Goal: Task Accomplishment & Management: Manage account settings

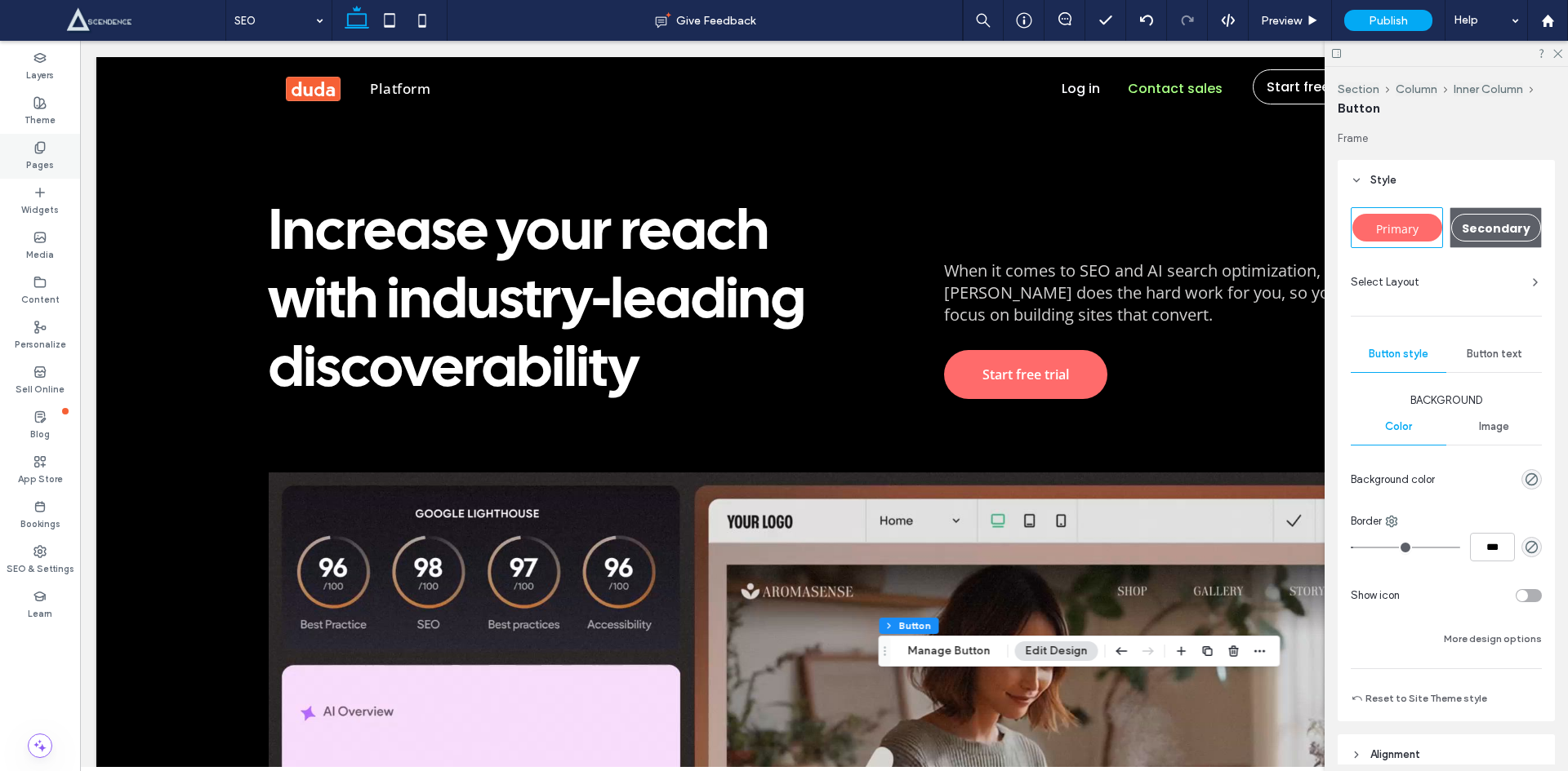
click at [48, 137] on div "Pages" at bounding box center [39, 156] width 80 height 45
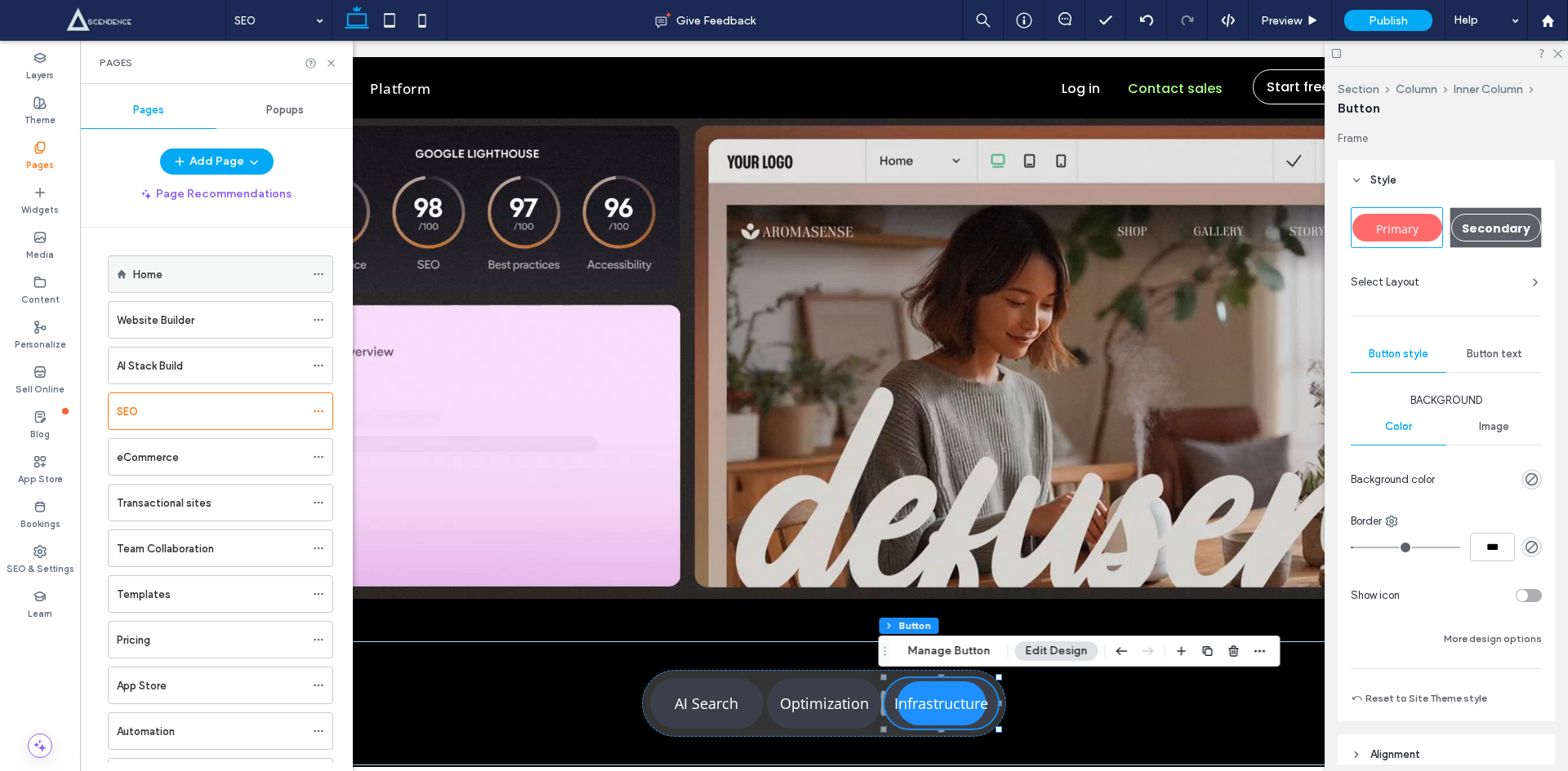
click at [154, 263] on div "Home" at bounding box center [218, 274] width 171 height 36
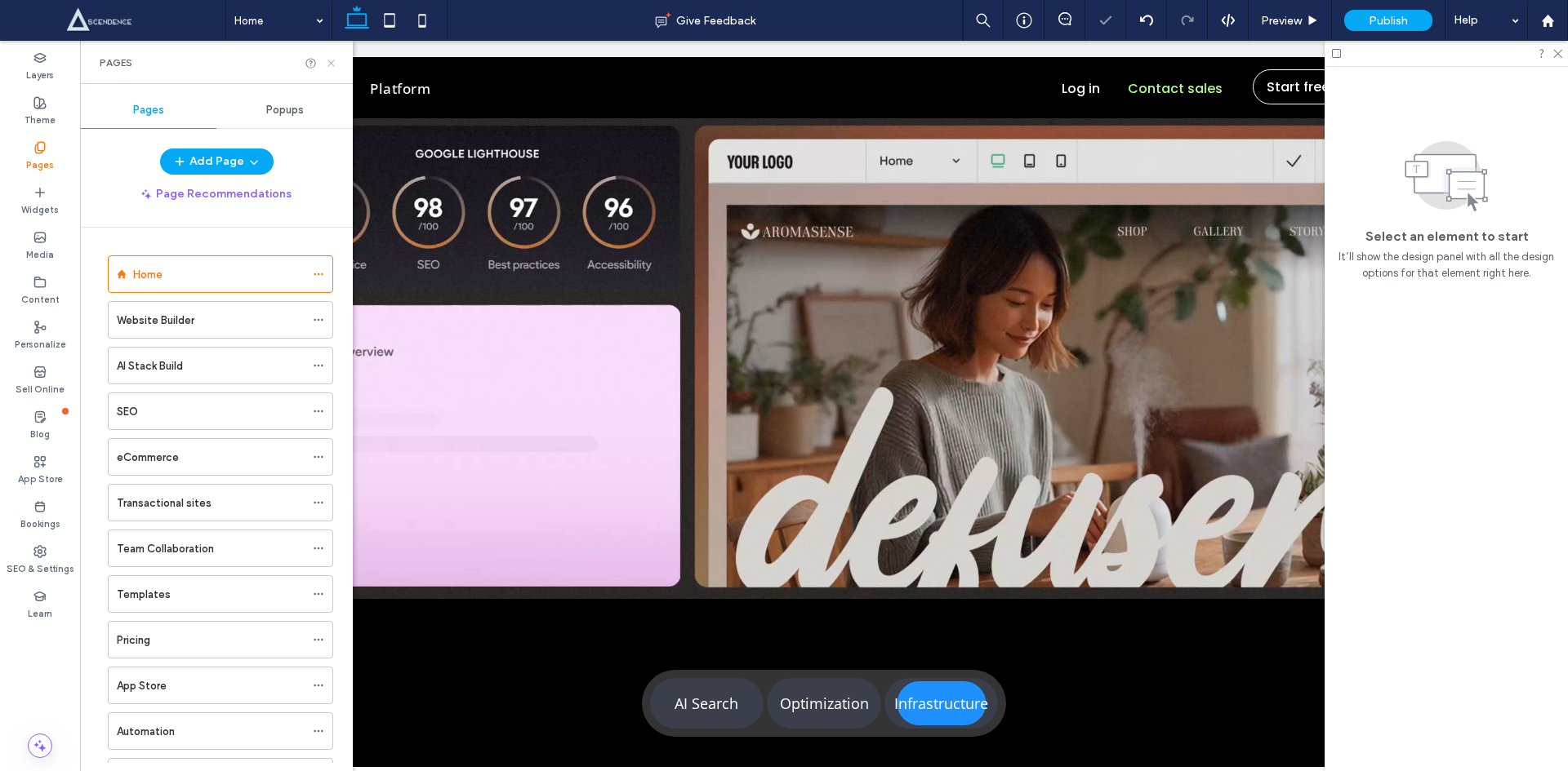
click at [334, 61] on use at bounding box center [330, 62] width 6 height 6
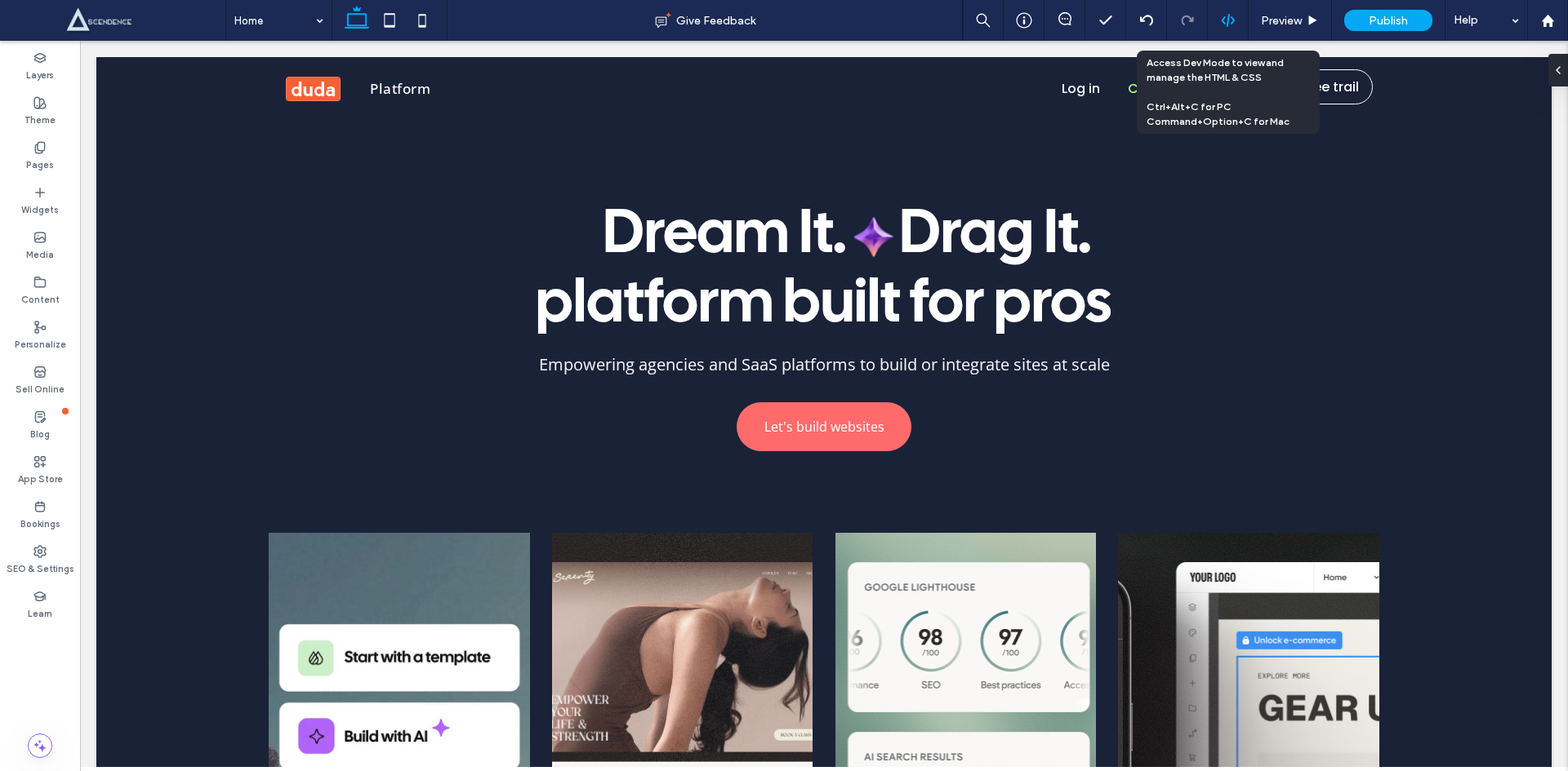
click at [1216, 19] on div at bounding box center [1228, 20] width 40 height 15
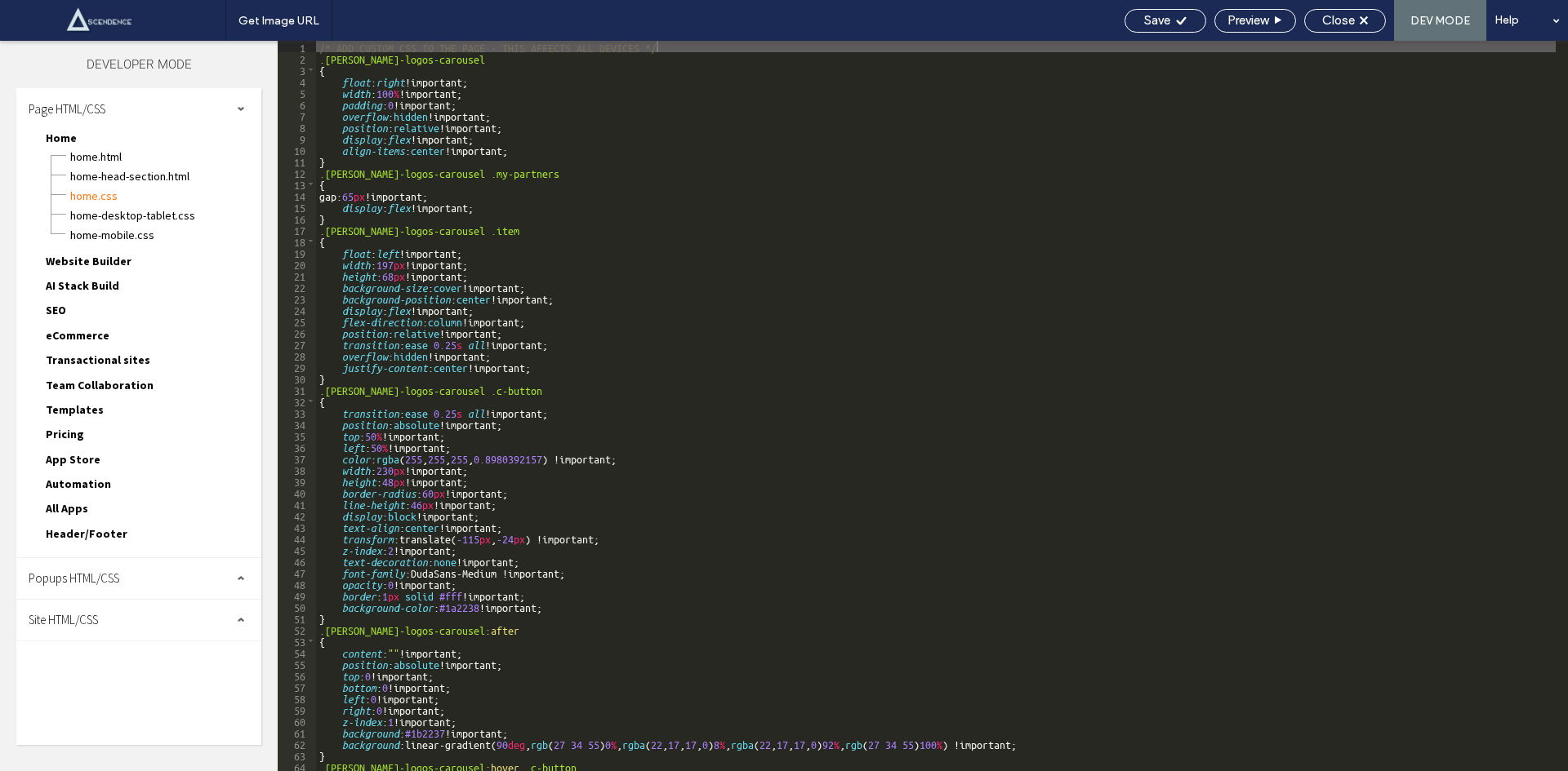
click at [116, 617] on div "Site HTML/CSS" at bounding box center [138, 620] width 245 height 41
click at [111, 689] on span "site.css" at bounding box center [169, 691] width 185 height 17
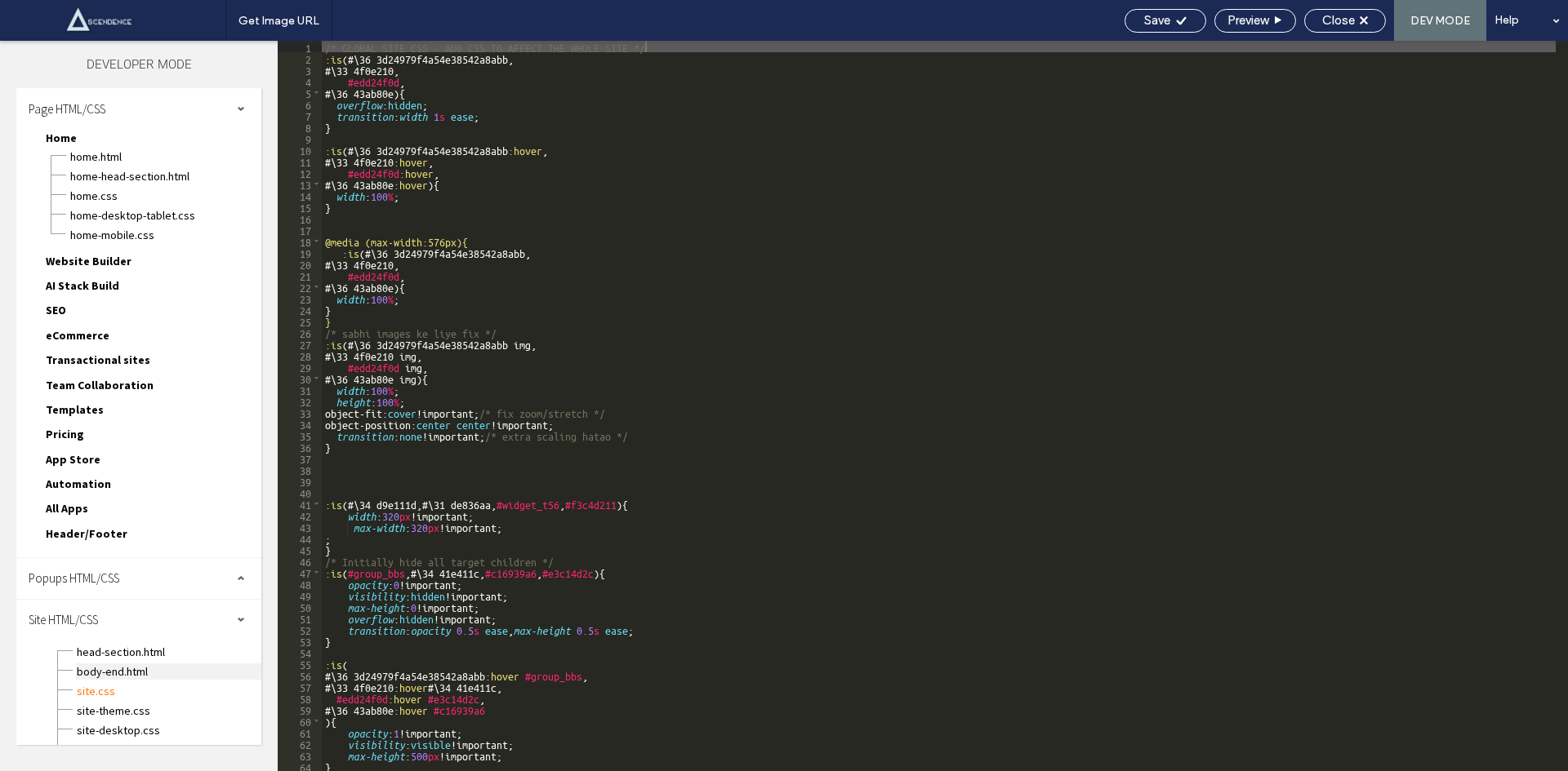
click at [116, 674] on span "body-end.html" at bounding box center [169, 672] width 185 height 17
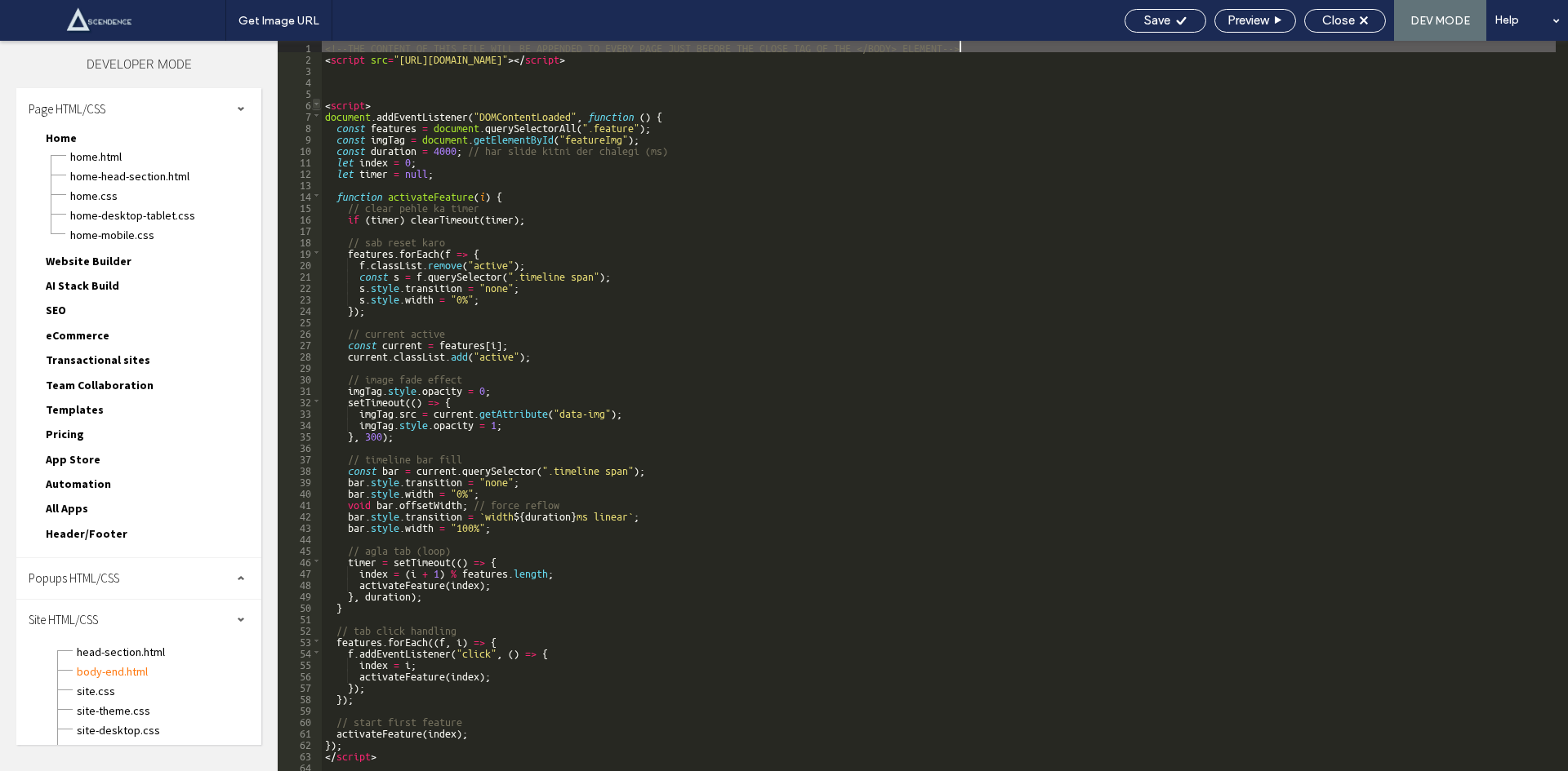
click at [317, 105] on span at bounding box center [316, 104] width 9 height 11
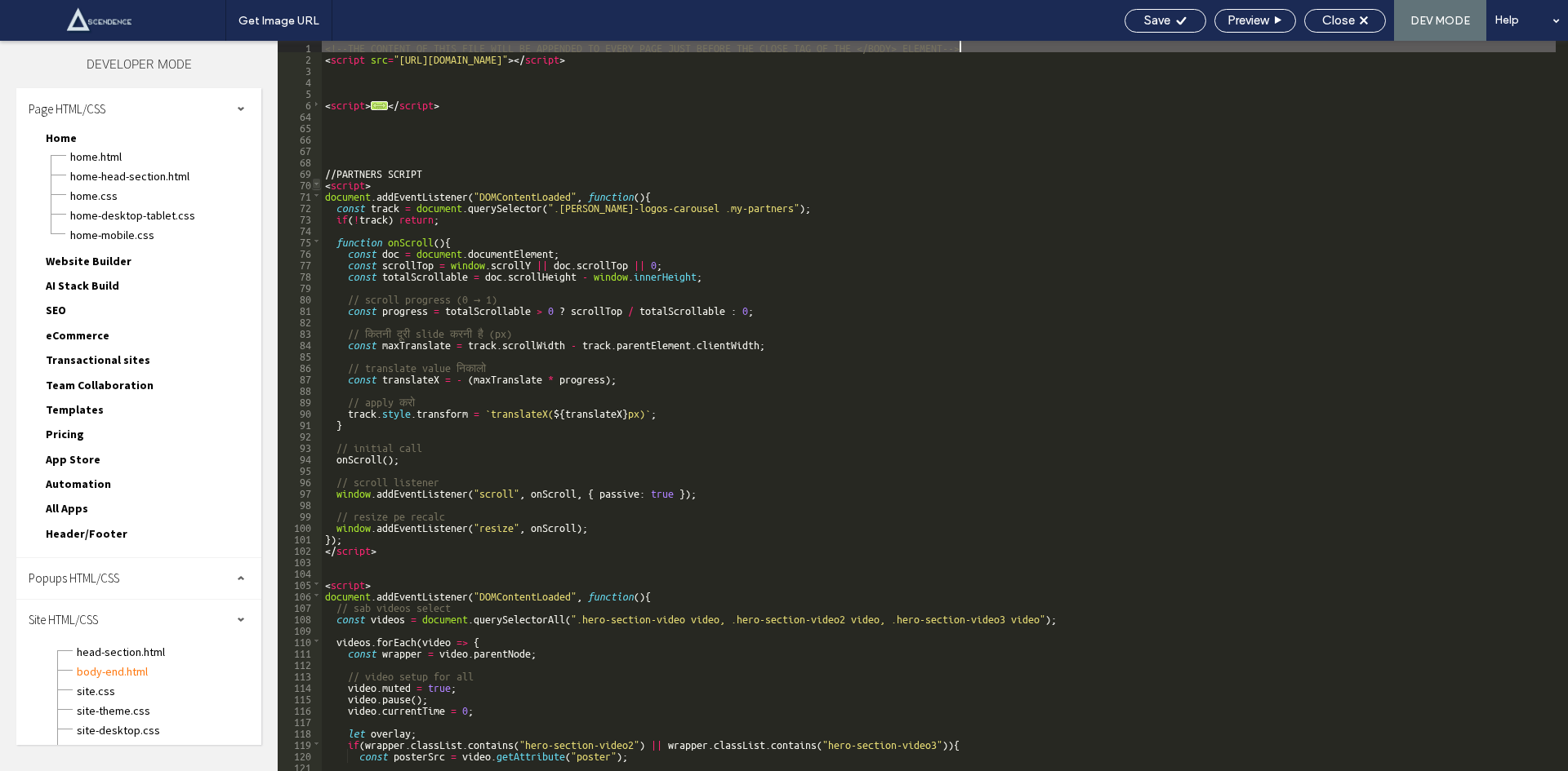
click at [317, 187] on span at bounding box center [316, 183] width 9 height 11
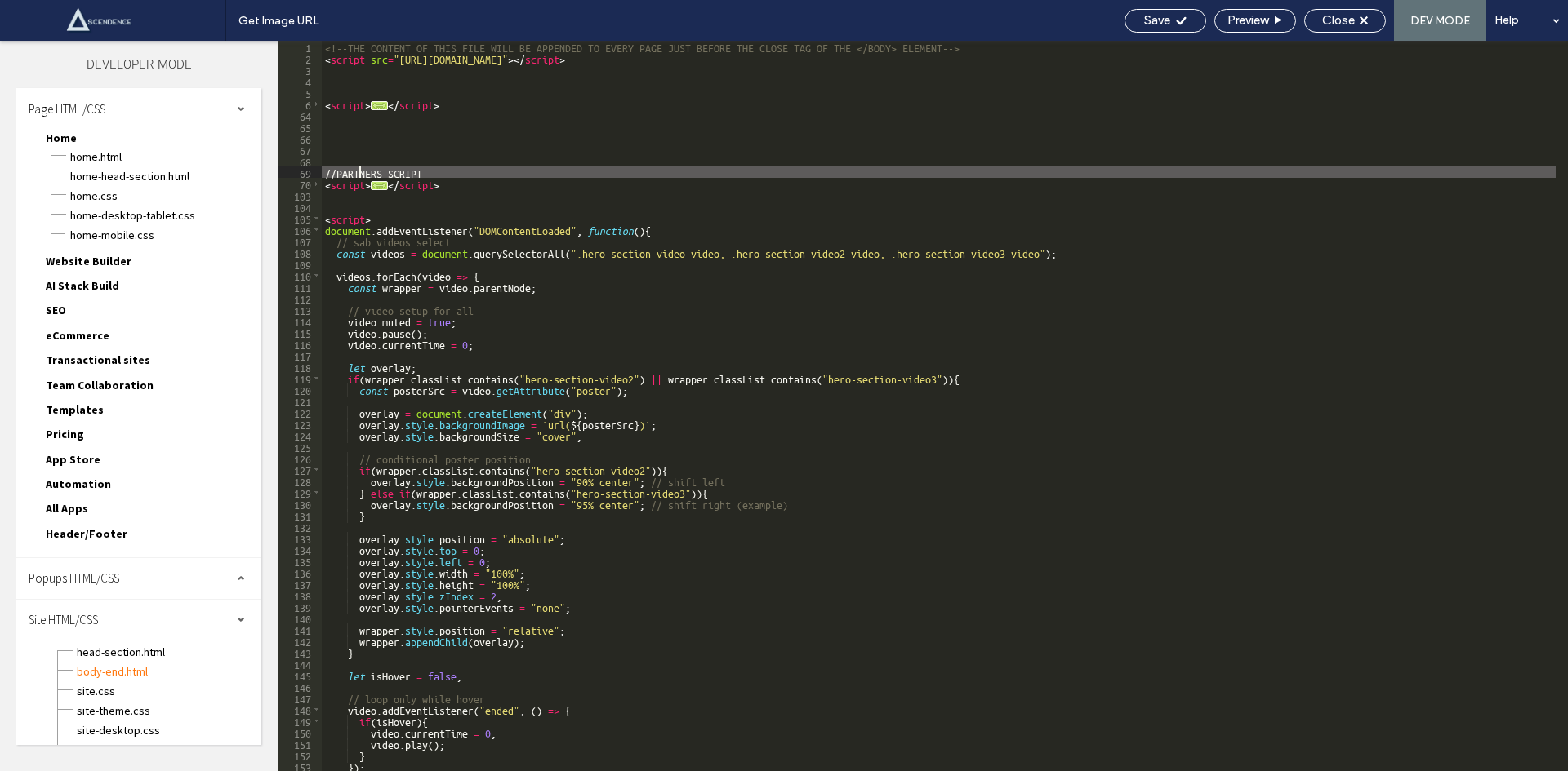
click at [361, 175] on div "<!--THE CONTENT OF THIS FILE WILL BE APPENDED TO EVERY PAGE JUST BEFORE THE CLO…" at bounding box center [938, 418] width 1233 height 754
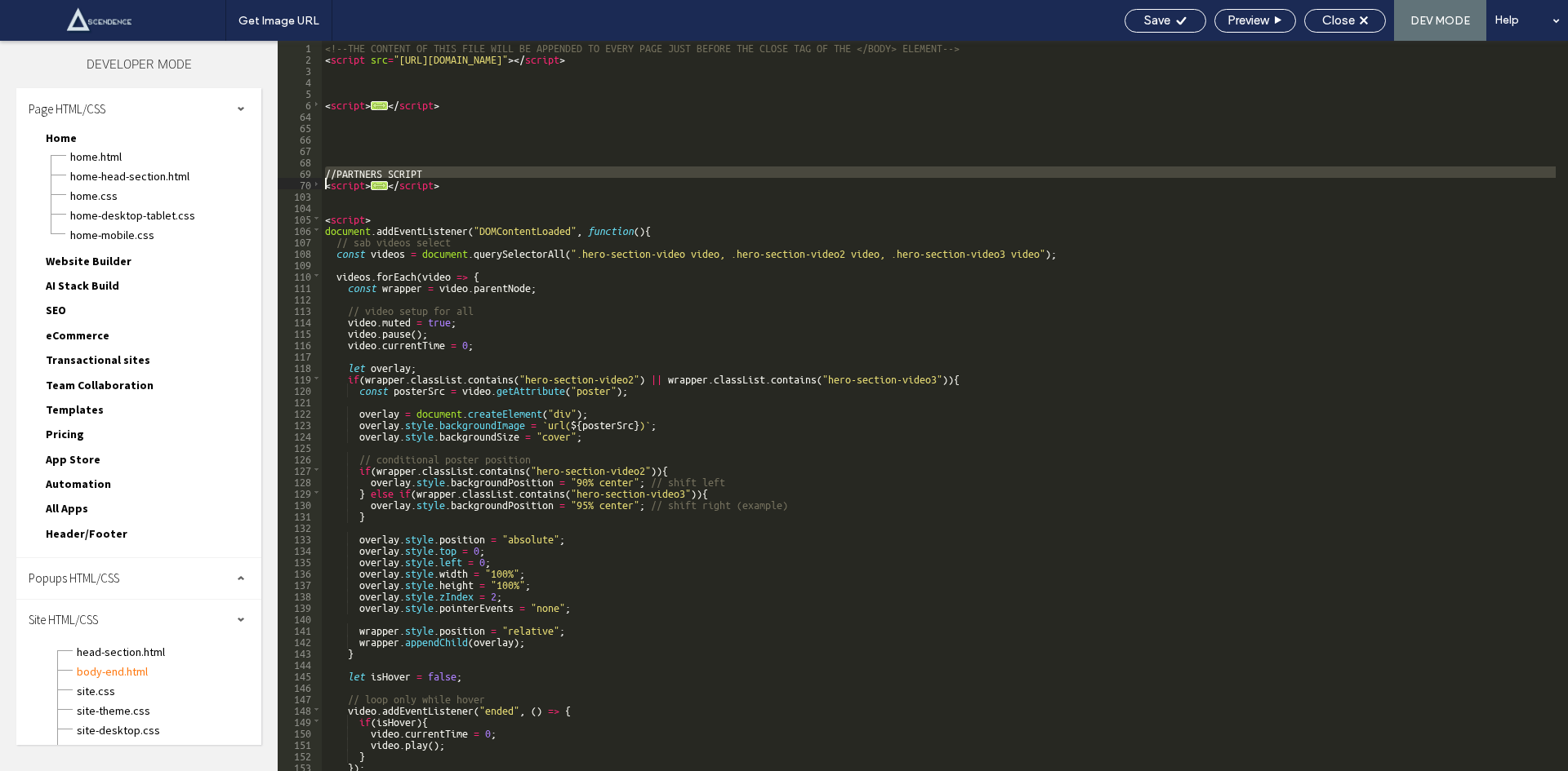
click at [361, 175] on div "<!--THE CONTENT OF THIS FILE WILL BE APPENDED TO EVERY PAGE JUST BEFORE THE CLO…" at bounding box center [938, 418] width 1233 height 754
click at [459, 182] on div "<!--THE CONTENT OF THIS FILE WILL BE APPENDED TO EVERY PAGE JUST BEFORE THE CLO…" at bounding box center [938, 418] width 1233 height 754
click at [316, 181] on span at bounding box center [316, 183] width 9 height 11
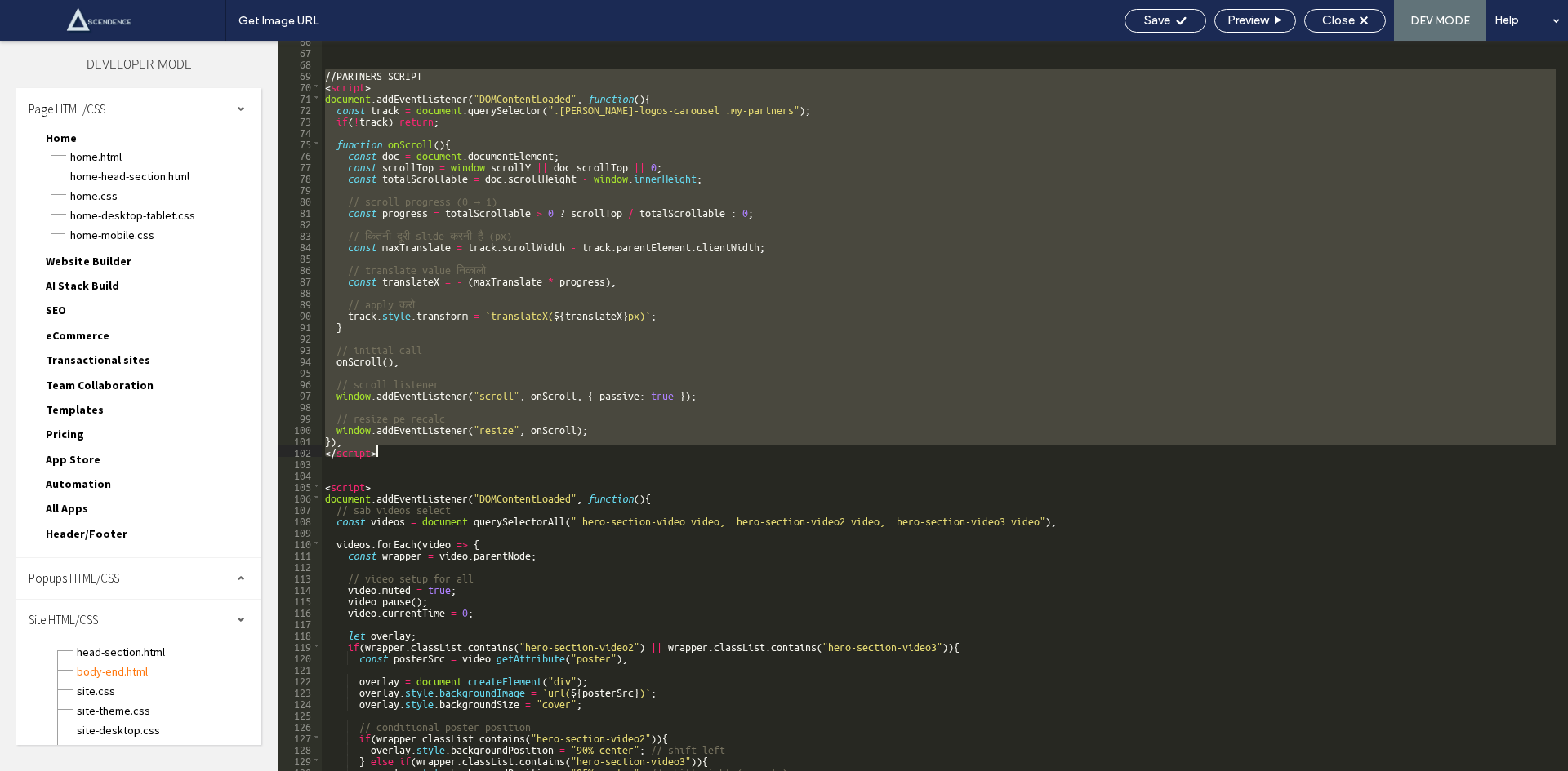
scroll to position [98, 0]
click at [315, 485] on span at bounding box center [316, 486] width 9 height 11
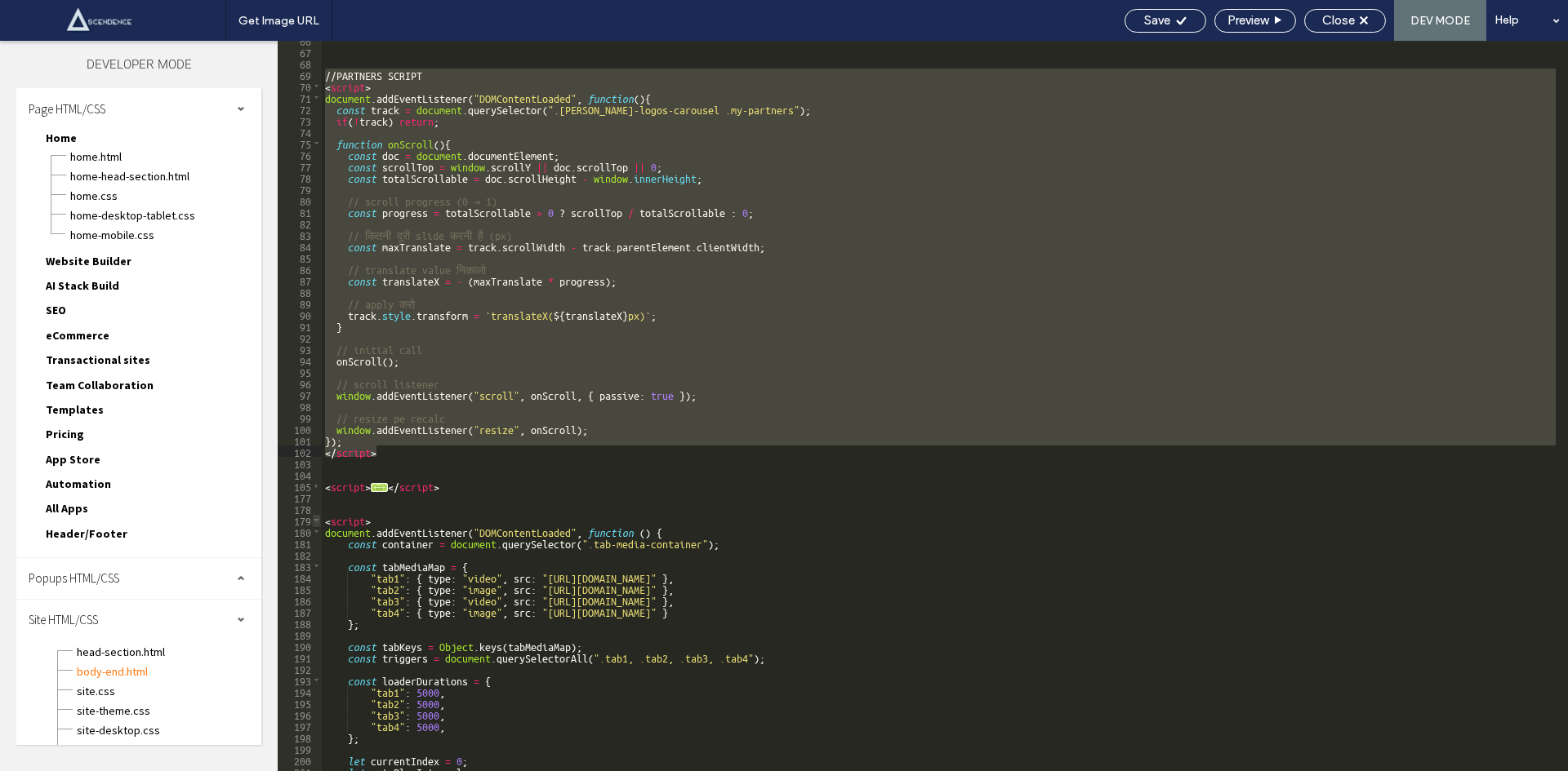
click at [317, 520] on span at bounding box center [316, 520] width 9 height 11
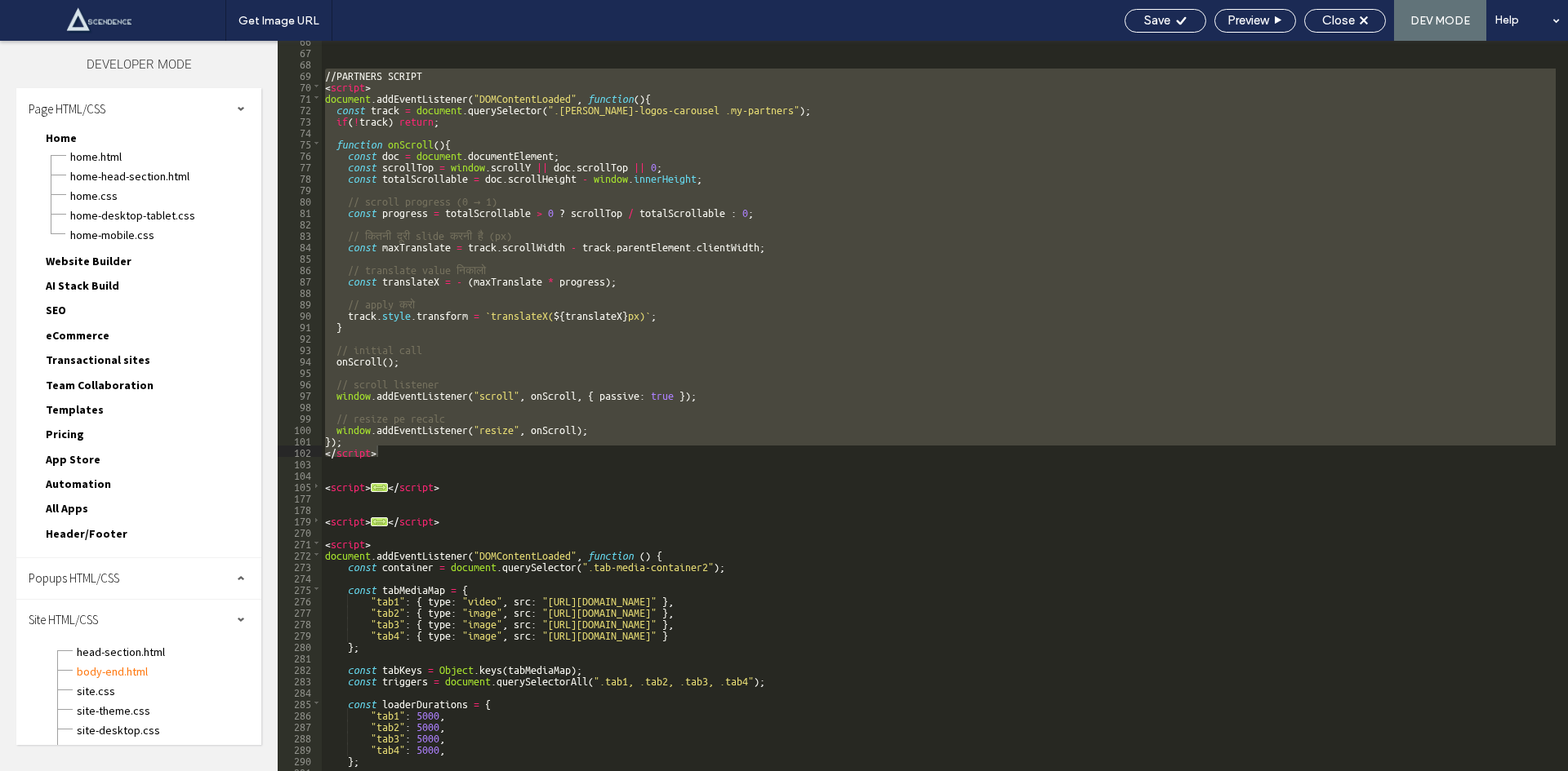
click at [152, 574] on div "Popups HTML/CSS" at bounding box center [138, 578] width 245 height 41
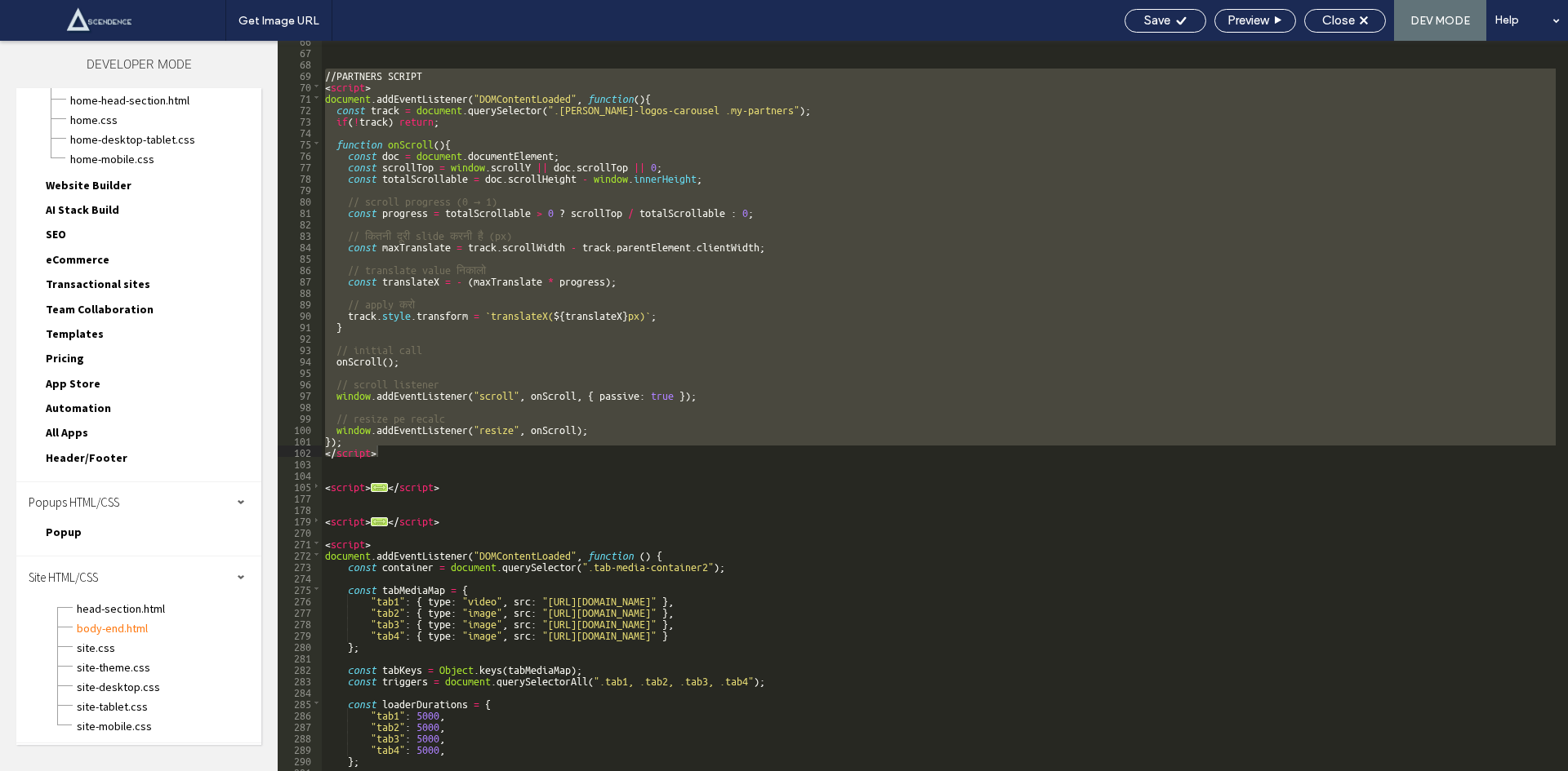
click at [139, 537] on div "Popup Popup.html Popup.css Popup-desktop-tablet.css Popup-mobile.css" at bounding box center [147, 535] width 228 height 25
click at [53, 534] on span "Popup" at bounding box center [63, 533] width 36 height 15
click at [103, 563] on span "Popup.css" at bounding box center [165, 571] width 192 height 17
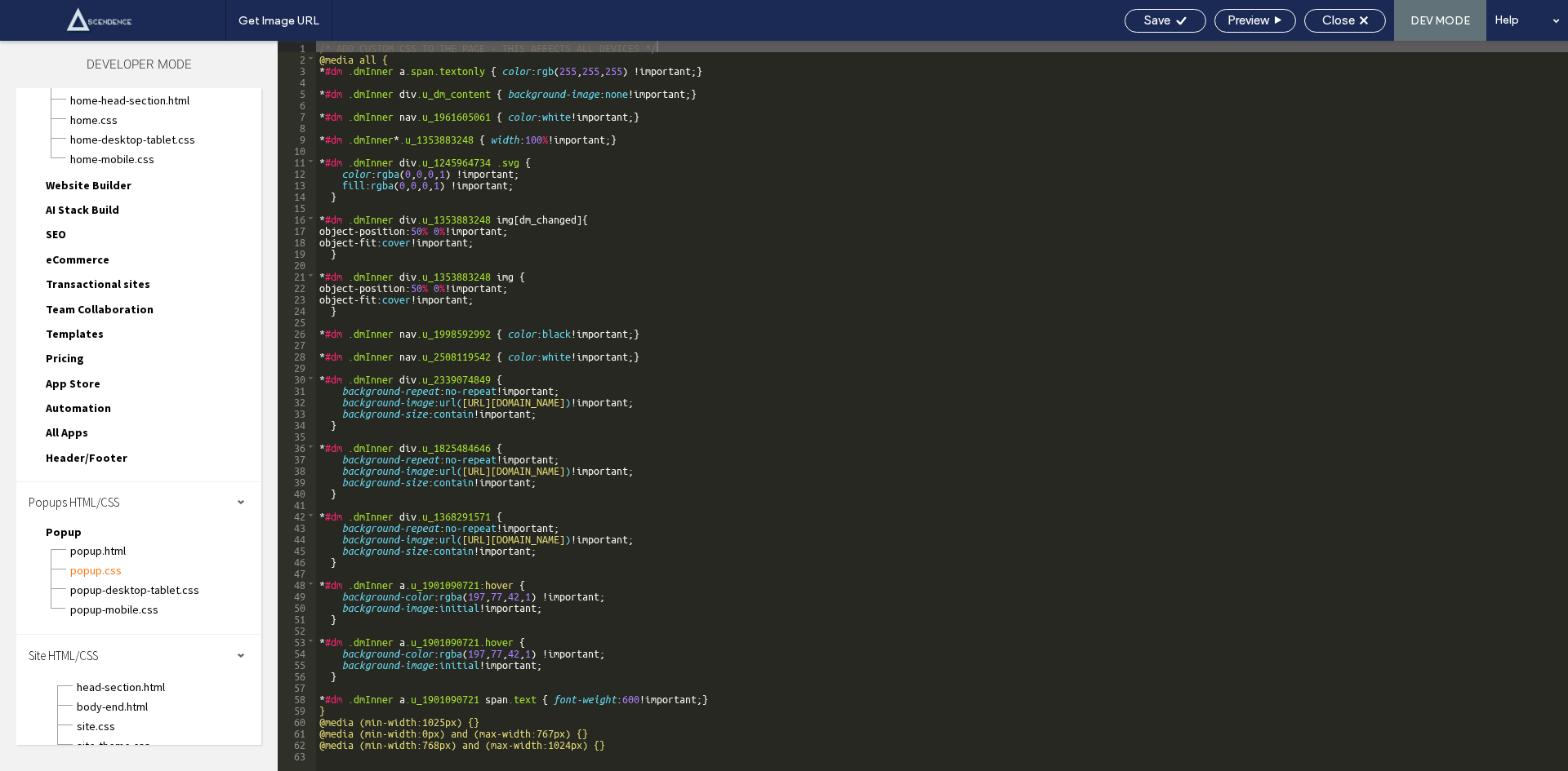
click at [104, 559] on div "Popup.css" at bounding box center [165, 568] width 192 height 19
click at [108, 552] on span "Popup.html" at bounding box center [165, 551] width 192 height 17
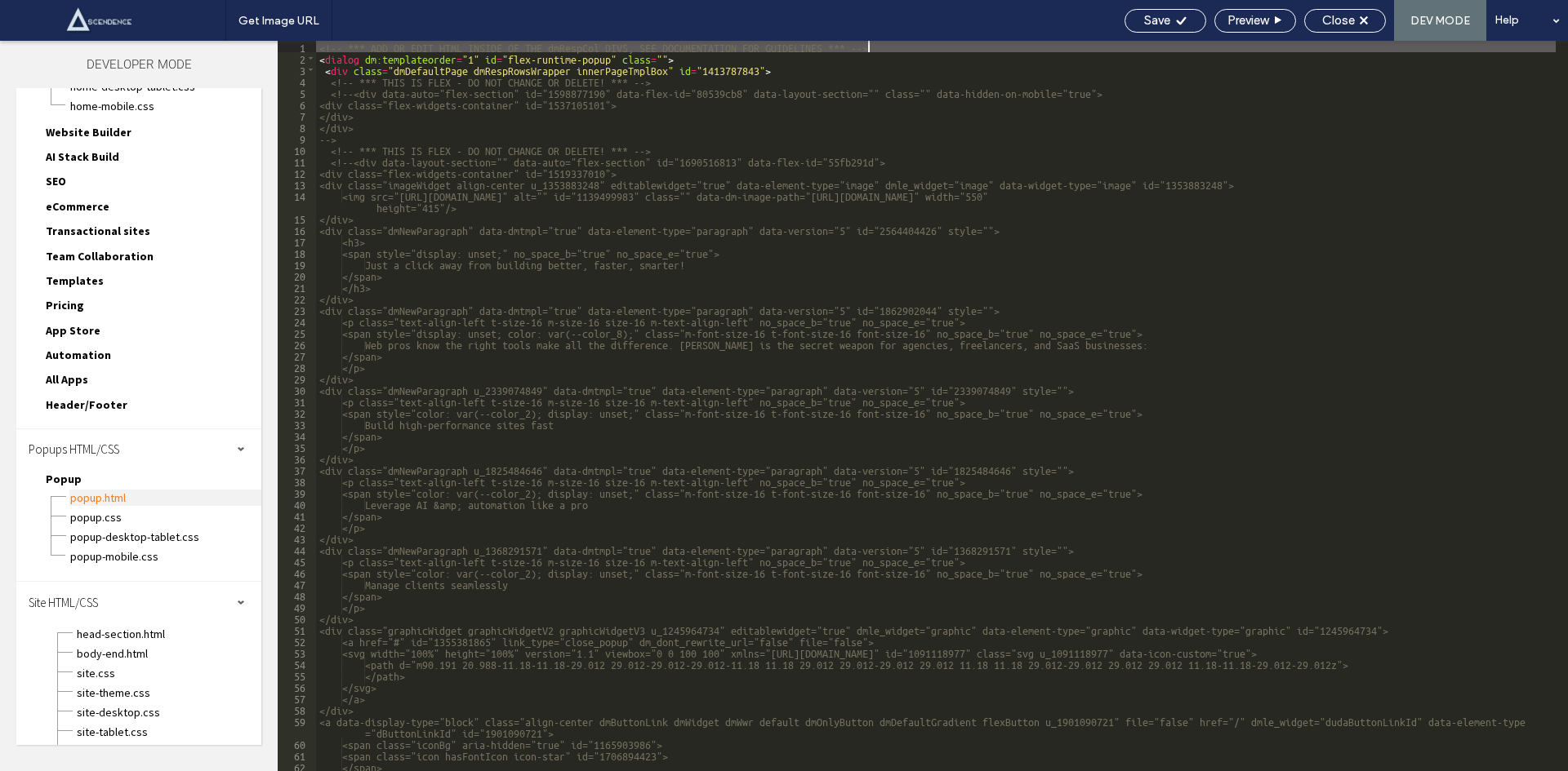
scroll to position [154, 0]
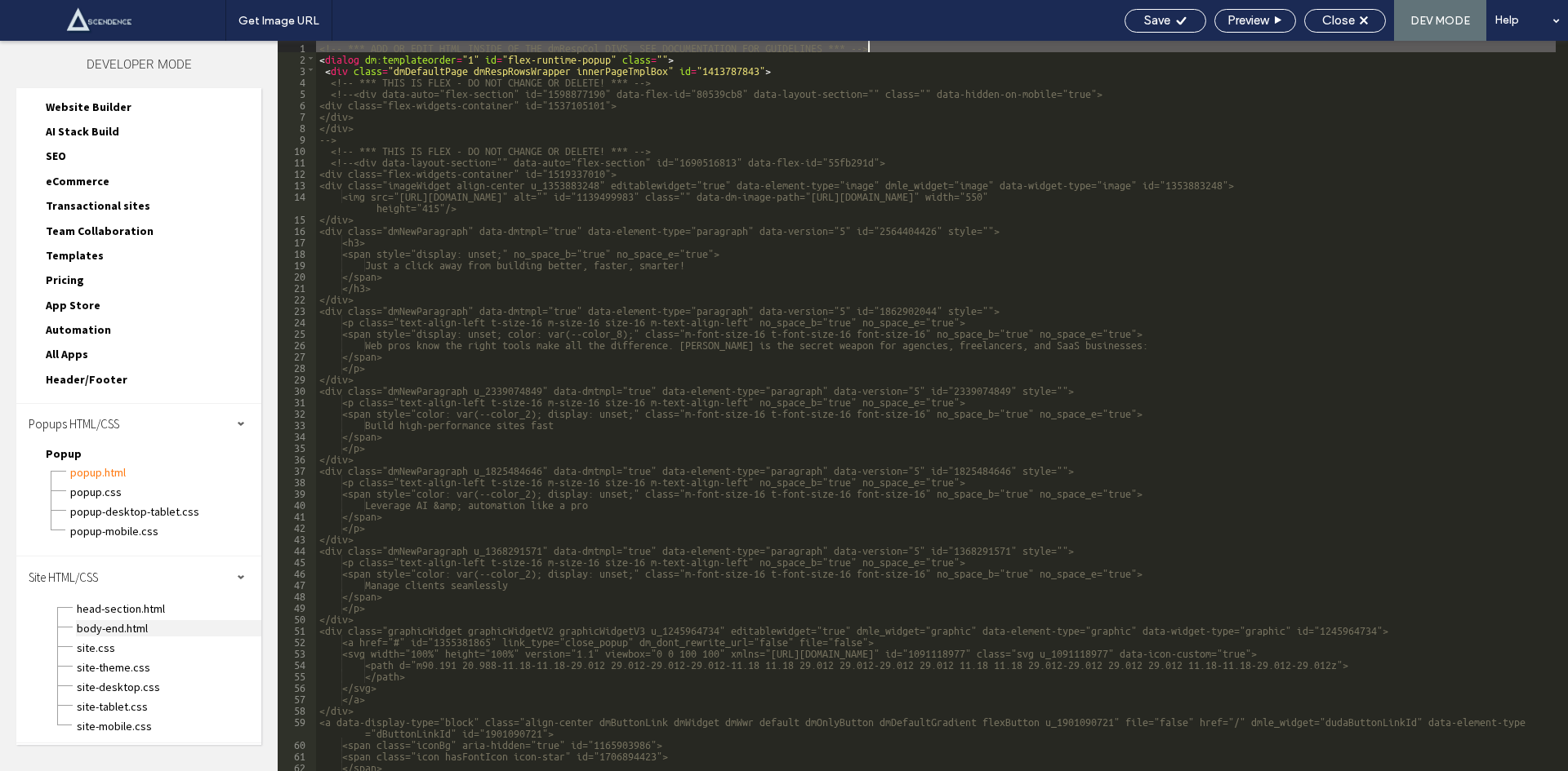
click at [105, 623] on span "body-end.html" at bounding box center [169, 629] width 185 height 17
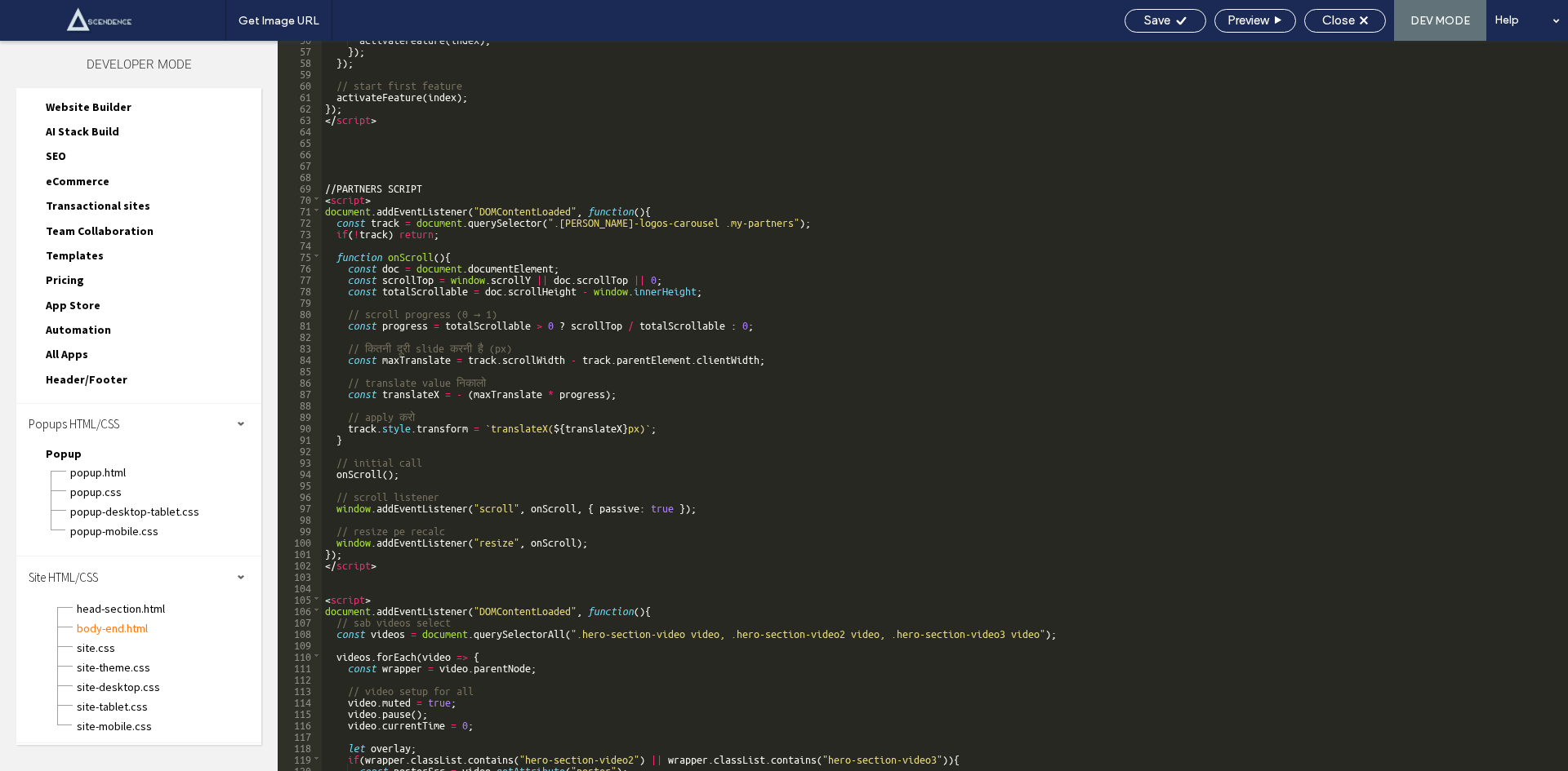
scroll to position [637, 0]
click at [319, 198] on span at bounding box center [316, 198] width 9 height 11
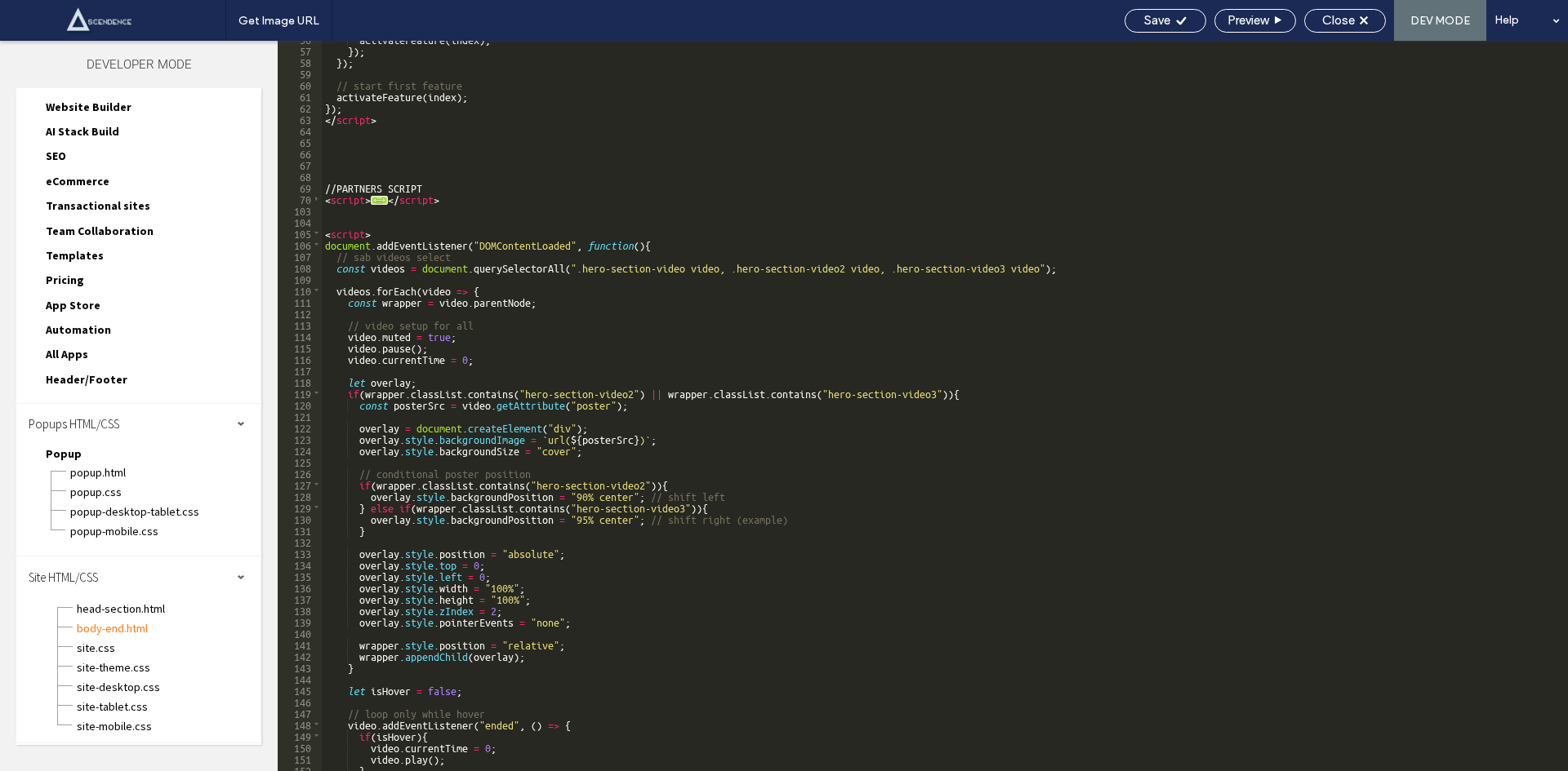
click at [326, 204] on div "activateFeature ( index ) ; }) ; }) ; // start first feature activateFeature ( …" at bounding box center [938, 410] width 1233 height 754
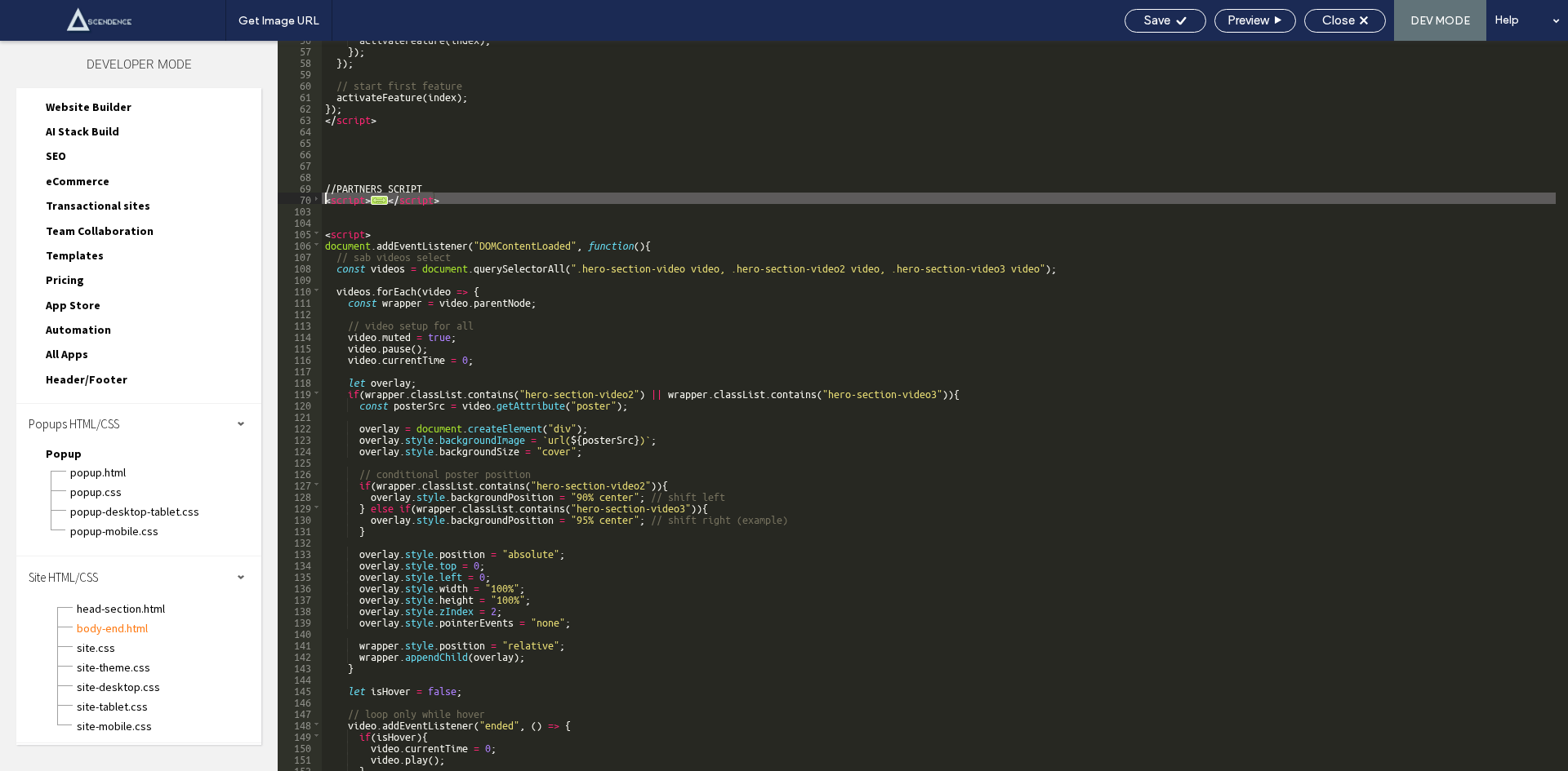
click at [326, 198] on div "activateFeature ( index ) ; }) ; }) ; // start first feature activateFeature ( …" at bounding box center [938, 410] width 1233 height 754
click at [468, 202] on div "activateFeature ( index ) ; }) ; }) ; // start first feature activateFeature ( …" at bounding box center [938, 410] width 1233 height 754
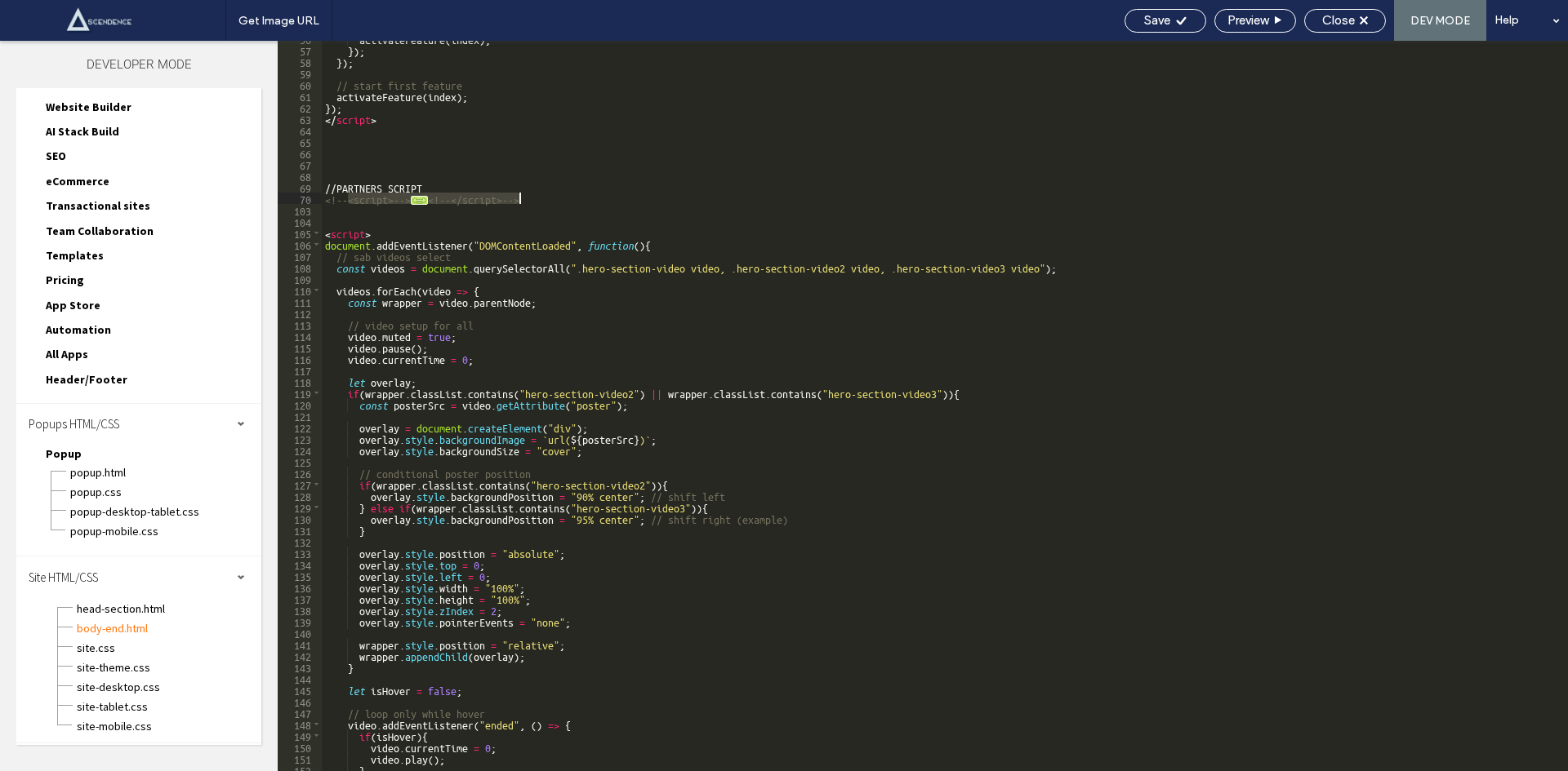
scroll to position [0, 0]
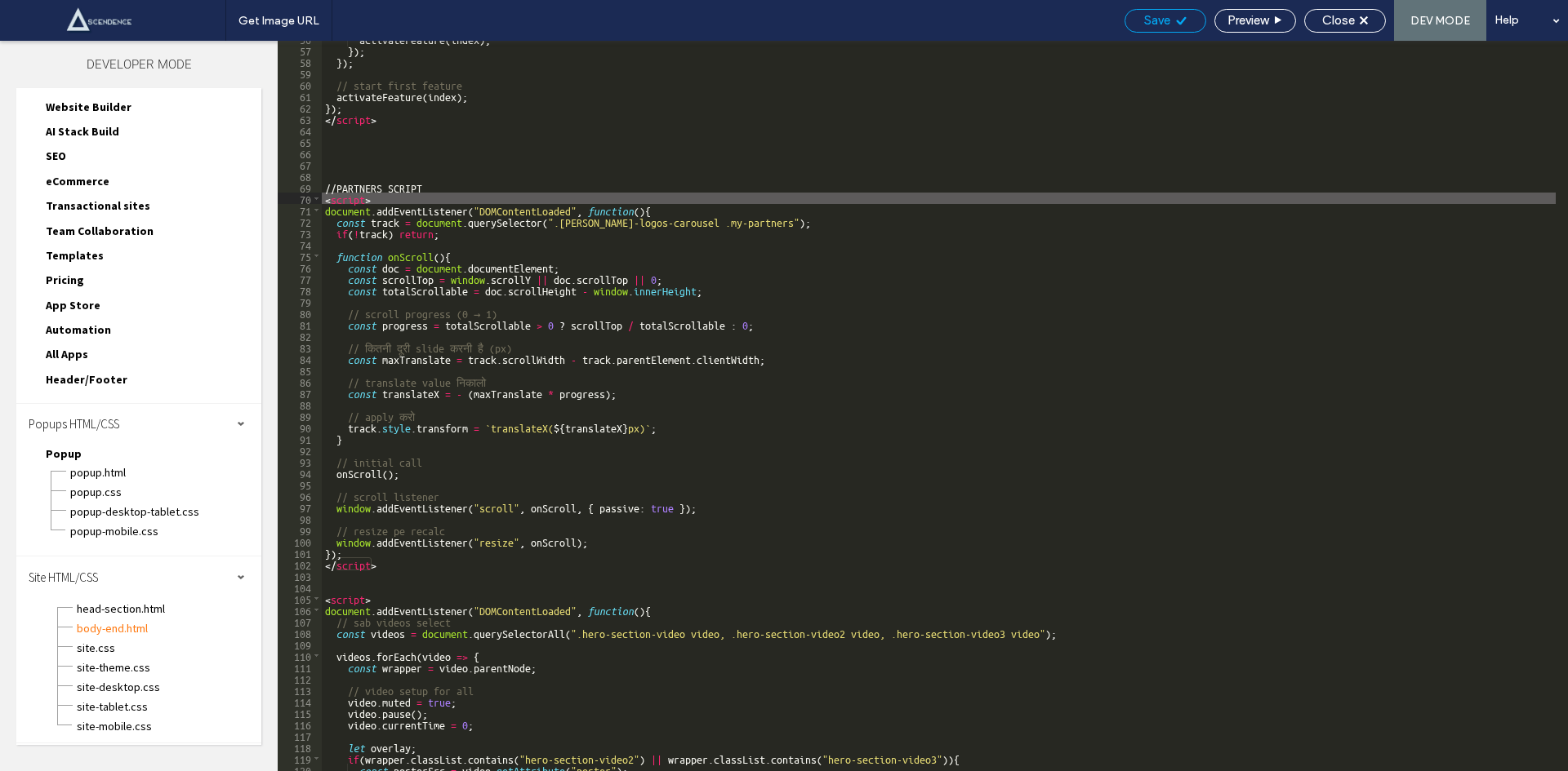
click at [1151, 13] on span "Save" at bounding box center [1156, 20] width 26 height 15
click at [1336, 21] on span "Close" at bounding box center [1339, 20] width 33 height 15
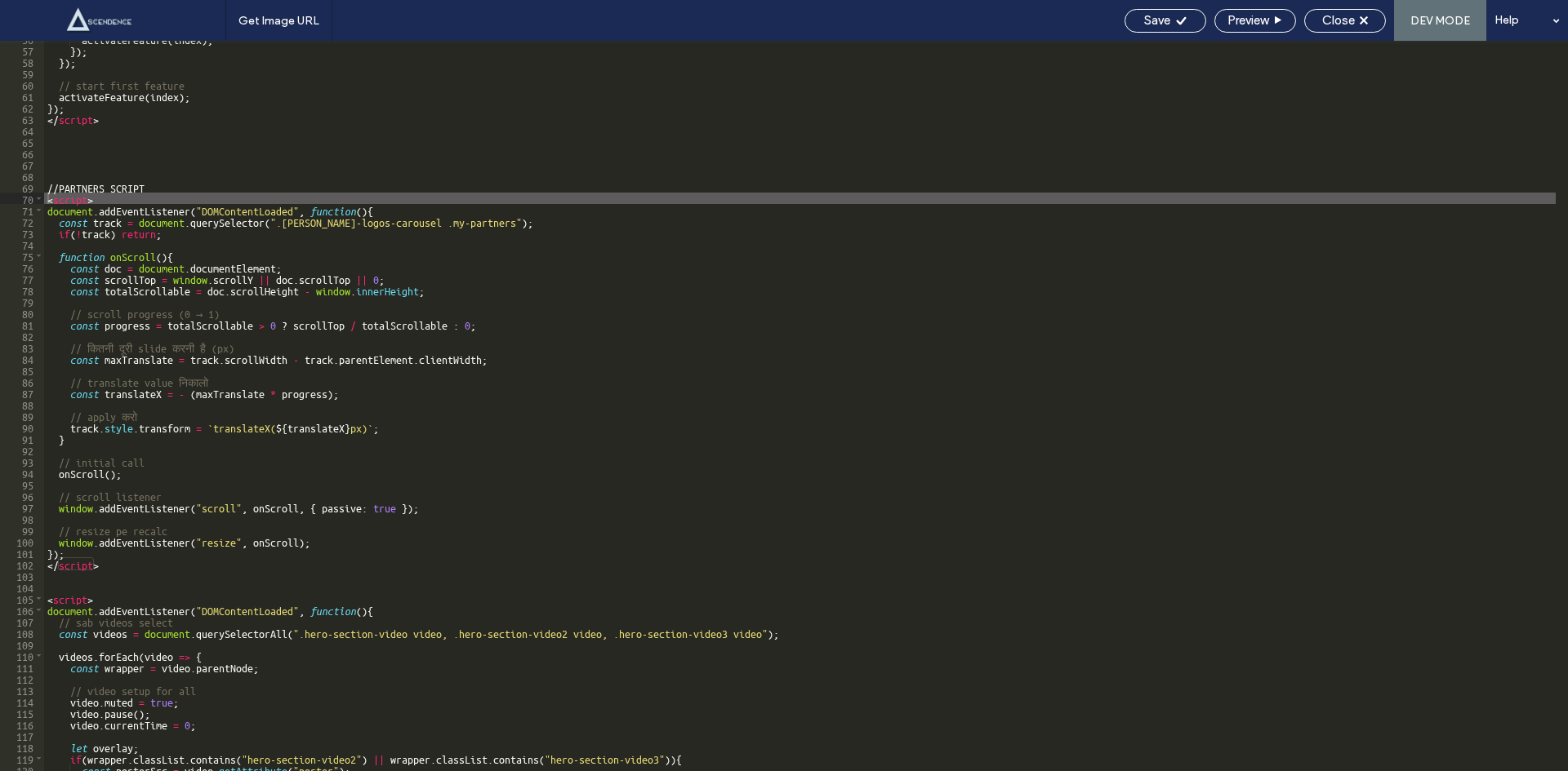
scroll to position [114, 0]
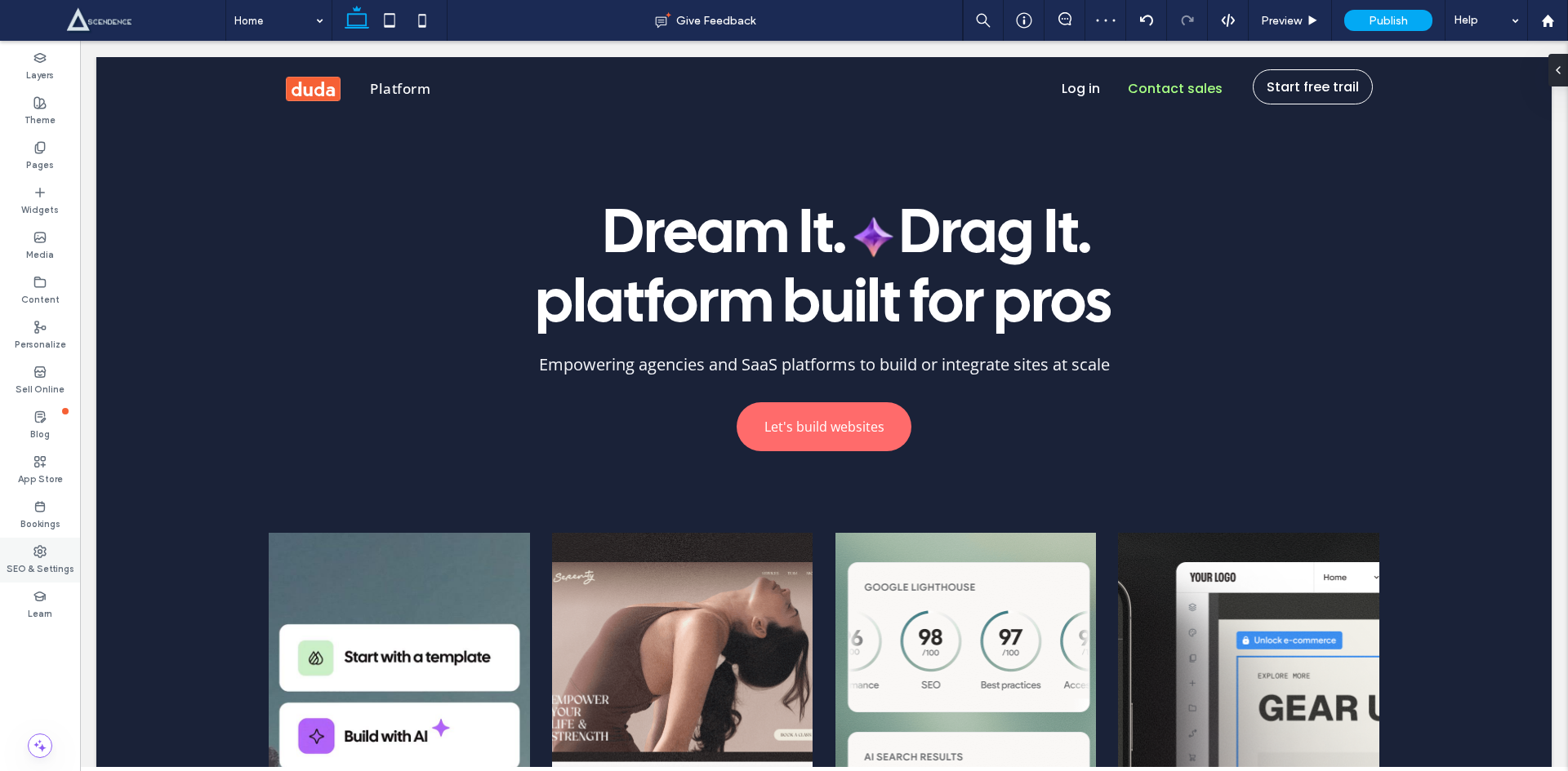
click at [41, 565] on label "SEO & Settings" at bounding box center [40, 567] width 68 height 18
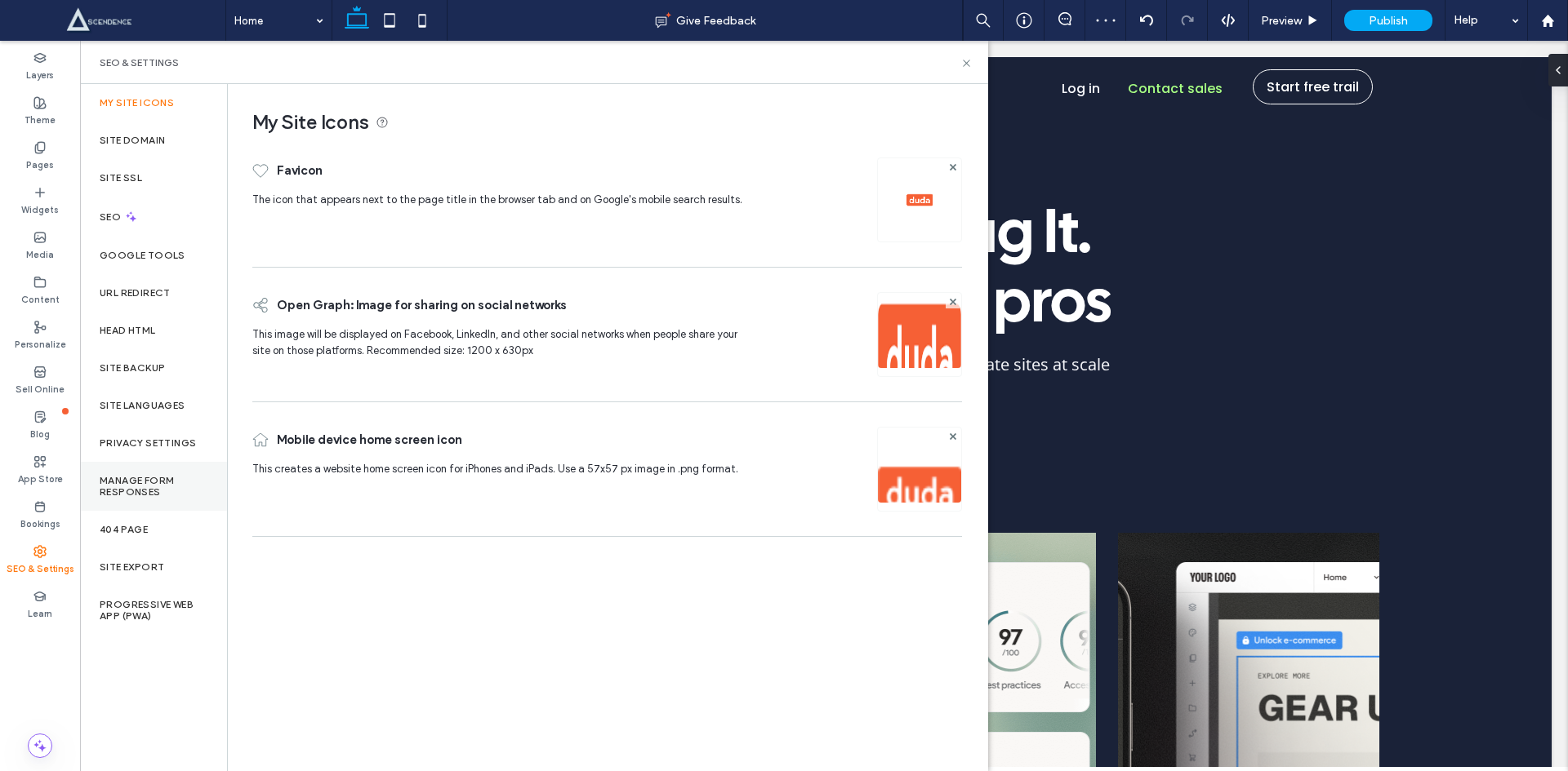
scroll to position [0, 0]
click at [144, 324] on div "Head HTML" at bounding box center [153, 330] width 147 height 38
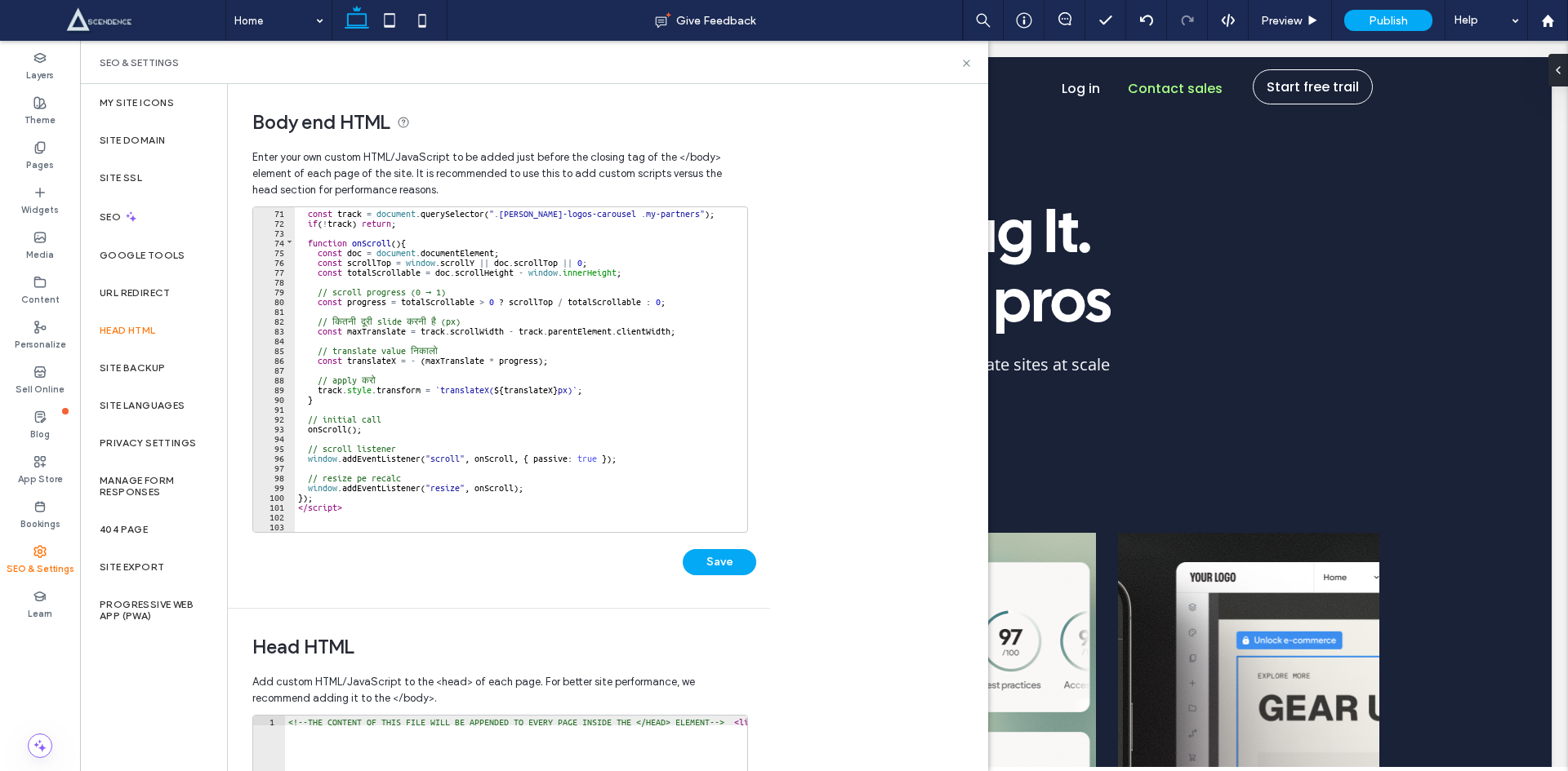
scroll to position [637, 0]
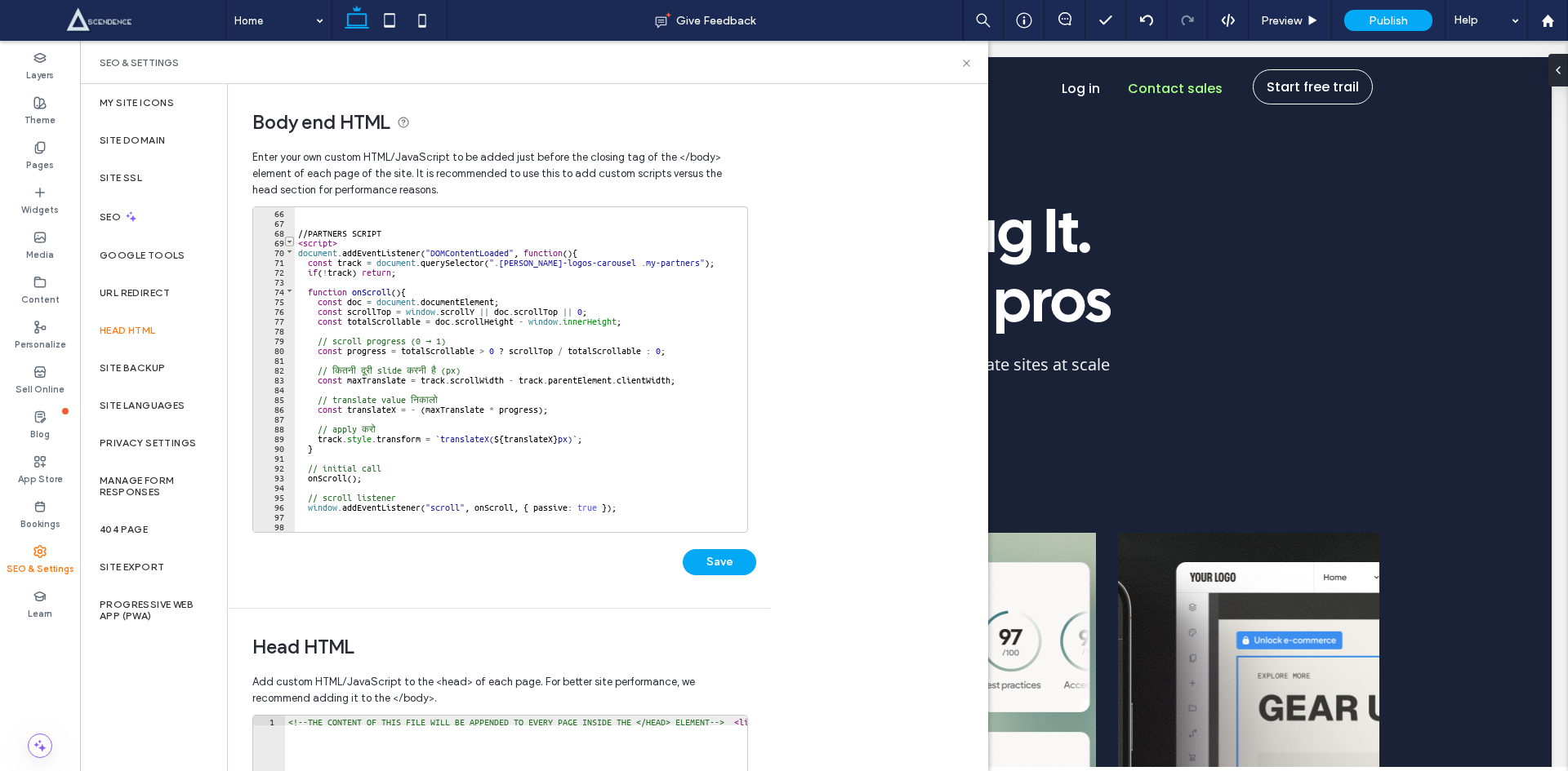
click at [289, 242] on span at bounding box center [290, 241] width 9 height 10
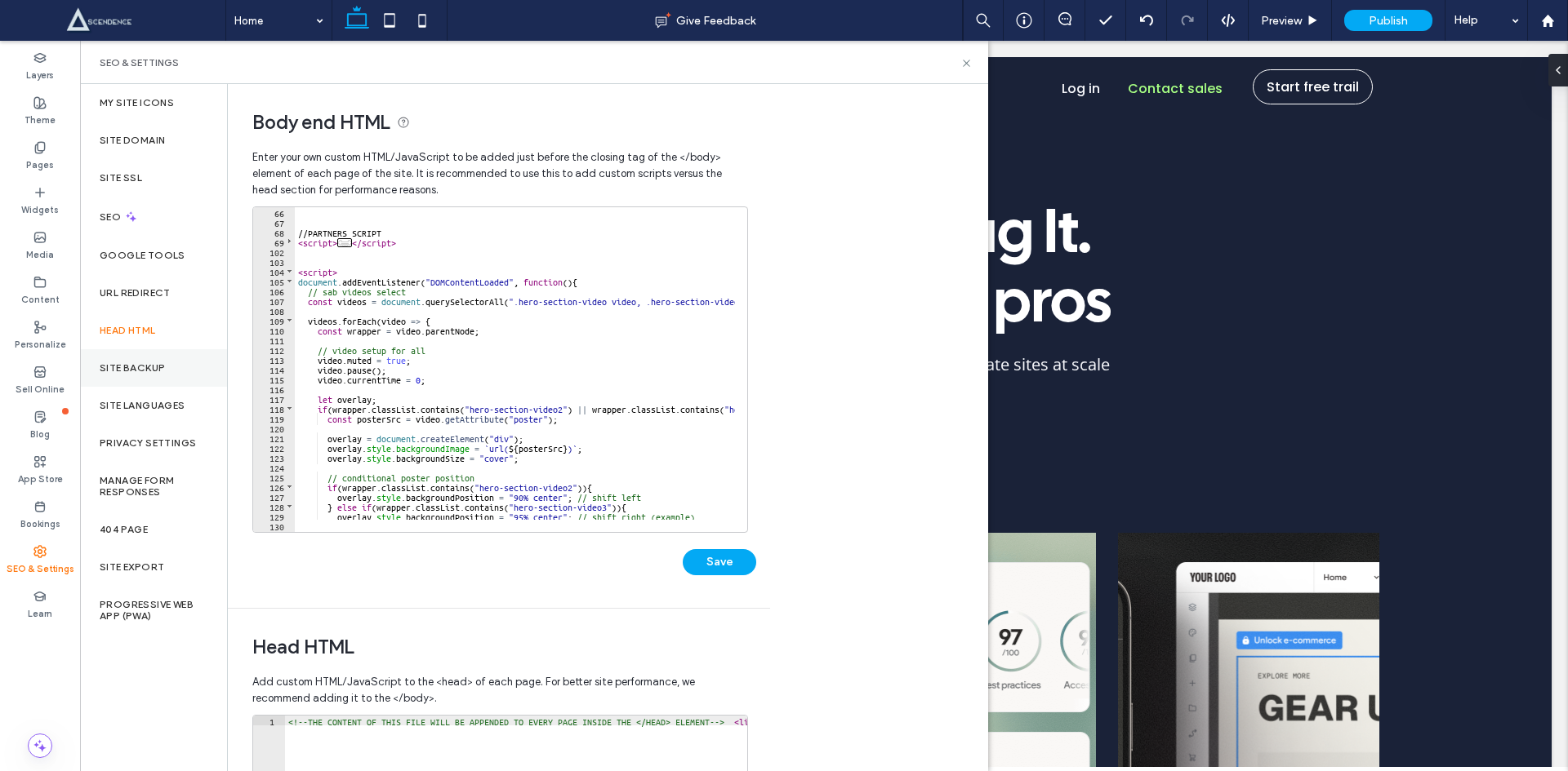
click at [165, 360] on div "Site Backup" at bounding box center [153, 368] width 147 height 38
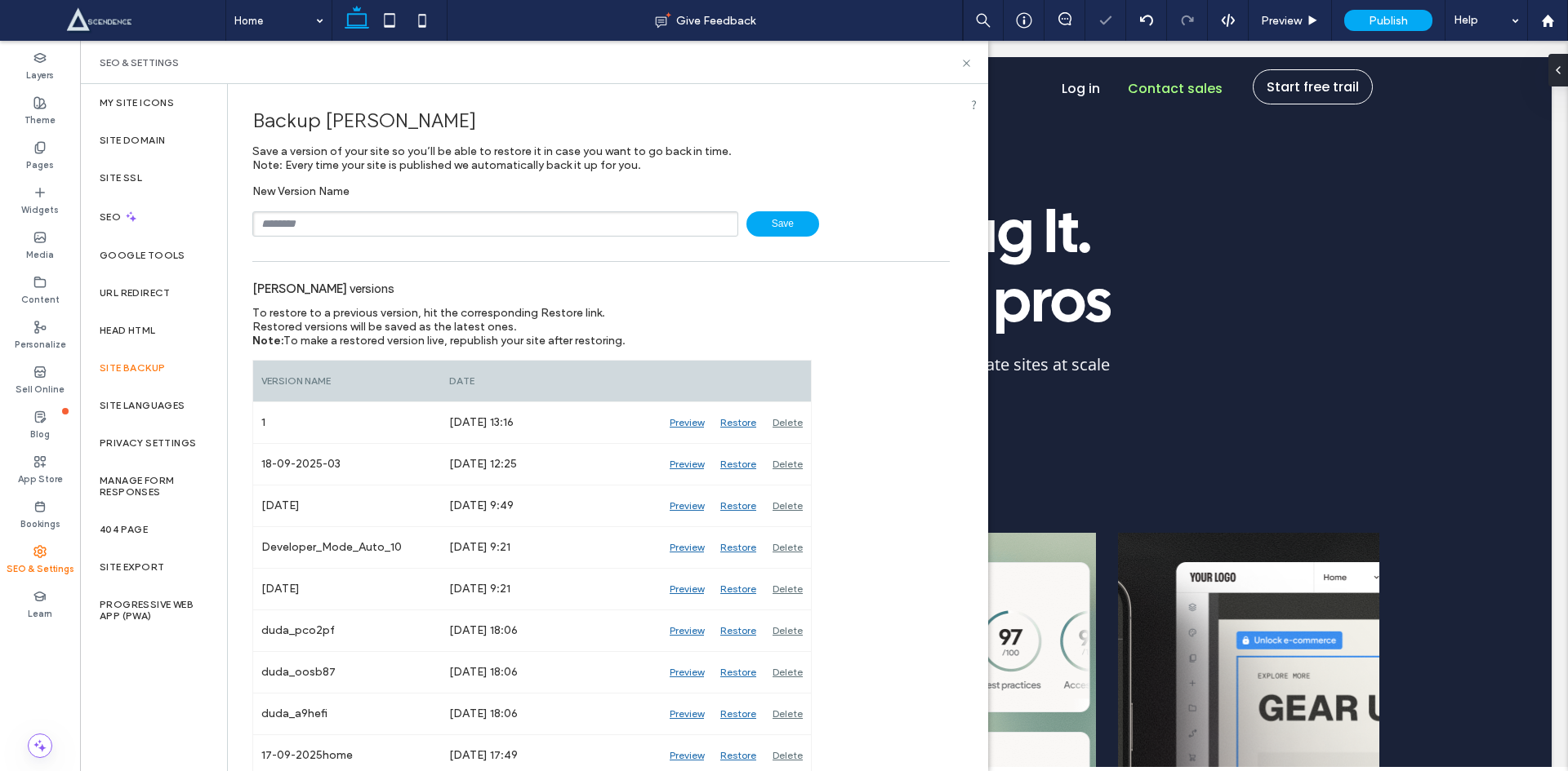
click at [376, 227] on input "text" at bounding box center [495, 225] width 486 height 26
click at [324, 228] on input "text" at bounding box center [495, 225] width 486 height 26
type input "**********"
click at [124, 339] on div "Head HTML" at bounding box center [153, 330] width 147 height 38
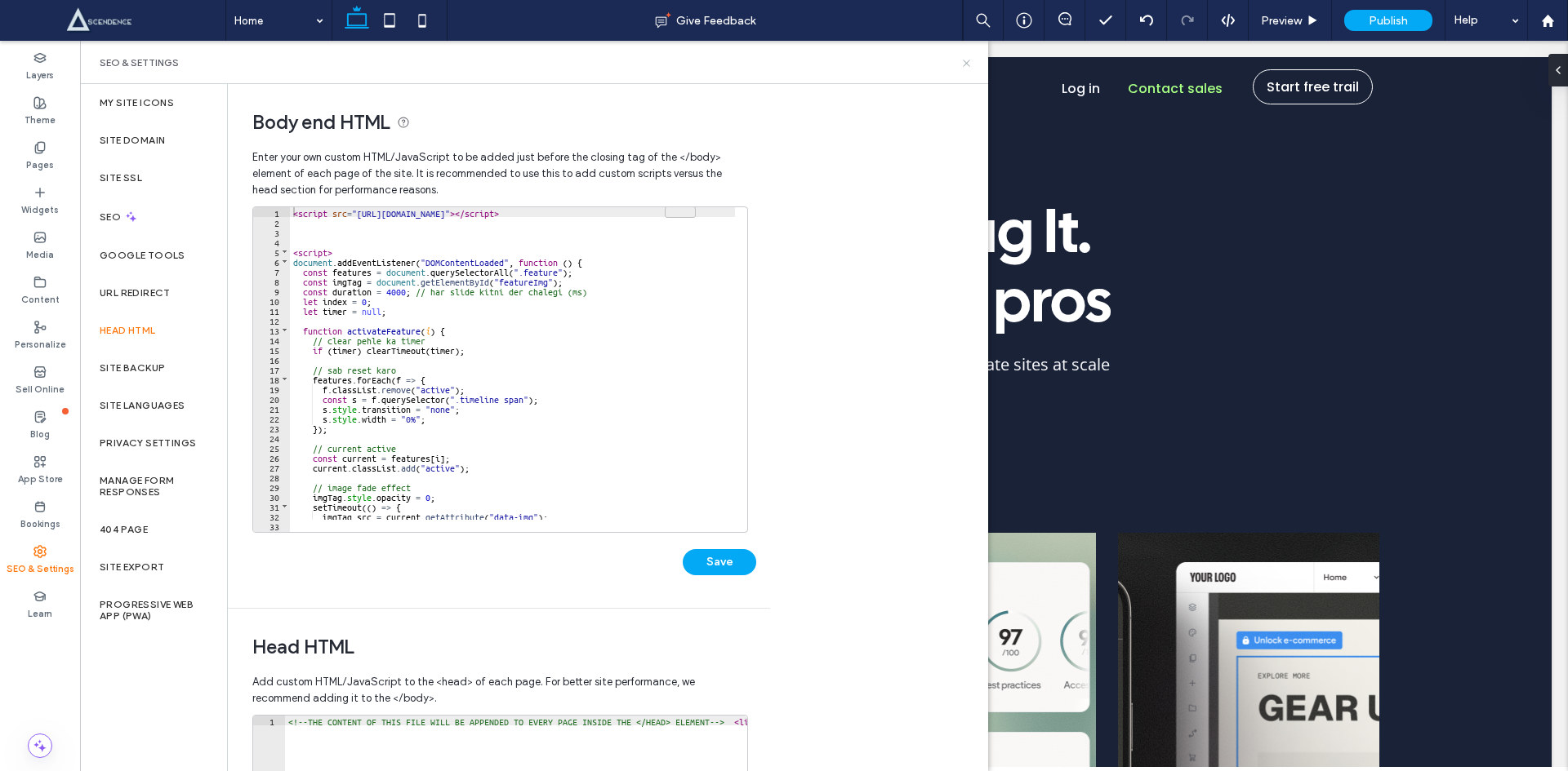
click at [962, 61] on icon at bounding box center [966, 62] width 12 height 12
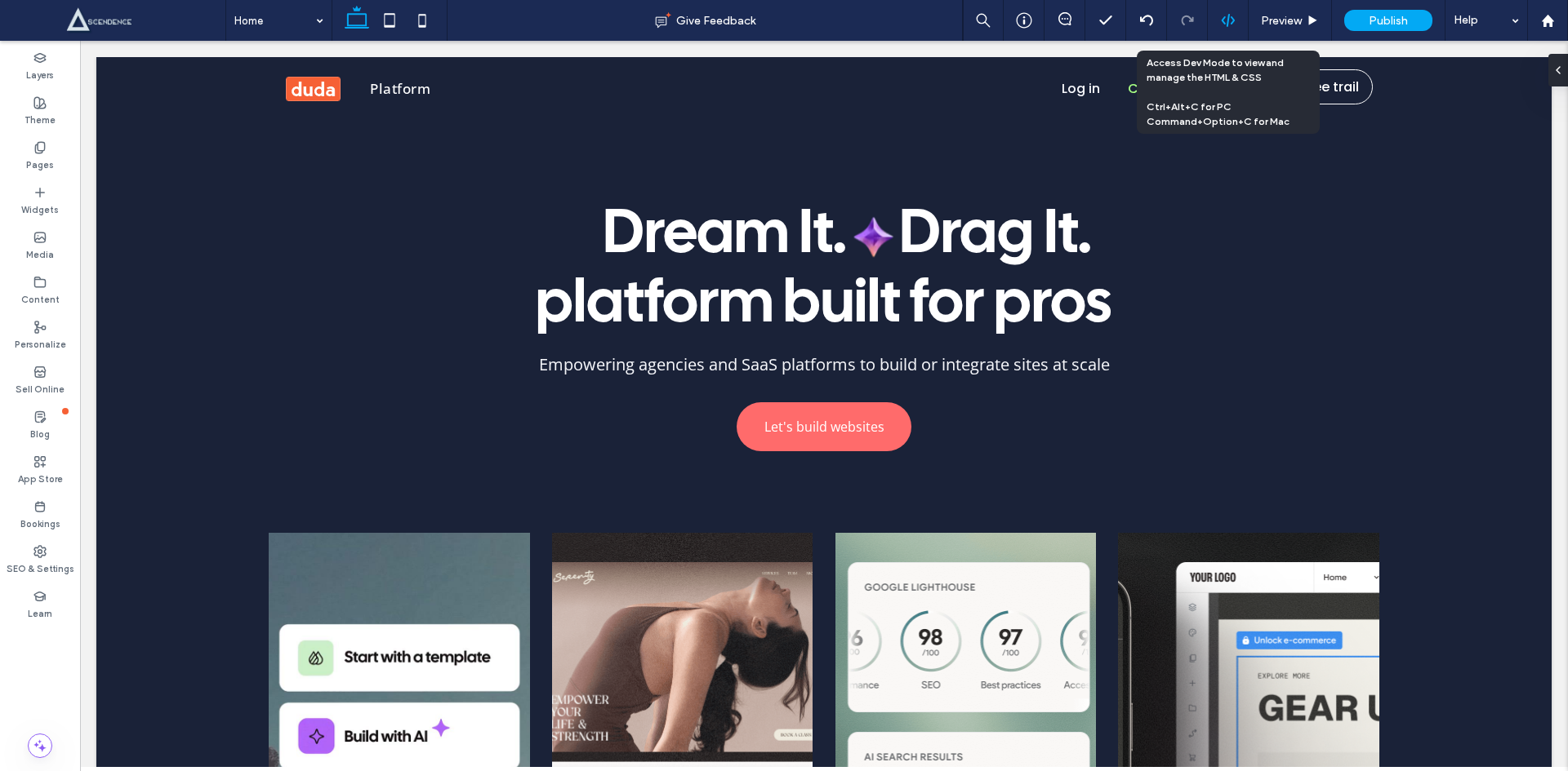
click at [1216, 12] on div at bounding box center [1228, 20] width 41 height 41
click at [1222, 7] on div at bounding box center [1228, 20] width 41 height 41
click at [1224, 13] on icon at bounding box center [1228, 20] width 15 height 15
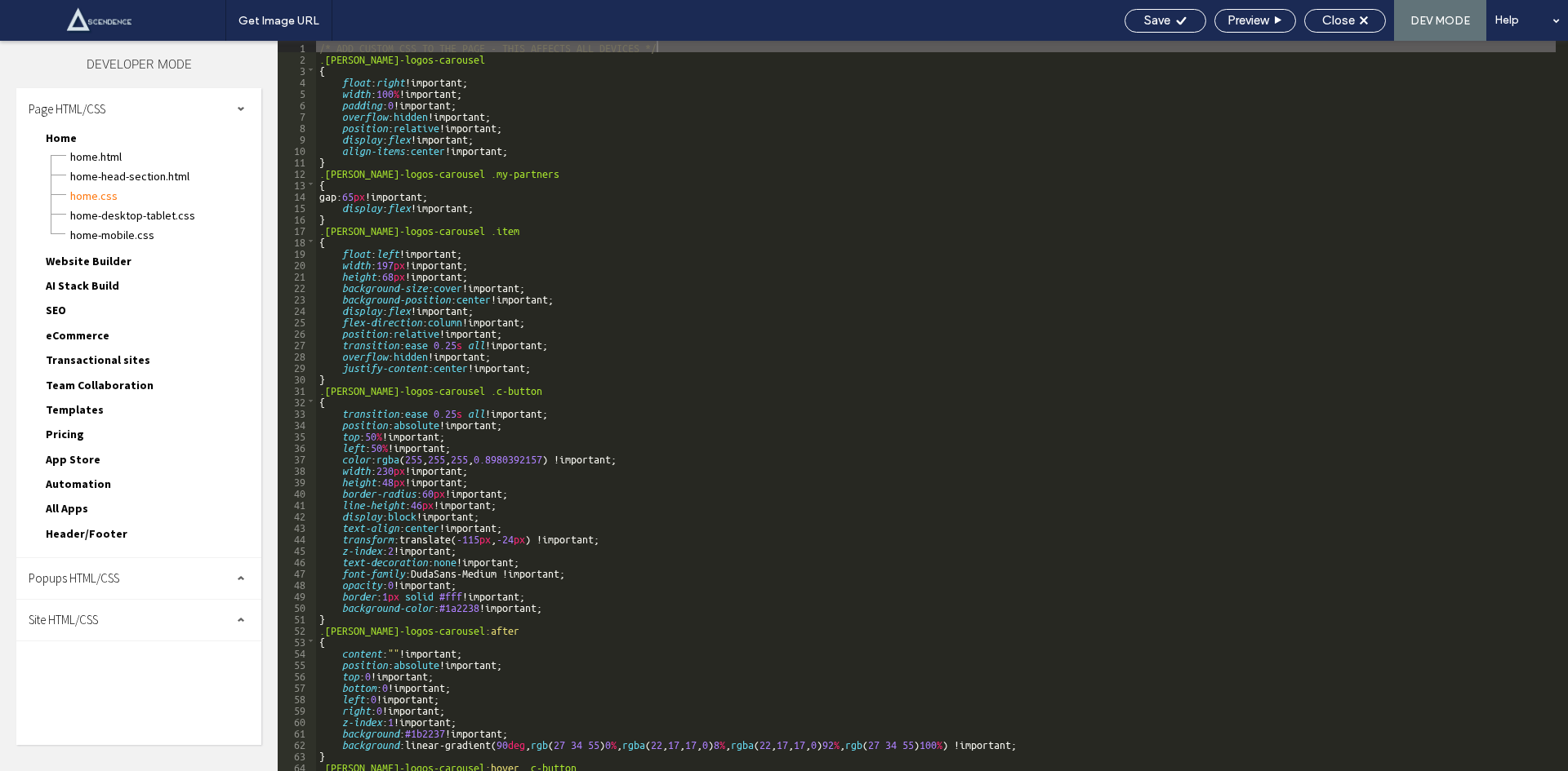
click at [75, 616] on span "Site HTML/CSS" at bounding box center [63, 620] width 70 height 16
click at [97, 678] on span "body-end.html" at bounding box center [169, 672] width 185 height 17
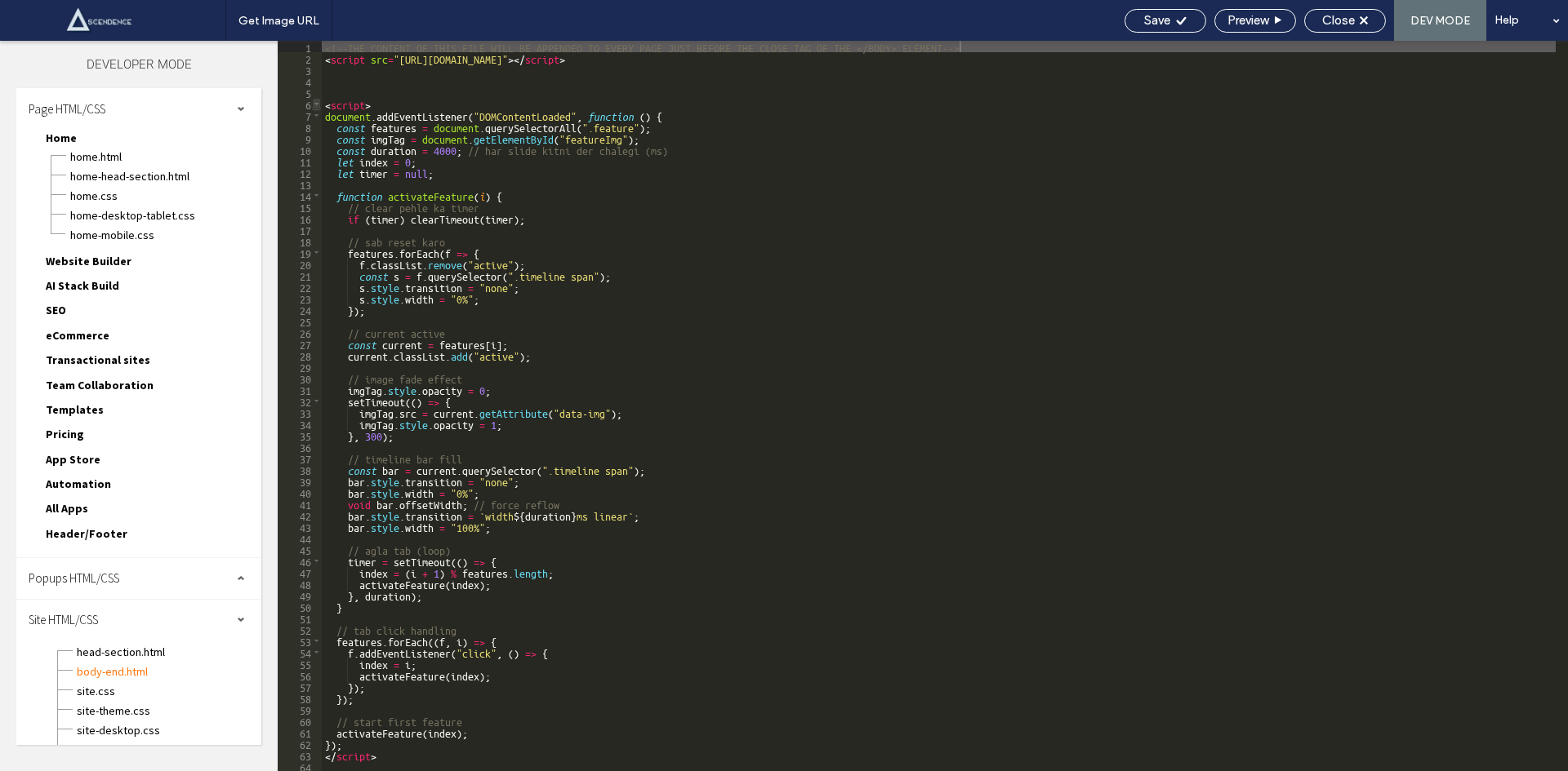
click at [313, 101] on span at bounding box center [316, 104] width 9 height 11
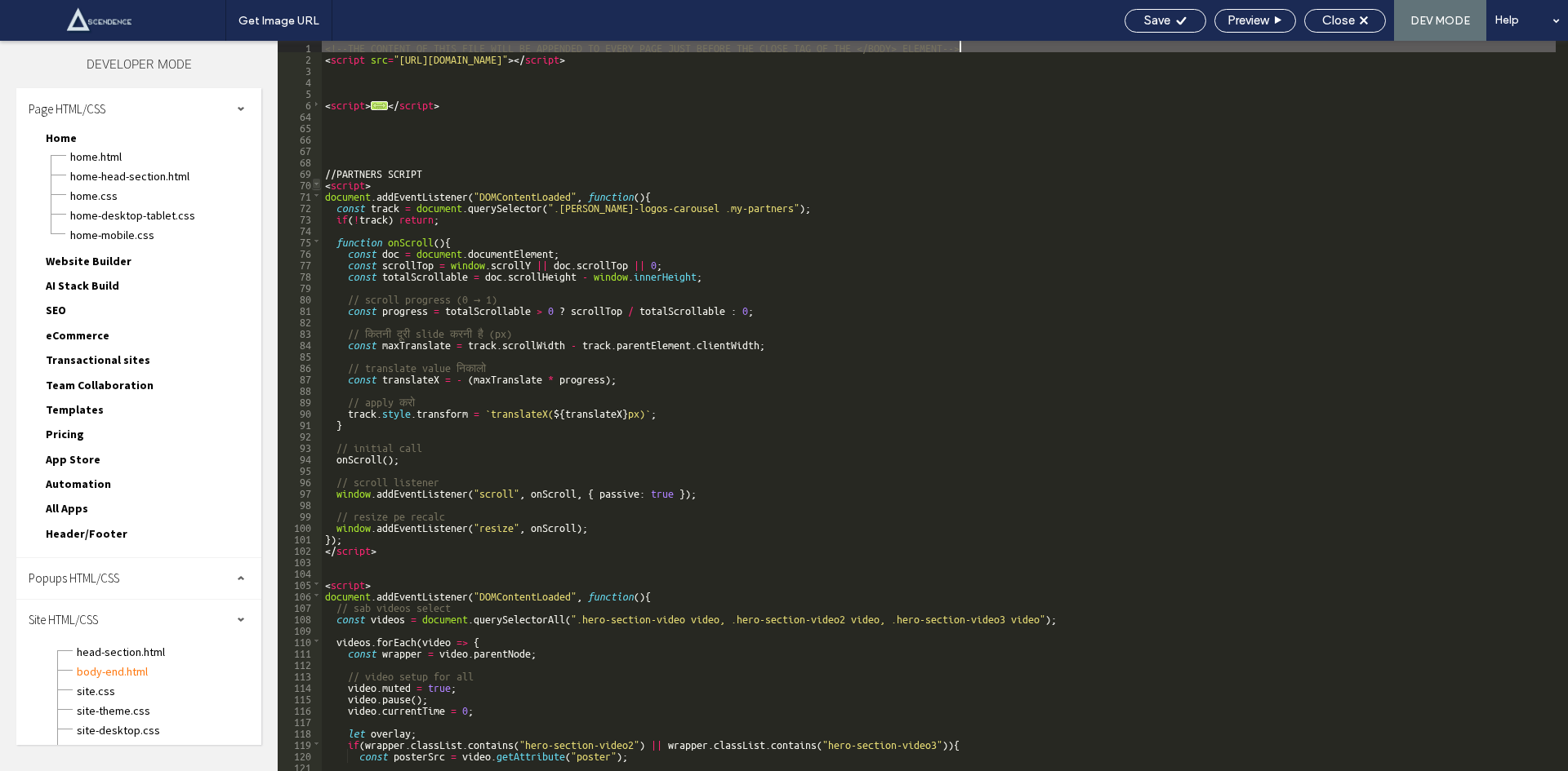
click at [316, 186] on span at bounding box center [316, 183] width 9 height 11
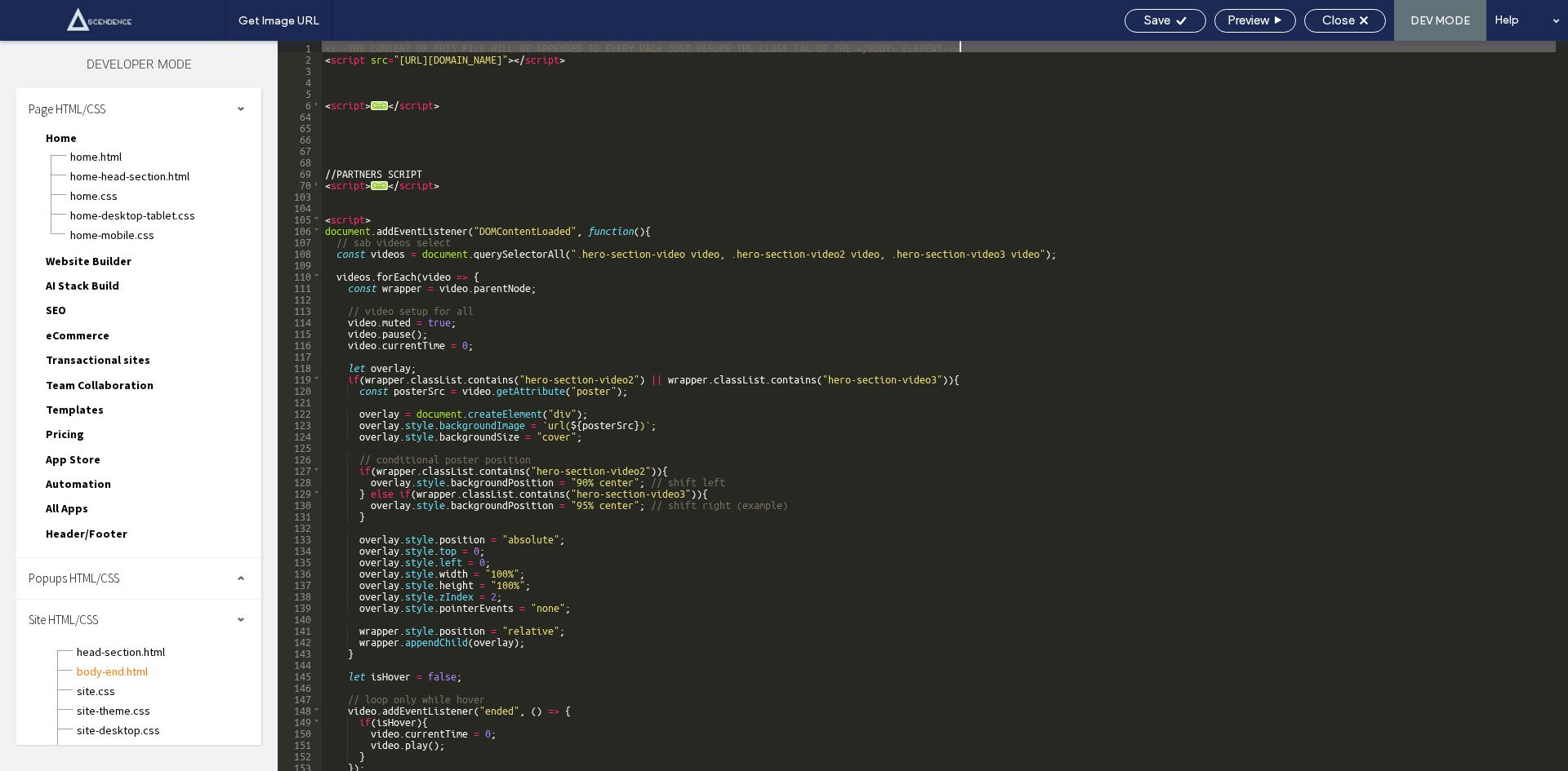
click at [326, 181] on div "<!--THE CONTENT OF THIS FILE WILL BE APPENDED TO EVERY PAGE JUST BEFORE THE CLO…" at bounding box center [938, 418] width 1233 height 754
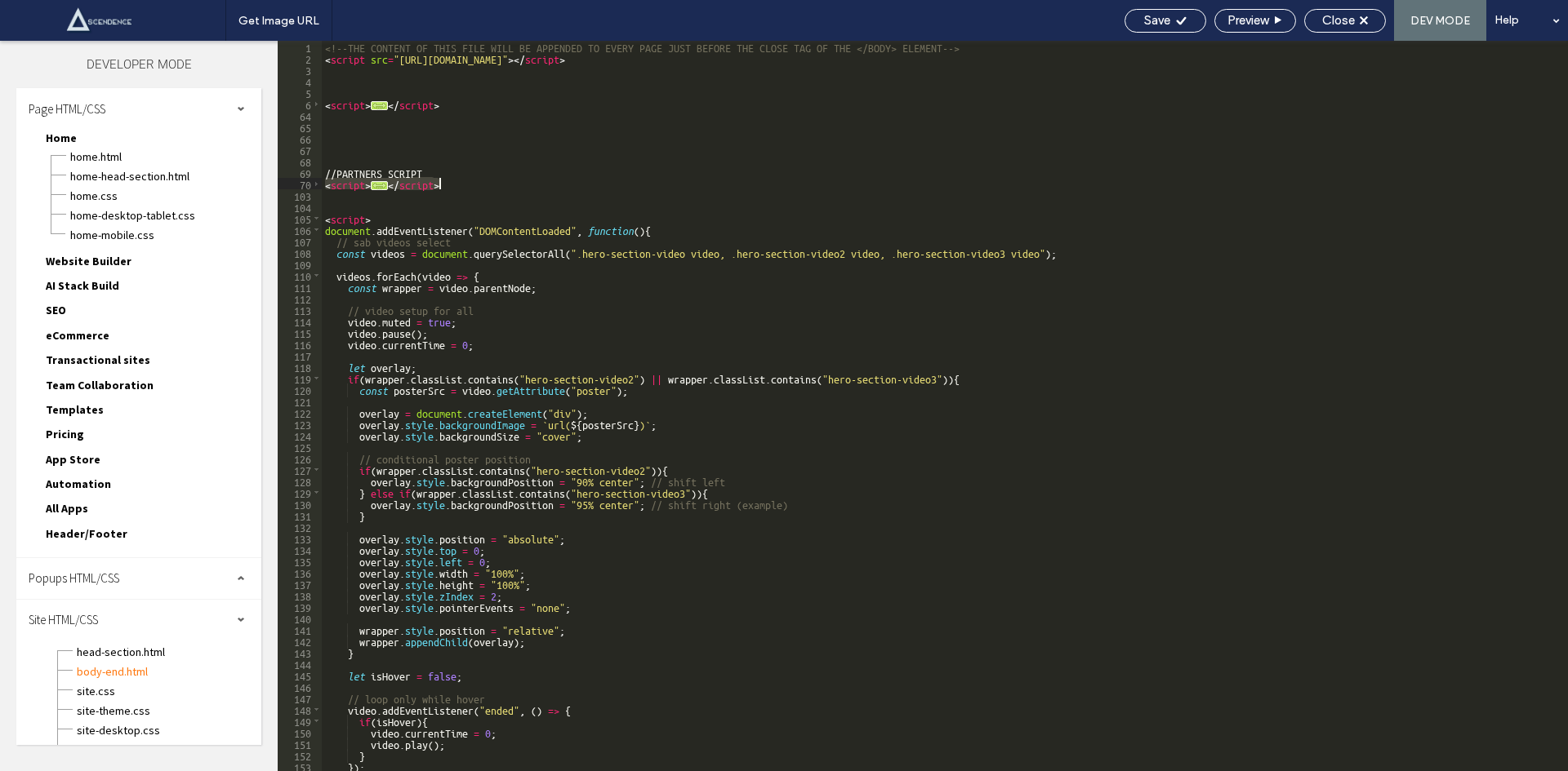
click at [485, 179] on div "<!--THE CONTENT OF THIS FILE WILL BE APPENDED TO EVERY PAGE JUST BEFORE THE CLO…" at bounding box center [938, 418] width 1233 height 754
click at [323, 168] on div "<!--THE CONTENT OF THIS FILE WILL BE APPENDED TO EVERY PAGE JUST BEFORE THE CLO…" at bounding box center [938, 418] width 1233 height 754
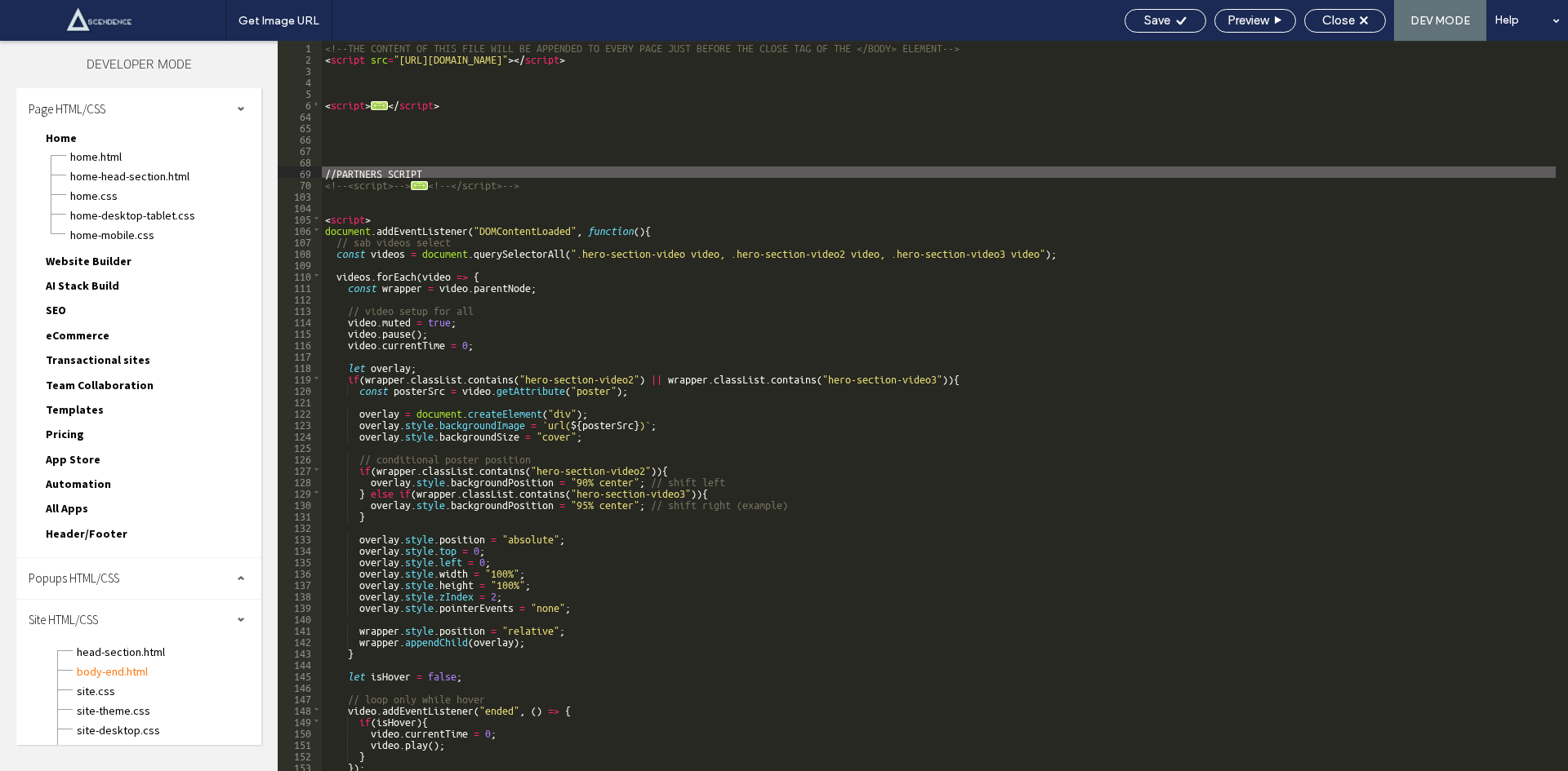
click at [548, 187] on div "<!--THE CONTENT OF THIS FILE WILL BE APPENDED TO EVERY PAGE JUST BEFORE THE CLO…" at bounding box center [938, 418] width 1233 height 754
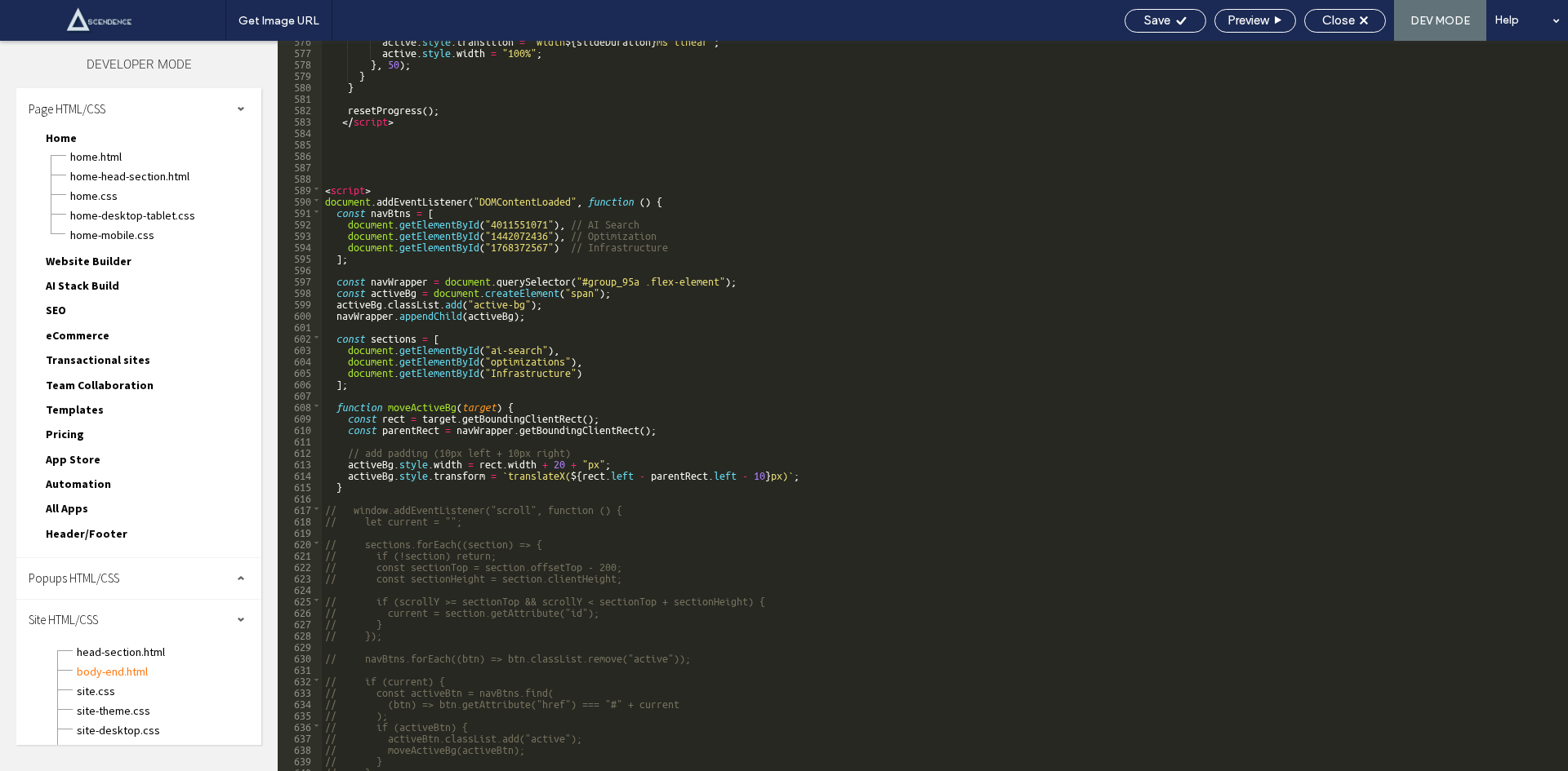
scroll to position [6024, 0]
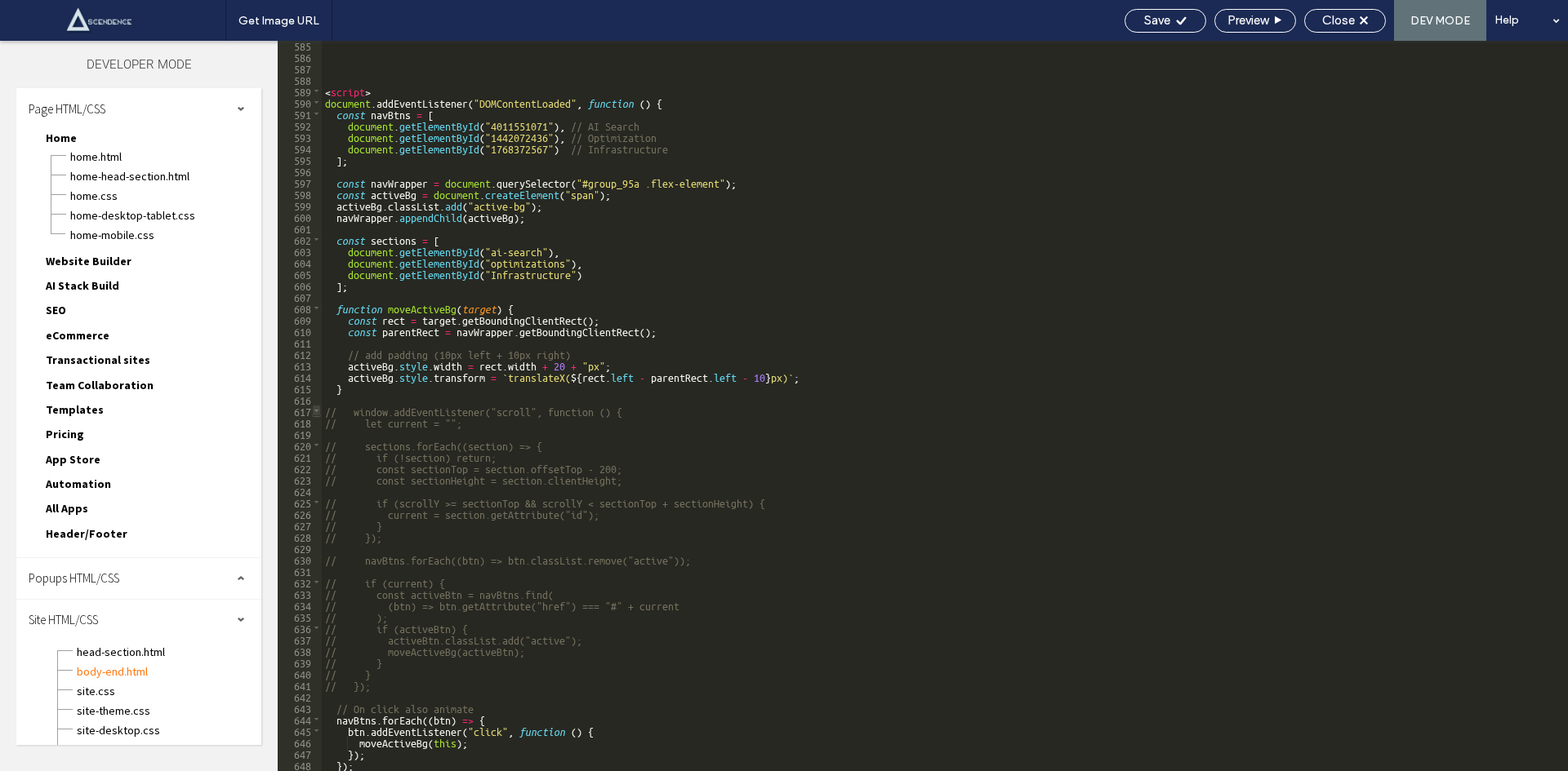
click at [315, 410] on span at bounding box center [316, 411] width 9 height 11
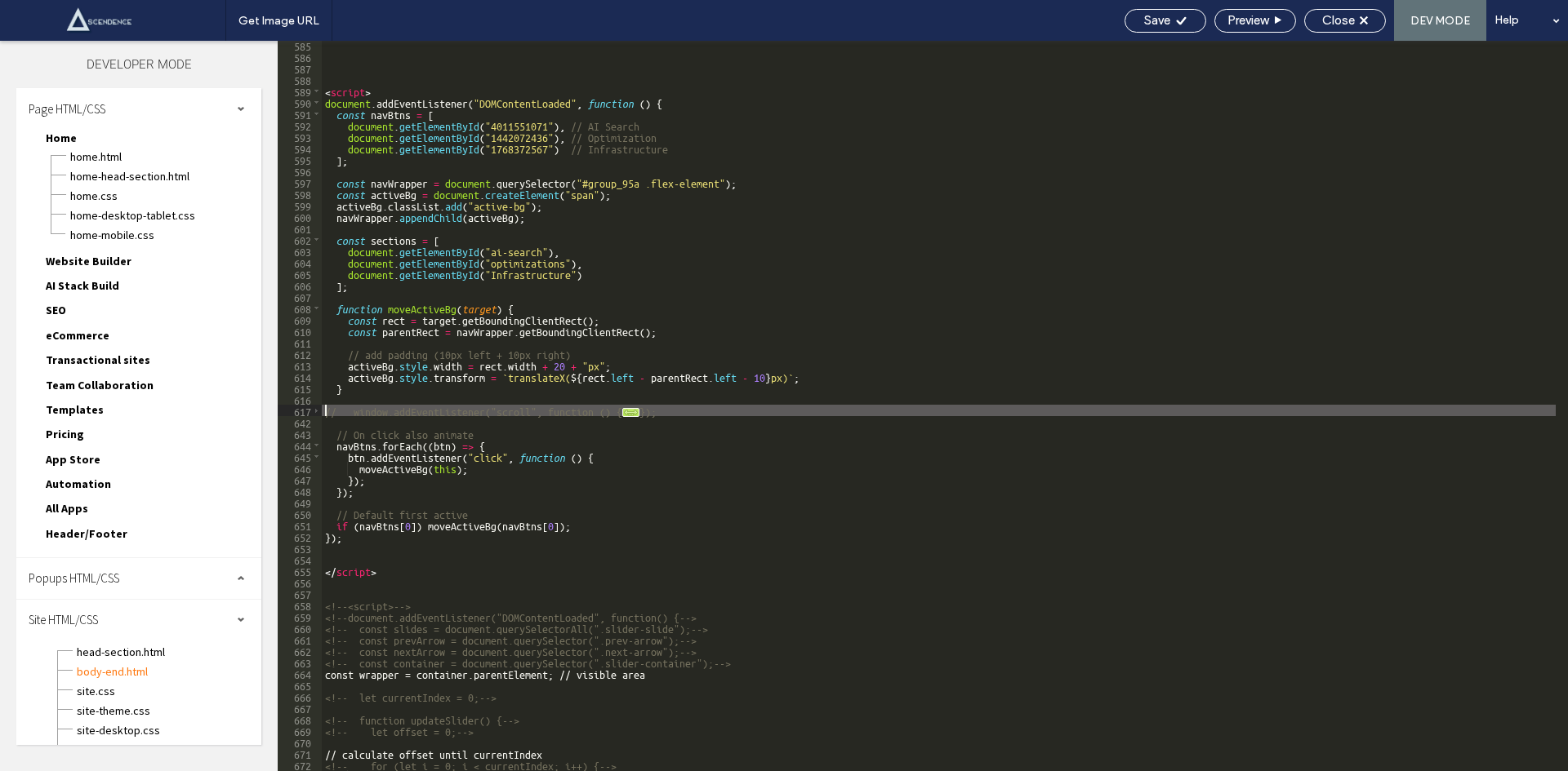
click at [325, 407] on div "< script > document . addEventListener ( "DOMContentLoaded" , function ( ) { co…" at bounding box center [938, 416] width 1233 height 754
click at [511, 429] on div "< script > document . addEventListener ( "DOMContentLoaded" , function ( ) { co…" at bounding box center [938, 416] width 1233 height 754
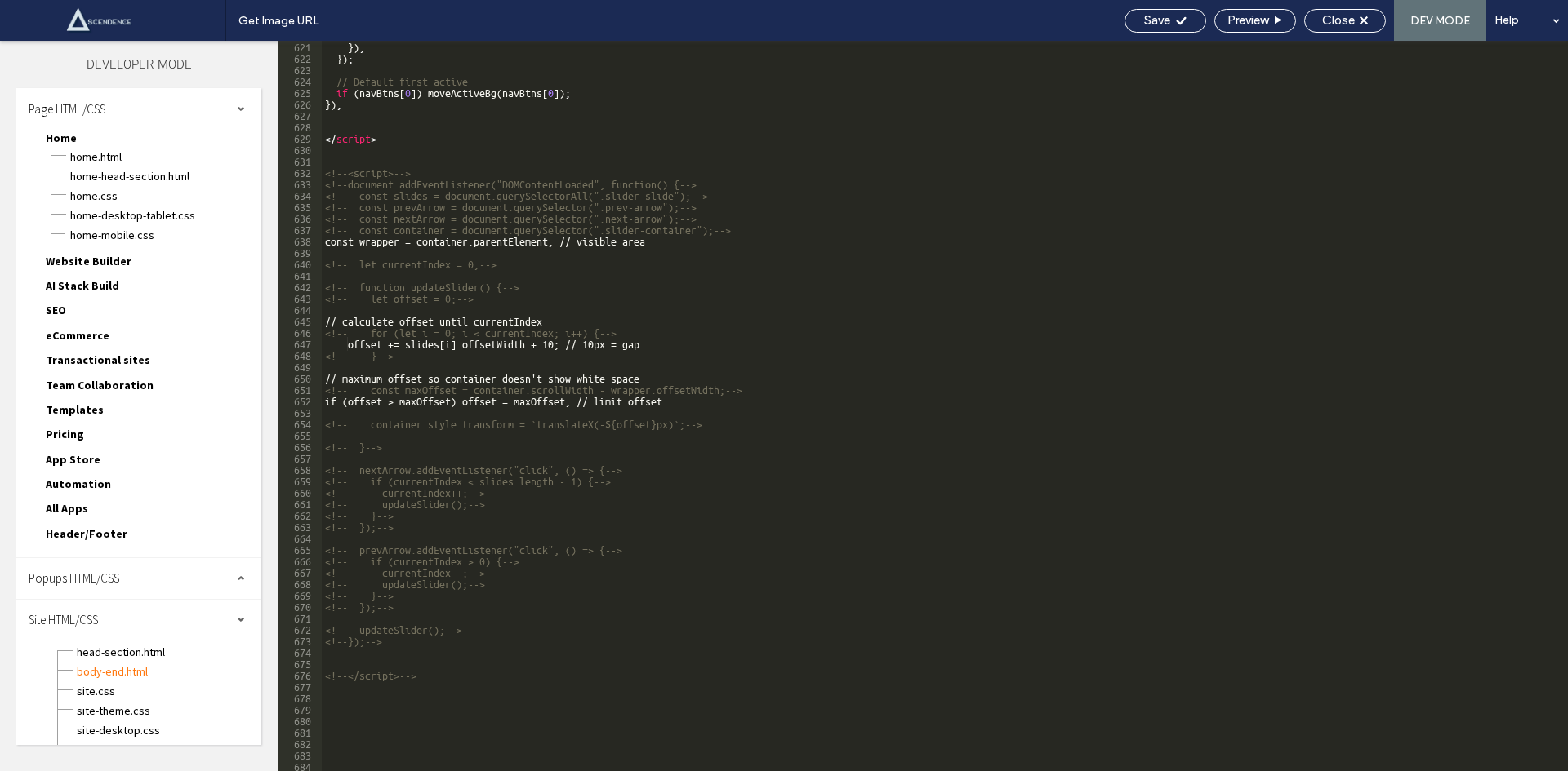
scroll to position [6435, 0]
click at [332, 164] on div "}) ; }) ; // Default first active if ( navBtns [ 0 ]) moveActiveBg ( navBtns [ …" at bounding box center [938, 417] width 1233 height 754
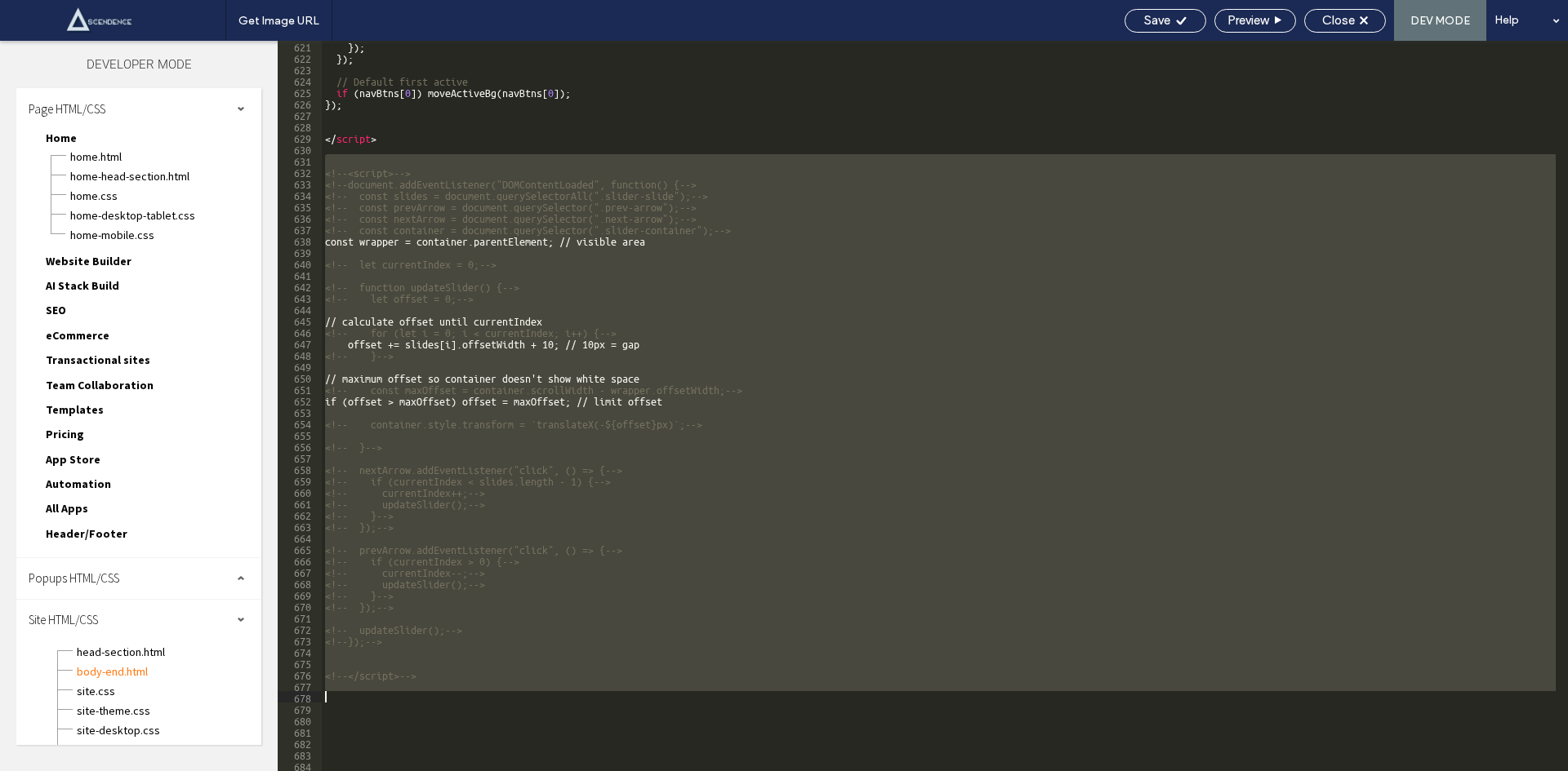
click at [394, 692] on div "}) ; }) ; // Default first active if ( navBtns [ 0 ]) moveActiveBg ( navBtns [ …" at bounding box center [938, 417] width 1233 height 754
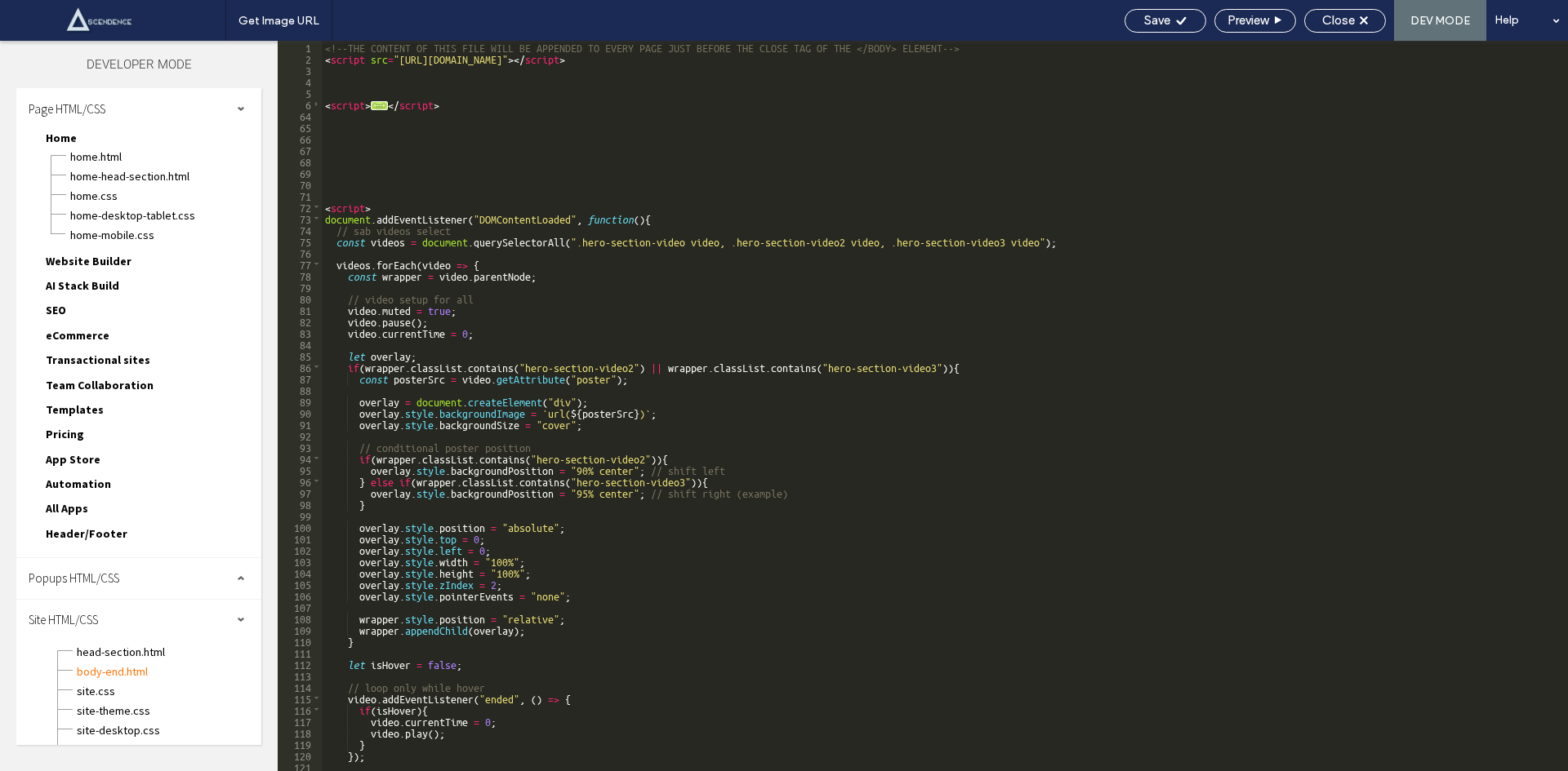
scroll to position [0, 0]
click at [383, 176] on div "<!--THE CONTENT OF THIS FILE WILL BE APPENDED TO EVERY PAGE JUST BEFORE THE CLO…" at bounding box center [938, 418] width 1233 height 754
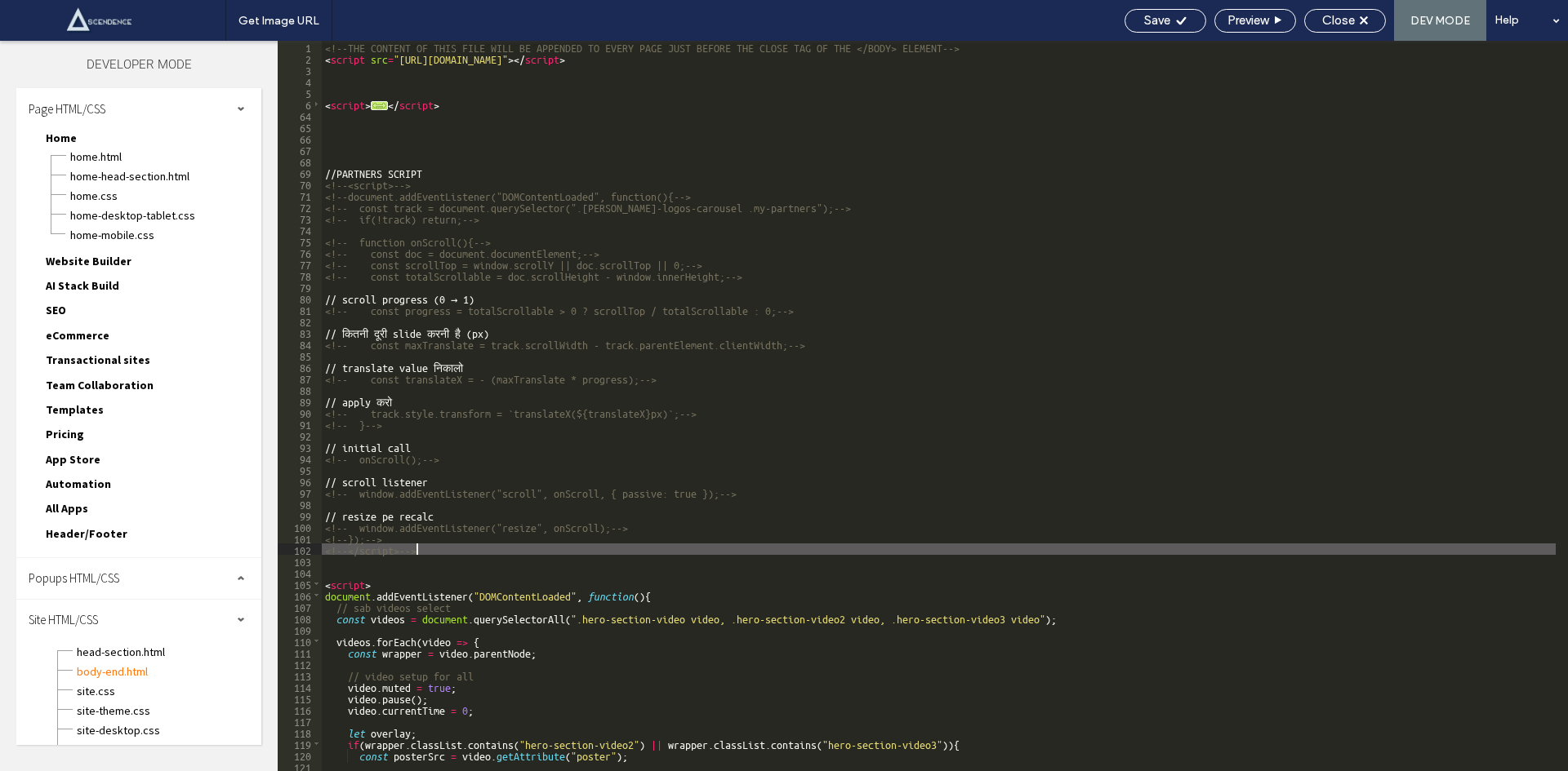
click at [326, 182] on div "<!--THE CONTENT OF THIS FILE WILL BE APPENDED TO EVERY PAGE JUST BEFORE THE CLO…" at bounding box center [938, 418] width 1233 height 754
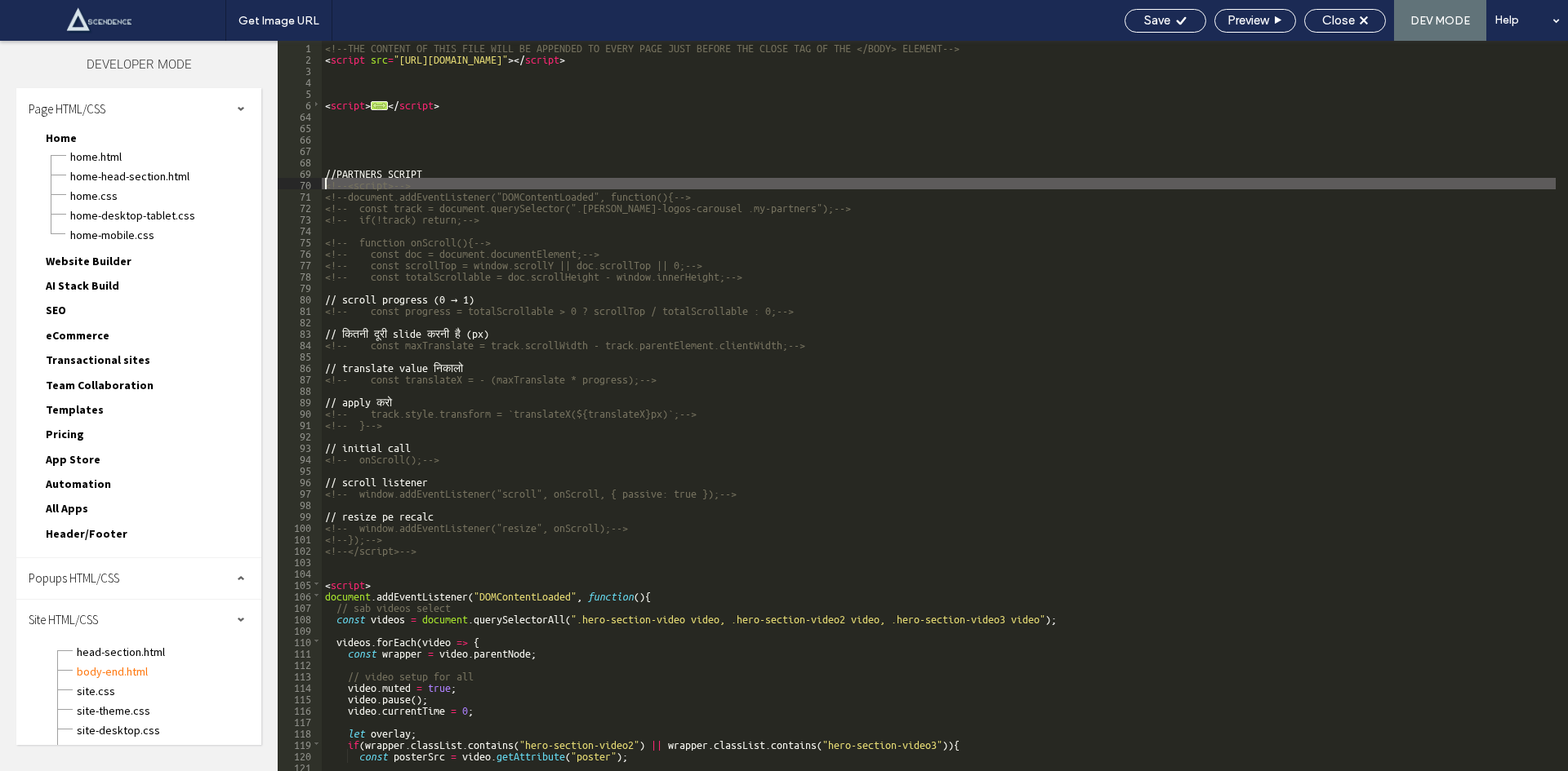
click at [428, 544] on div "<!--THE CONTENT OF THIS FILE WILL BE APPENDED TO EVERY PAGE JUST BEFORE THE CLO…" at bounding box center [938, 418] width 1233 height 754
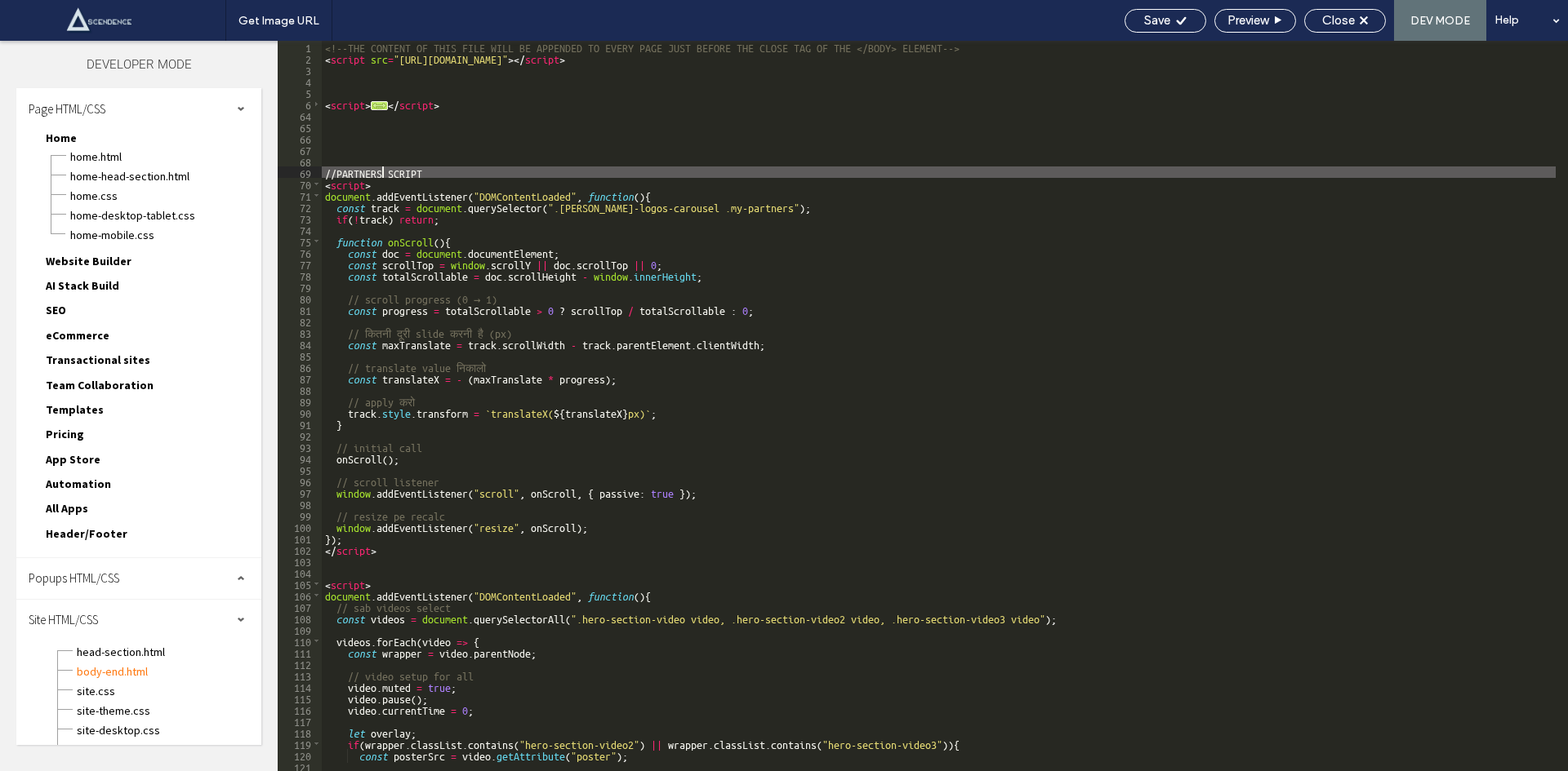
click at [384, 171] on div "<!--THE CONTENT OF THIS FILE WILL BE APPENDED TO EVERY PAGE JUST BEFORE THE CLO…" at bounding box center [938, 418] width 1233 height 754
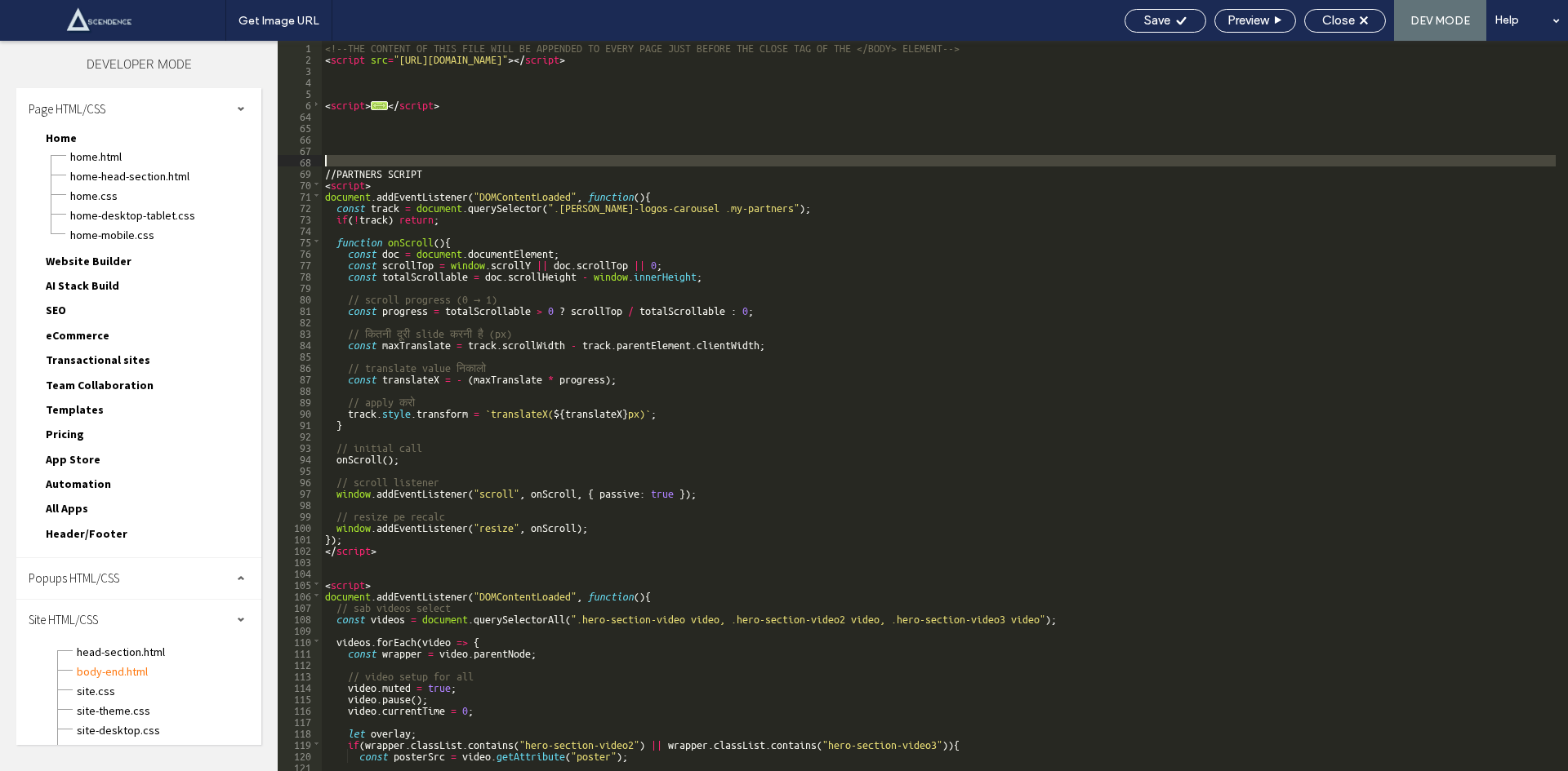
click at [431, 166] on div "<!--THE CONTENT OF THIS FILE WILL BE APPENDED TO EVERY PAGE JUST BEFORE THE CLO…" at bounding box center [938, 418] width 1233 height 754
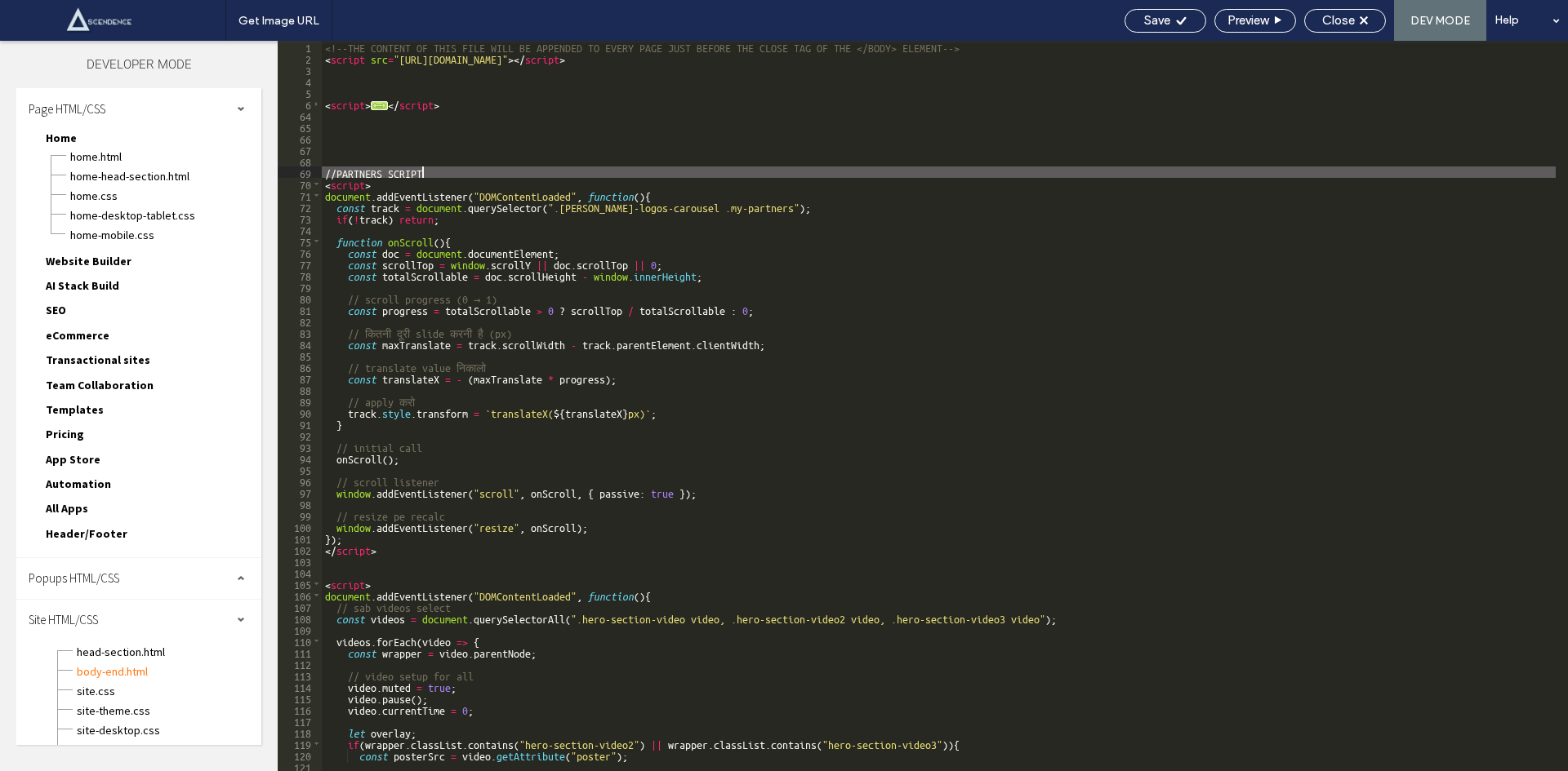
click at [432, 174] on div "<!--THE CONTENT OF THIS FILE WILL BE APPENDED TO EVERY PAGE JUST BEFORE THE CLO…" at bounding box center [938, 418] width 1233 height 754
click at [1190, 26] on div "Save" at bounding box center [1165, 20] width 80 height 15
click at [108, 687] on span "site.css" at bounding box center [169, 691] width 185 height 17
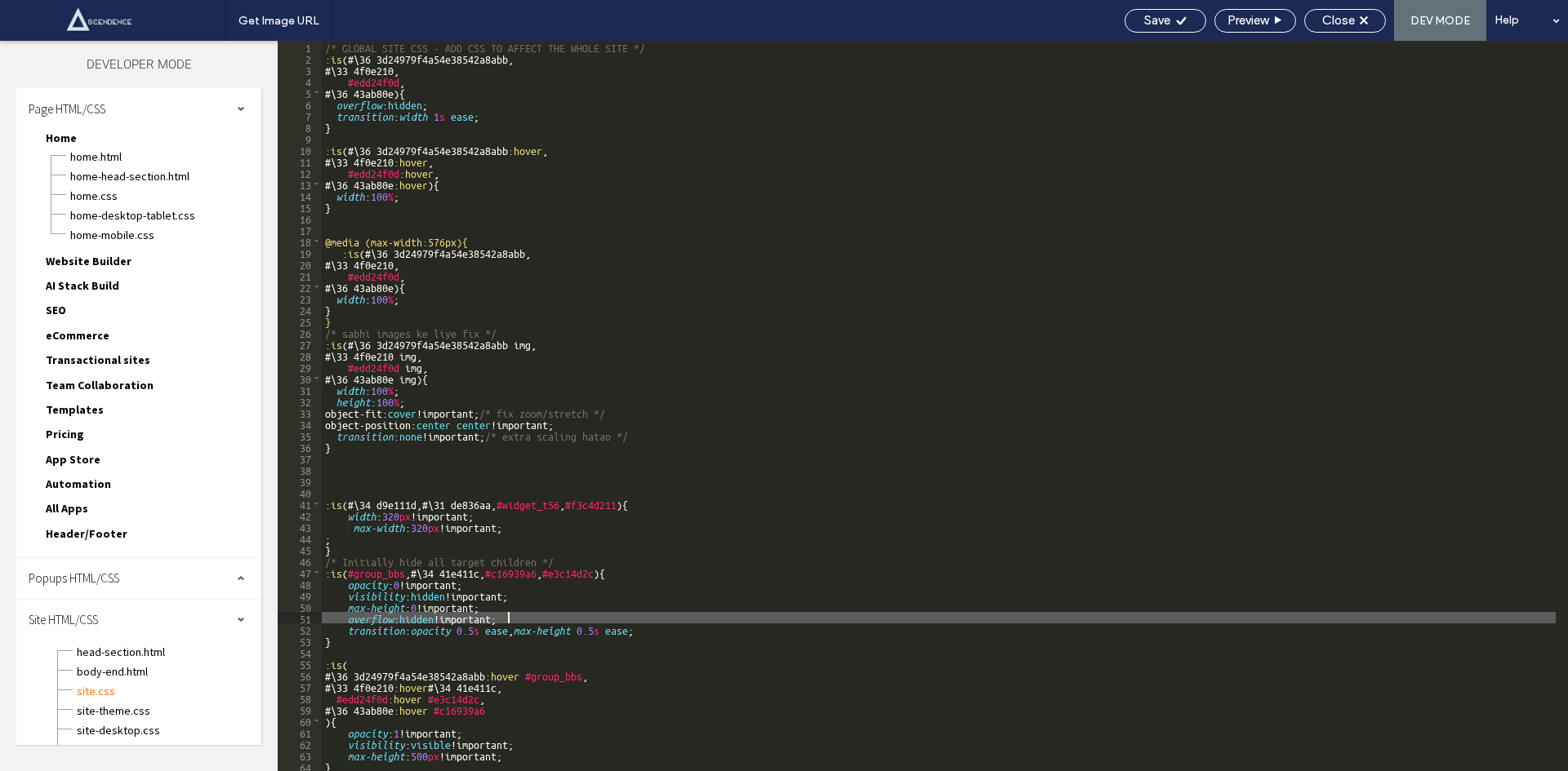
click at [624, 622] on div "/* GLOBAL SITE CSS - ADD CSS TO AFFECT THE WHOLE SITE */ :is (#\ 36 3d24979f4a5…" at bounding box center [938, 418] width 1233 height 754
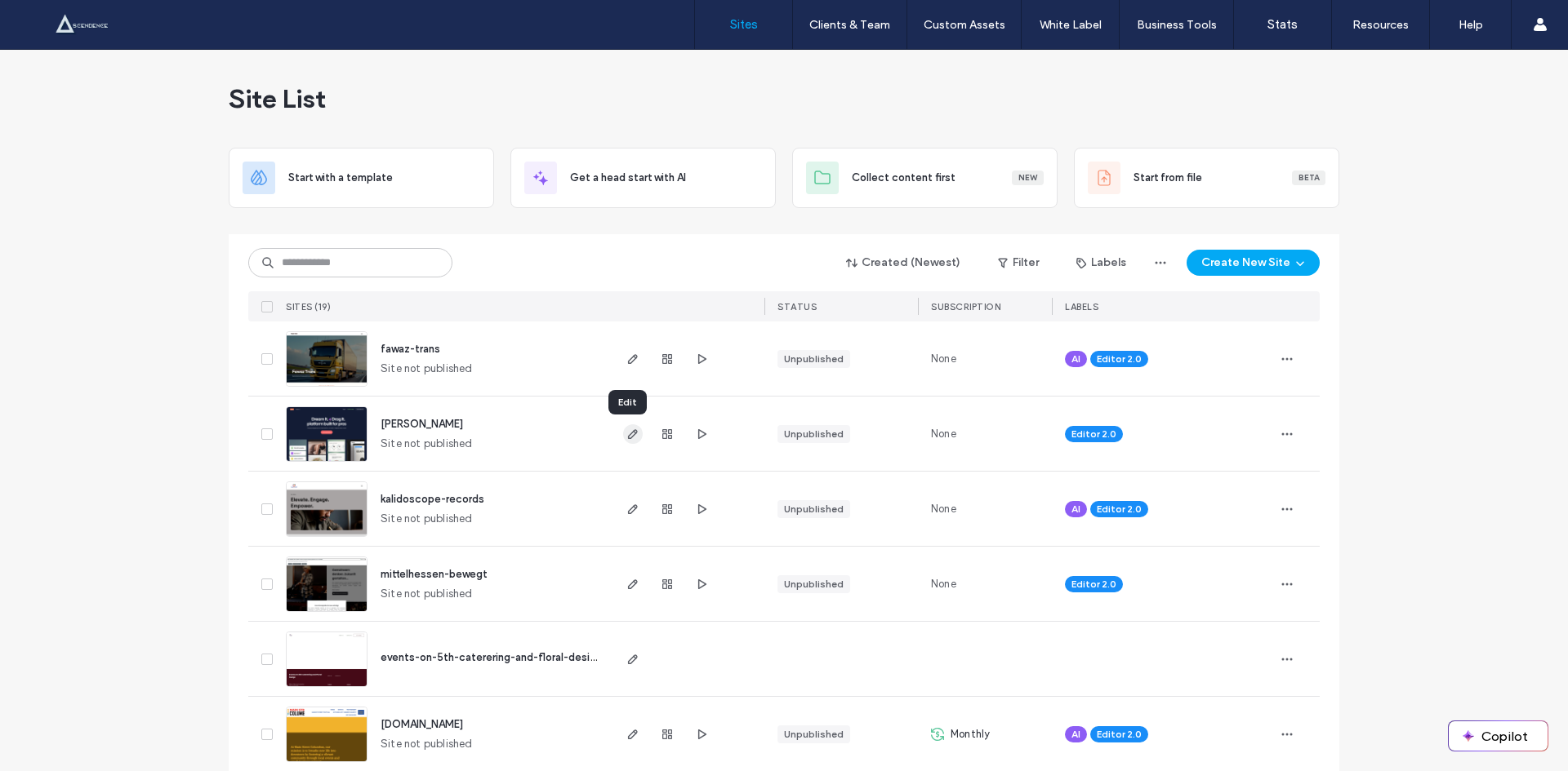
click at [627, 439] on icon "button" at bounding box center [633, 435] width 13 height 13
click at [698, 436] on use "button" at bounding box center [701, 433] width 8 height 10
click at [627, 435] on icon "button" at bounding box center [633, 435] width 13 height 13
click at [630, 436] on icon "button" at bounding box center [633, 435] width 13 height 13
click at [691, 435] on span "button" at bounding box center [701, 434] width 19 height 19
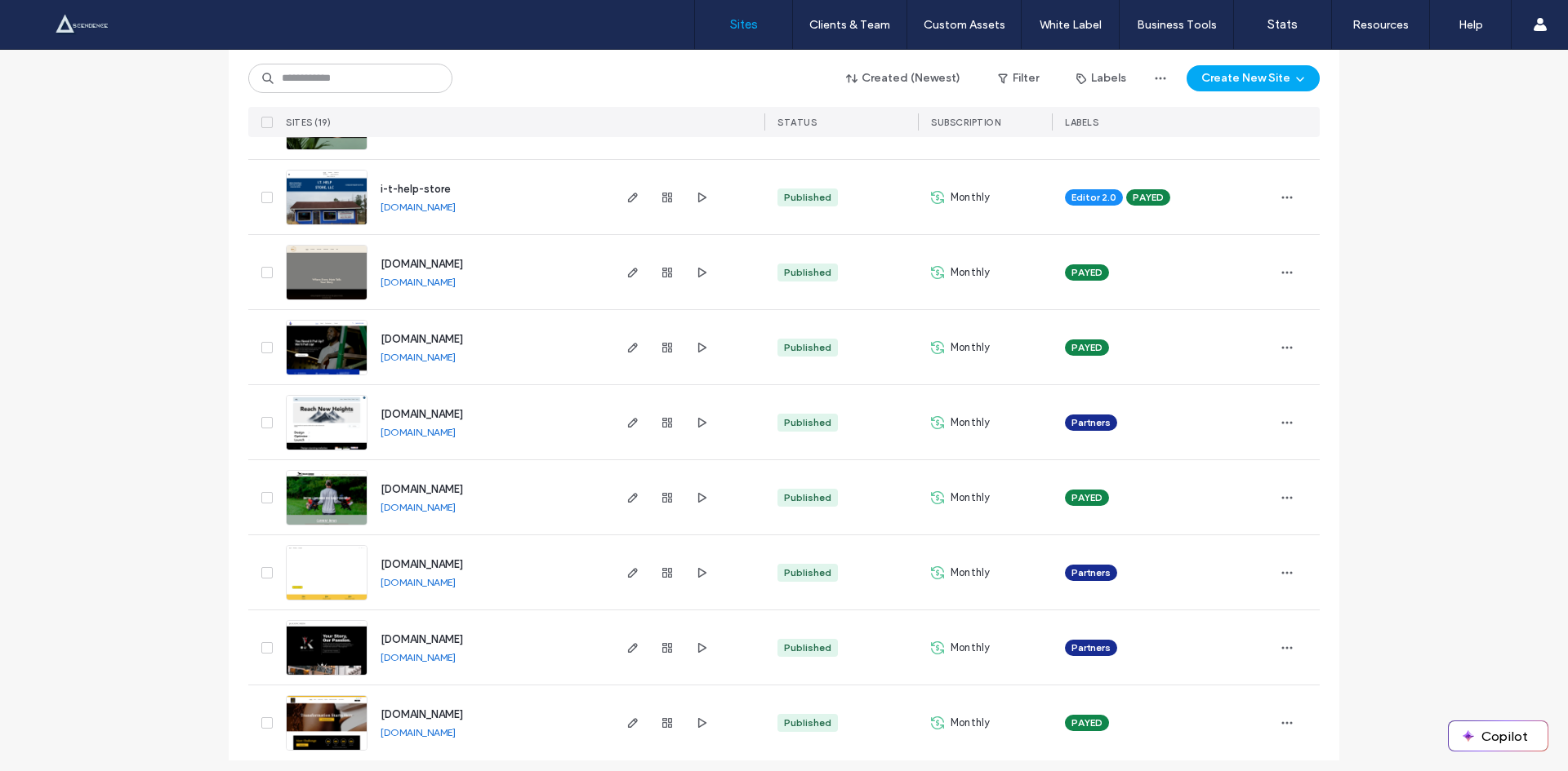
scroll to position [997, 0]
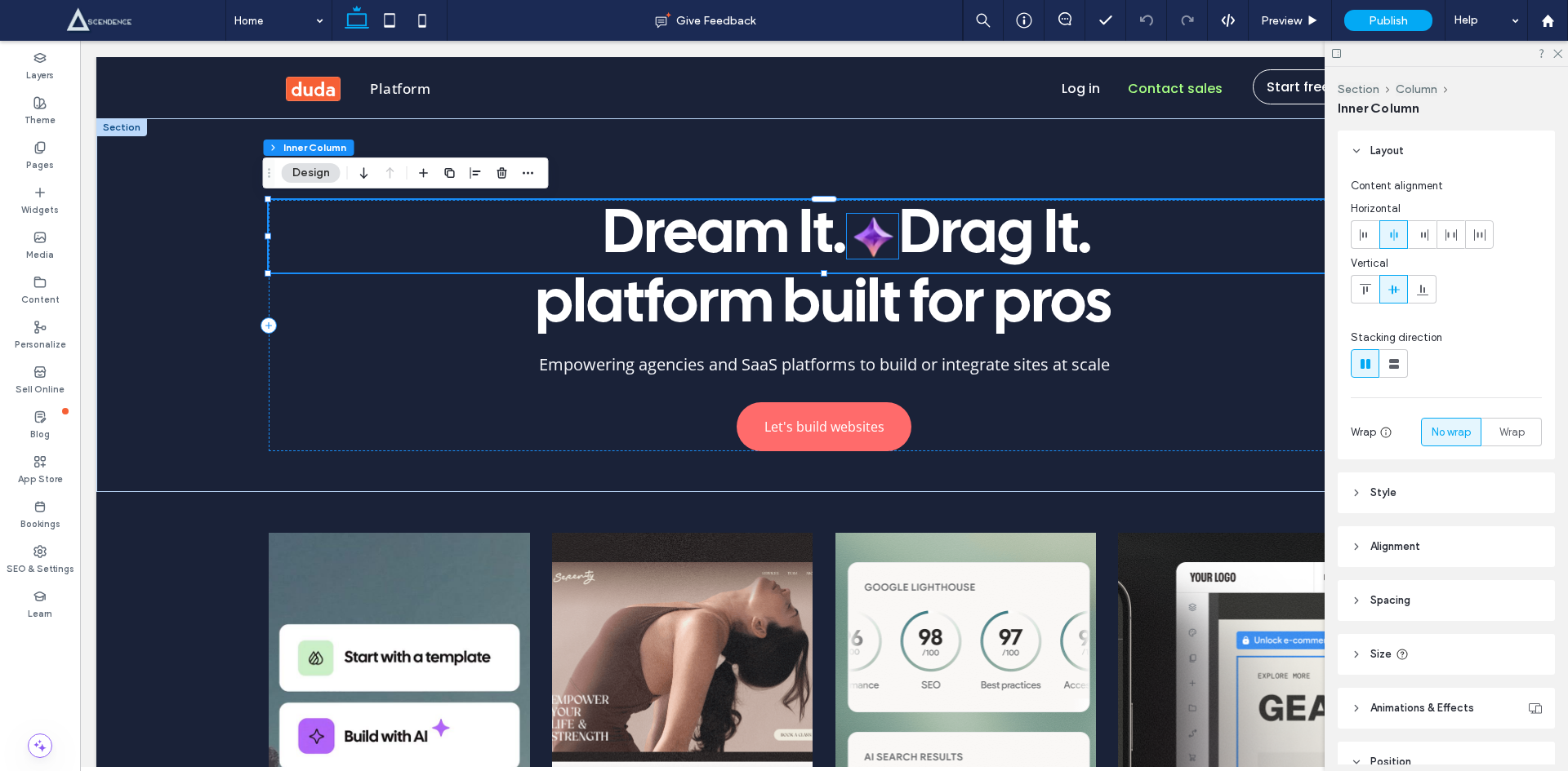
click at [869, 242] on img at bounding box center [872, 236] width 51 height 45
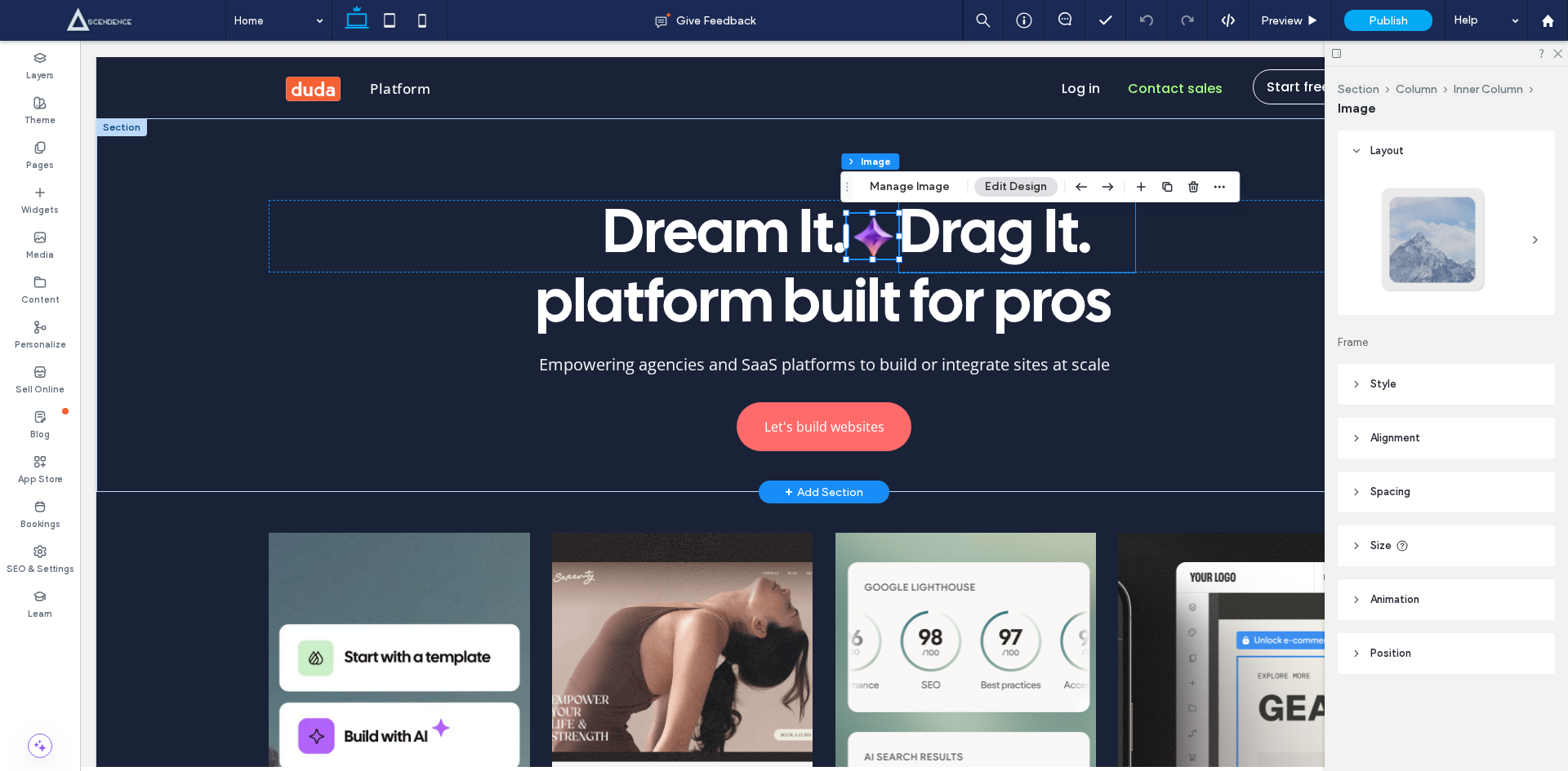
click at [1028, 248] on span "Drag It." at bounding box center [995, 236] width 193 height 56
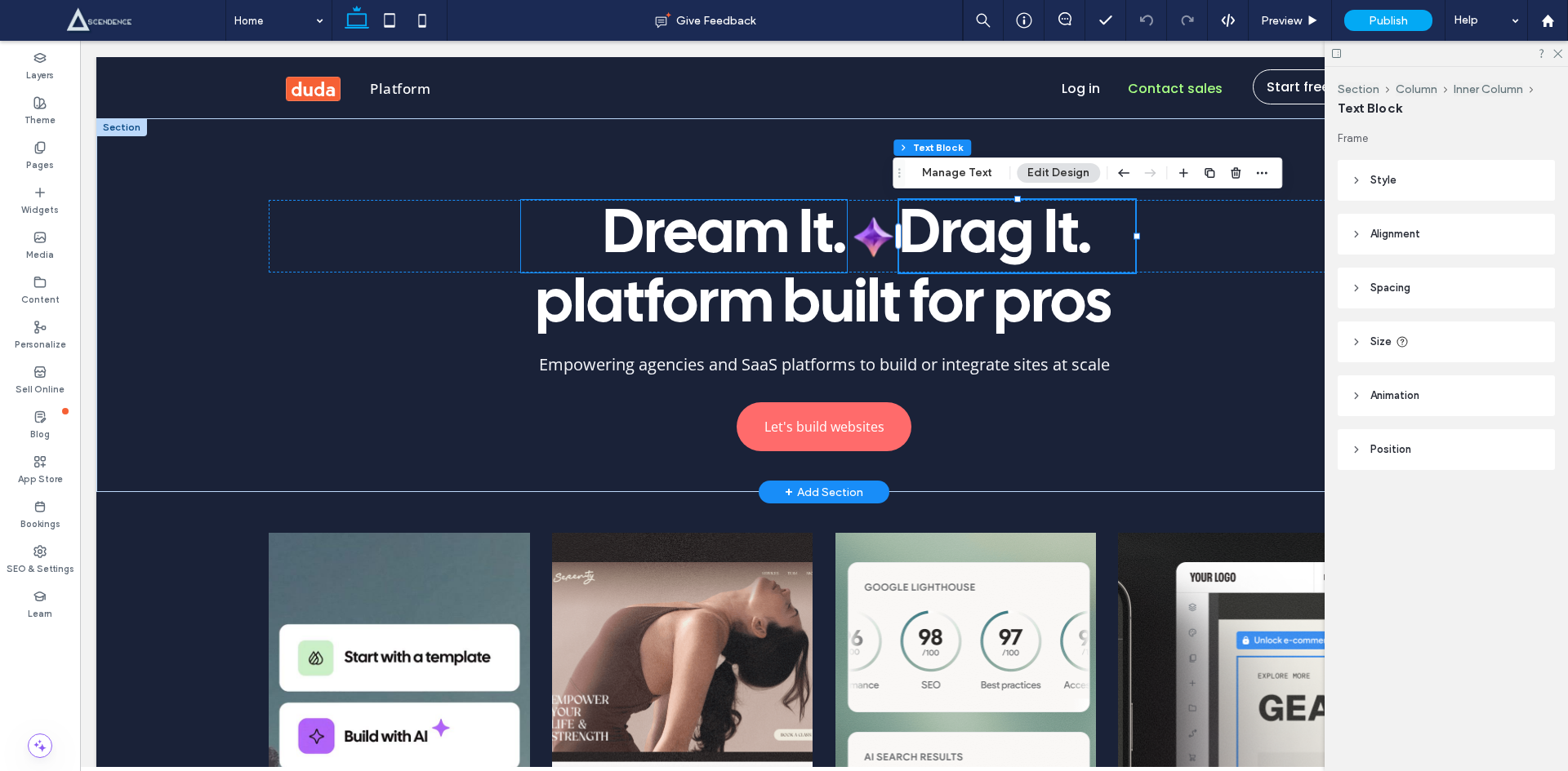
click at [583, 247] on h1 "Dream It." at bounding box center [683, 236] width 326 height 72
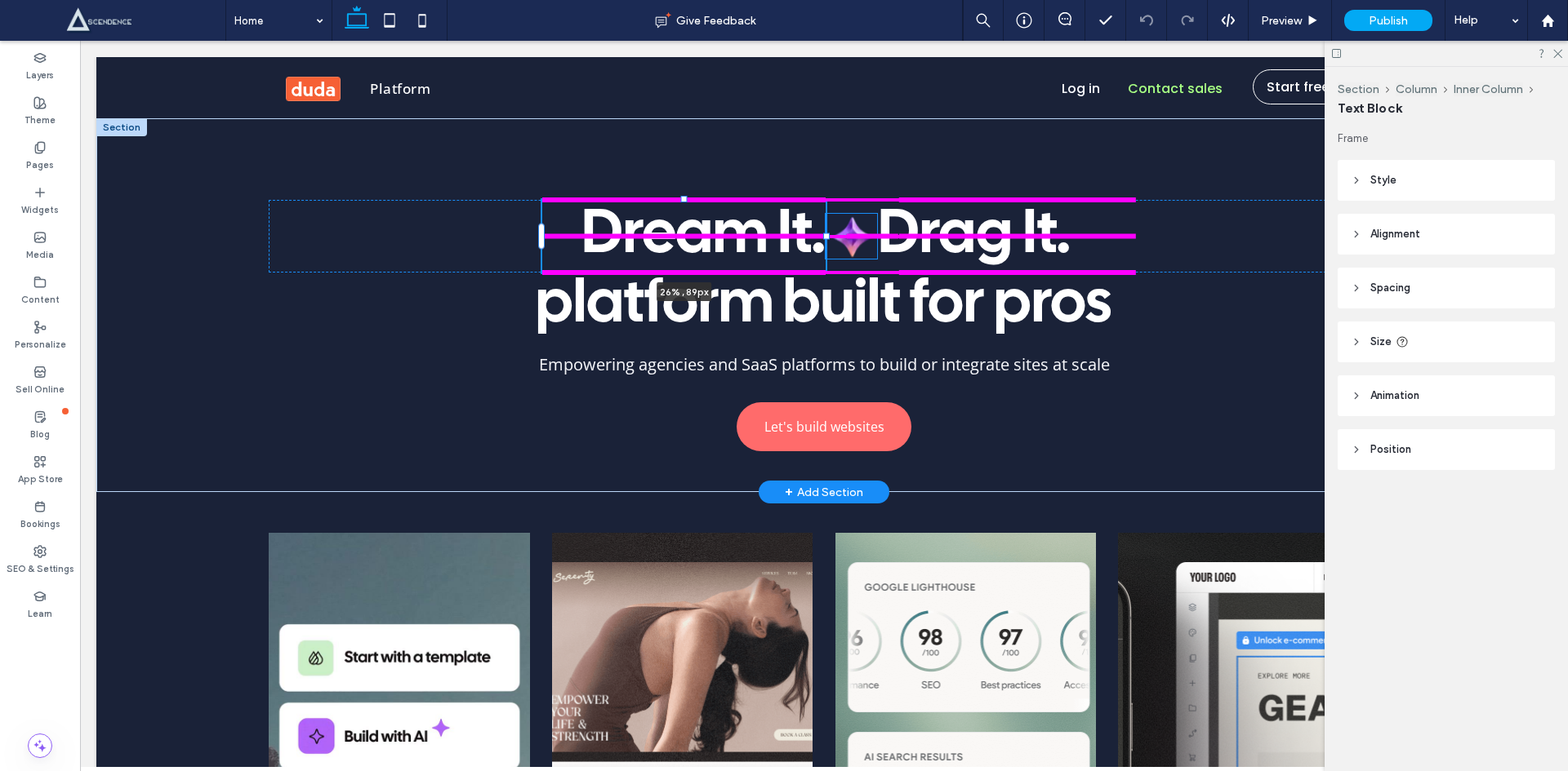
drag, startPoint x: 842, startPoint y: 236, endPoint x: 821, endPoint y: 235, distance: 21.0
click at [823, 235] on div at bounding box center [826, 237] width 6 height 6
type input "**"
type input "****"
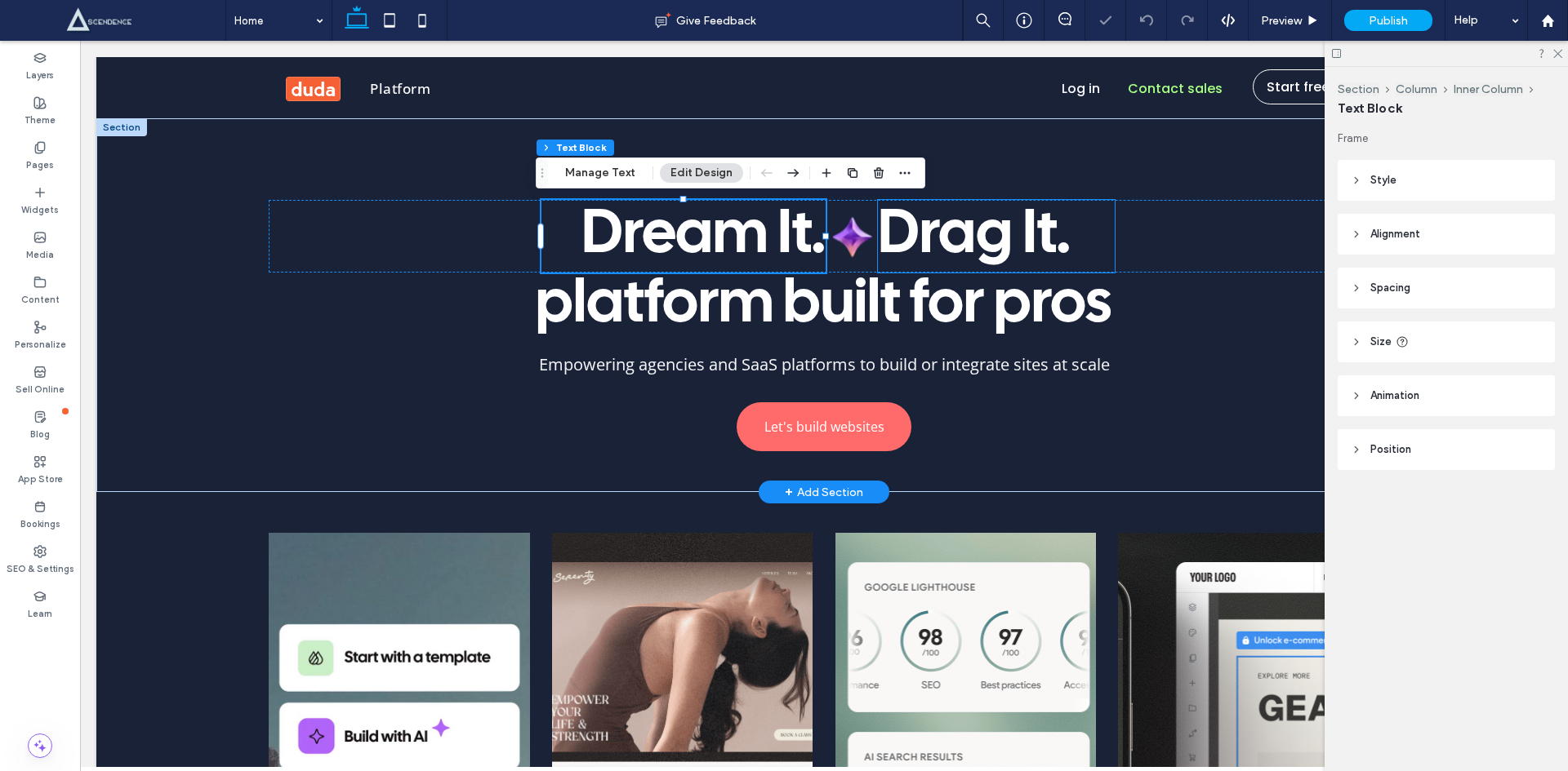
click at [1098, 238] on h1 "Drag It." at bounding box center [996, 236] width 237 height 72
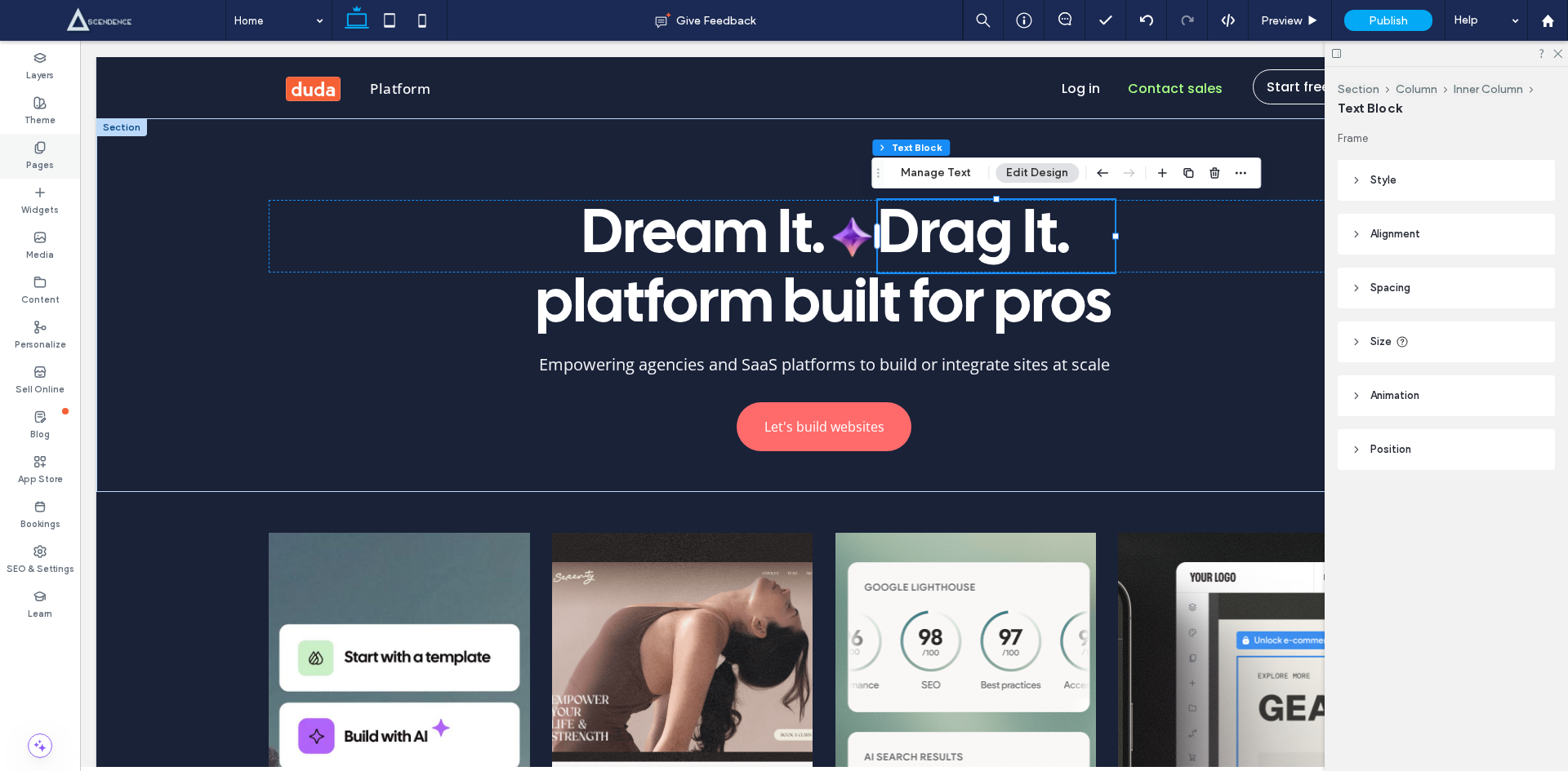
click at [28, 158] on label "Pages" at bounding box center [39, 163] width 28 height 18
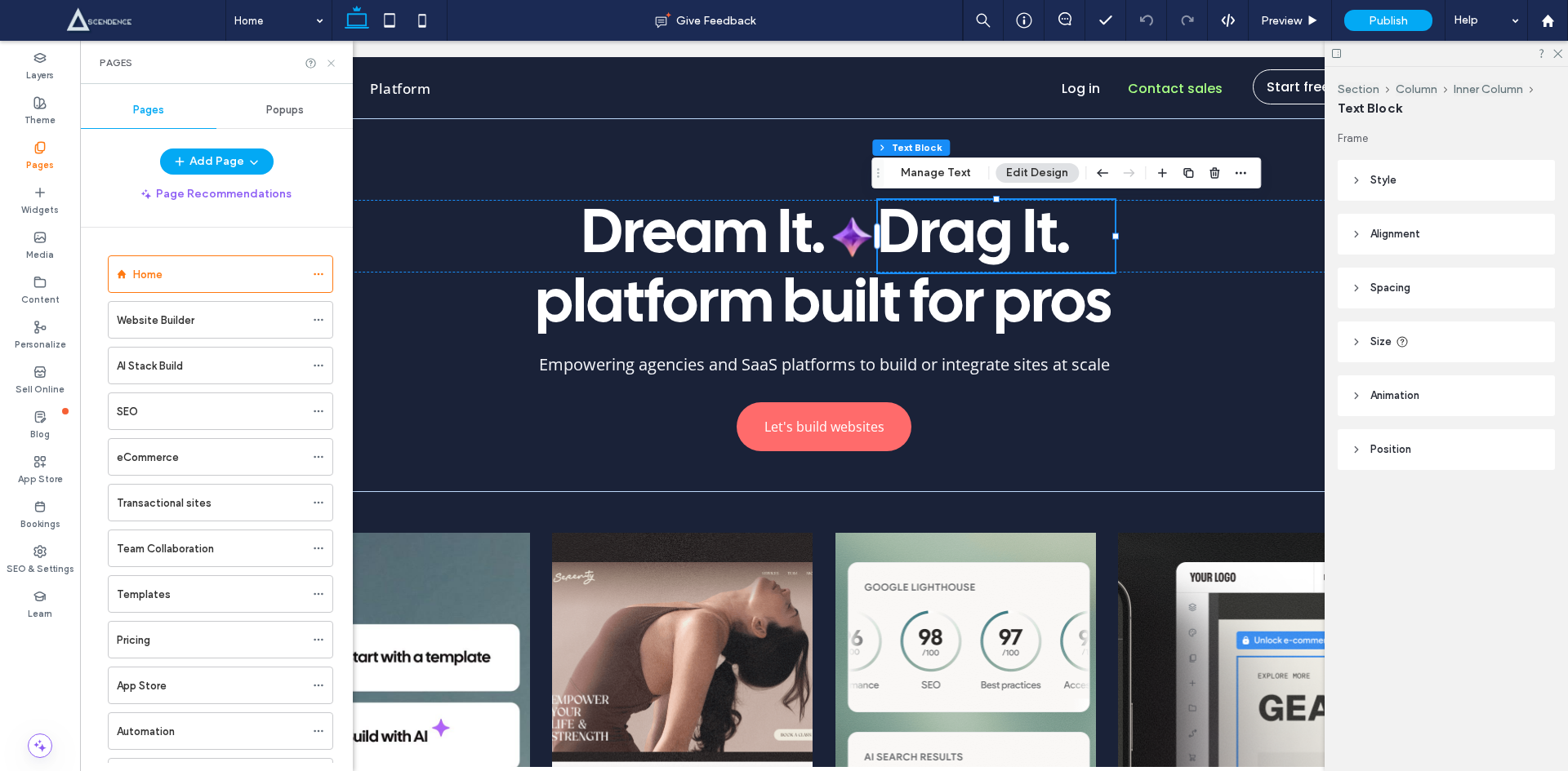
drag, startPoint x: 327, startPoint y: 63, endPoint x: 400, endPoint y: 227, distance: 179.5
click at [327, 63] on icon at bounding box center [330, 62] width 12 height 12
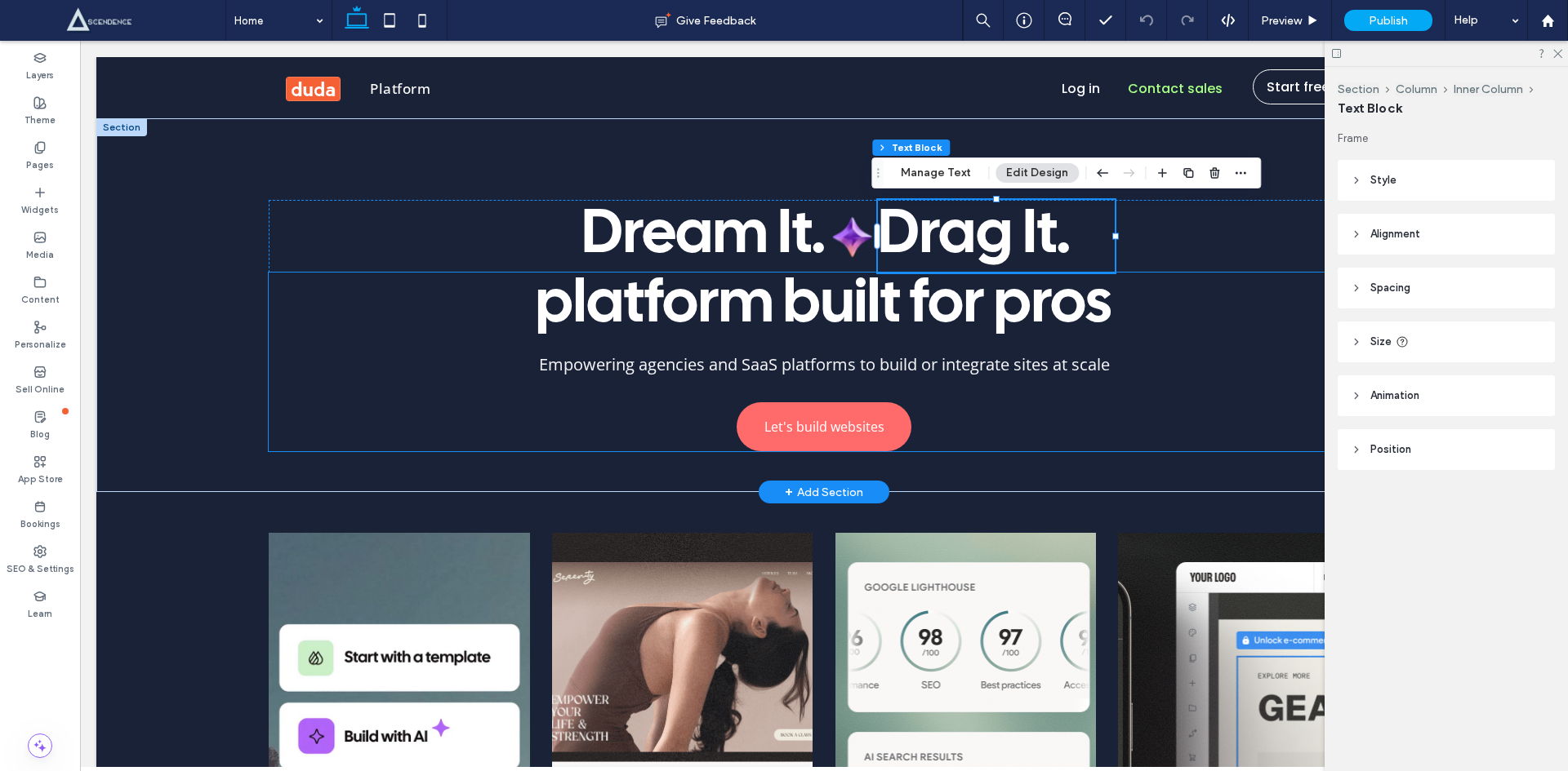
click at [648, 412] on div "platform built for pros Empowering agencies and SaaS platforms to build or inte…" at bounding box center [823, 361] width 1110 height 179
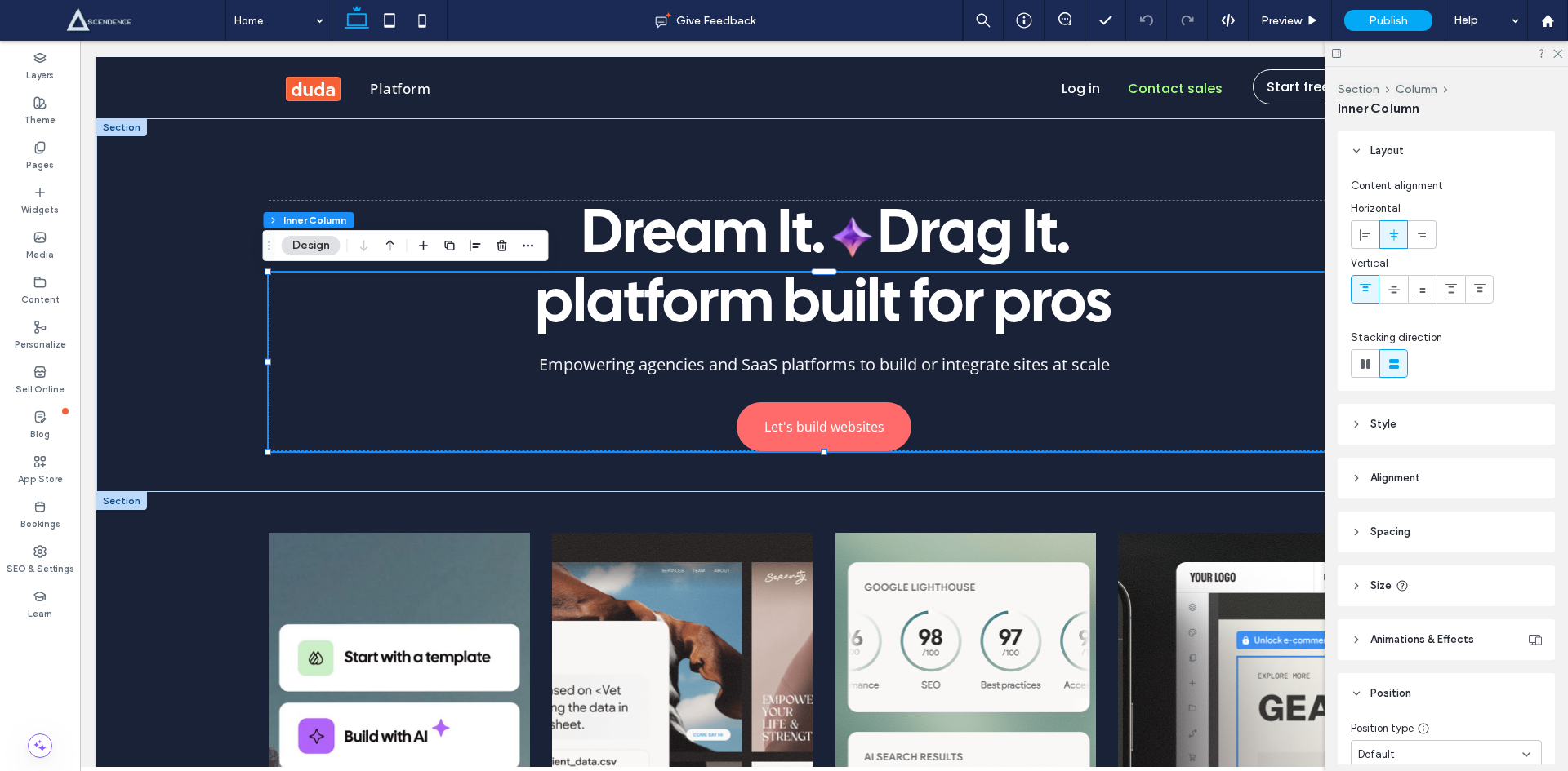
click at [652, 565] on video at bounding box center [709, 777] width 314 height 490
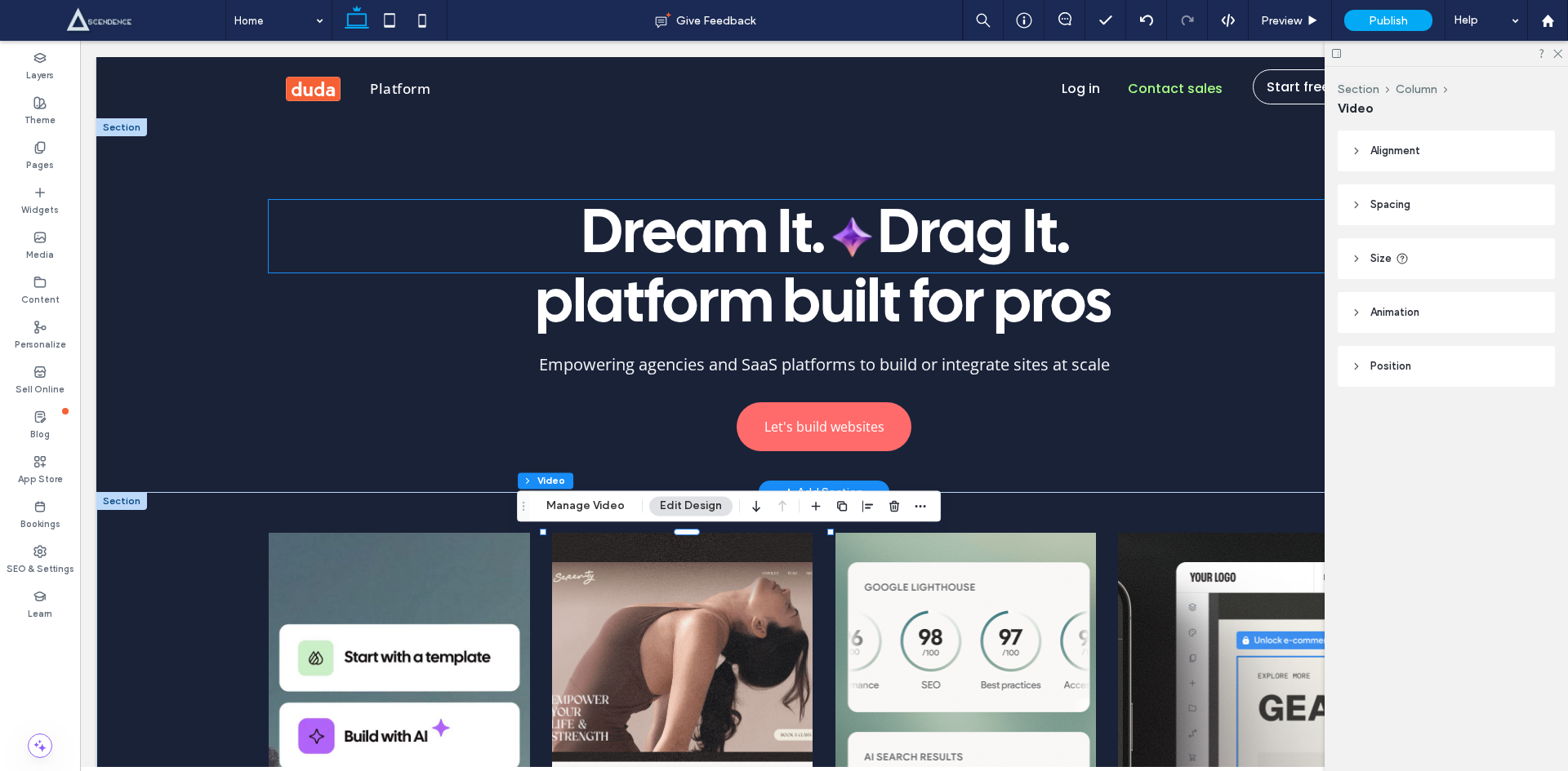
click at [570, 227] on h1 "Dream It." at bounding box center [682, 236] width 283 height 72
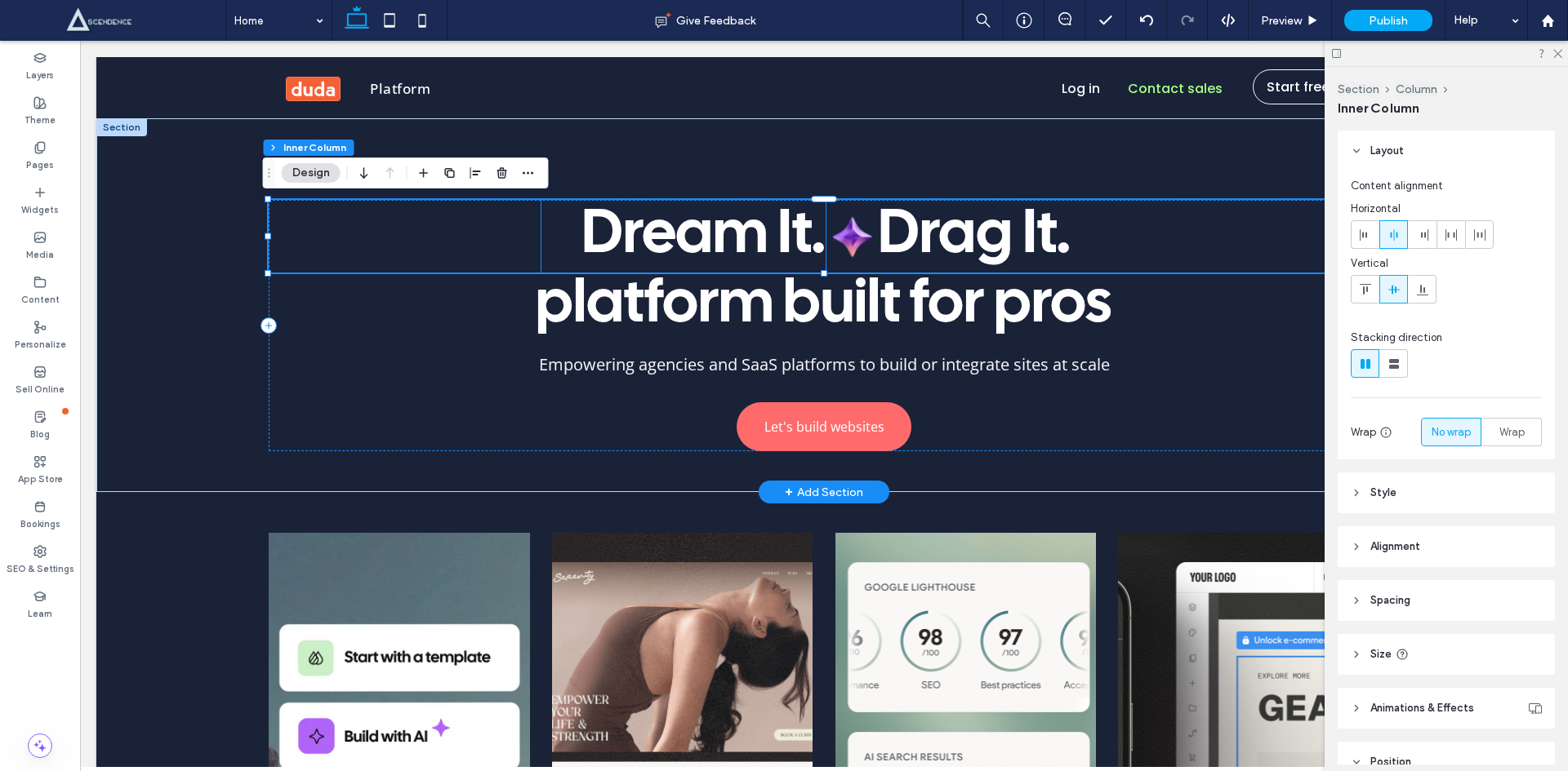
click at [582, 238] on span "Dream It." at bounding box center [703, 236] width 244 height 56
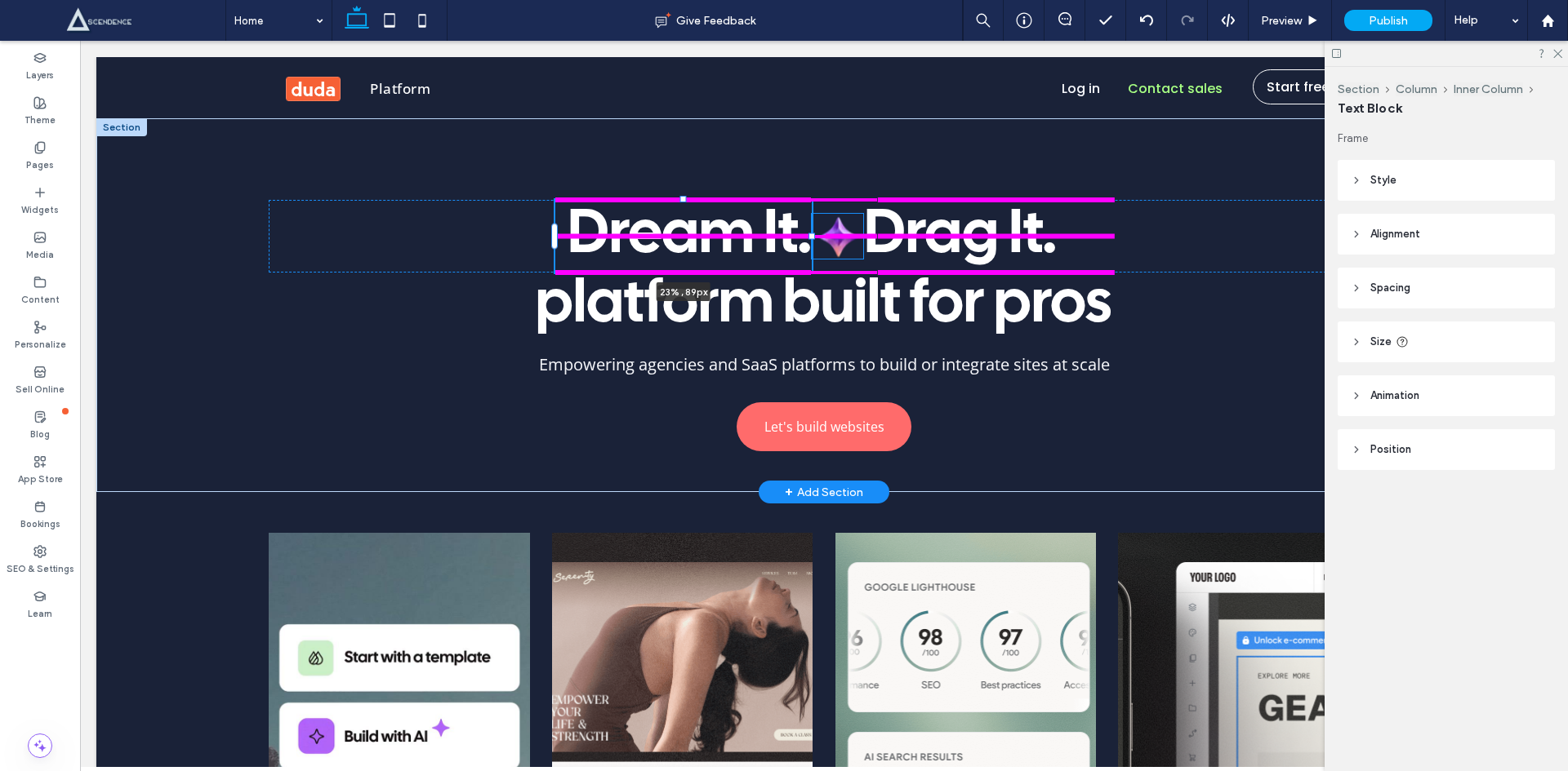
drag, startPoint x: 819, startPoint y: 235, endPoint x: 805, endPoint y: 236, distance: 14.0
click at [809, 236] on div at bounding box center [812, 237] width 6 height 6
type input "**"
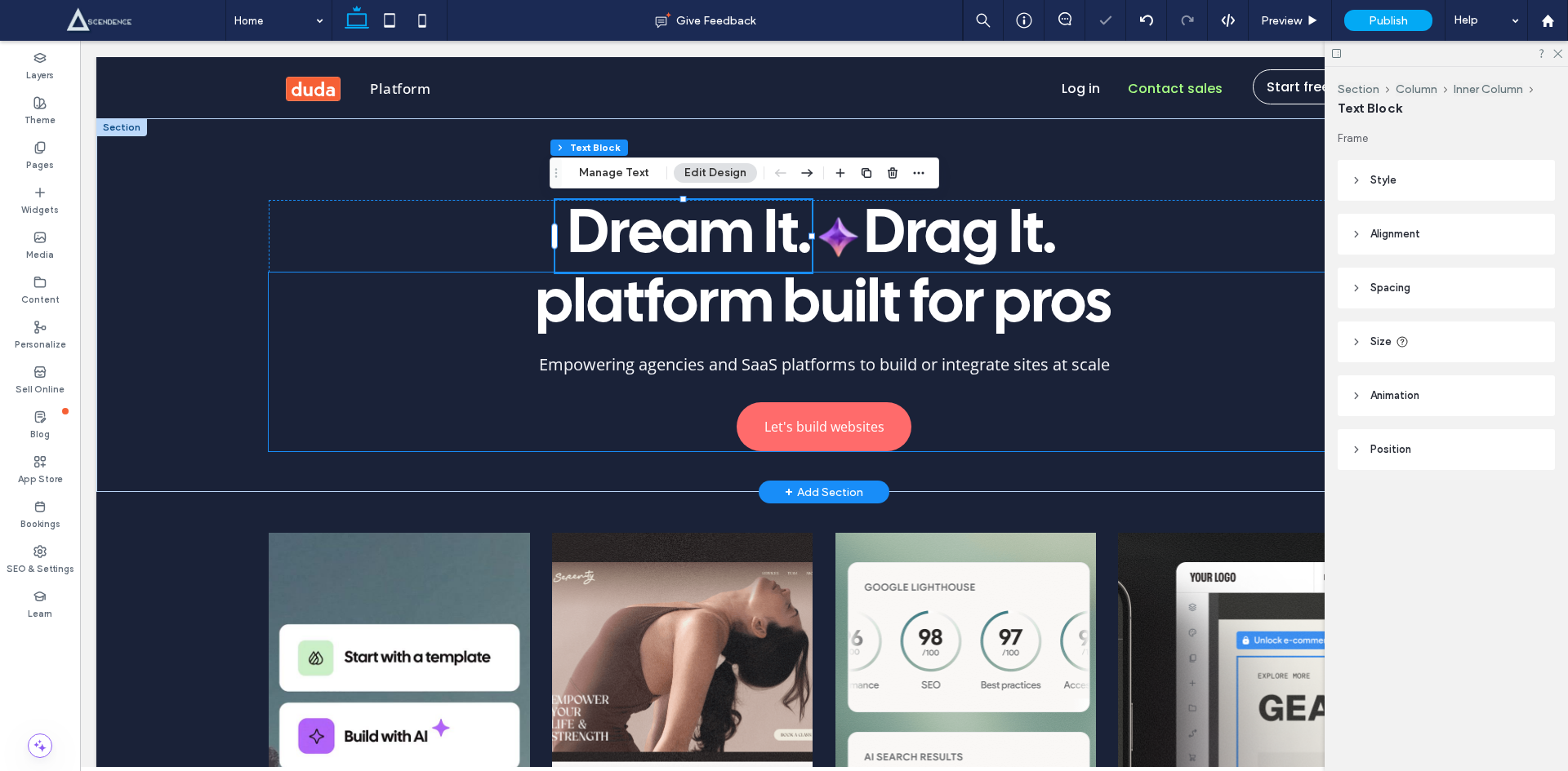
click at [945, 407] on div "platform built for pros Empowering agencies and SaaS platforms to build or inte…" at bounding box center [823, 361] width 1110 height 179
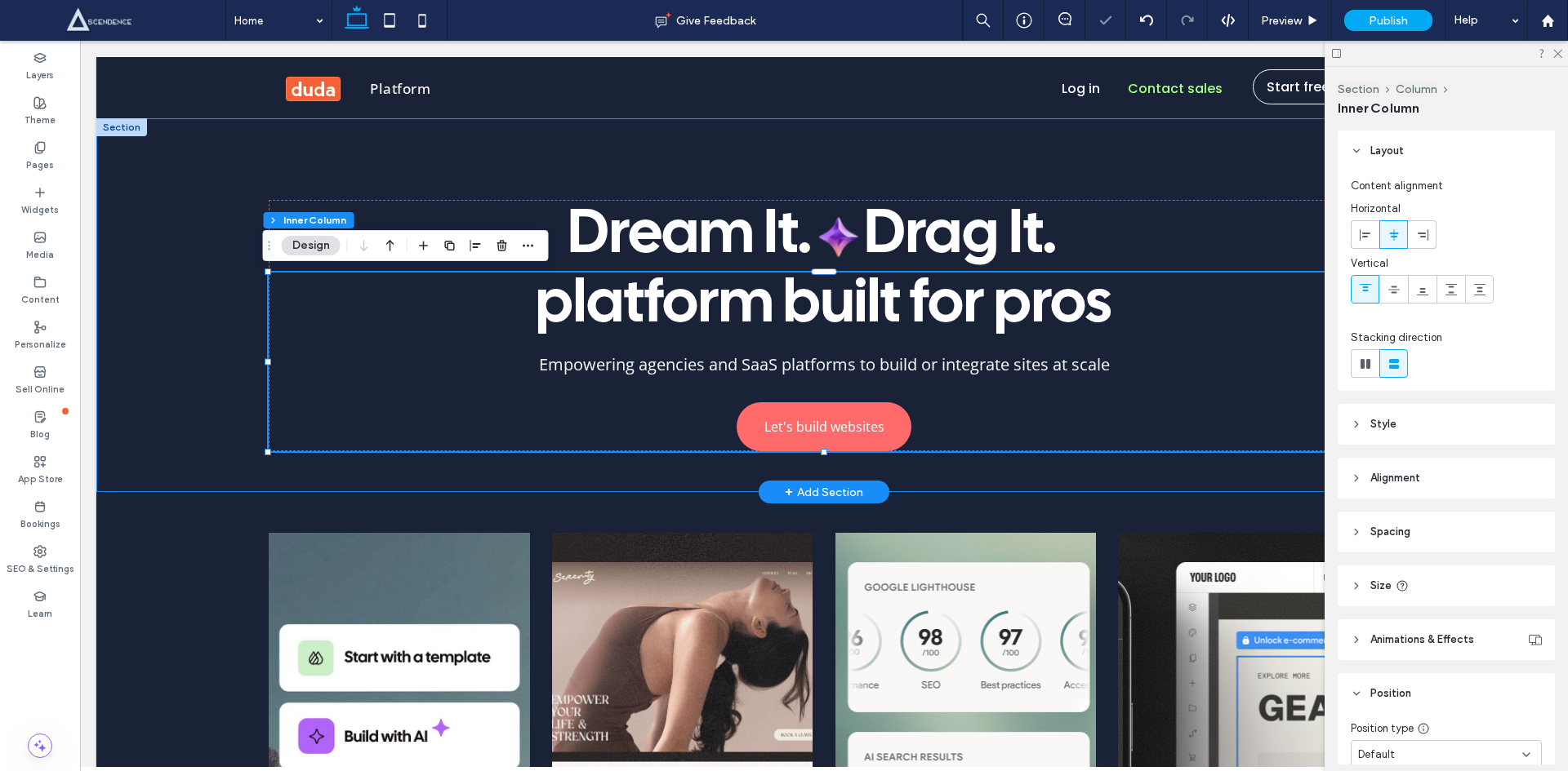
click at [944, 470] on div "Dream It. Drag It. platform built for pros Empowering agencies and SaaS platfor…" at bounding box center [823, 305] width 1176 height 374
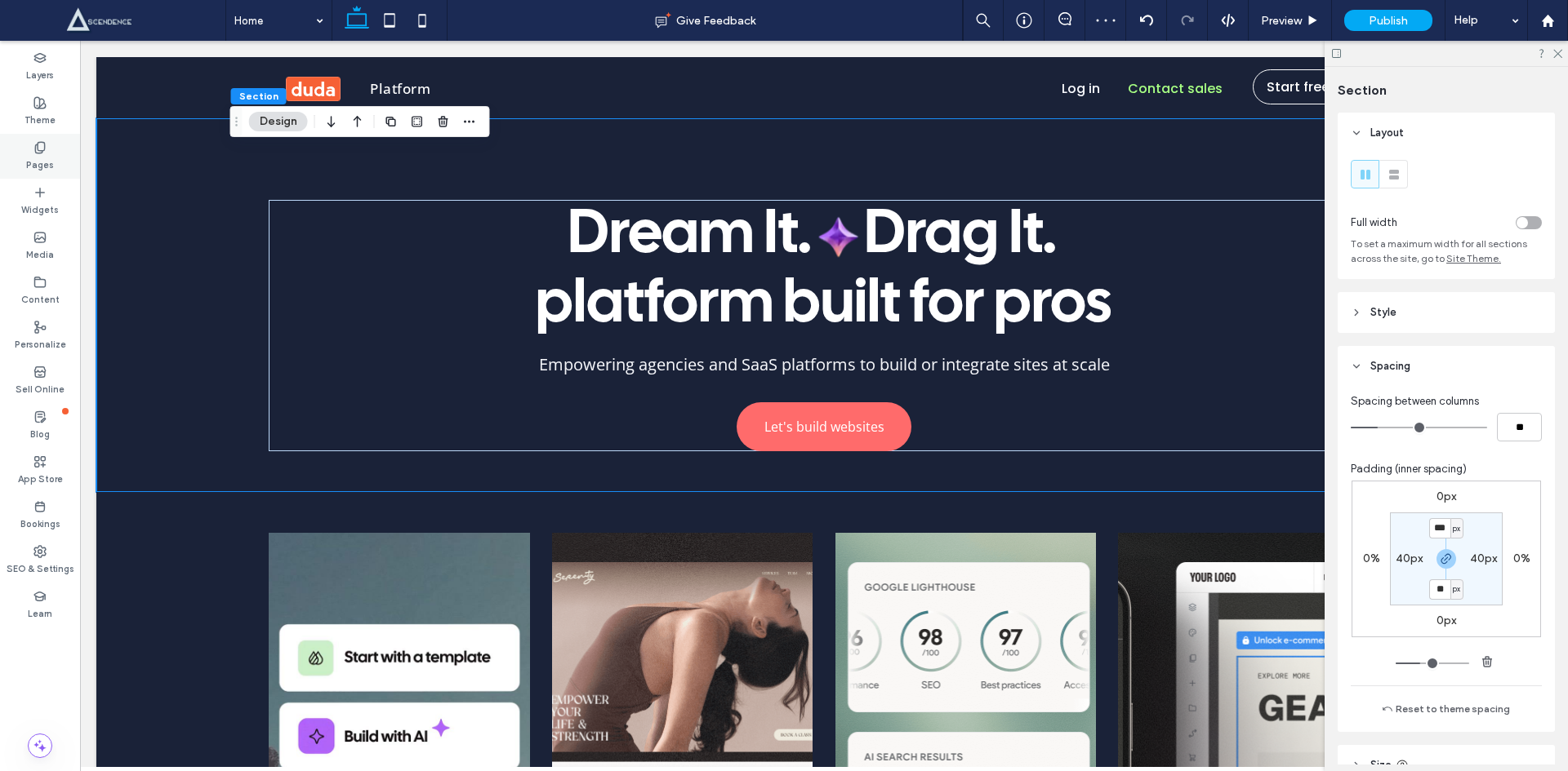
click at [38, 141] on icon at bounding box center [40, 148] width 13 height 13
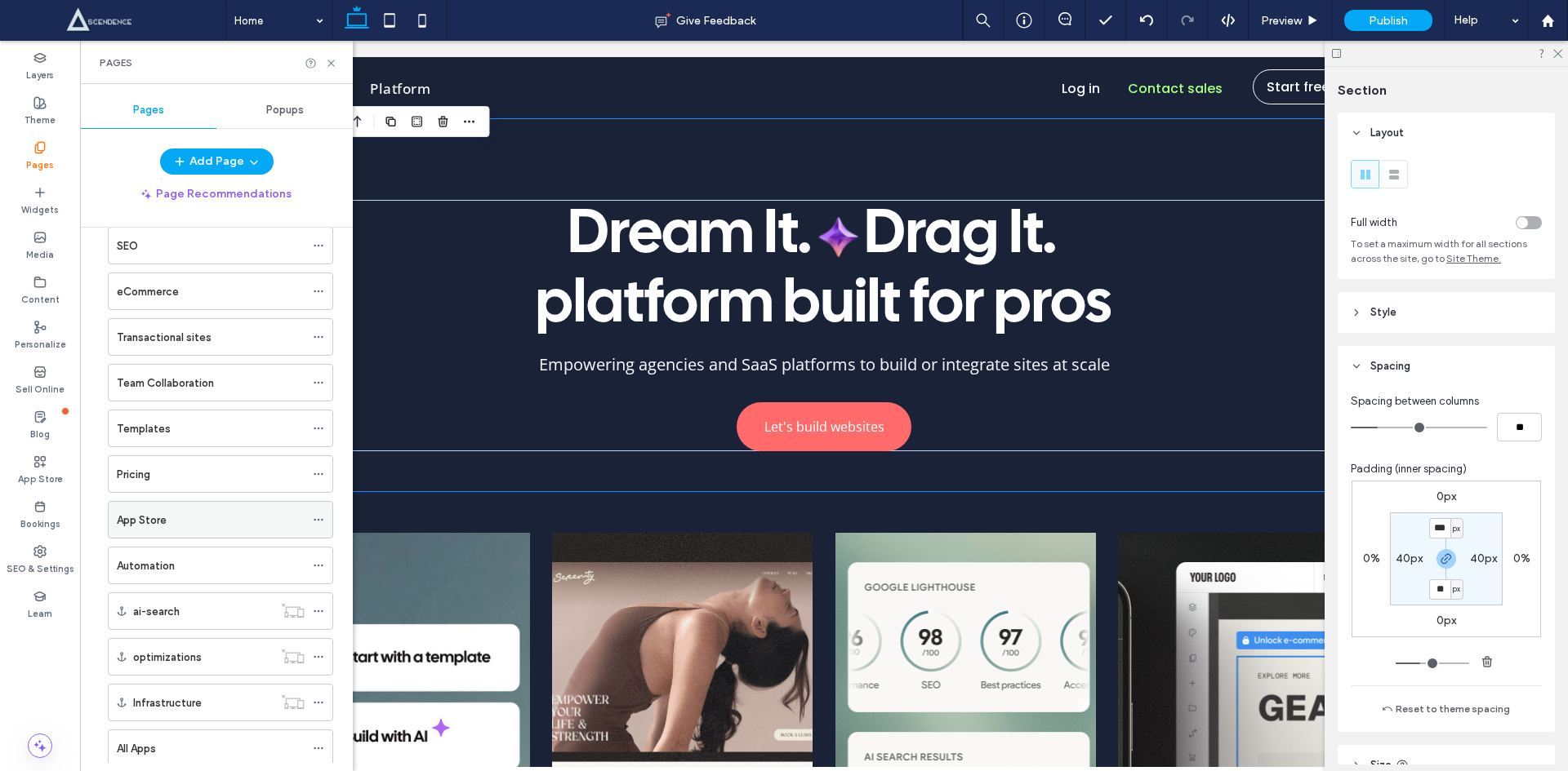
scroll to position [211, 0]
drag, startPoint x: 154, startPoint y: 472, endPoint x: 175, endPoint y: 484, distance: 24.2
click at [153, 472] on label "App Store" at bounding box center [141, 475] width 50 height 28
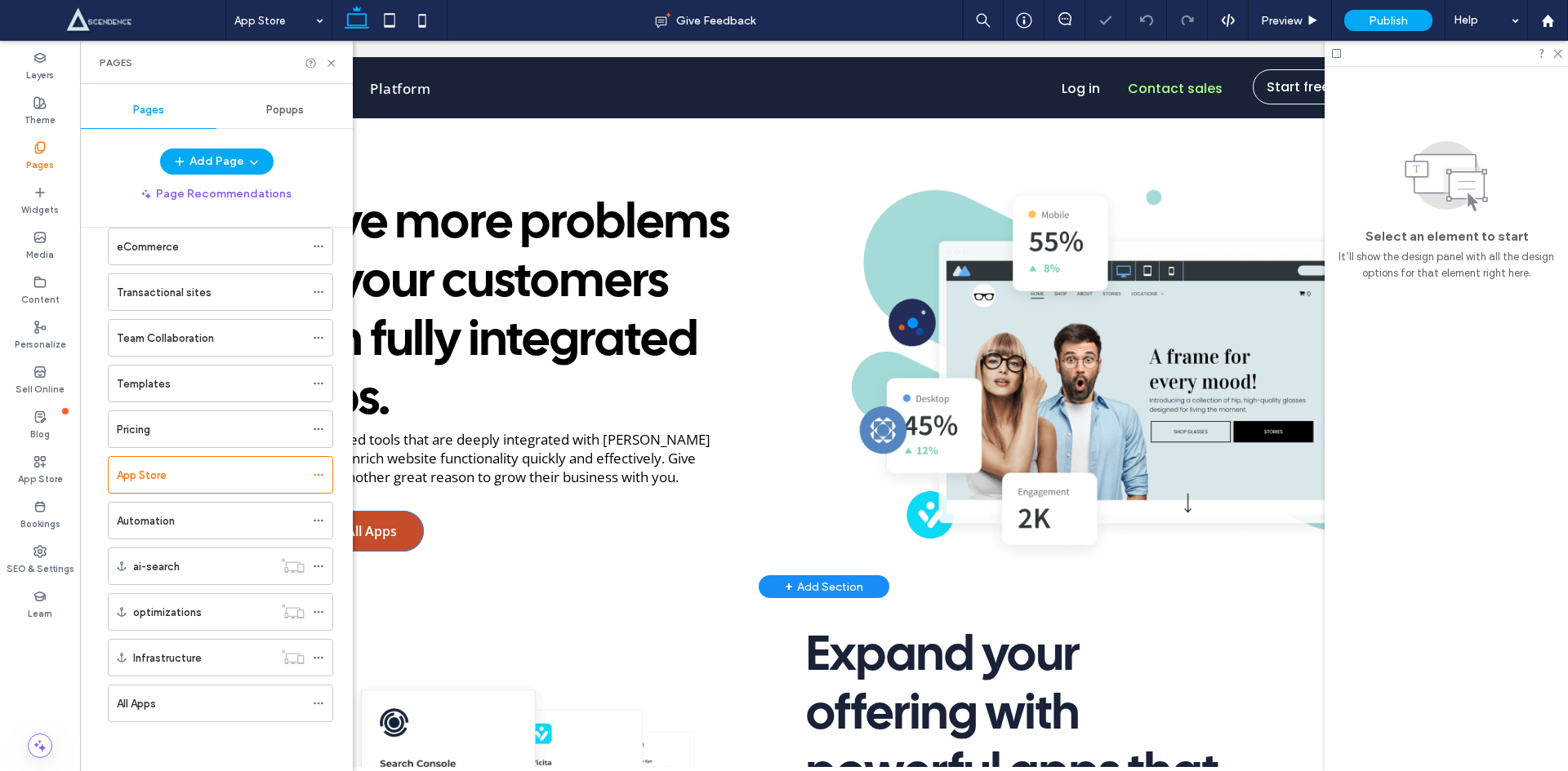
click at [382, 533] on span "Explore All Apps" at bounding box center [346, 532] width 101 height 18
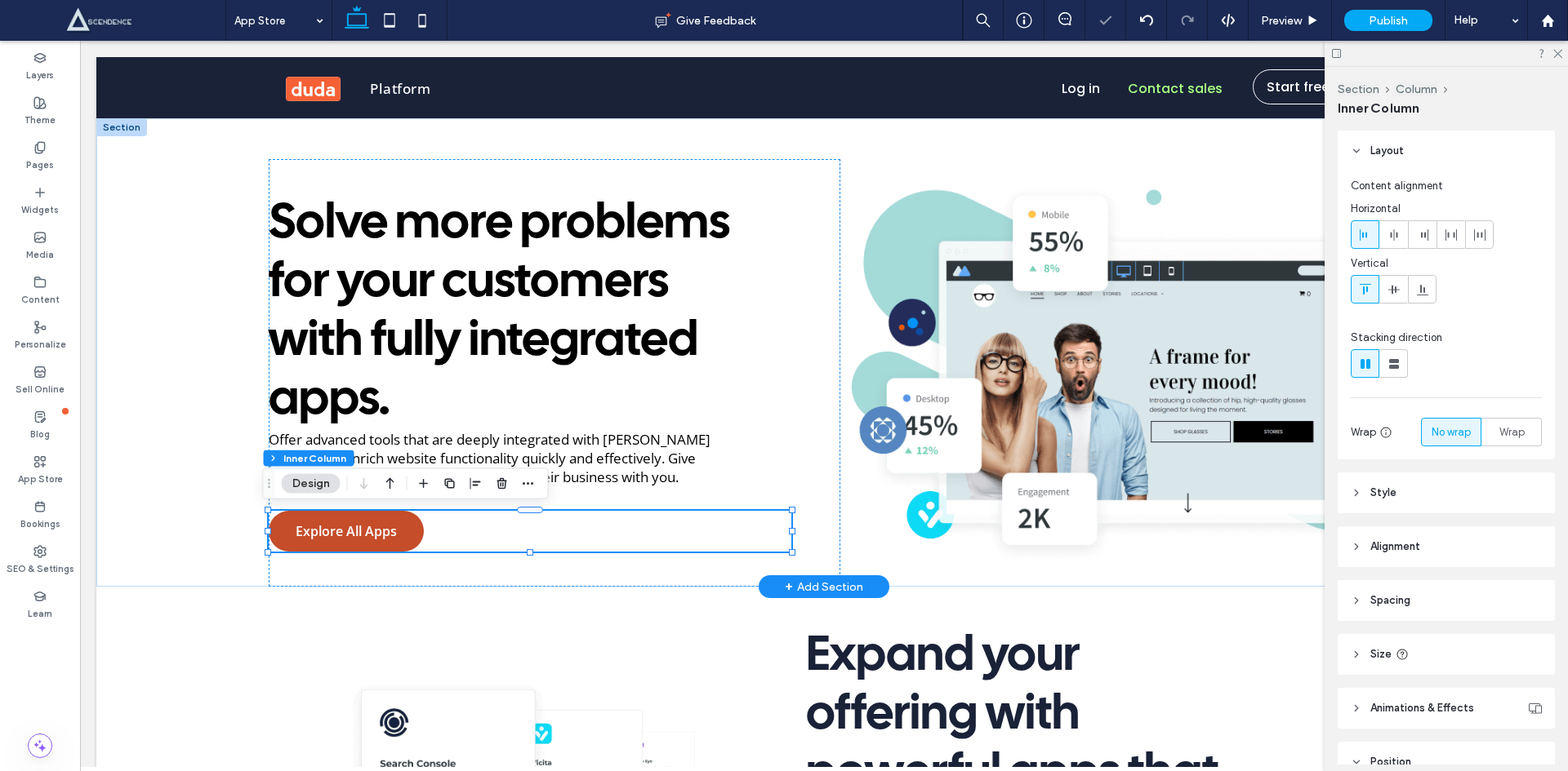
click at [381, 533] on span "Explore All Apps" at bounding box center [346, 532] width 101 height 18
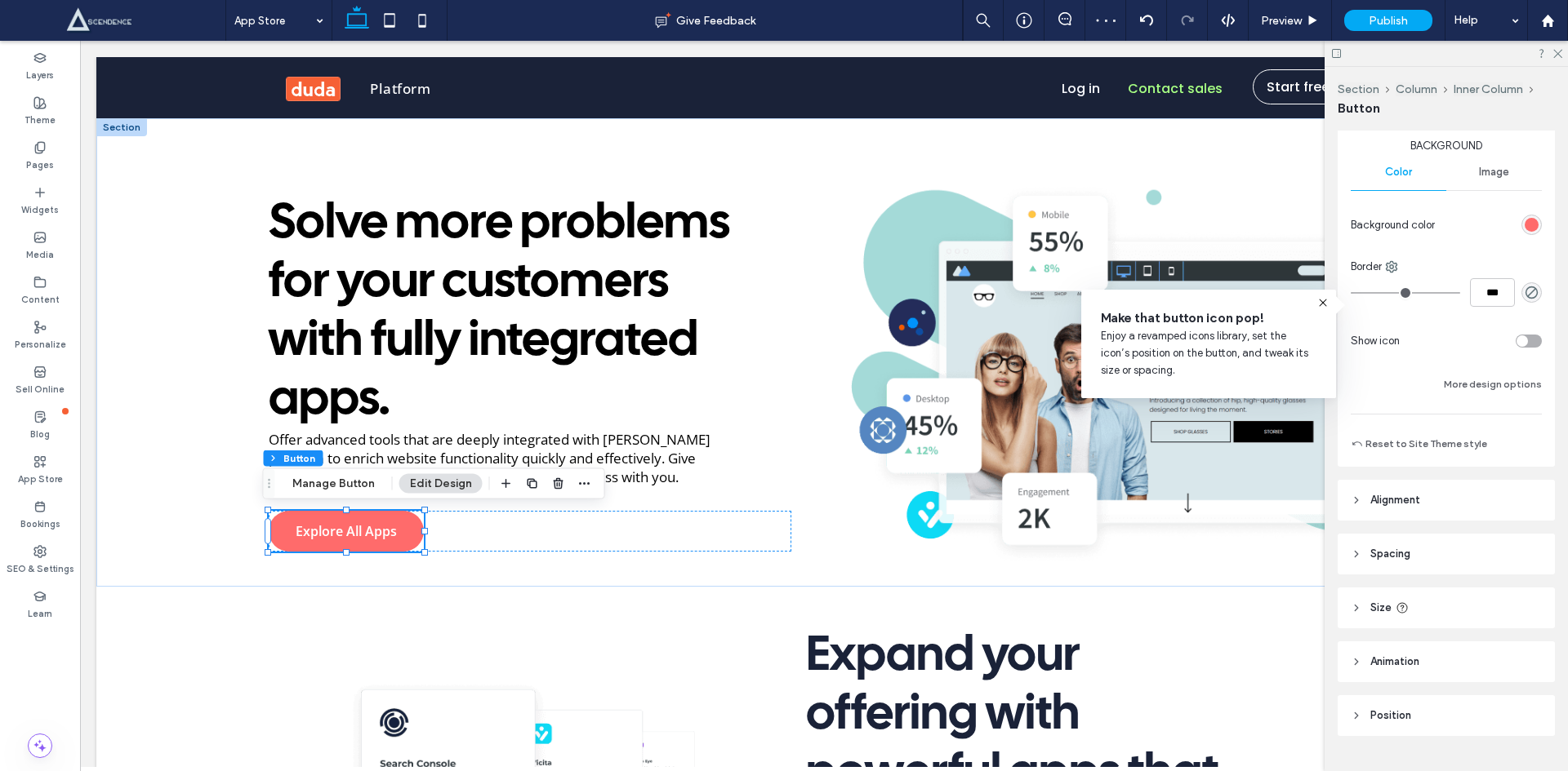
scroll to position [292, 0]
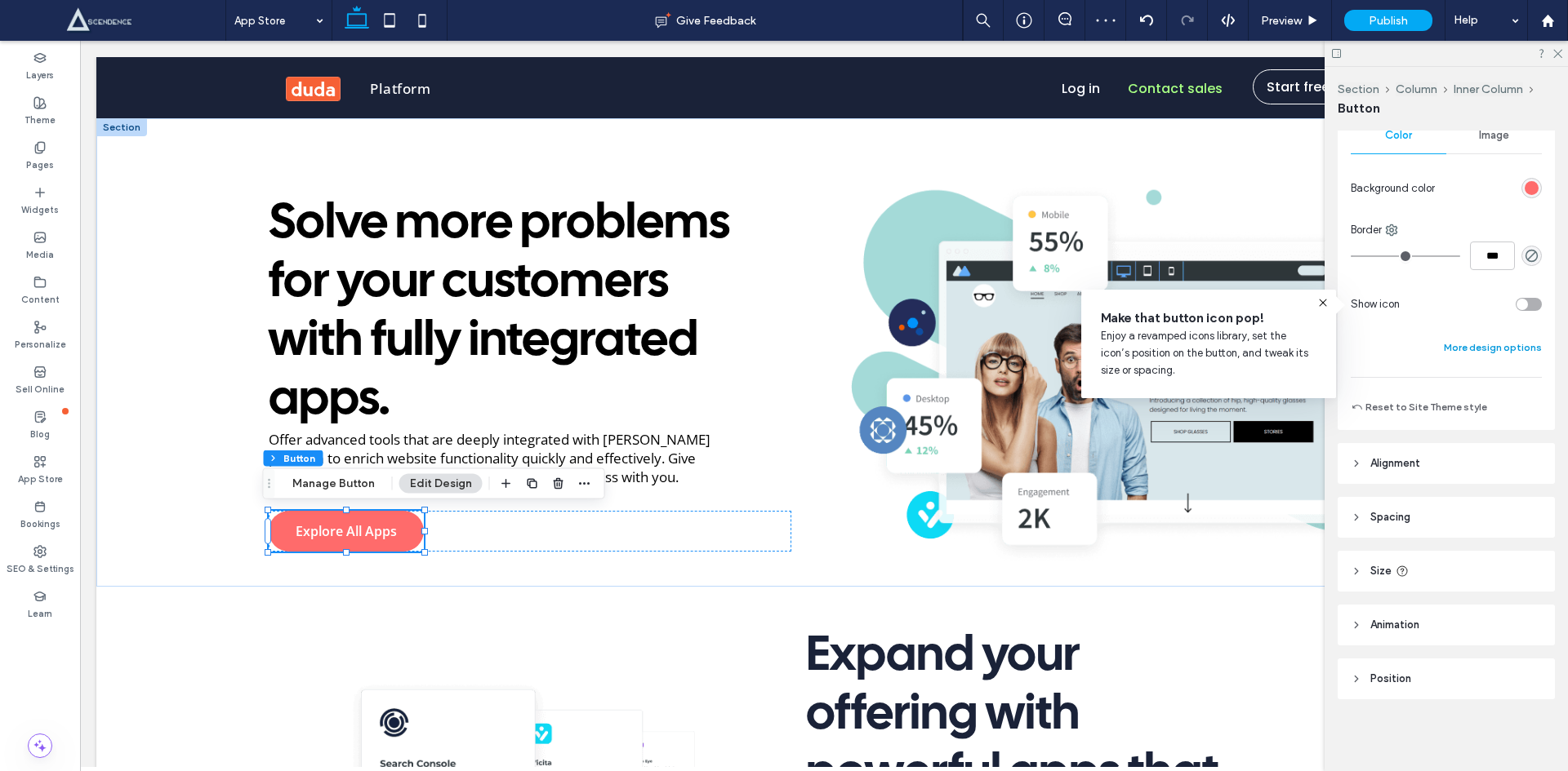
click at [1472, 352] on button "More design options" at bounding box center [1492, 347] width 98 height 19
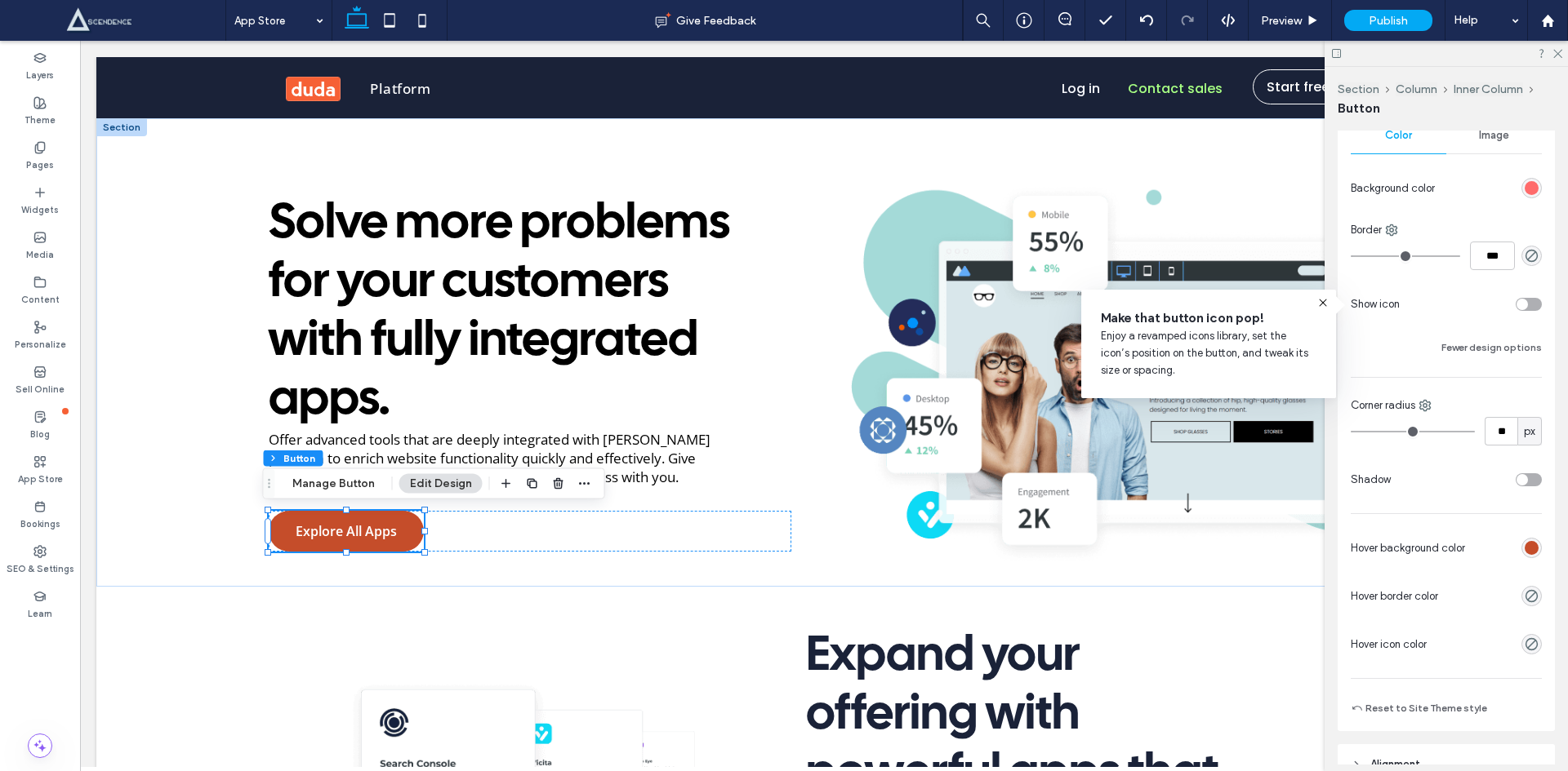
click at [1524, 540] on div "rgb(197, 77, 42)" at bounding box center [1531, 548] width 20 height 20
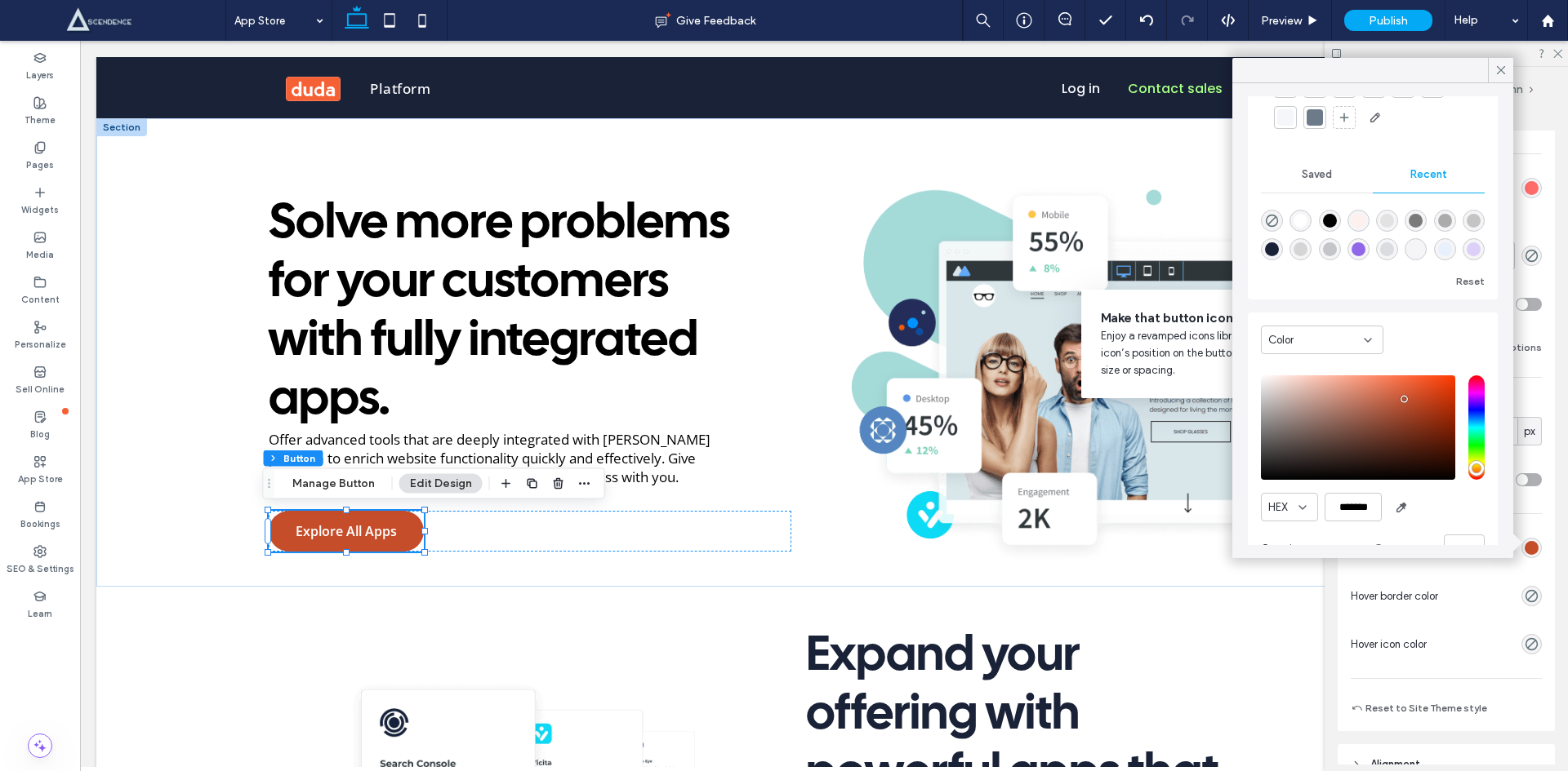
scroll to position [125, 0]
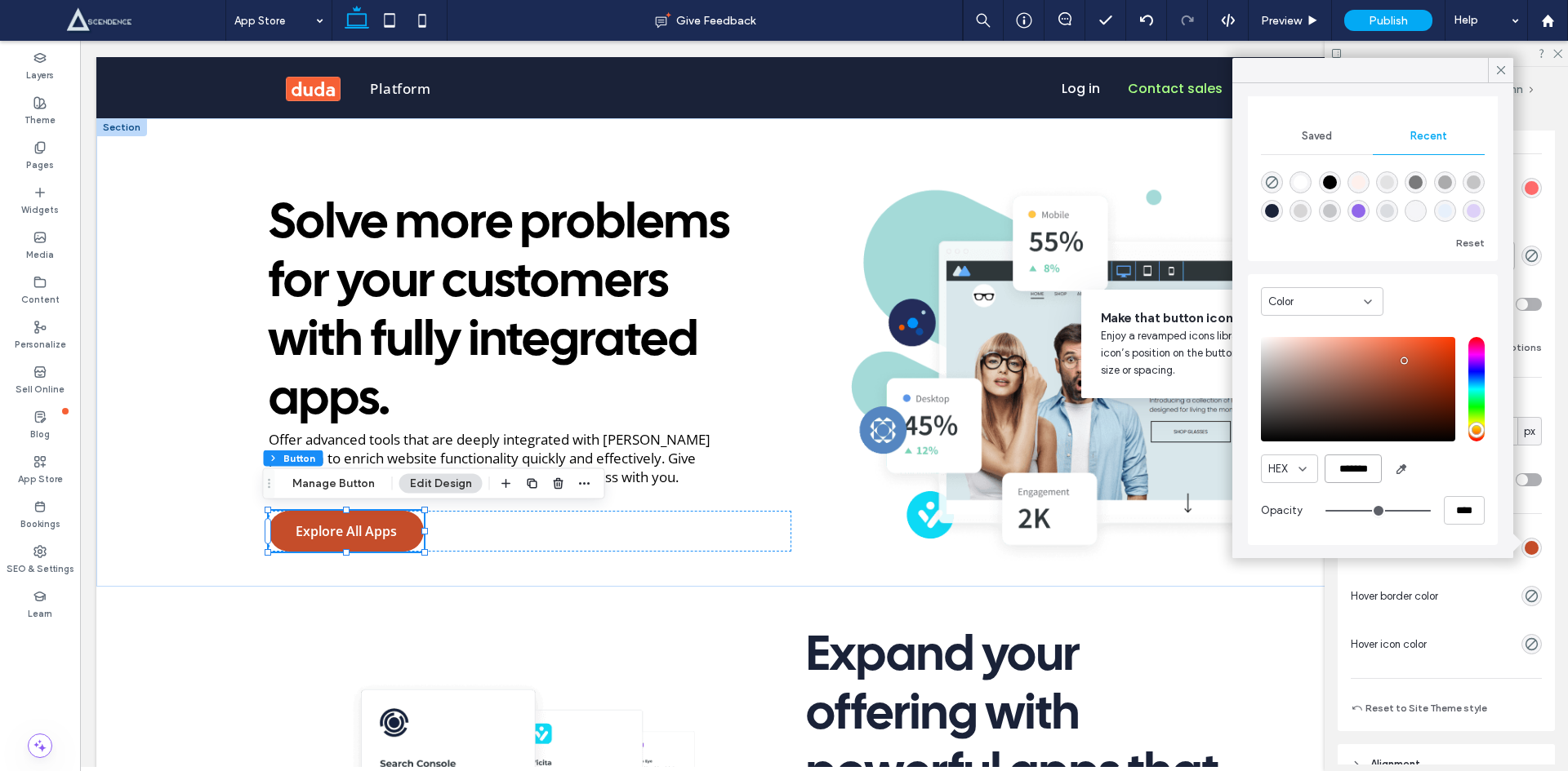
click at [1353, 482] on input "*******" at bounding box center [1353, 468] width 57 height 28
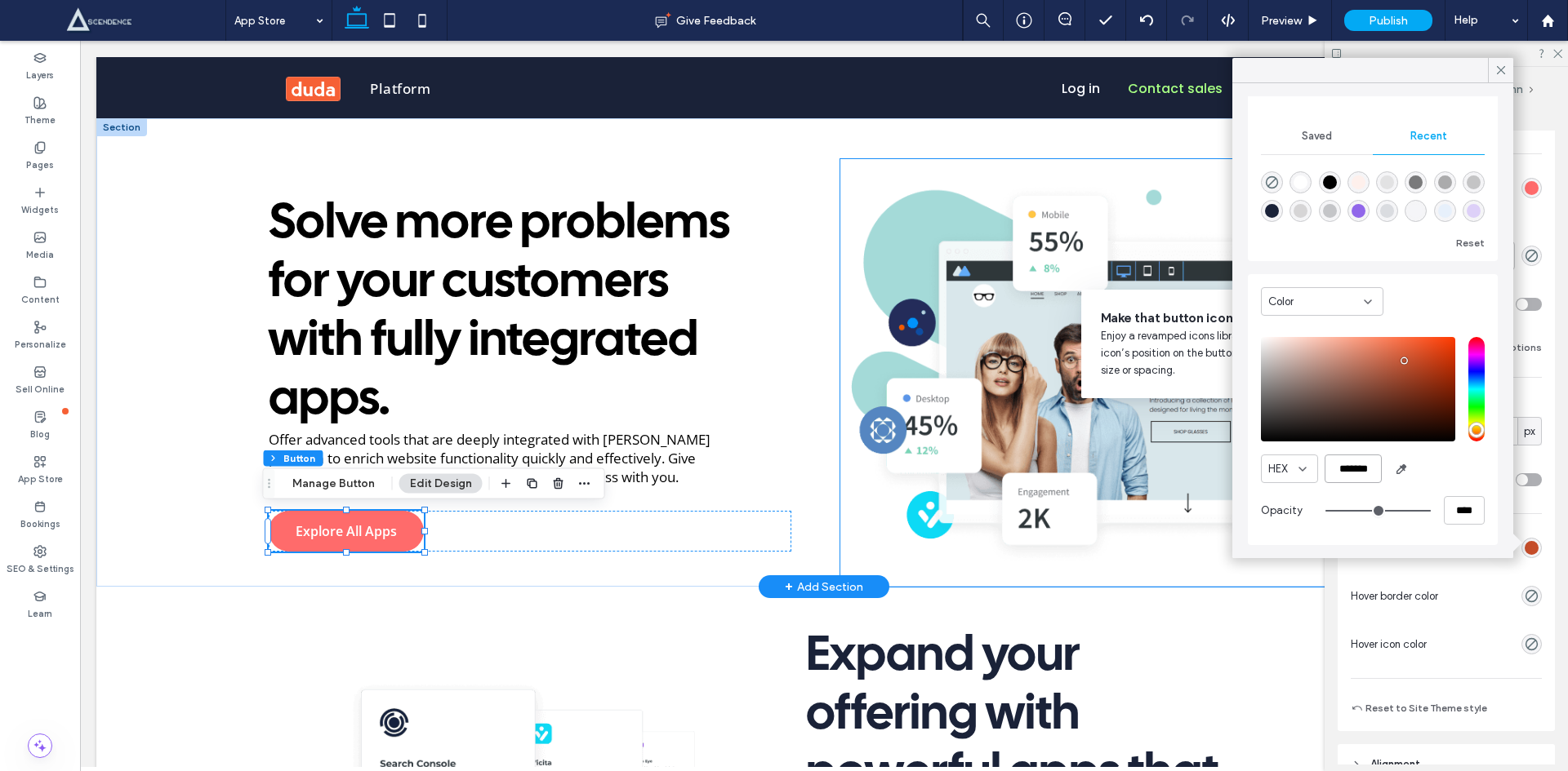
click at [1208, 541] on img at bounding box center [1125, 373] width 571 height 428
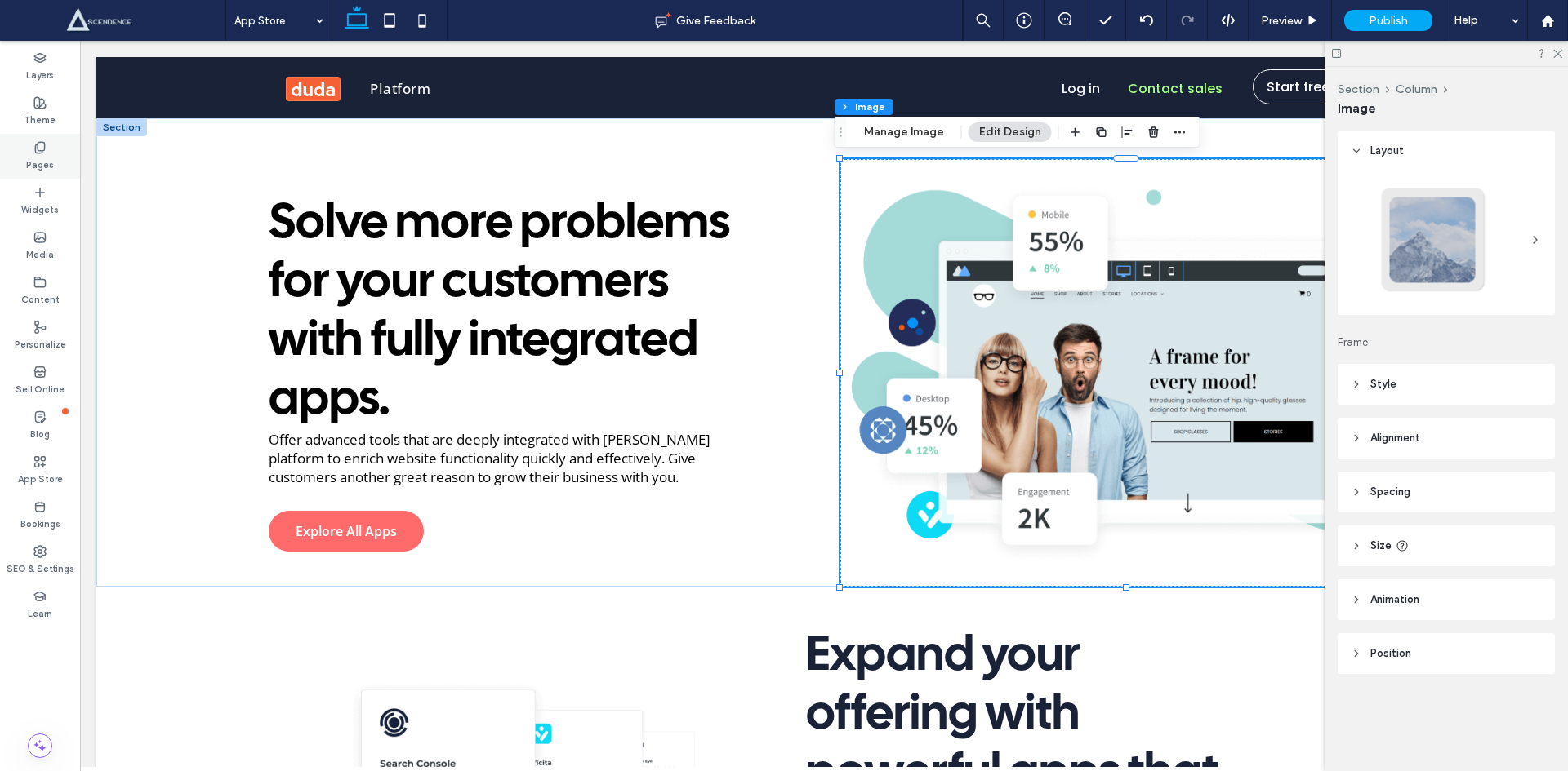
click at [50, 160] on label "Pages" at bounding box center [39, 163] width 28 height 18
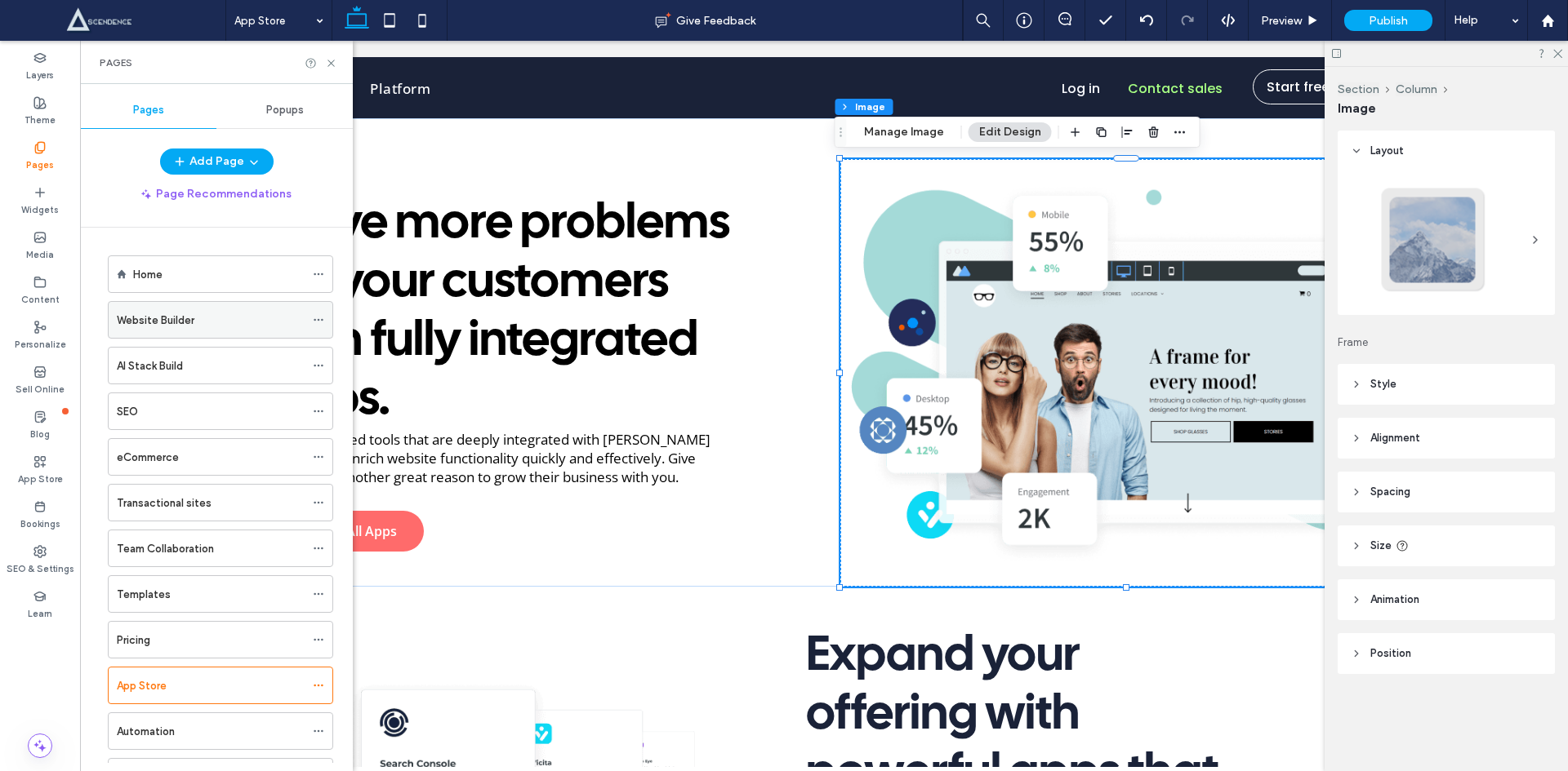
click at [178, 332] on div "Website Builder" at bounding box center [210, 319] width 188 height 36
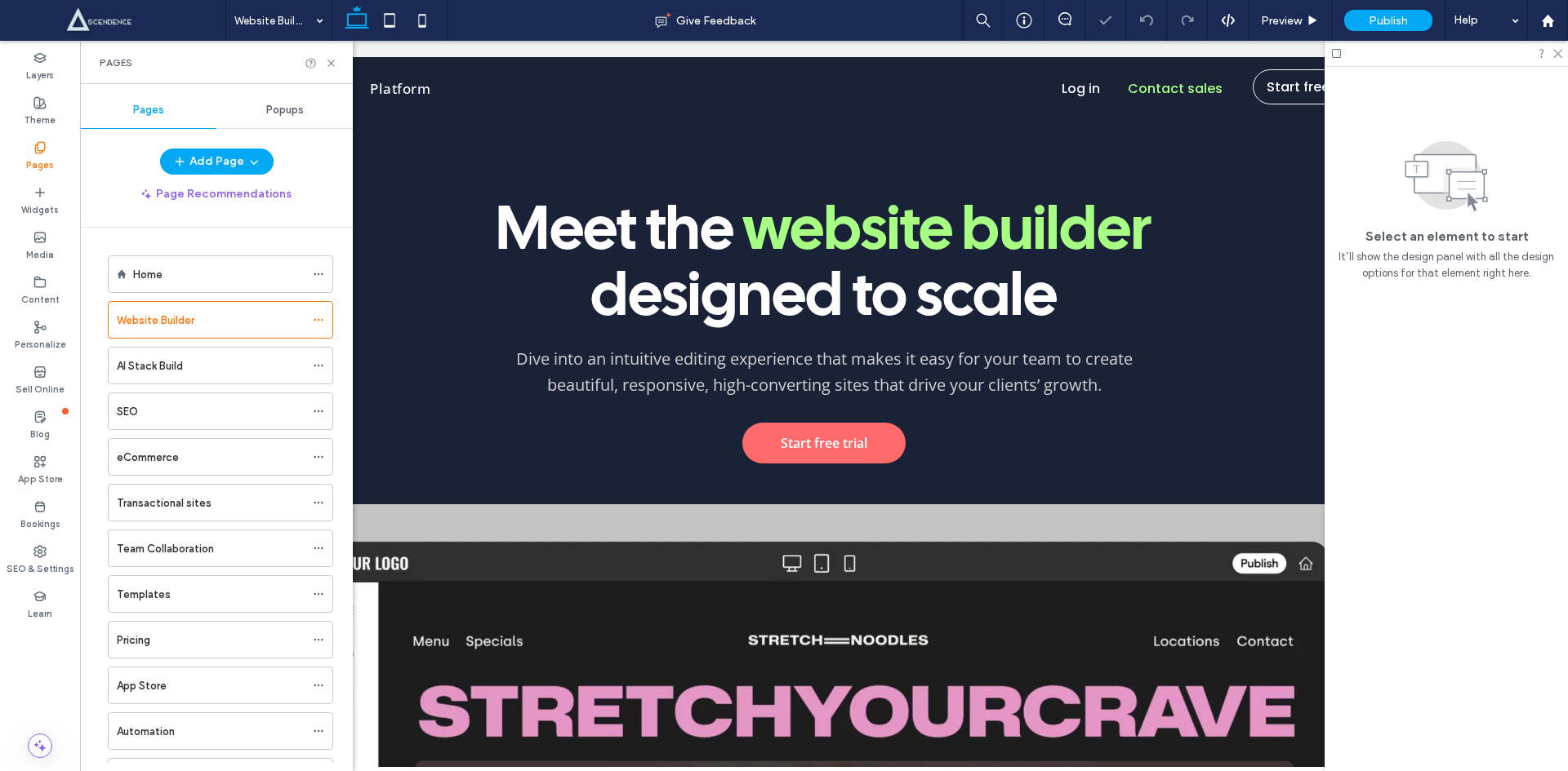
click at [324, 61] on div at bounding box center [321, 62] width 33 height 12
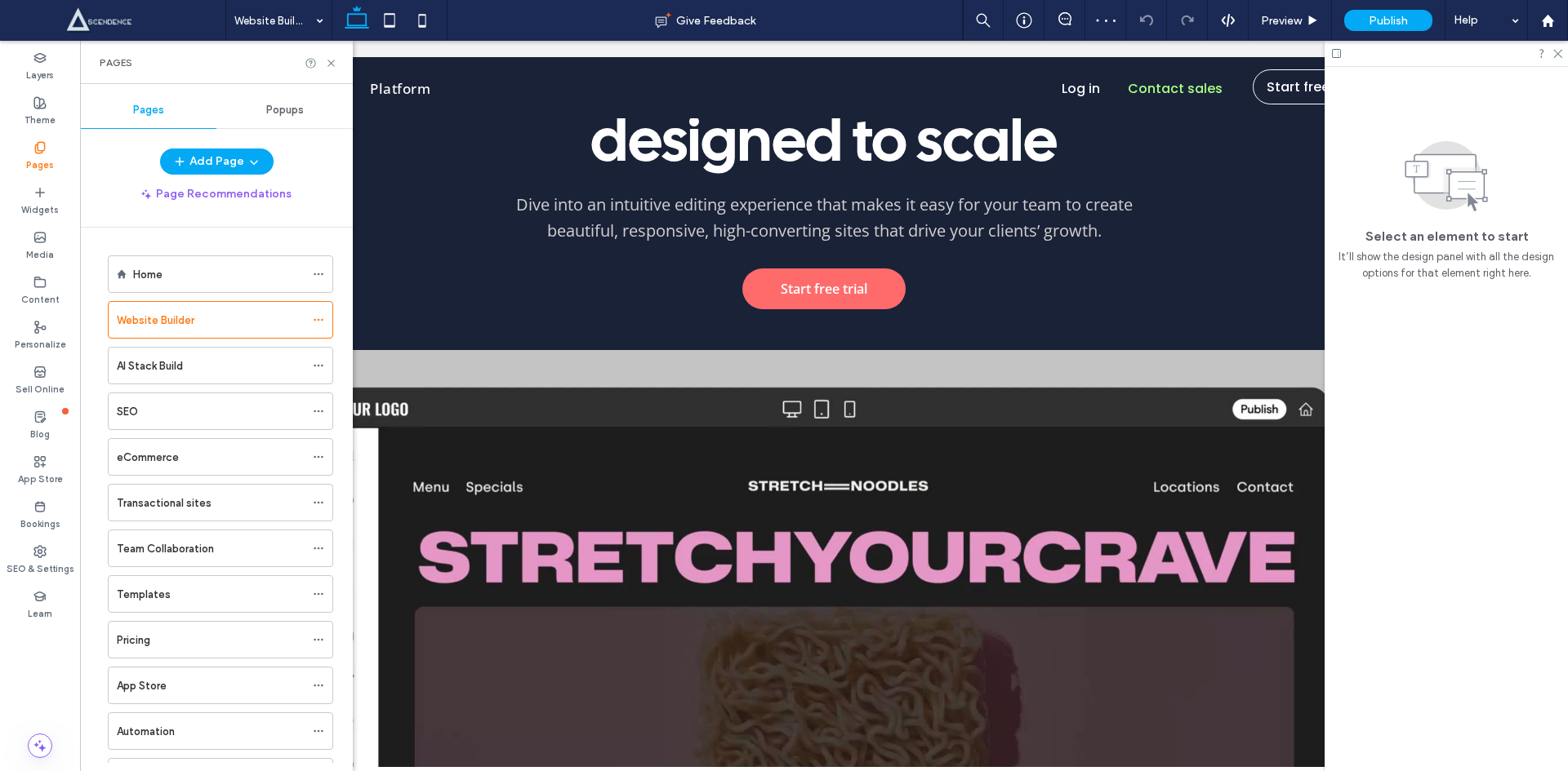
scroll to position [190, 0]
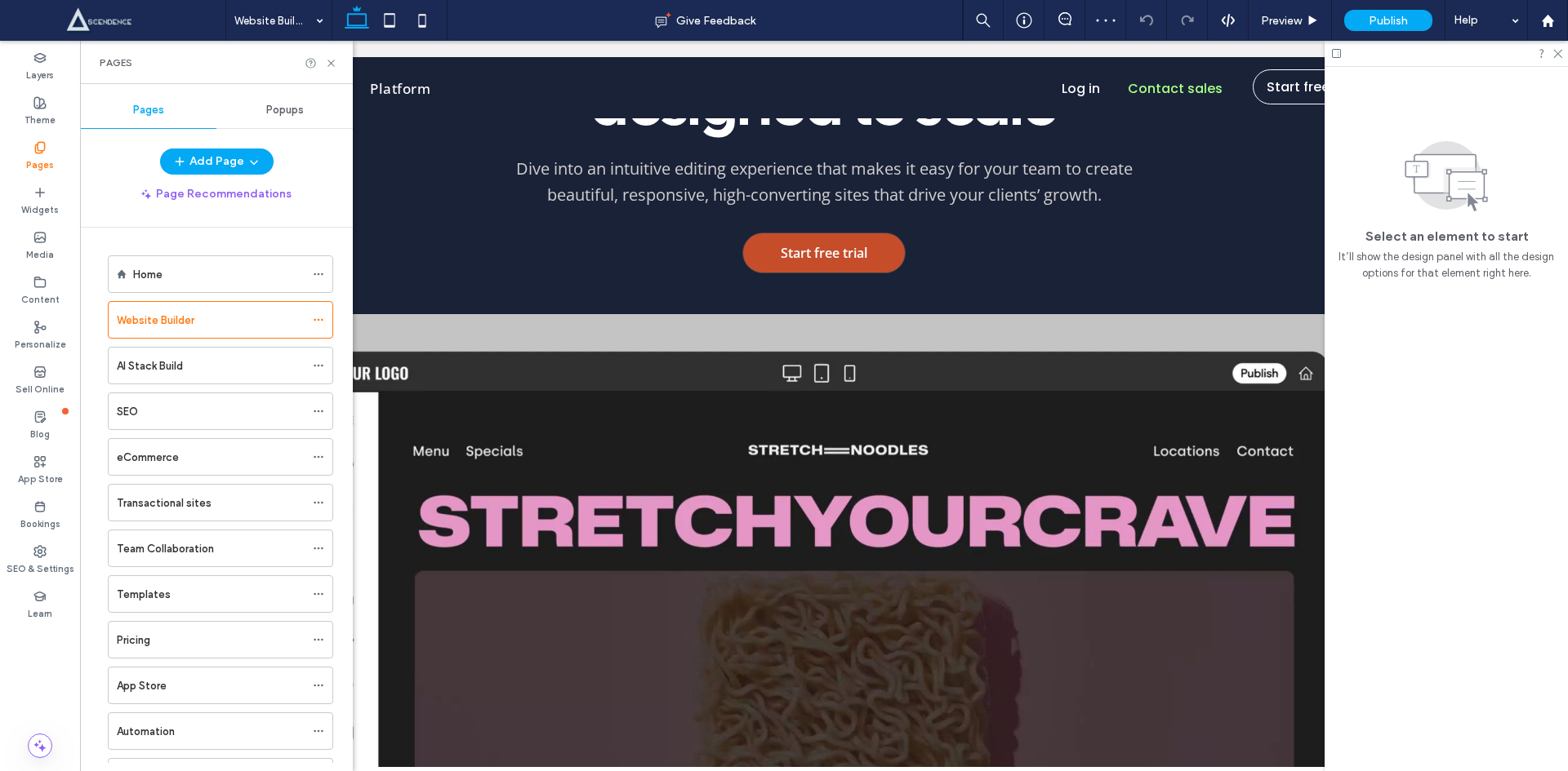
click at [807, 261] on span "Start free trial" at bounding box center [823, 253] width 86 height 18
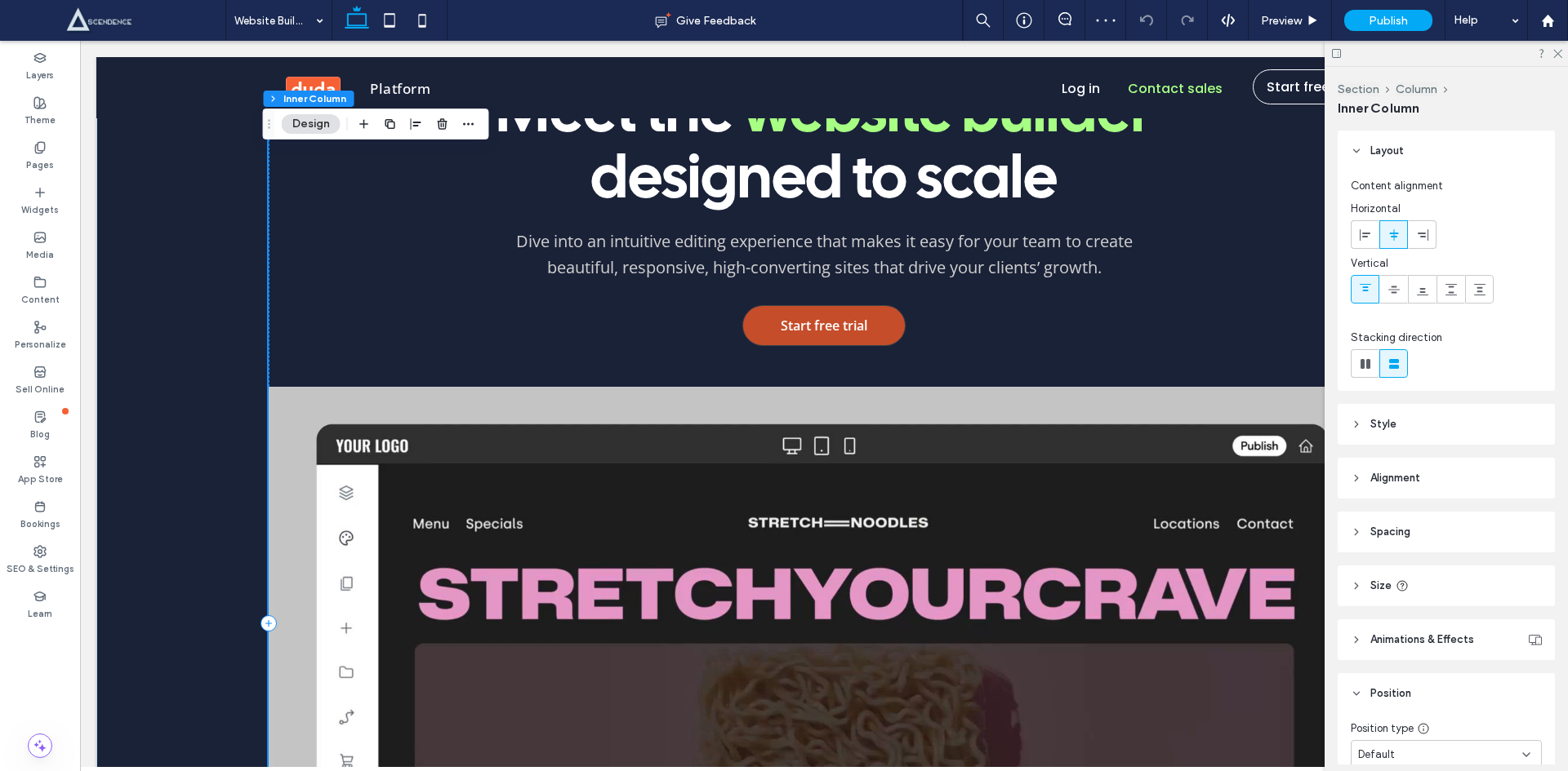
scroll to position [0, 0]
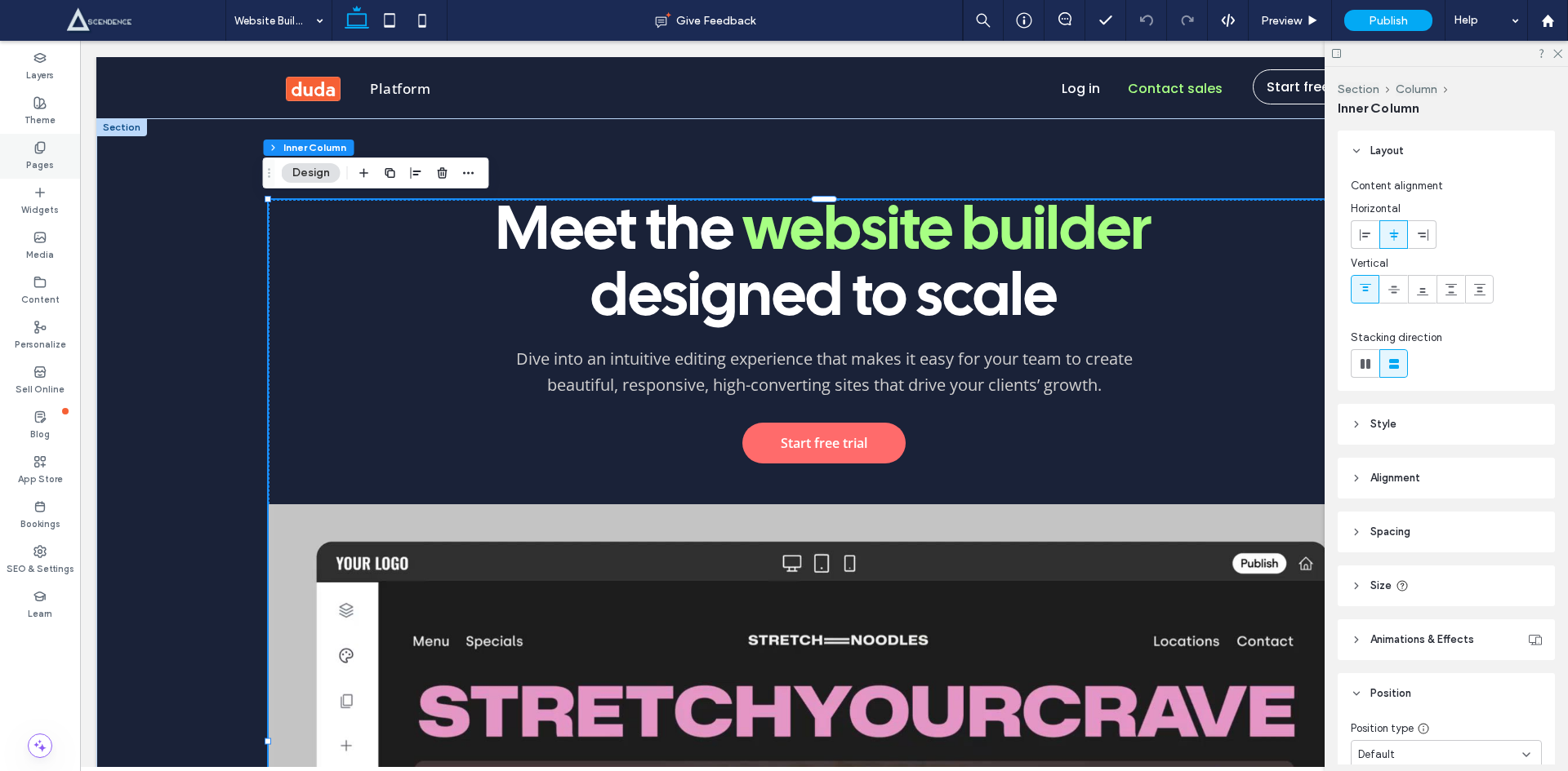
click at [22, 147] on div "Pages" at bounding box center [39, 156] width 80 height 45
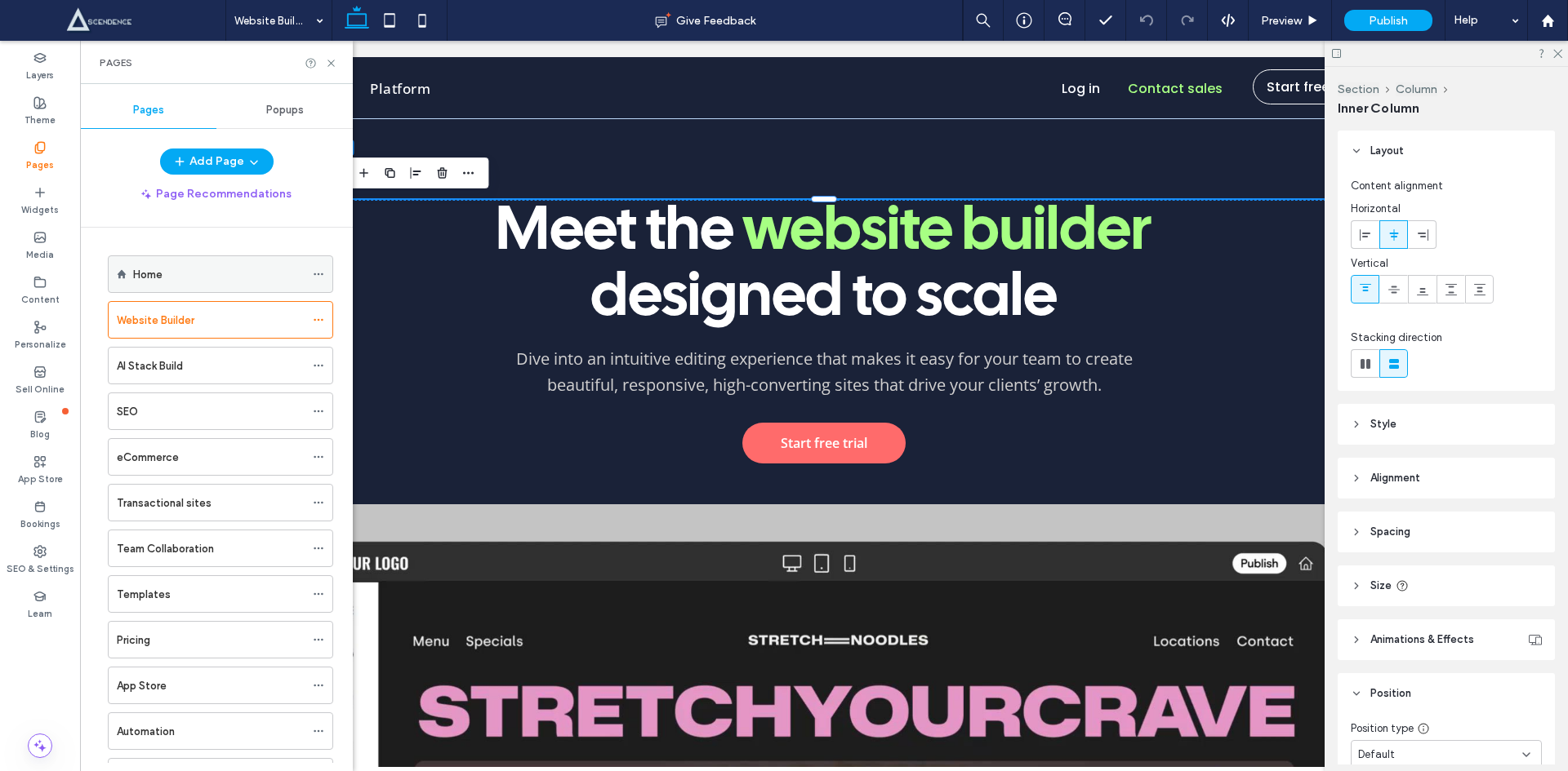
click at [232, 281] on div "Home" at bounding box center [218, 274] width 171 height 17
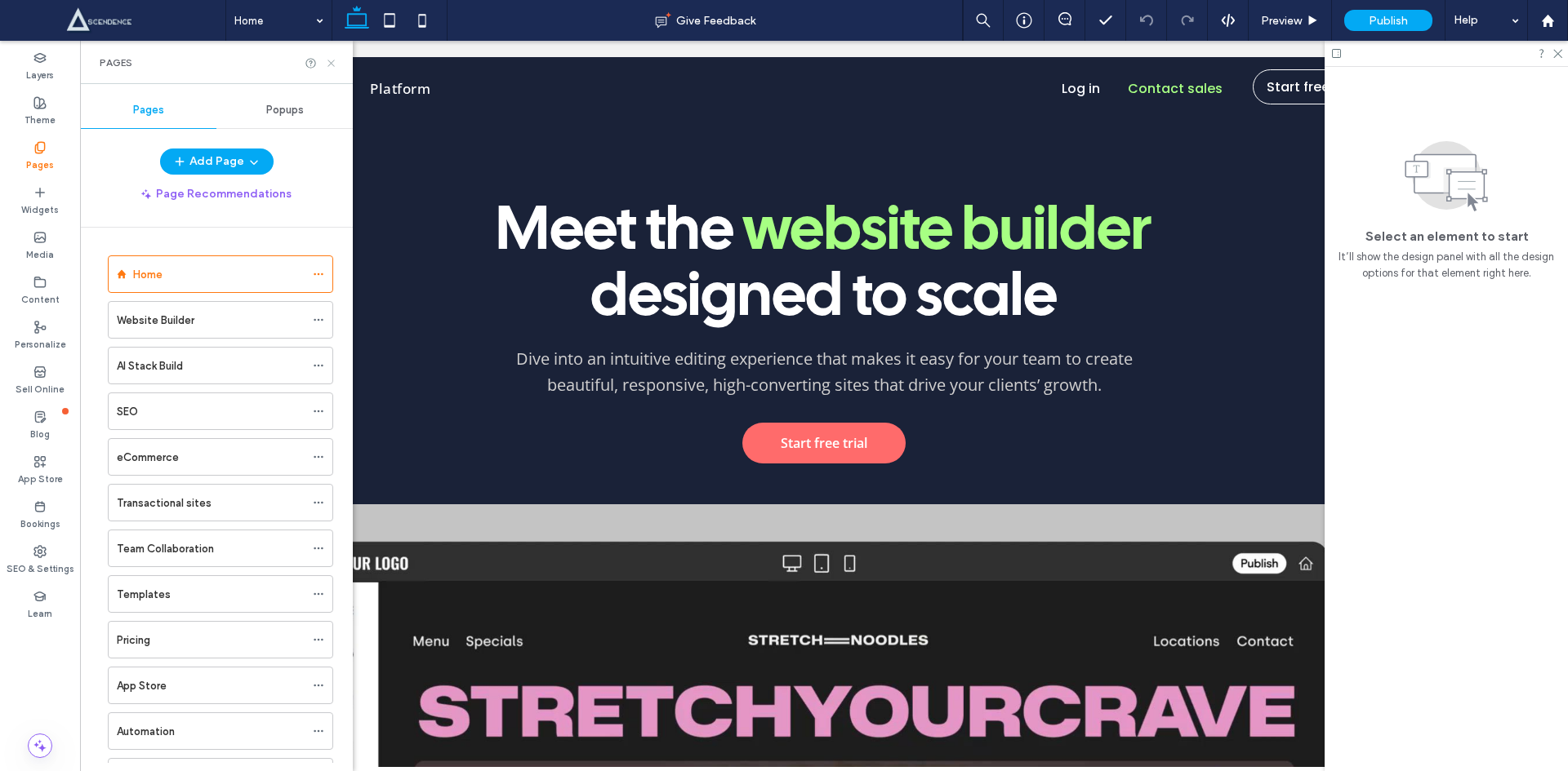
click at [329, 62] on icon at bounding box center [330, 62] width 12 height 12
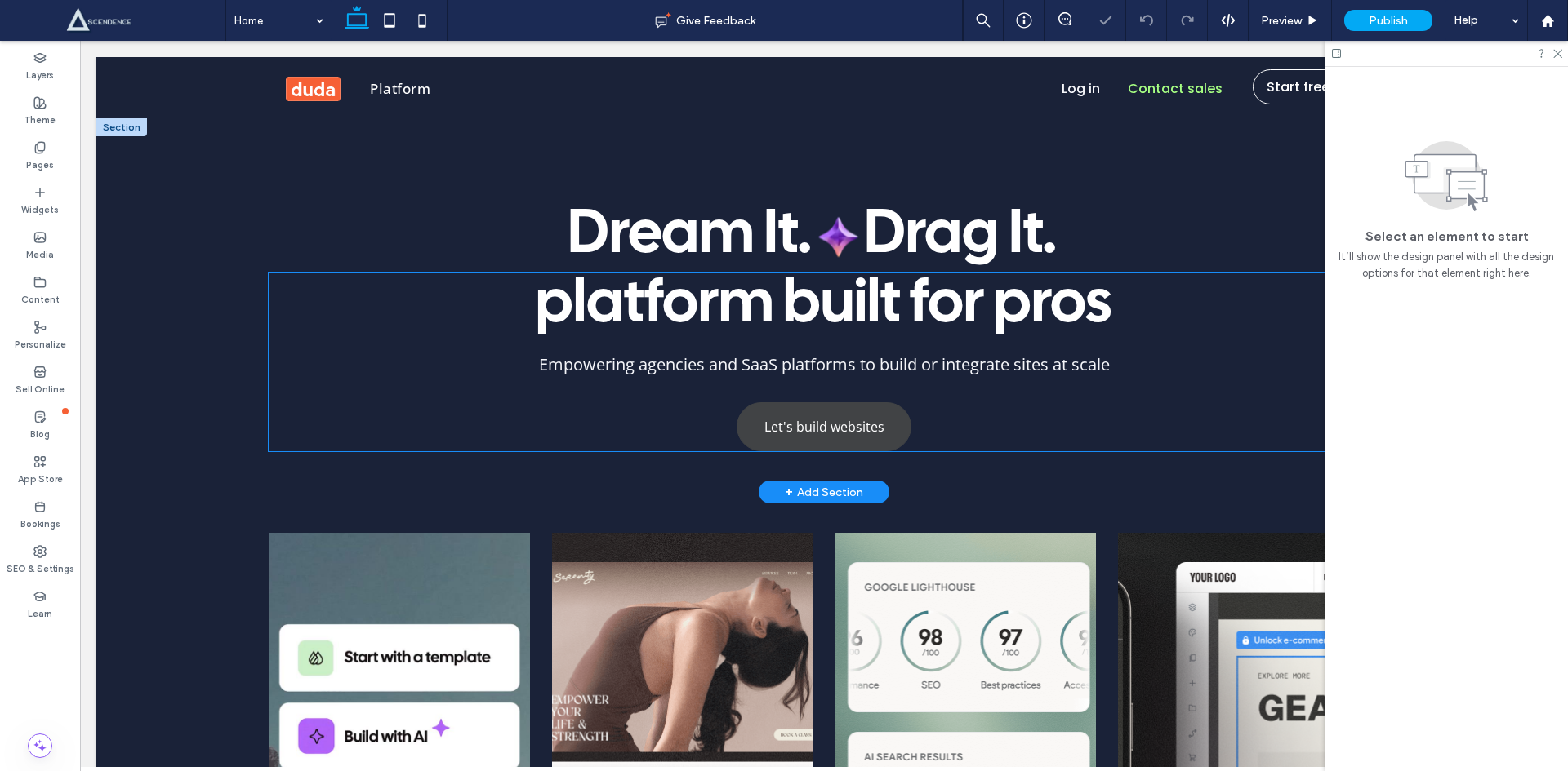
click at [792, 427] on span "Let's build websites" at bounding box center [823, 427] width 120 height 18
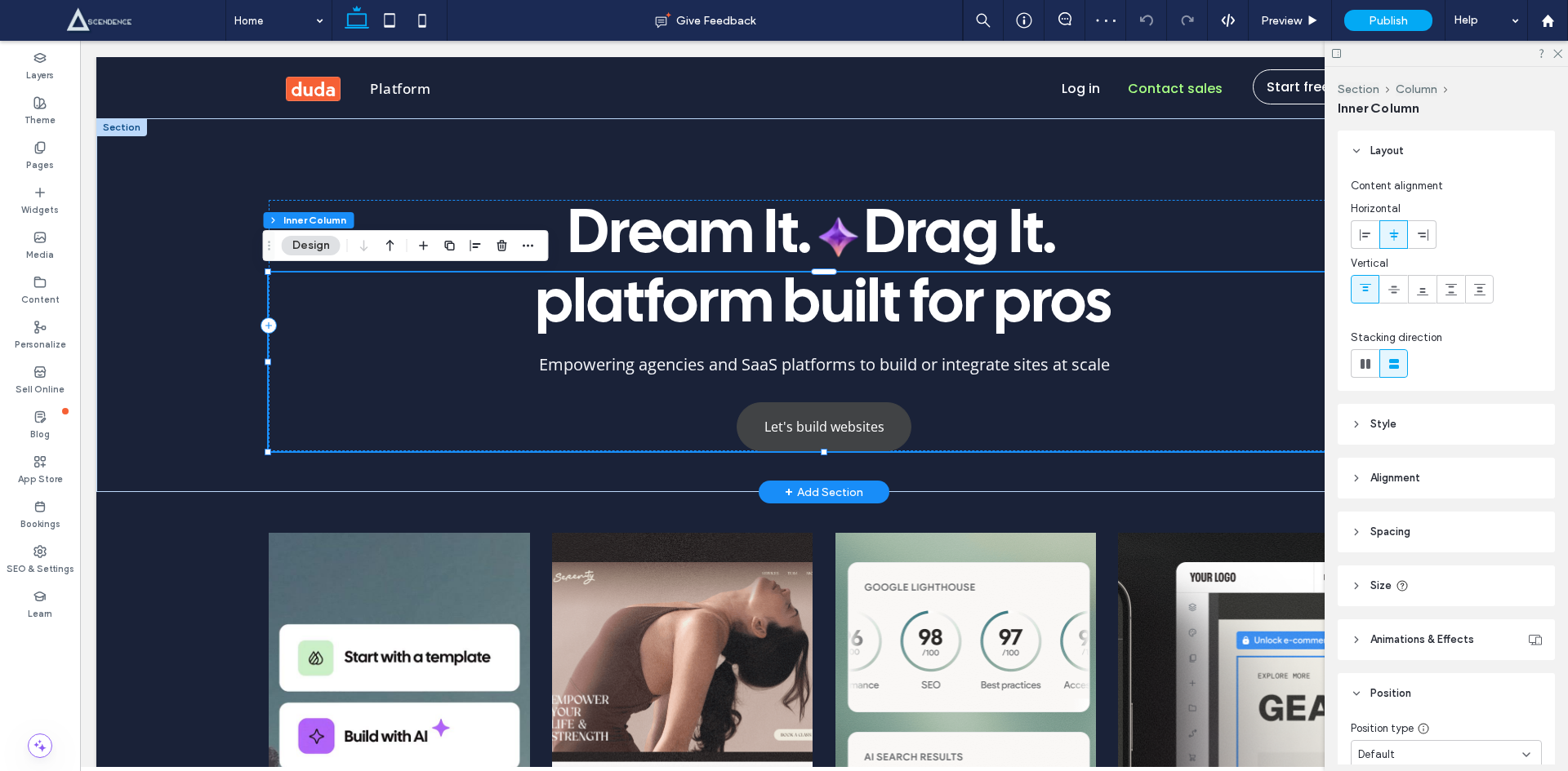
click at [786, 423] on span "Let's build websites" at bounding box center [823, 427] width 120 height 18
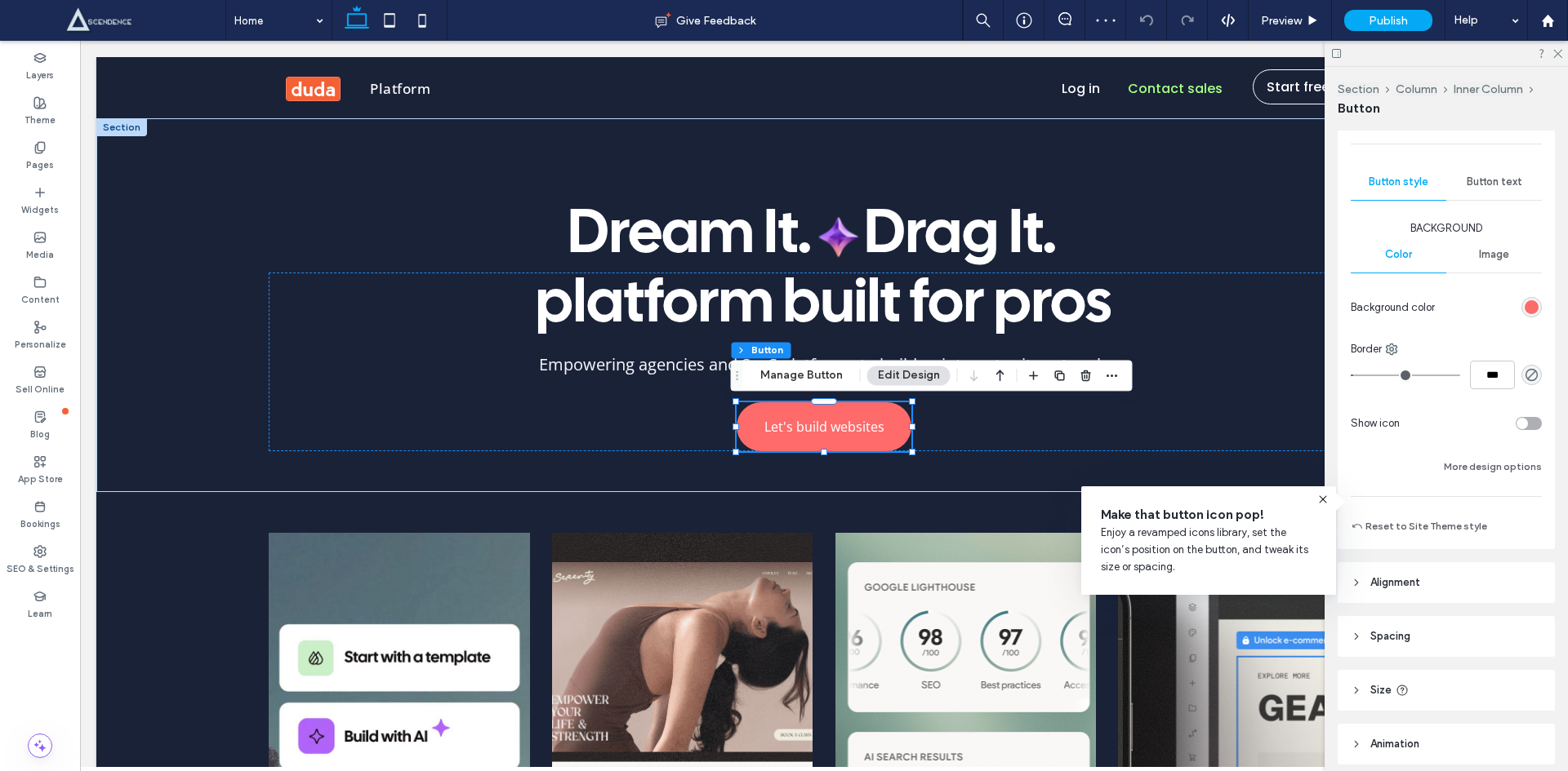
scroll to position [292, 0]
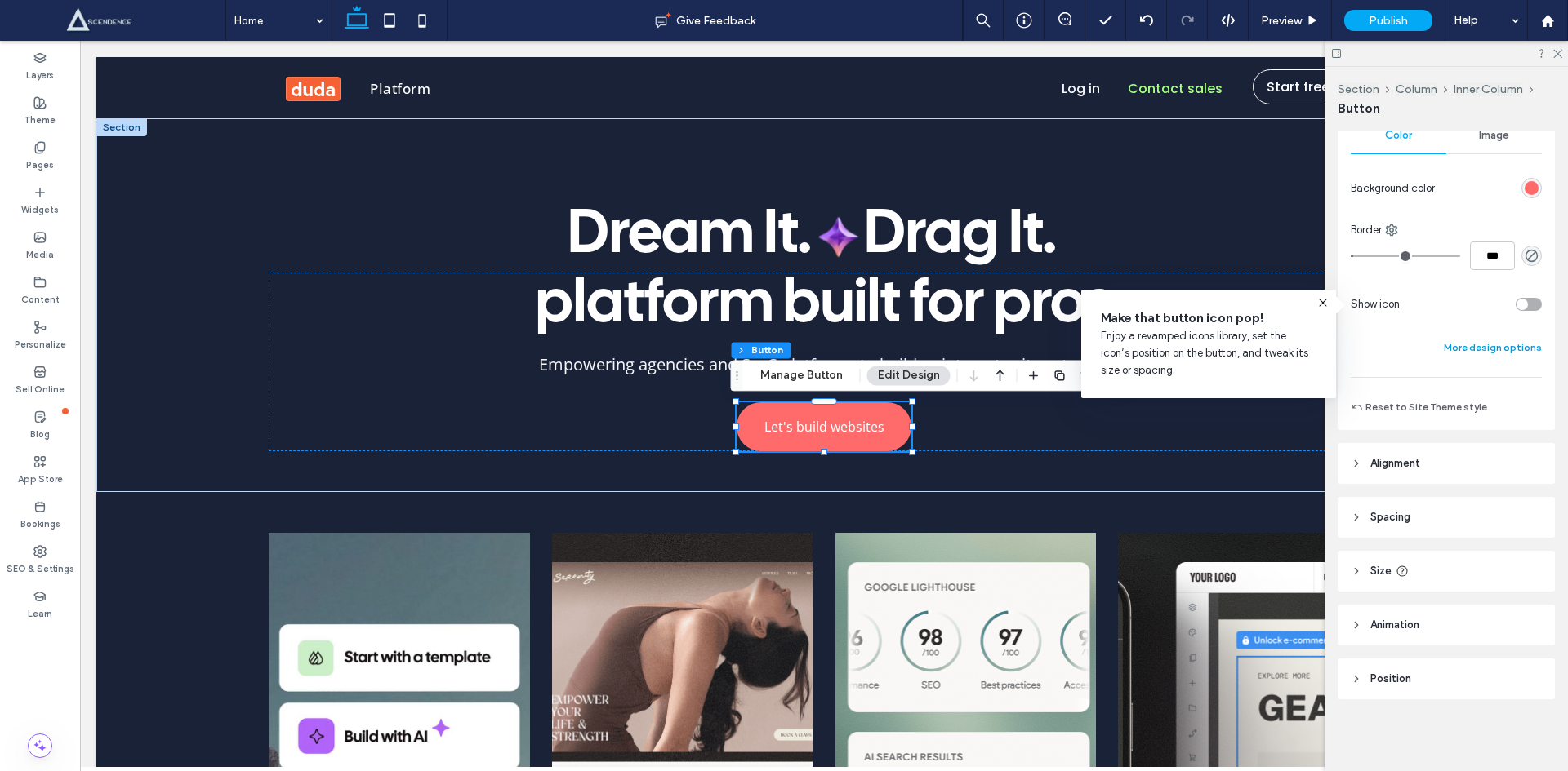
click at [1454, 347] on button "More design options" at bounding box center [1492, 347] width 98 height 19
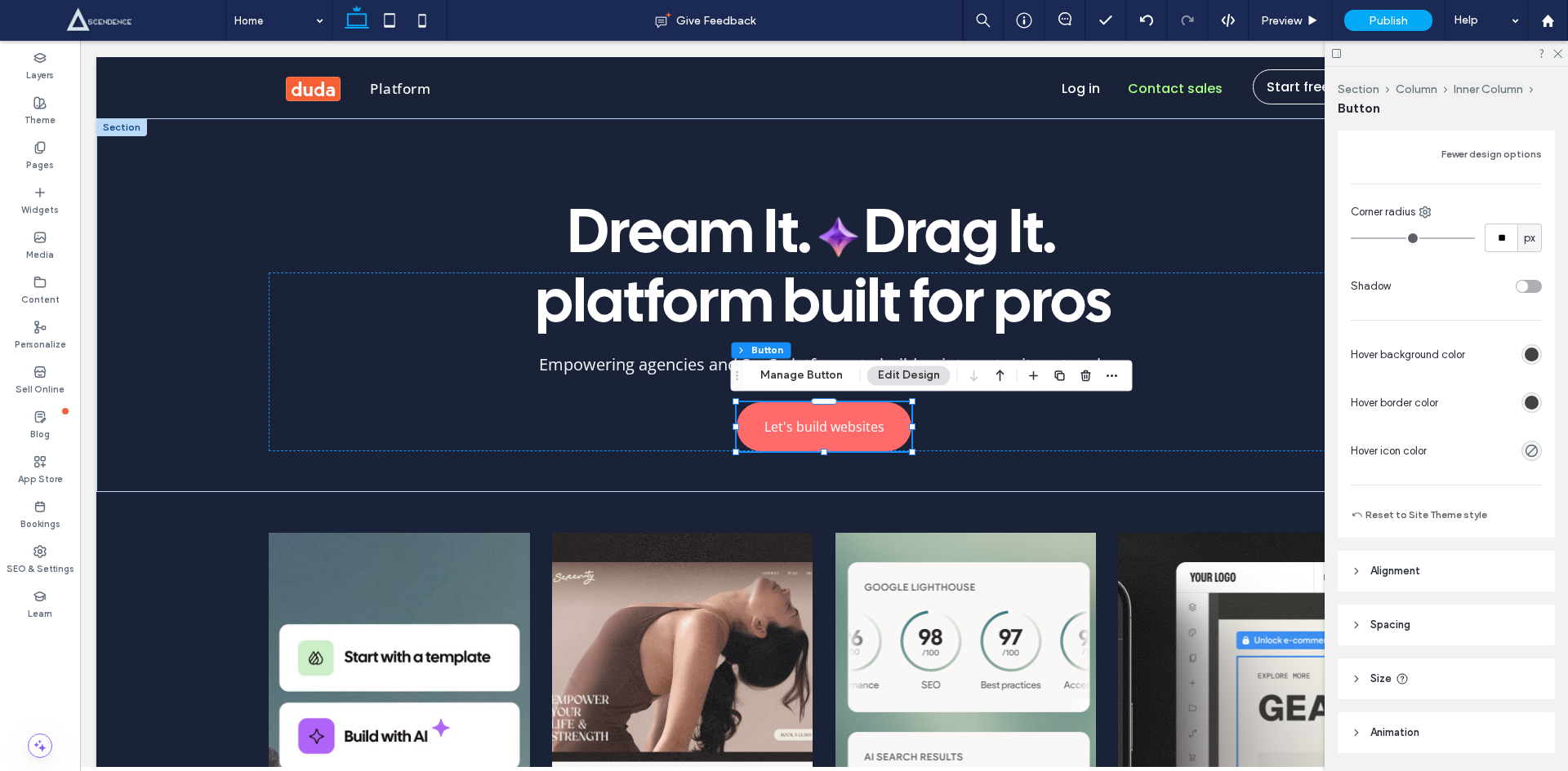
scroll to position [592, 0]
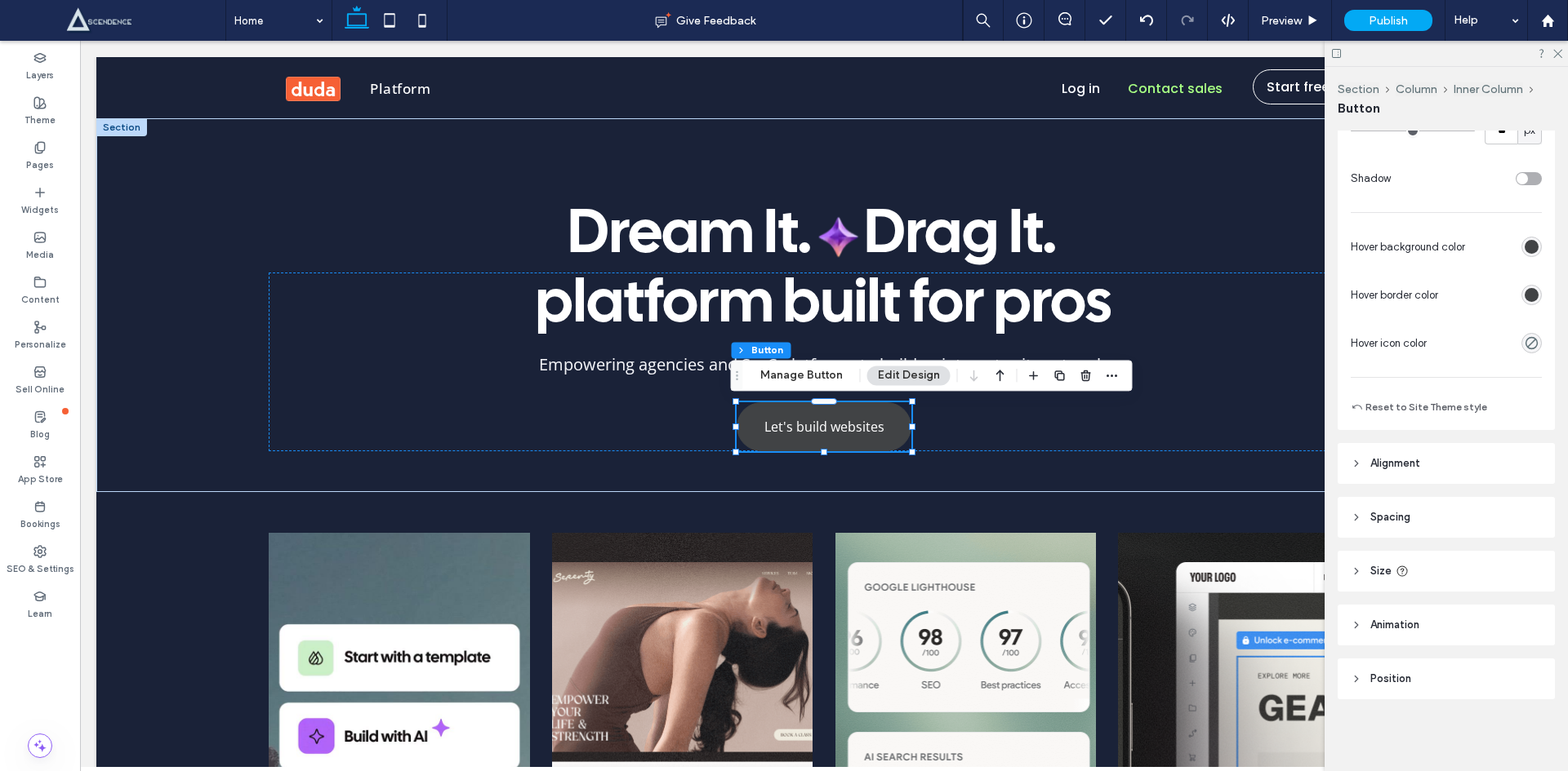
click at [1524, 240] on div "rgb(65, 67, 69)" at bounding box center [1530, 247] width 14 height 14
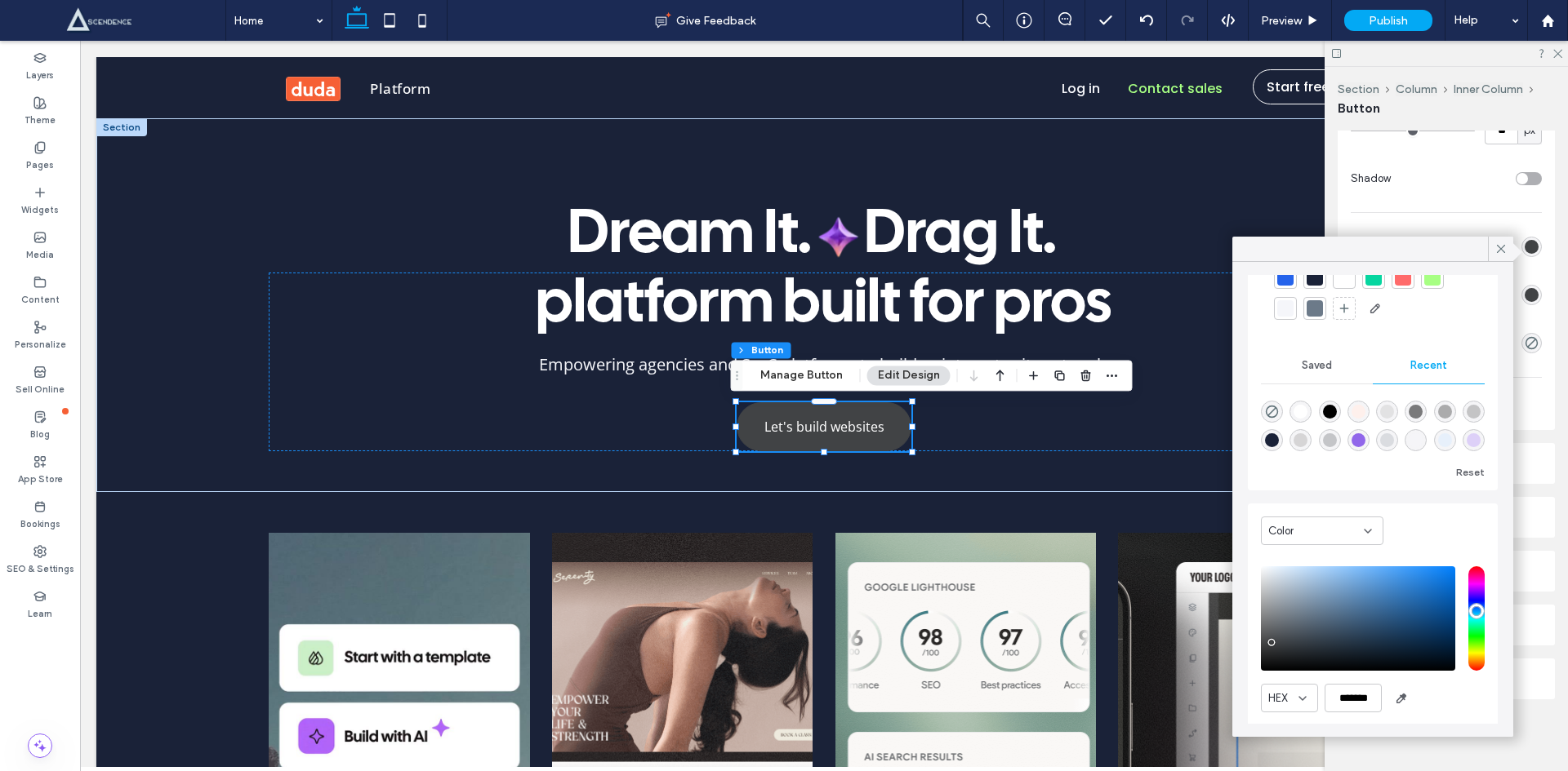
scroll to position [125, 0]
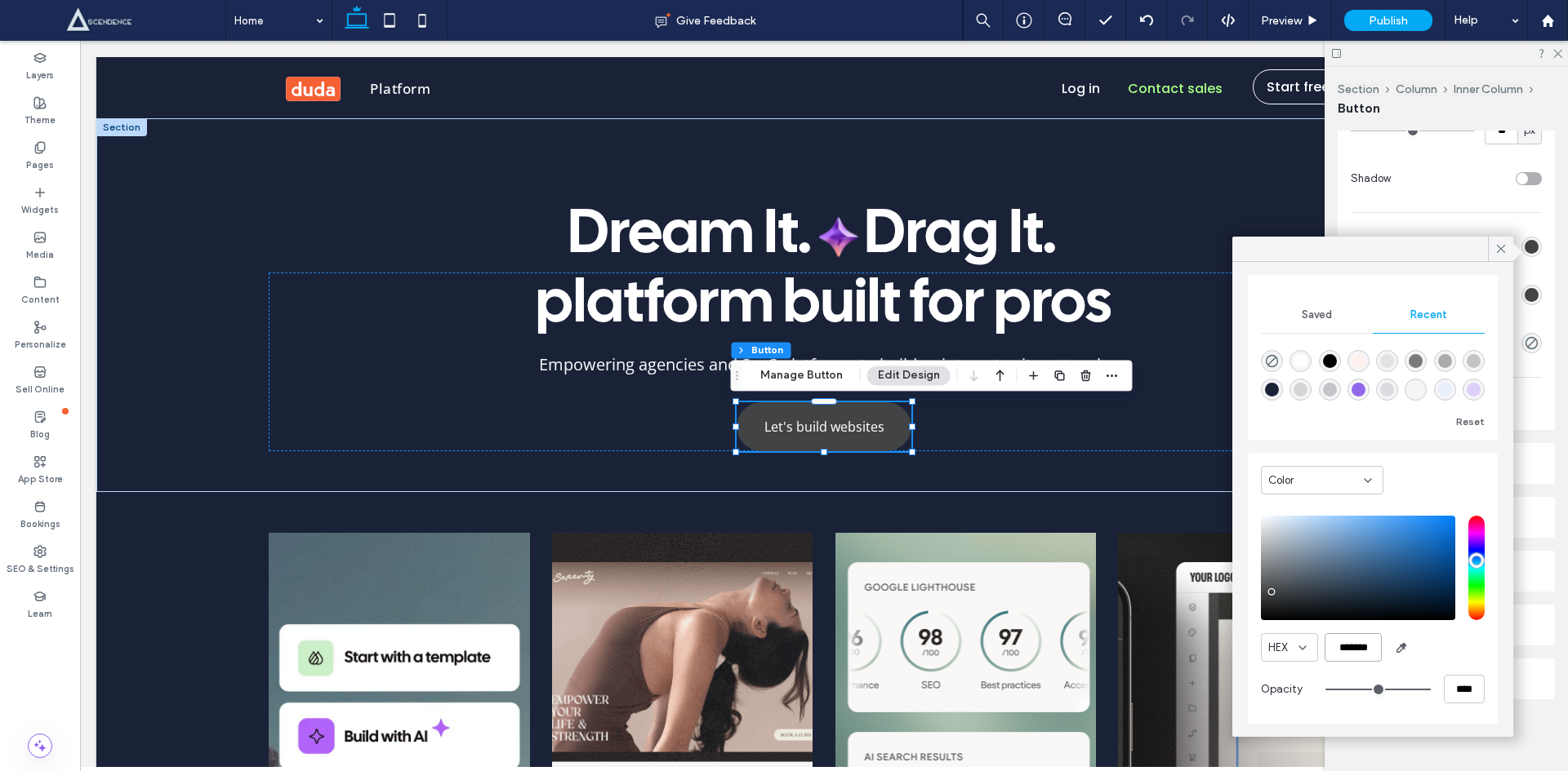
click at [1342, 645] on input "*******" at bounding box center [1353, 647] width 57 height 28
paste input "color picker textbox"
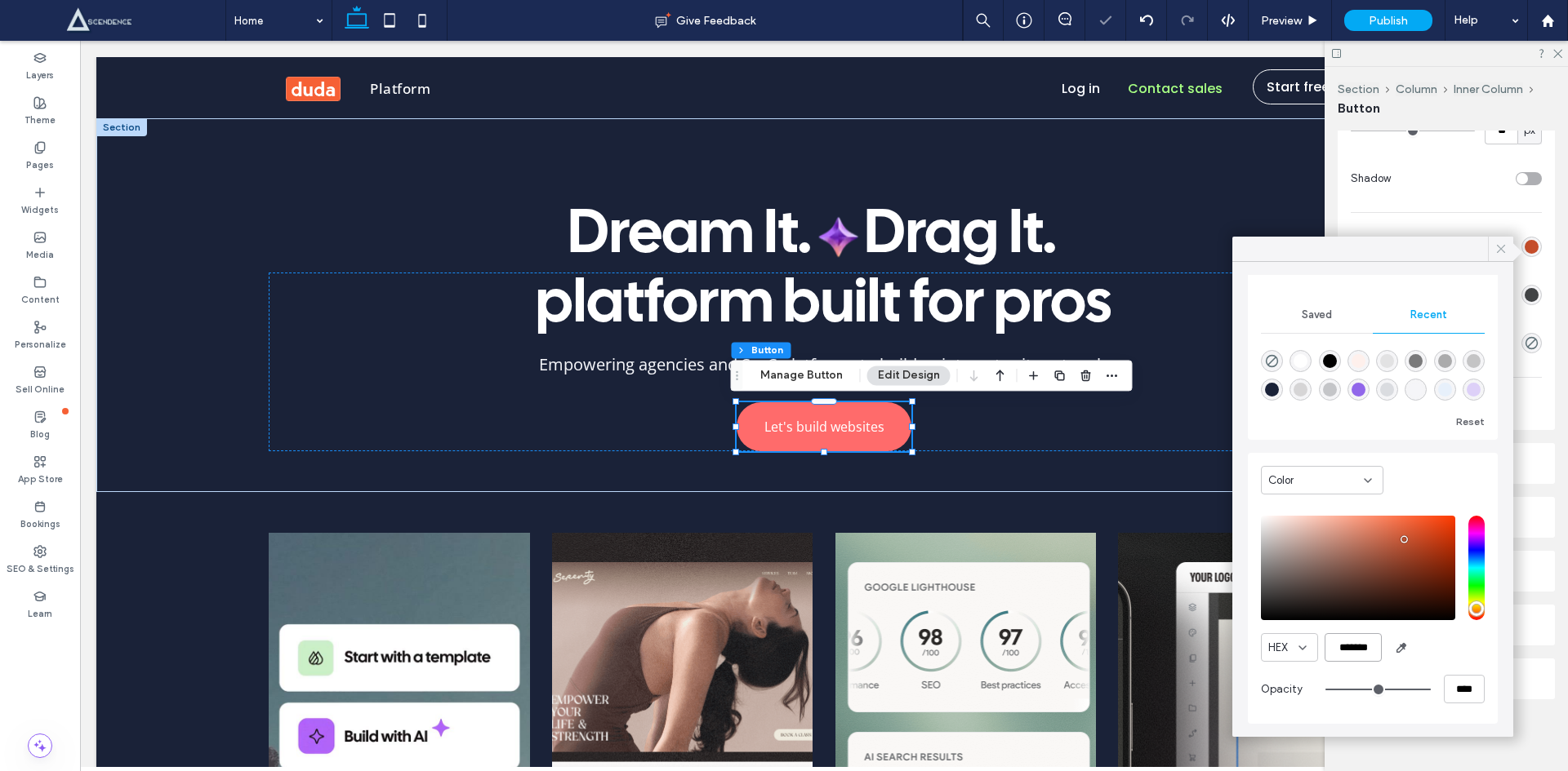
type input "*******"
click at [1501, 241] on span at bounding box center [1501, 248] width 15 height 25
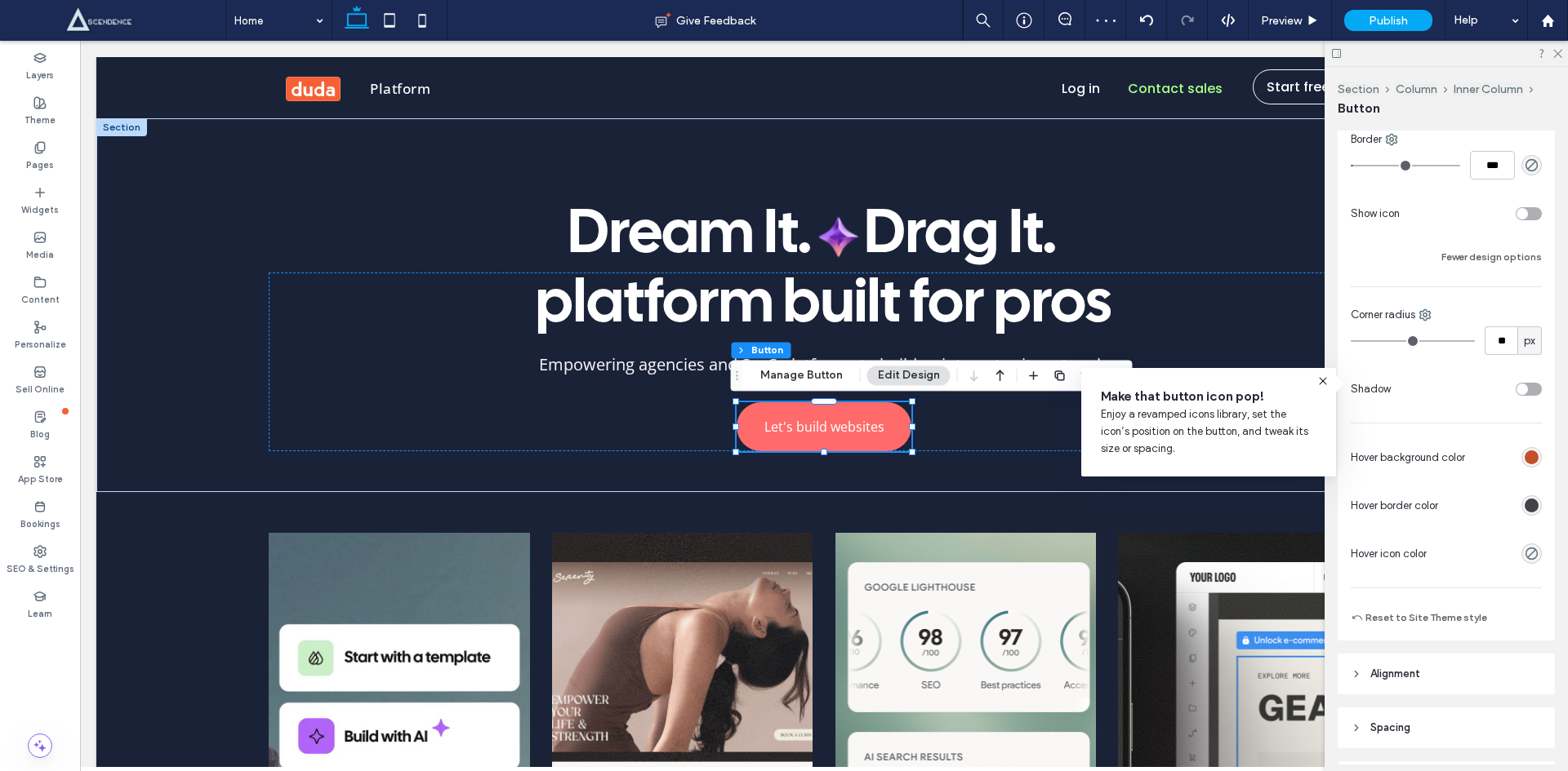
scroll to position [212, 0]
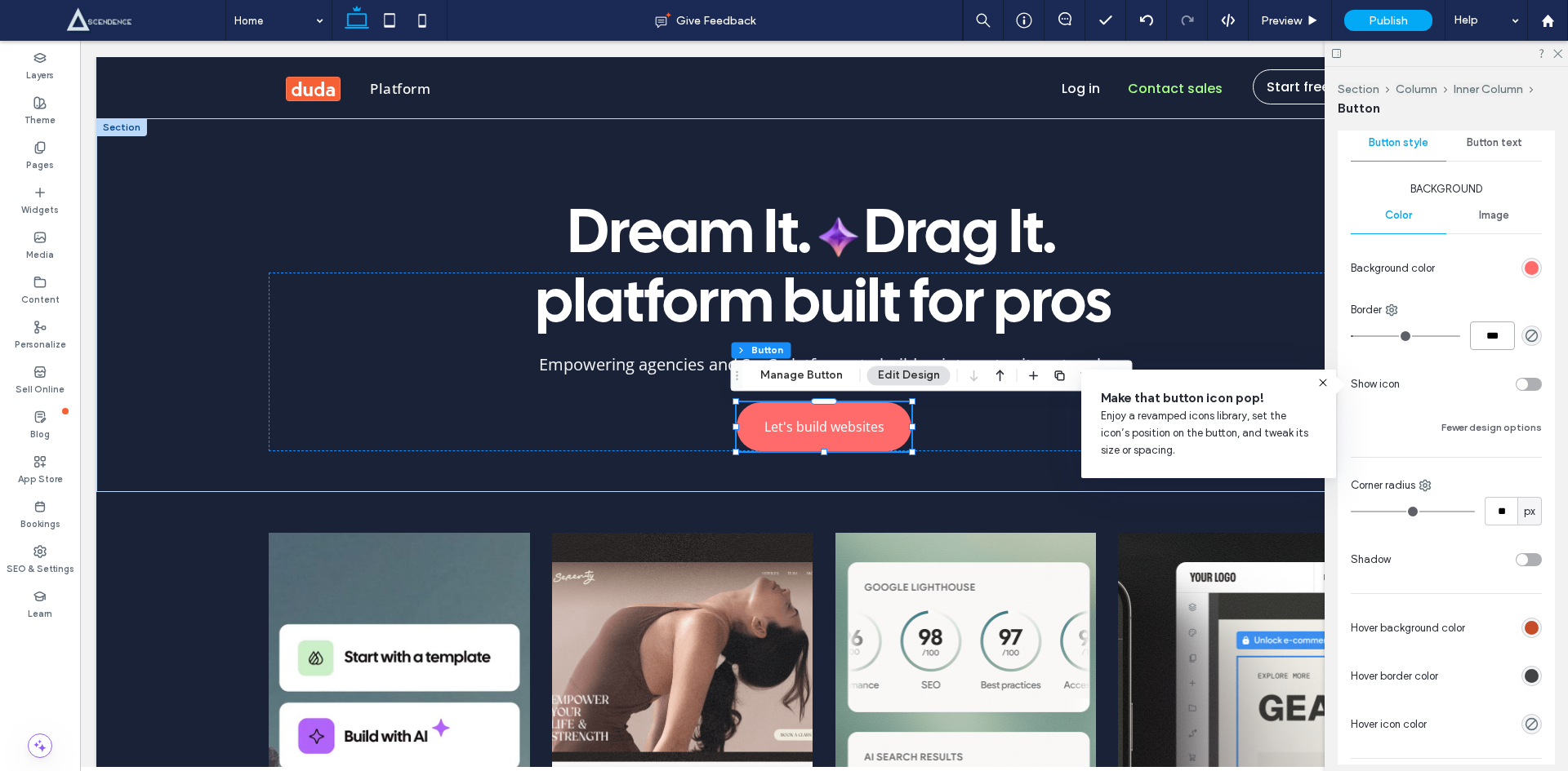
click at [1477, 348] on input "***" at bounding box center [1492, 336] width 45 height 28
type input "*"
type input "***"
click at [929, 479] on div "Dream It. Drag It. platform built for pros Empowering agencies and SaaS platfor…" at bounding box center [823, 305] width 1176 height 374
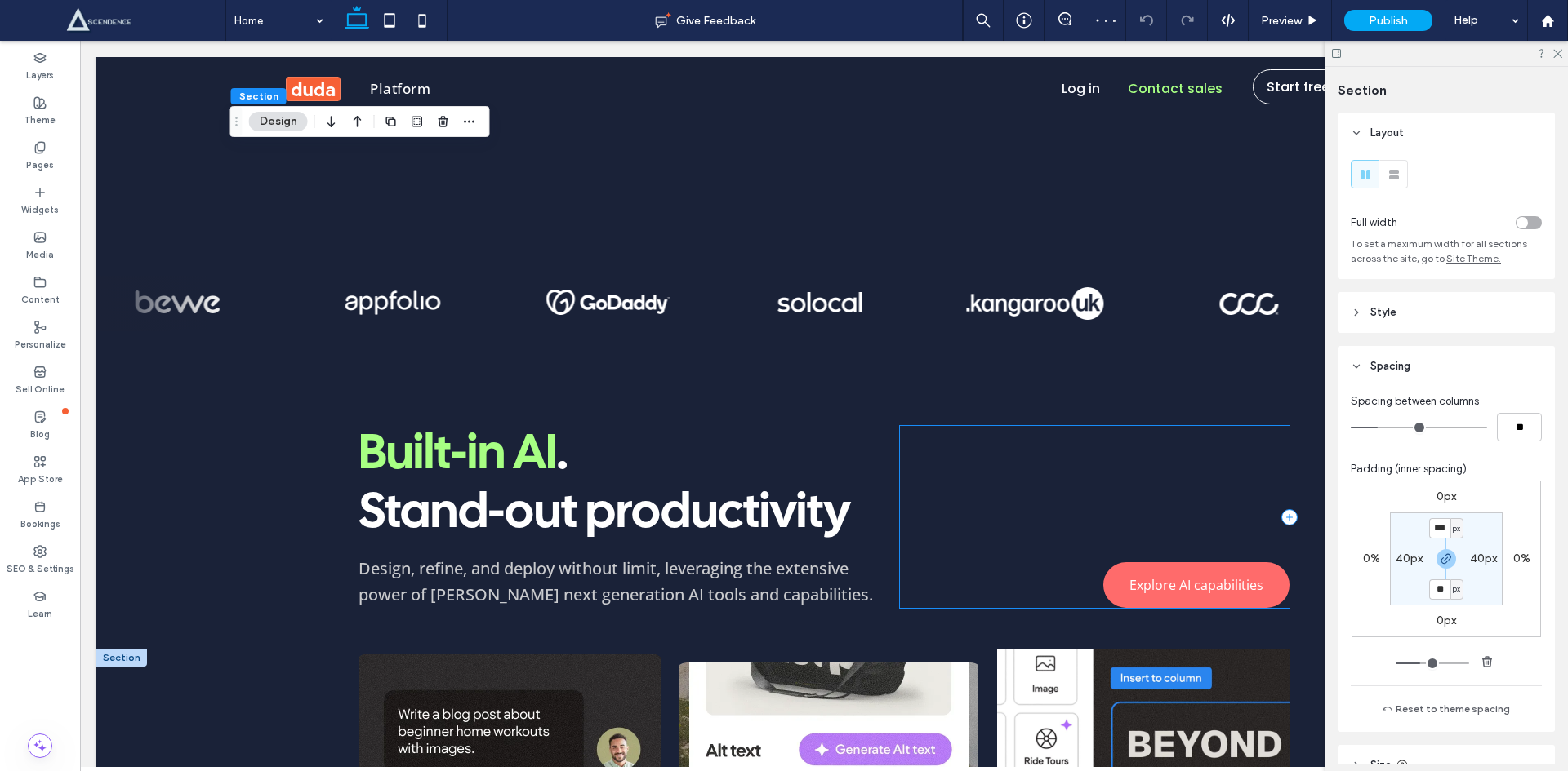
scroll to position [1143, 0]
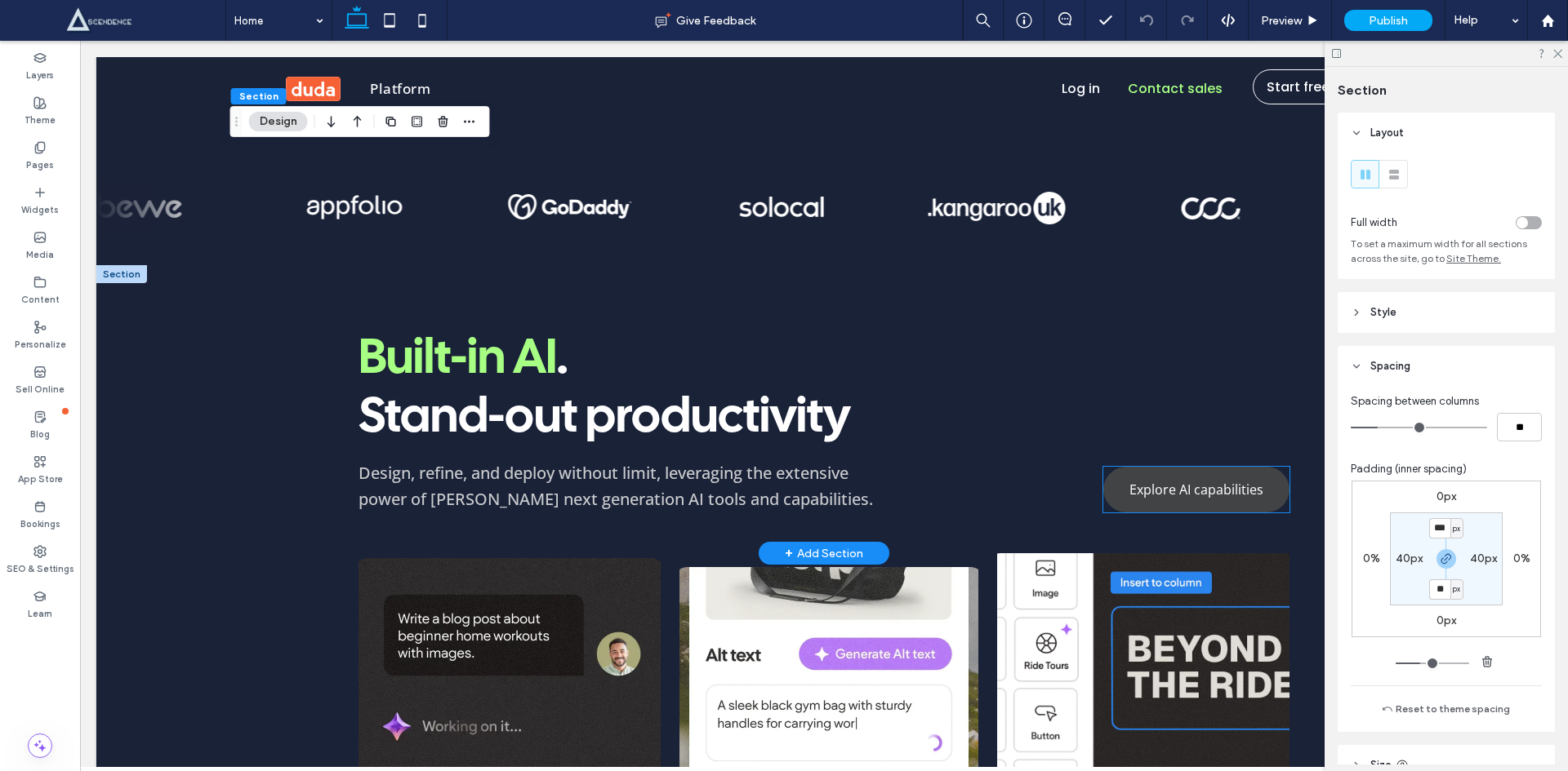
click at [1157, 496] on span "Explore AI capabilities" at bounding box center [1196, 490] width 134 height 18
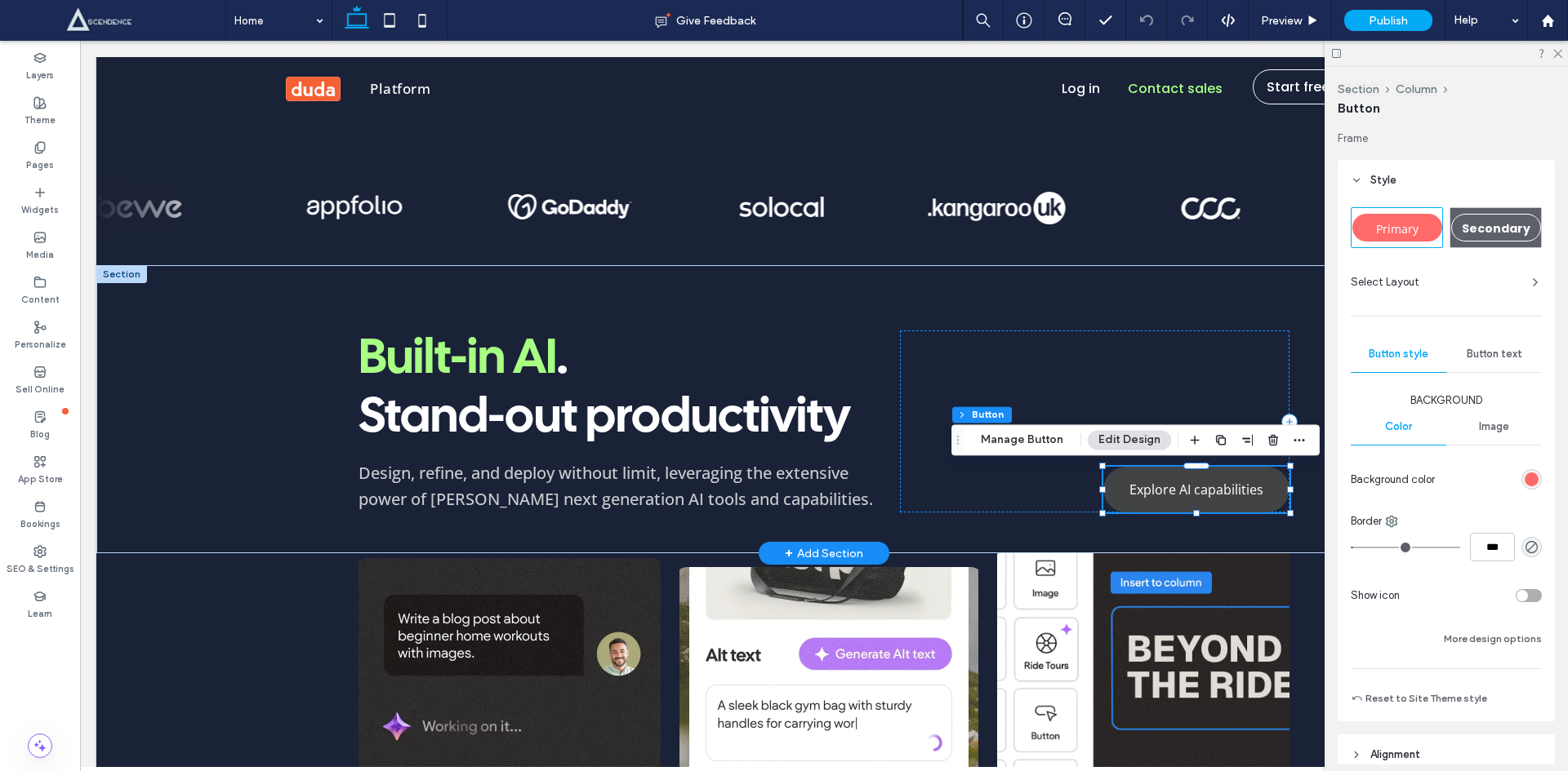
type input "**"
click at [1157, 496] on span "Explore AI capabilities" at bounding box center [1196, 490] width 134 height 18
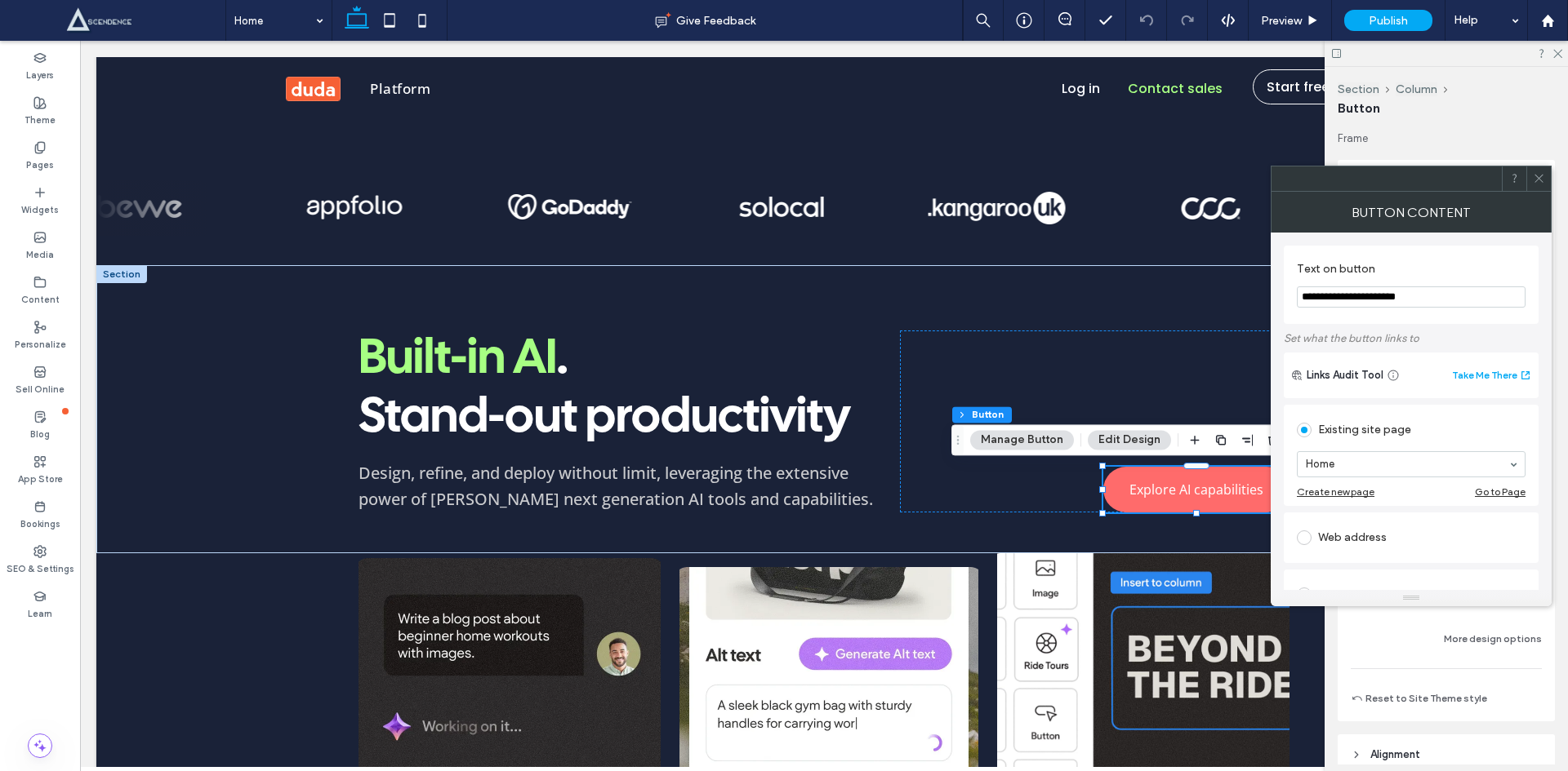
click at [1538, 177] on use at bounding box center [1538, 179] width 8 height 8
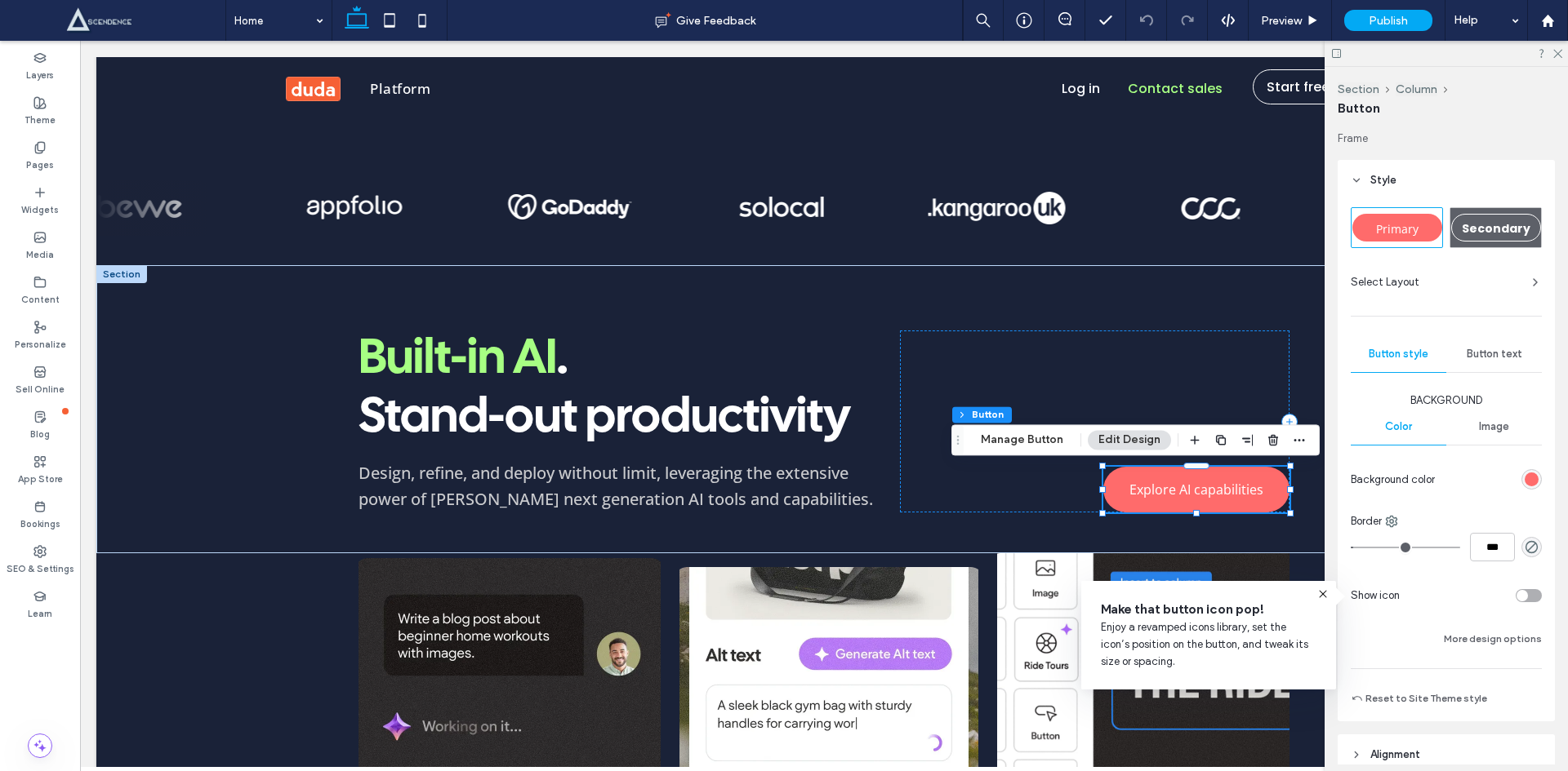
scroll to position [190, 0]
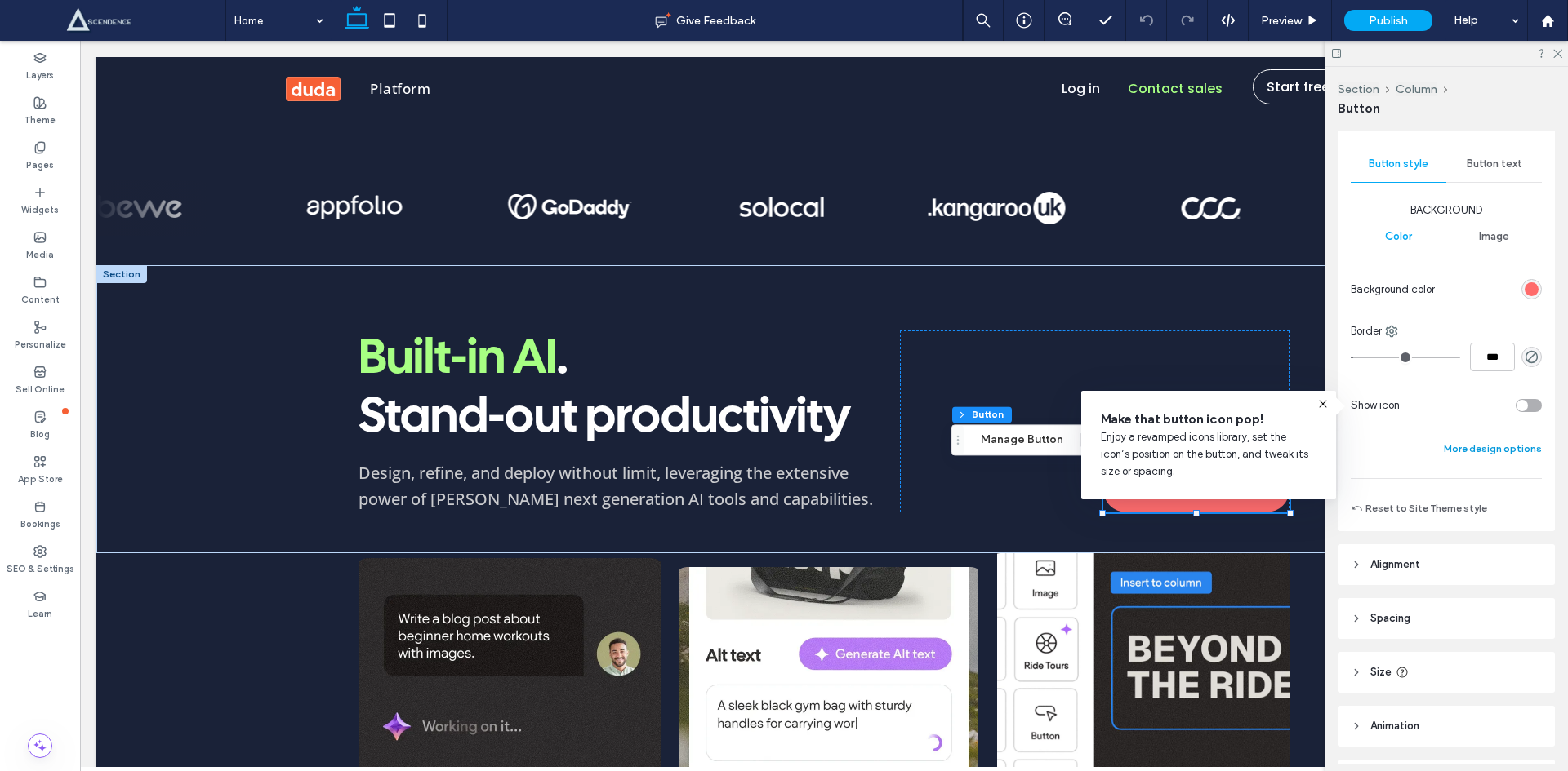
click at [1485, 453] on button "More design options" at bounding box center [1492, 448] width 98 height 19
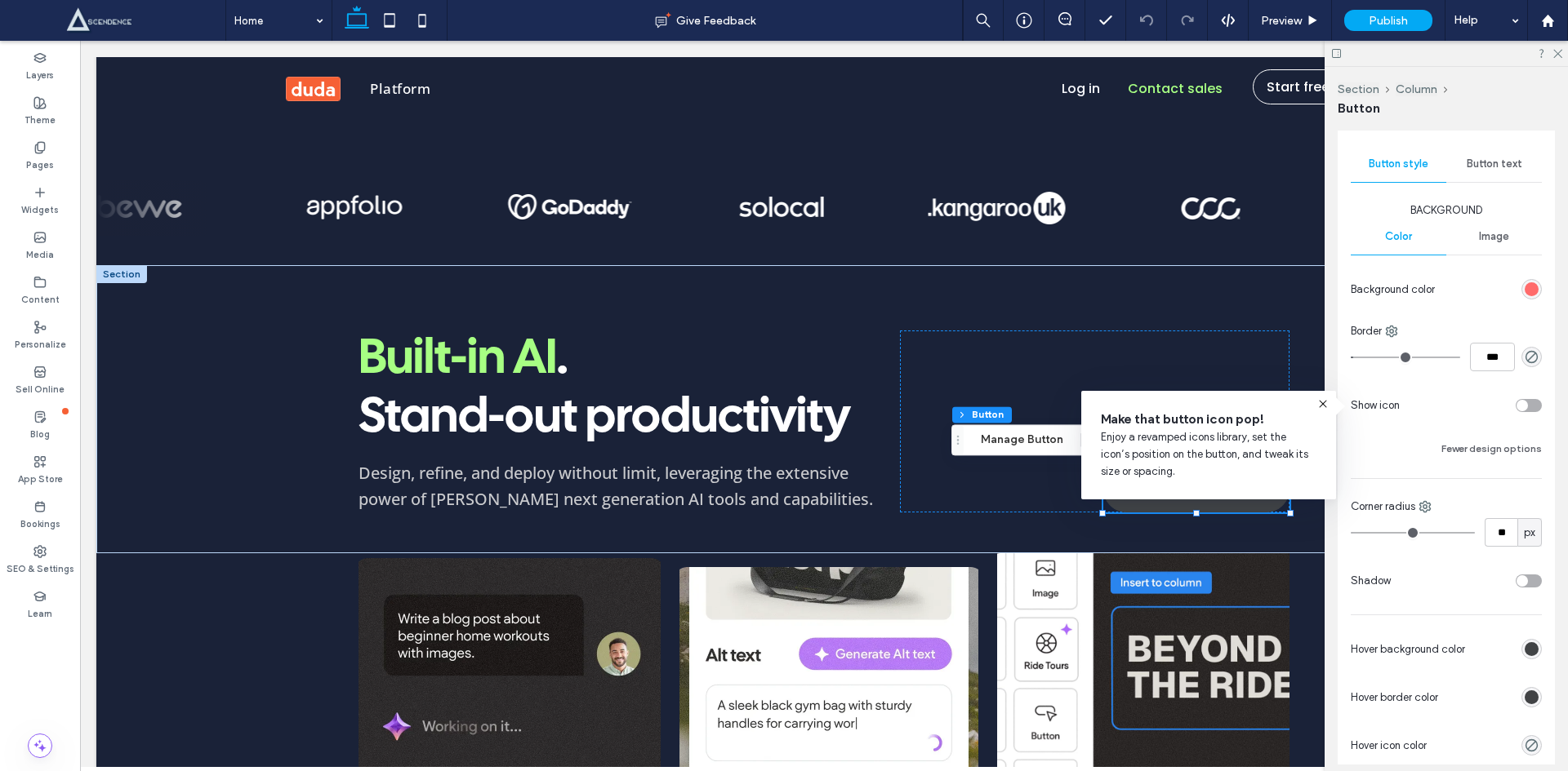
click at [1524, 655] on div "rgb(65, 67, 69)" at bounding box center [1530, 649] width 14 height 14
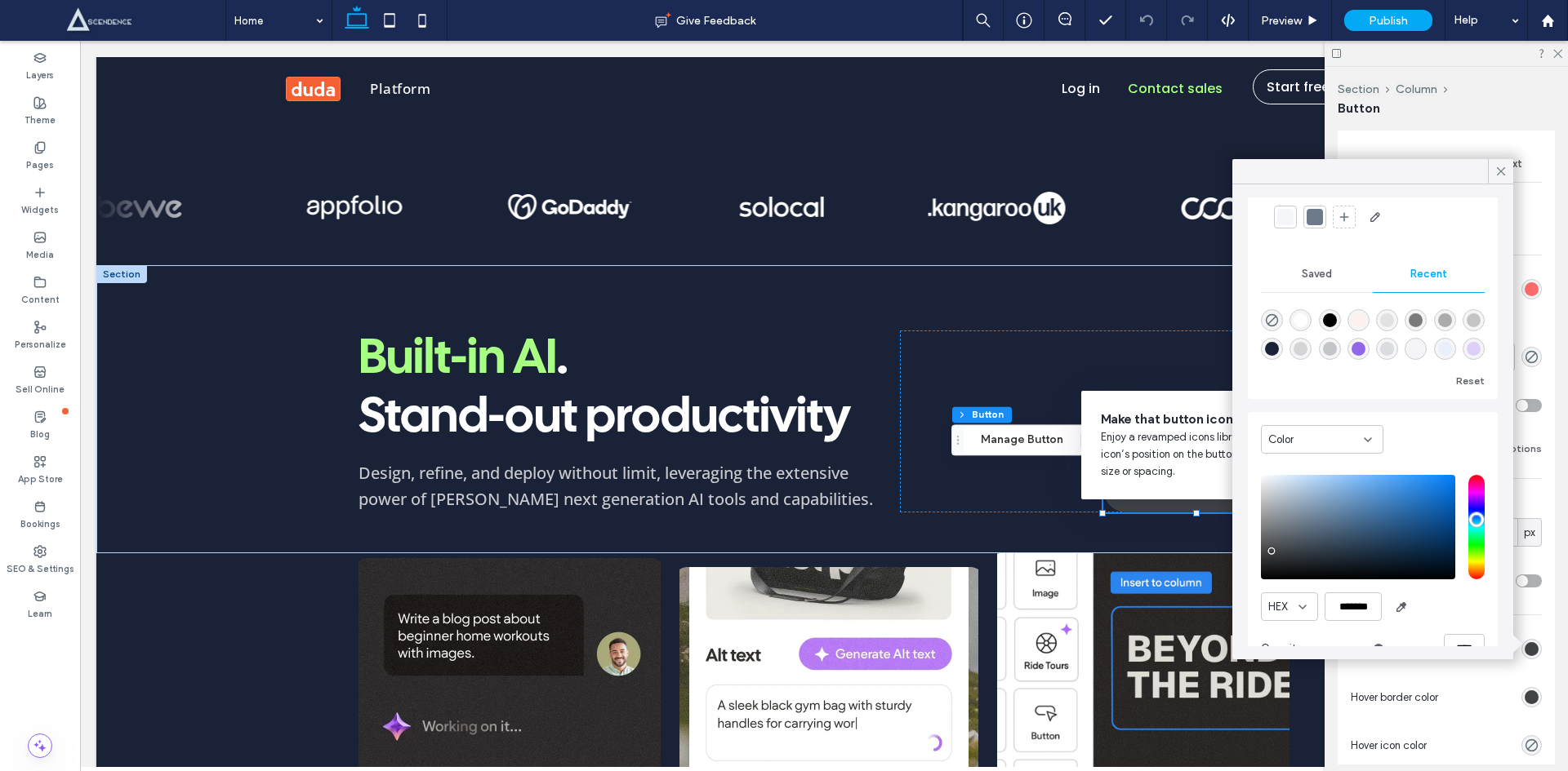
scroll to position [125, 0]
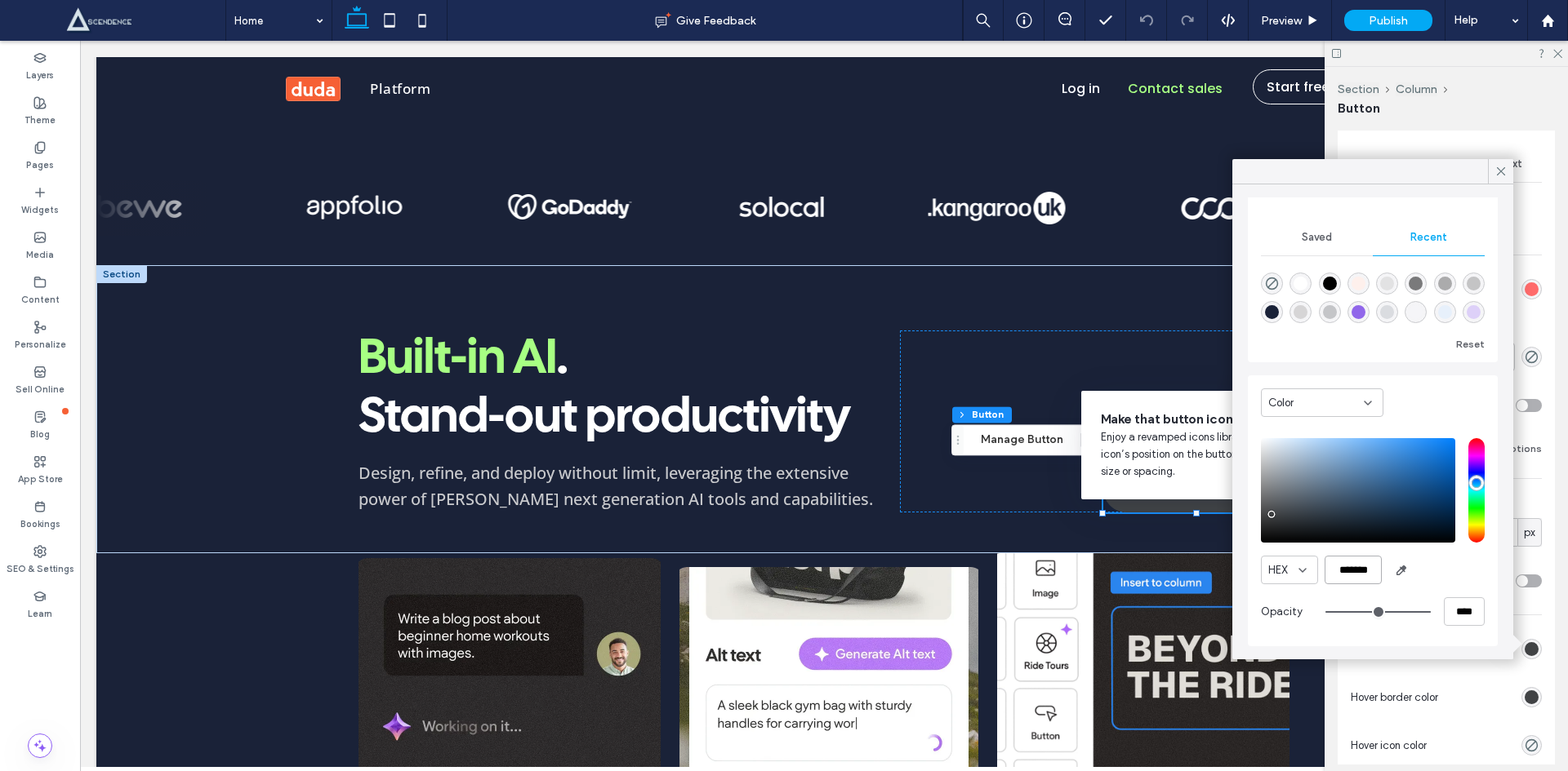
click at [1368, 583] on input "*******" at bounding box center [1353, 569] width 57 height 28
paste input "color picker textbox"
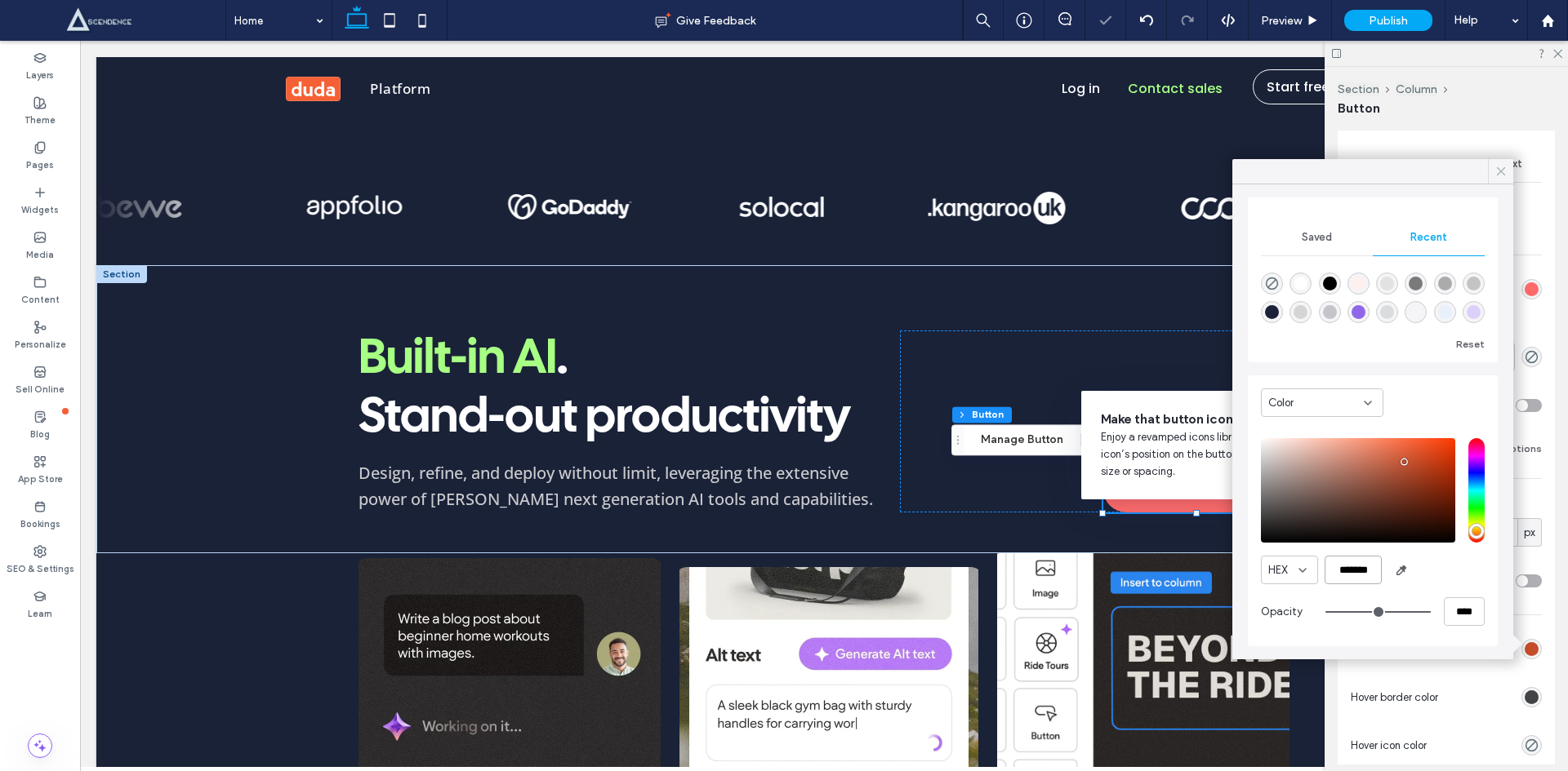
type input "*******"
click at [1501, 172] on icon at bounding box center [1501, 171] width 15 height 15
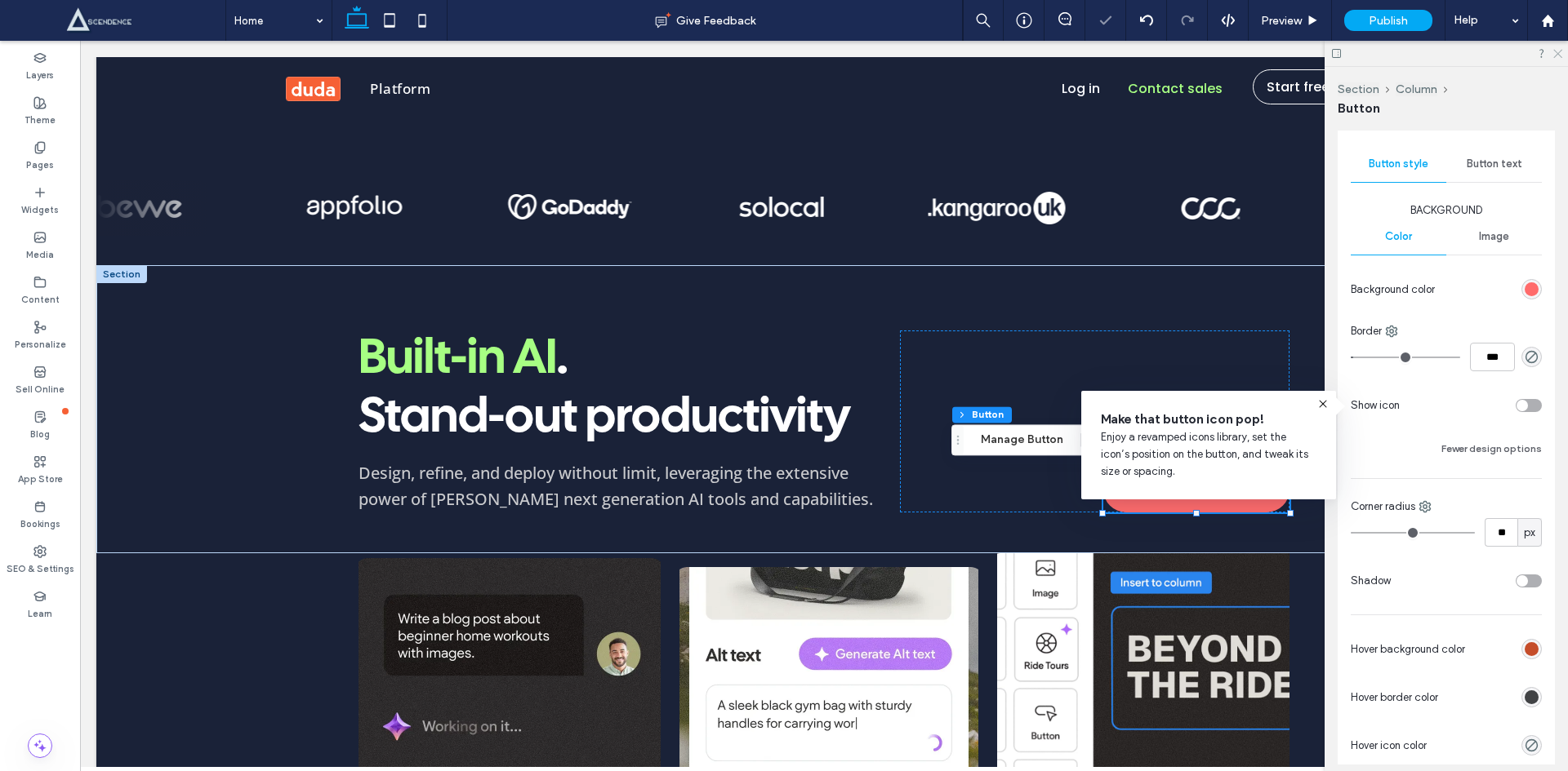
click at [1554, 50] on icon at bounding box center [1557, 53] width 11 height 11
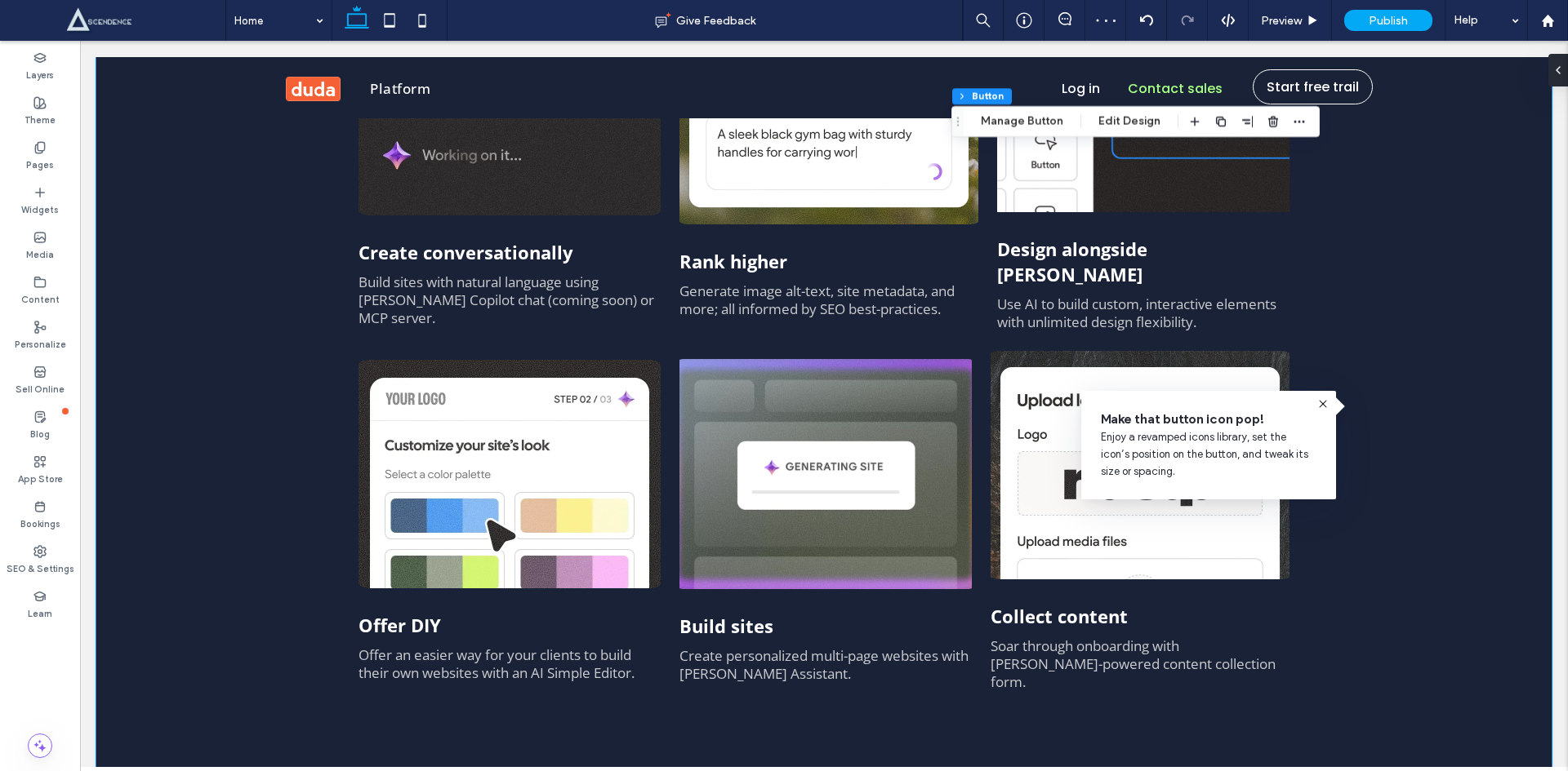
scroll to position [2285, 0]
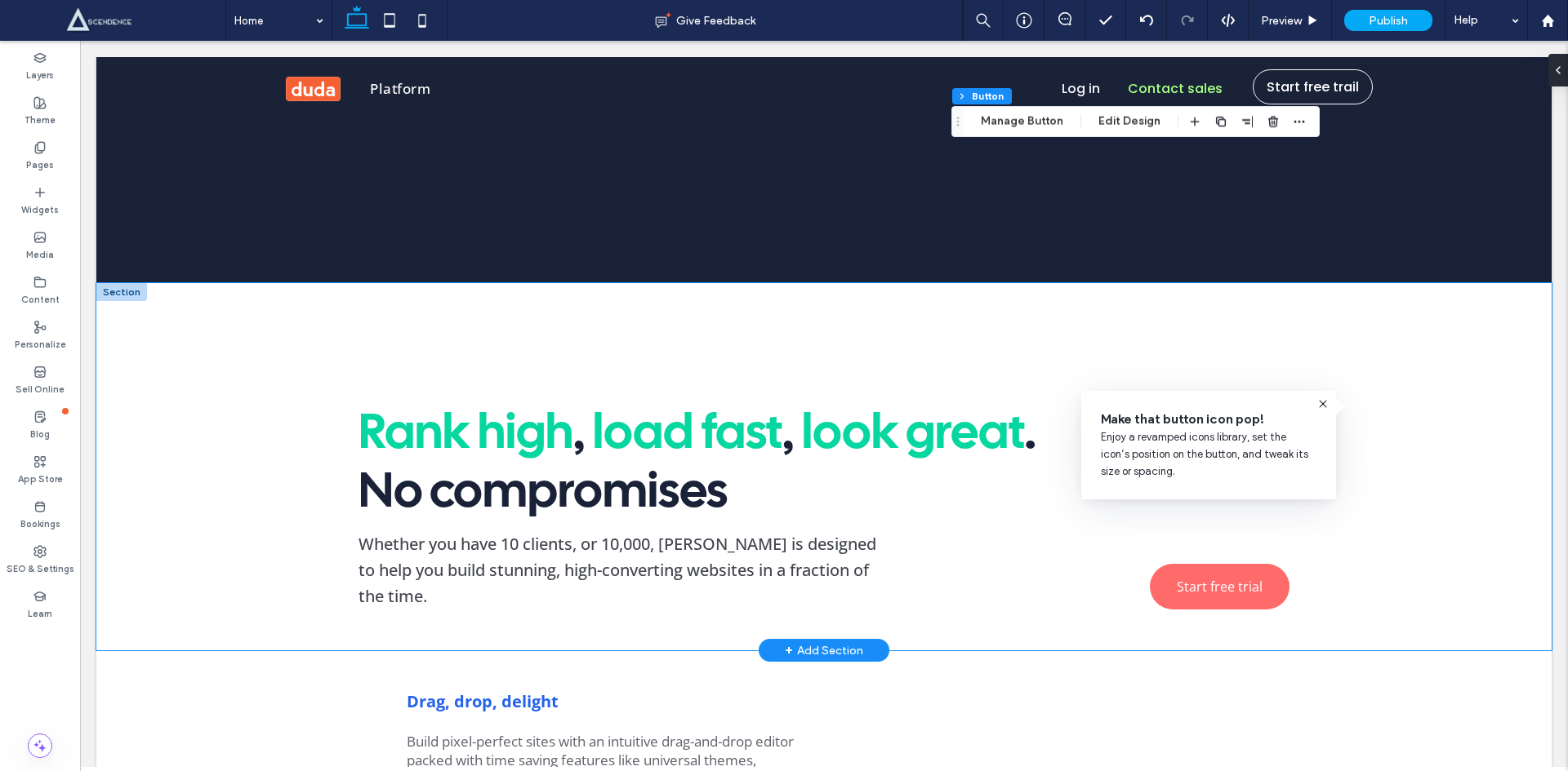
click at [1391, 470] on div "Rank high , load fast , look great . No compromises Whether you have 10 clients…" at bounding box center [823, 467] width 1176 height 368
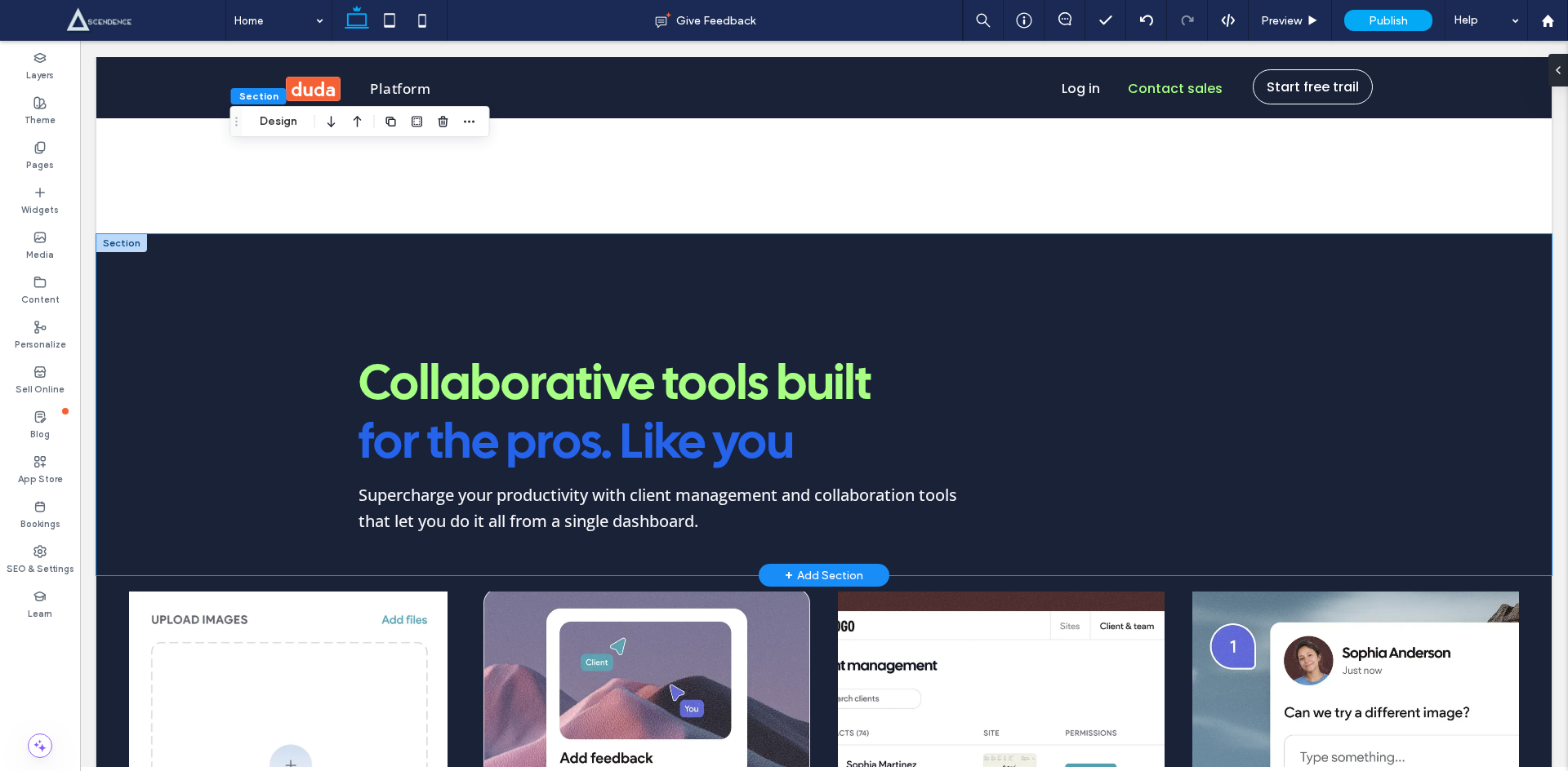
scroll to position [3238, 0]
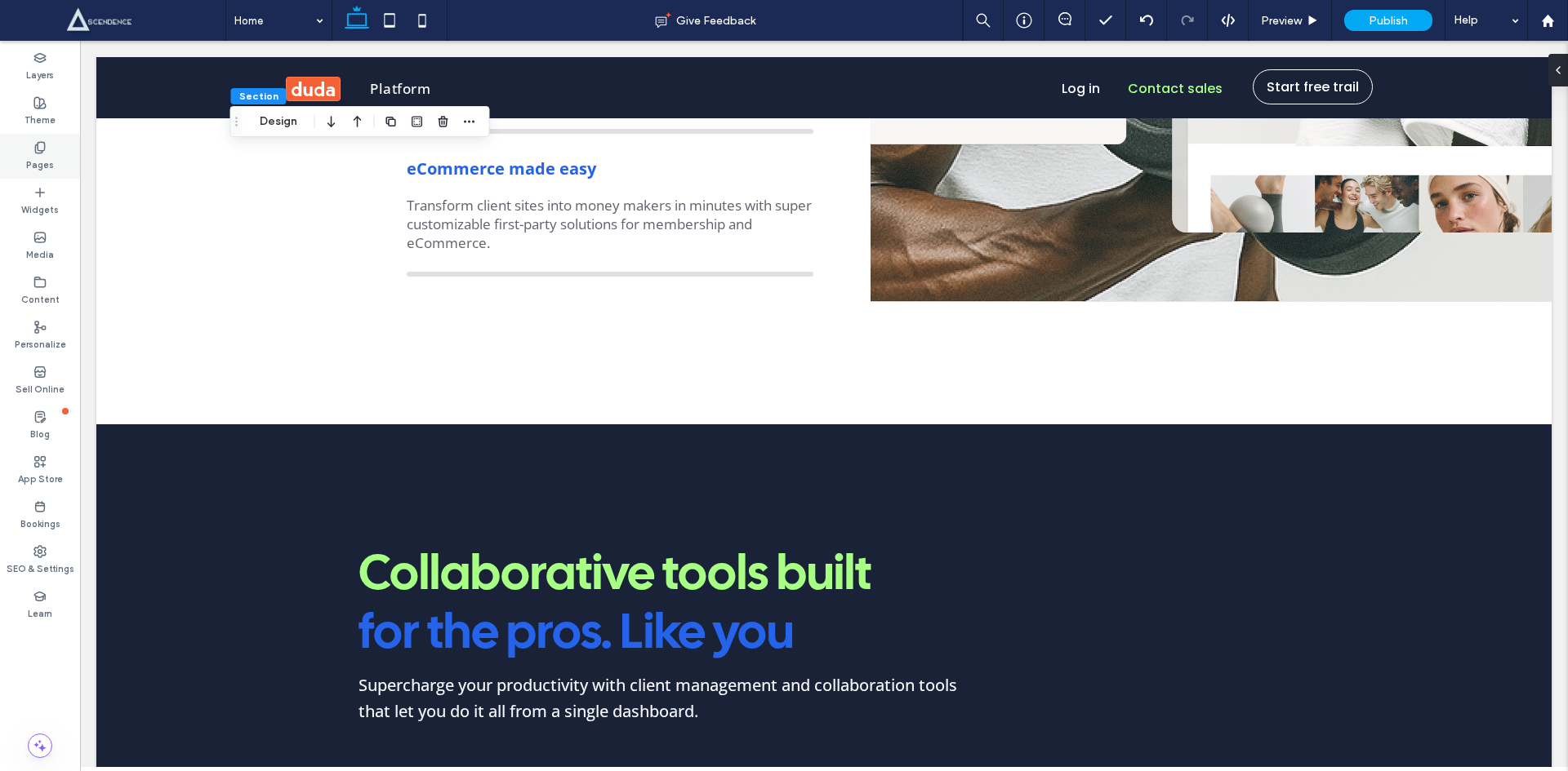
click at [62, 147] on div "Pages" at bounding box center [39, 156] width 80 height 45
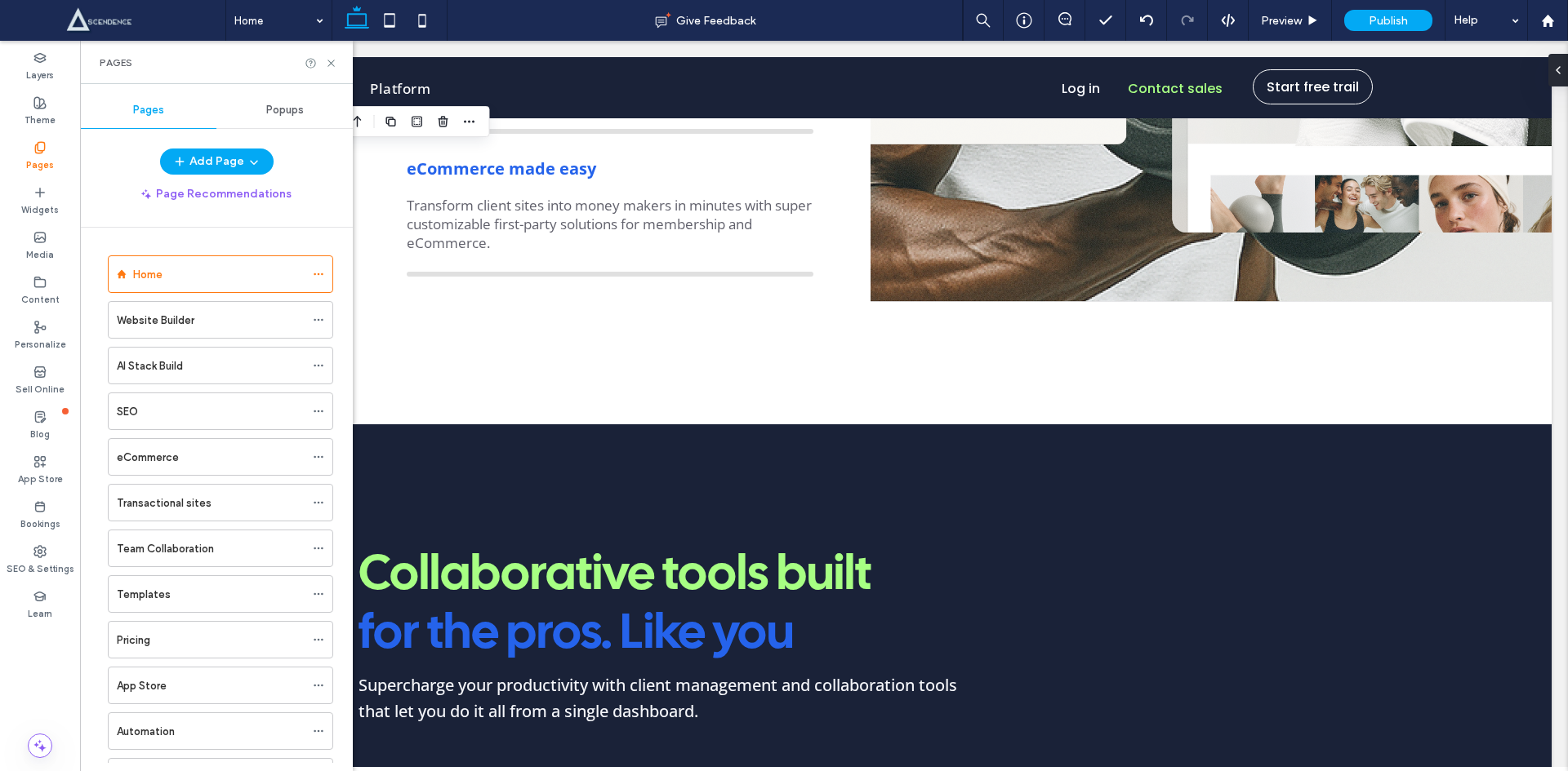
click at [280, 111] on span "Popups" at bounding box center [284, 110] width 38 height 13
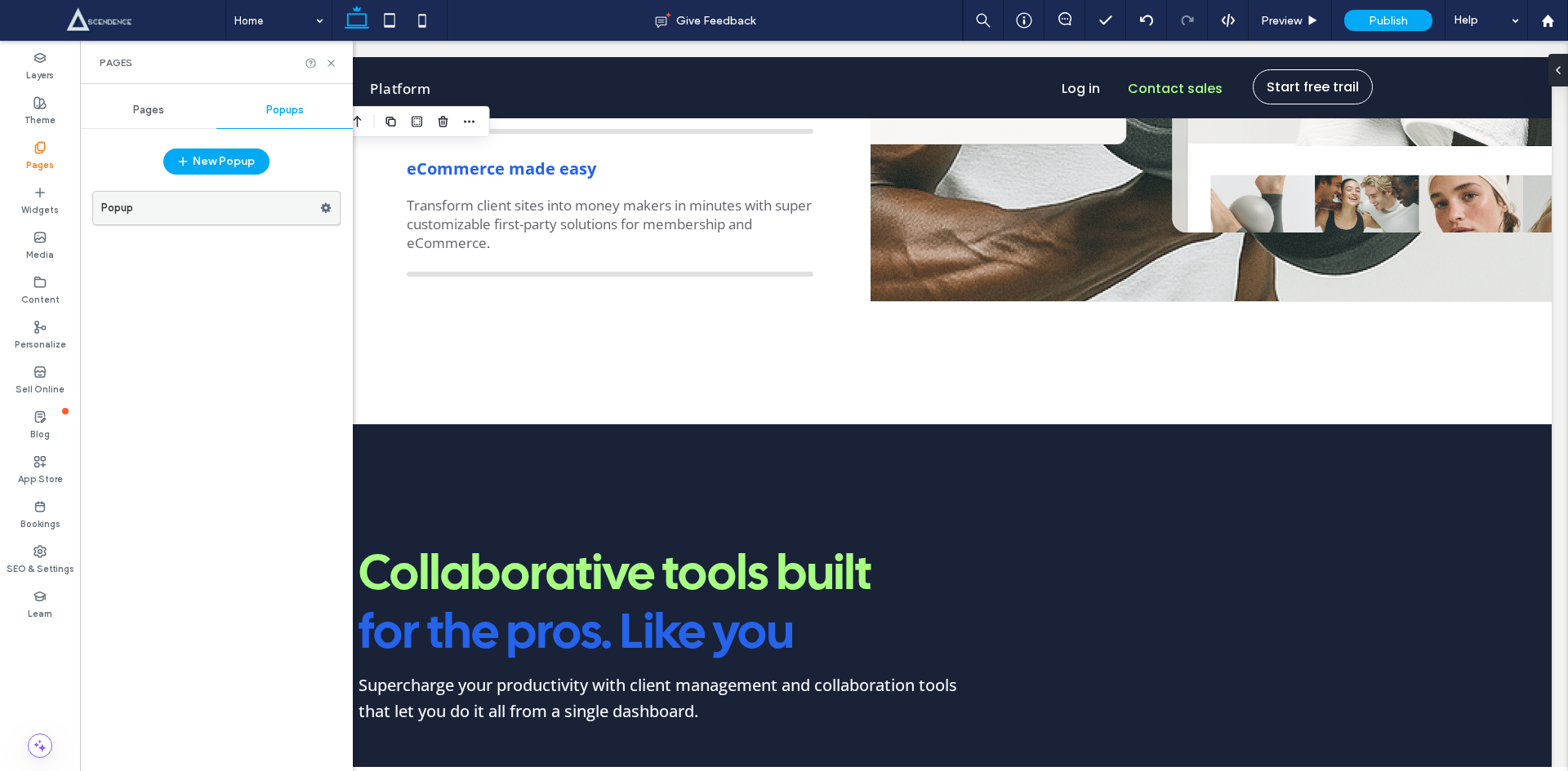
click at [213, 221] on label "Popup" at bounding box center [210, 208] width 219 height 33
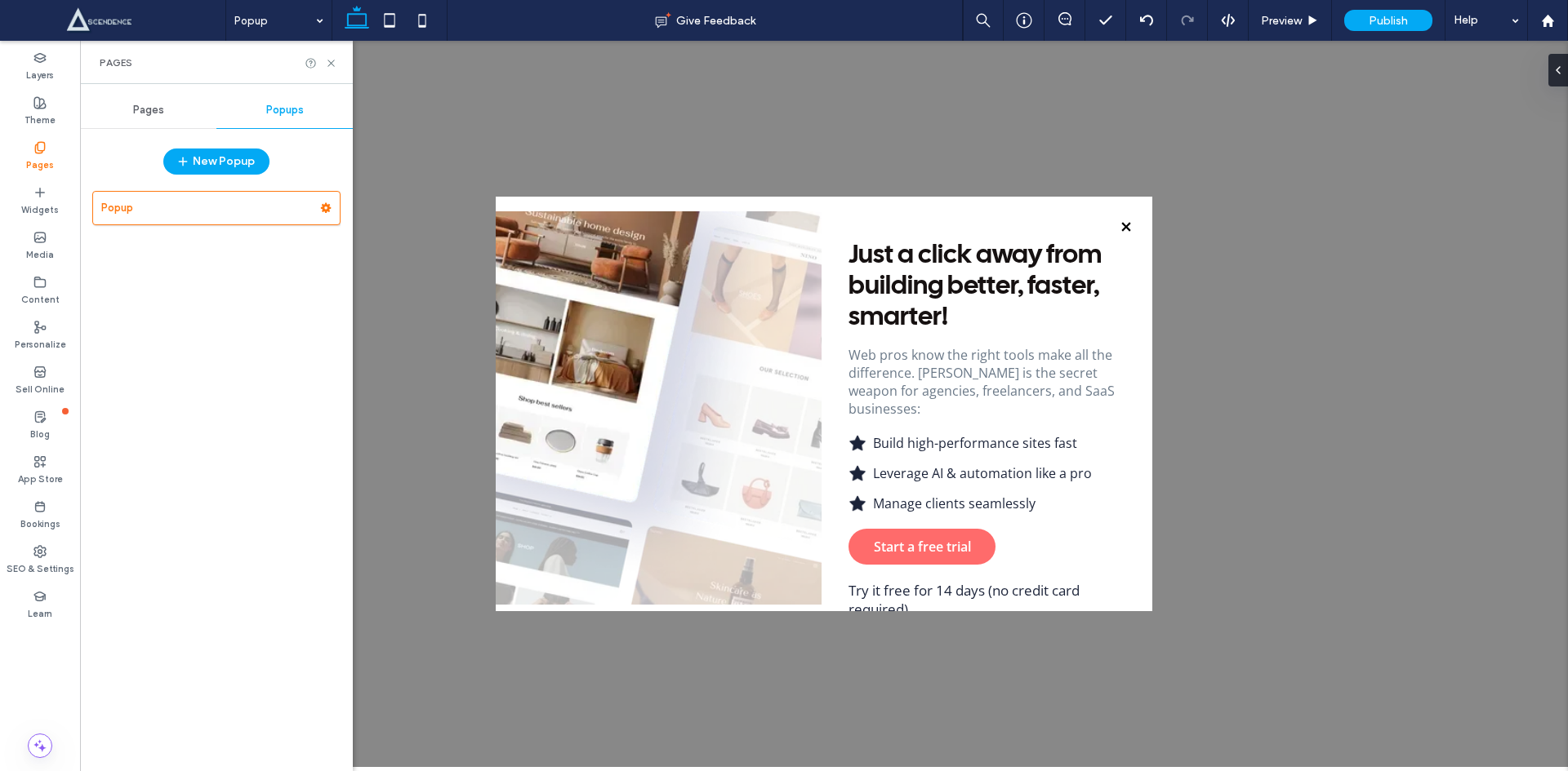
scroll to position [0, 0]
click at [816, 445] on img at bounding box center [657, 408] width 326 height 393
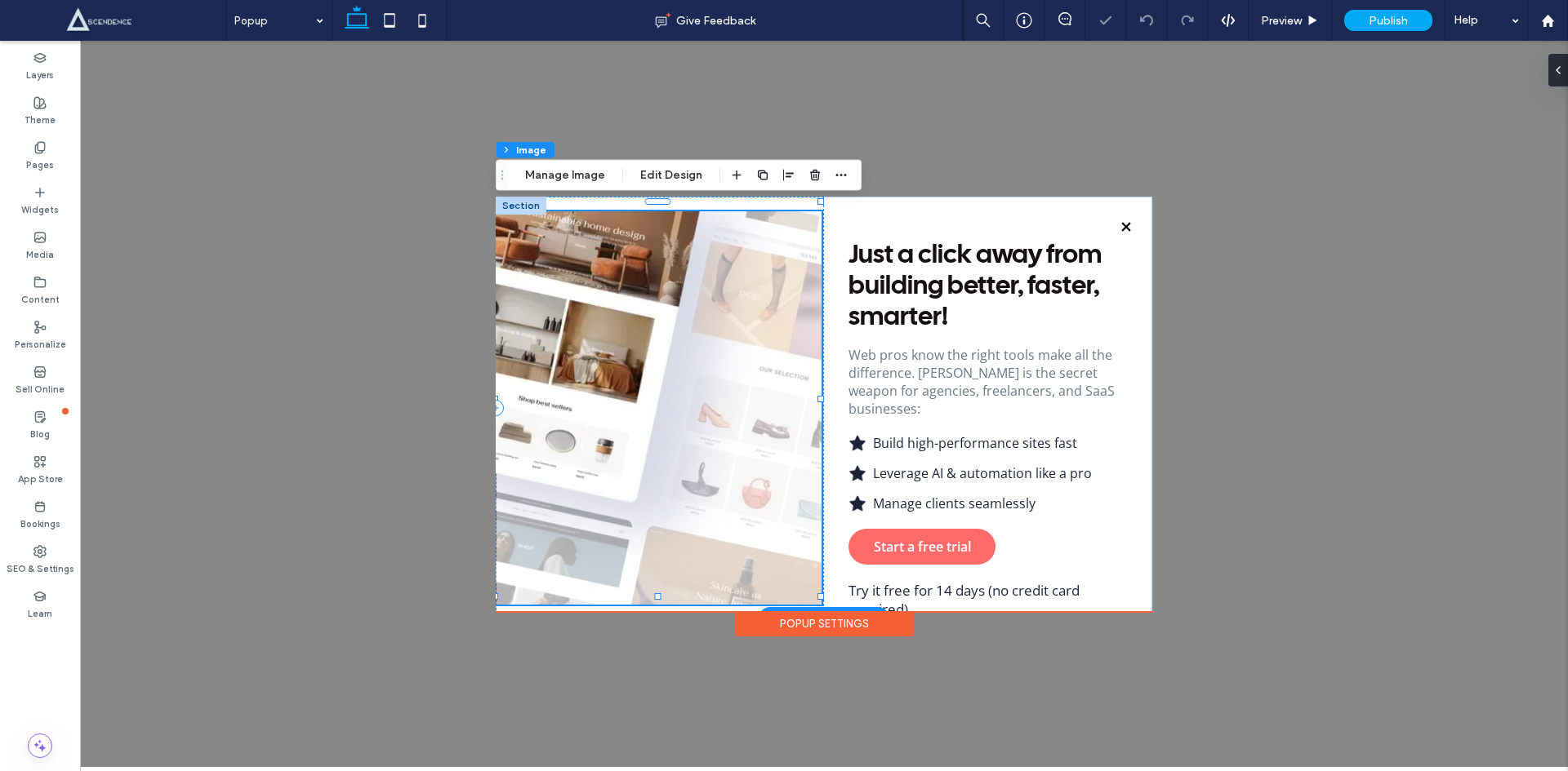
click at [783, 435] on img at bounding box center [657, 408] width 326 height 393
click at [655, 176] on button "Edit Design" at bounding box center [671, 175] width 83 height 19
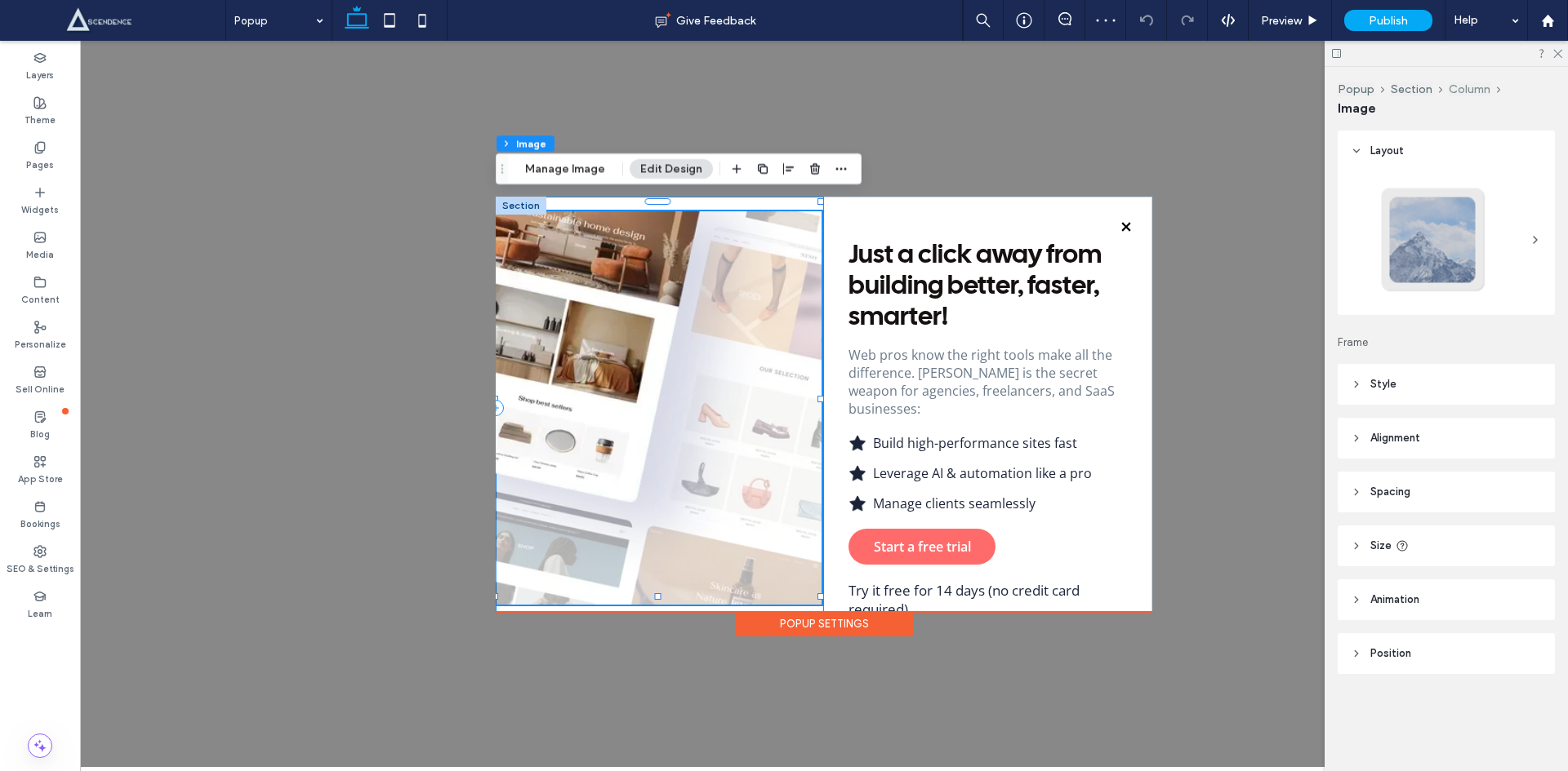
click at [1464, 87] on button "Column" at bounding box center [1469, 89] width 41 height 14
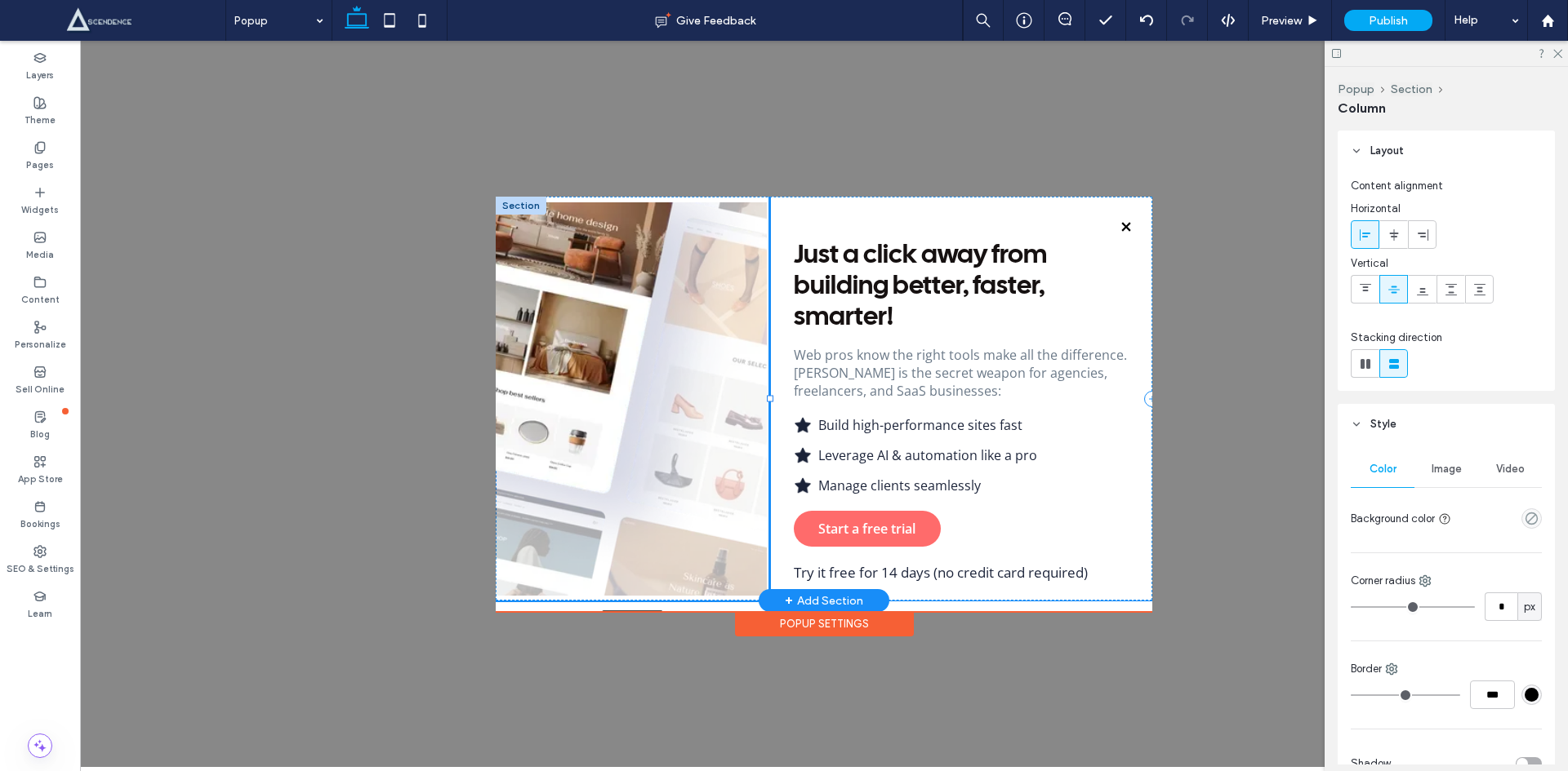
drag, startPoint x: 823, startPoint y: 394, endPoint x: 771, endPoint y: 383, distance: 53.2
click at [771, 383] on div "Just a click away from building better, faster, smarter! Web pros know the righ…" at bounding box center [823, 399] width 657 height 404
type input "**"
type input "*****"
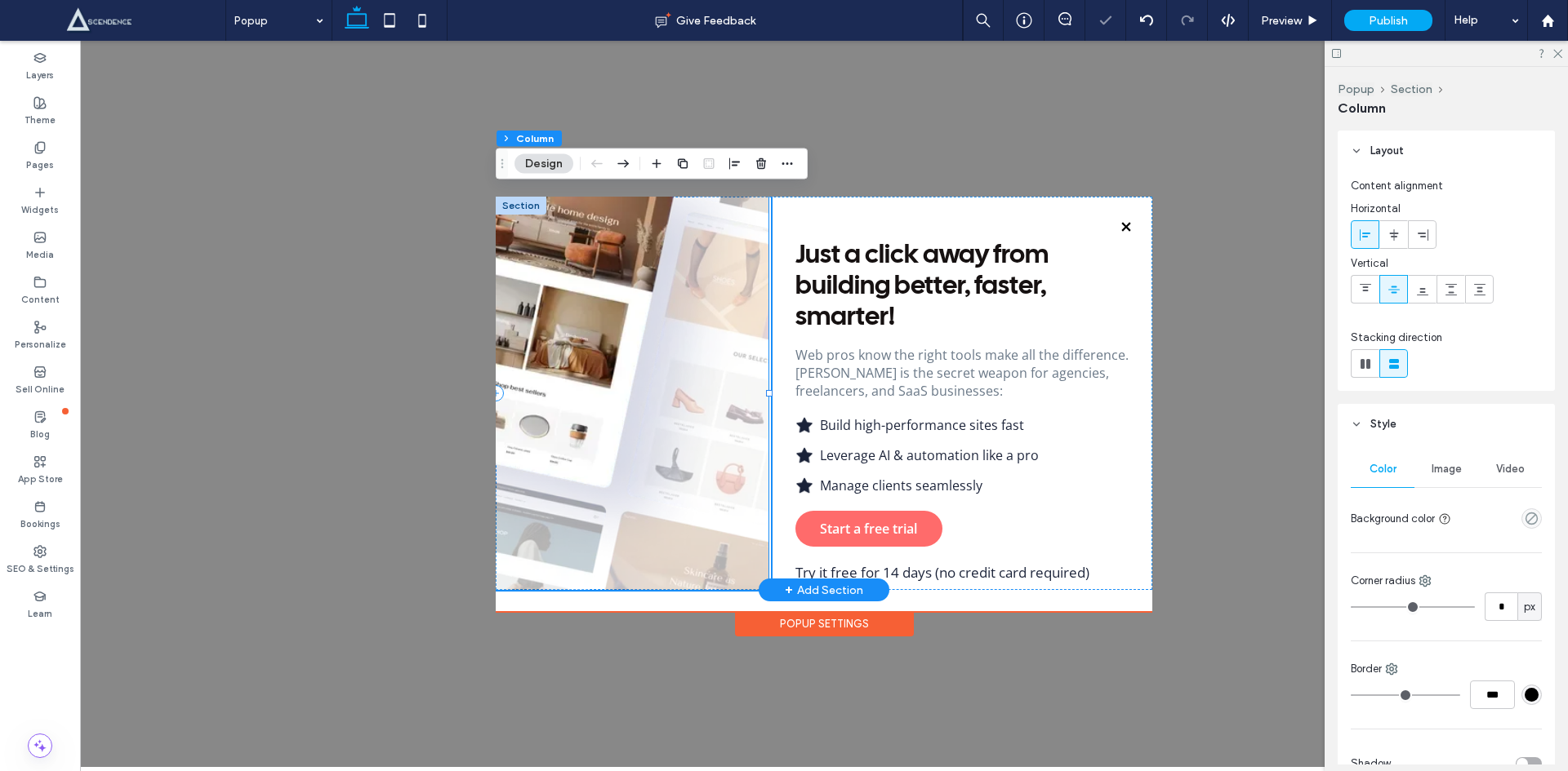
click at [706, 553] on img at bounding box center [631, 393] width 272 height 393
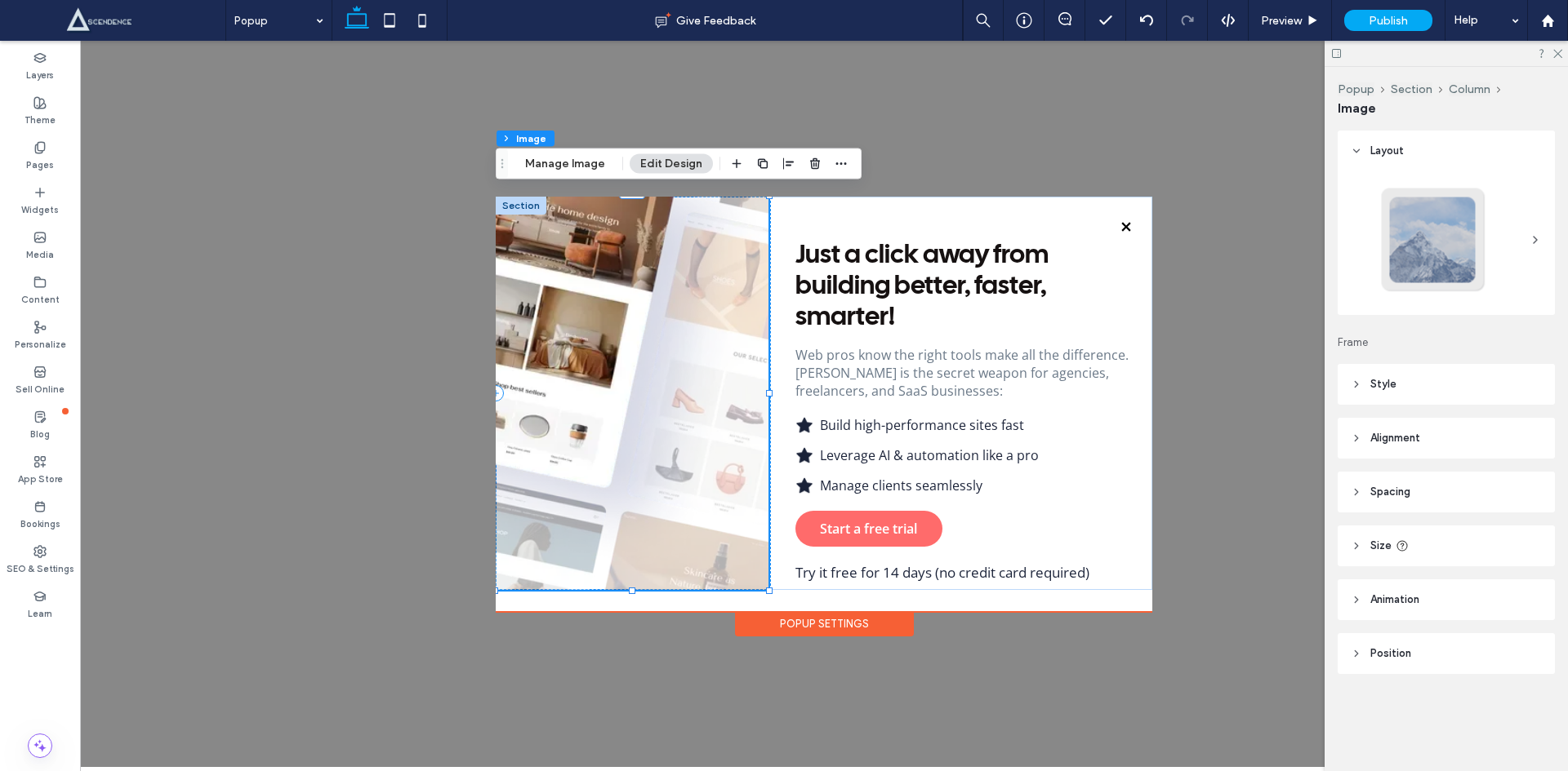
click at [742, 685] on div "Just a click away from building better, faster, smarter! Web pros know the righ…" at bounding box center [823, 404] width 1487 height 726
click at [425, 592] on div "Just a click away from building better, faster, smarter! Web pros know the righ…" at bounding box center [823, 404] width 1487 height 726
